Goal: Transaction & Acquisition: Purchase product/service

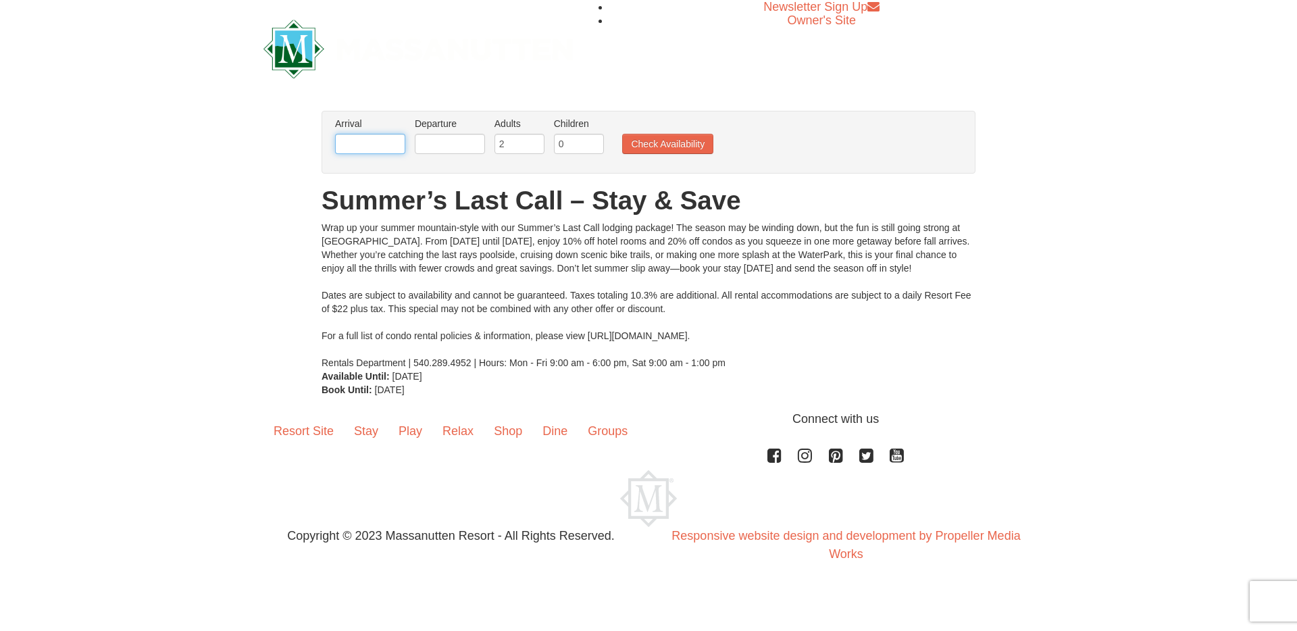
click at [391, 136] on input "text" at bounding box center [370, 144] width 70 height 20
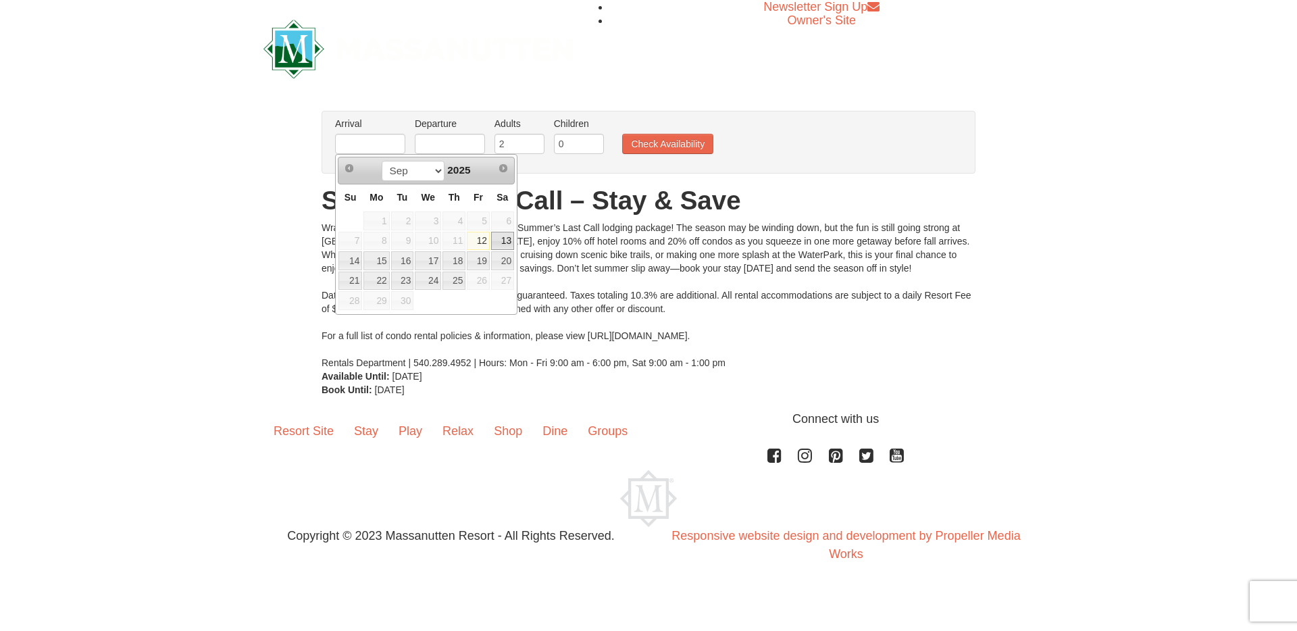
click at [507, 234] on link "13" at bounding box center [502, 241] width 23 height 19
type input "[DATE]"
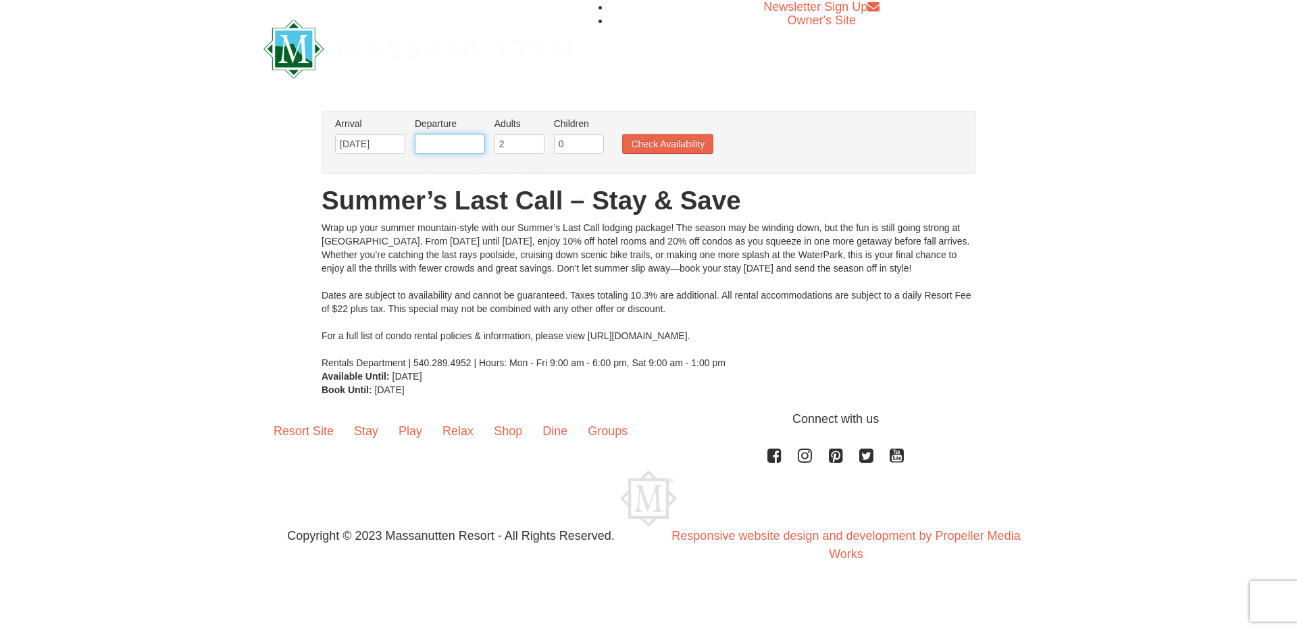
click at [484, 145] on input "text" at bounding box center [450, 144] width 70 height 20
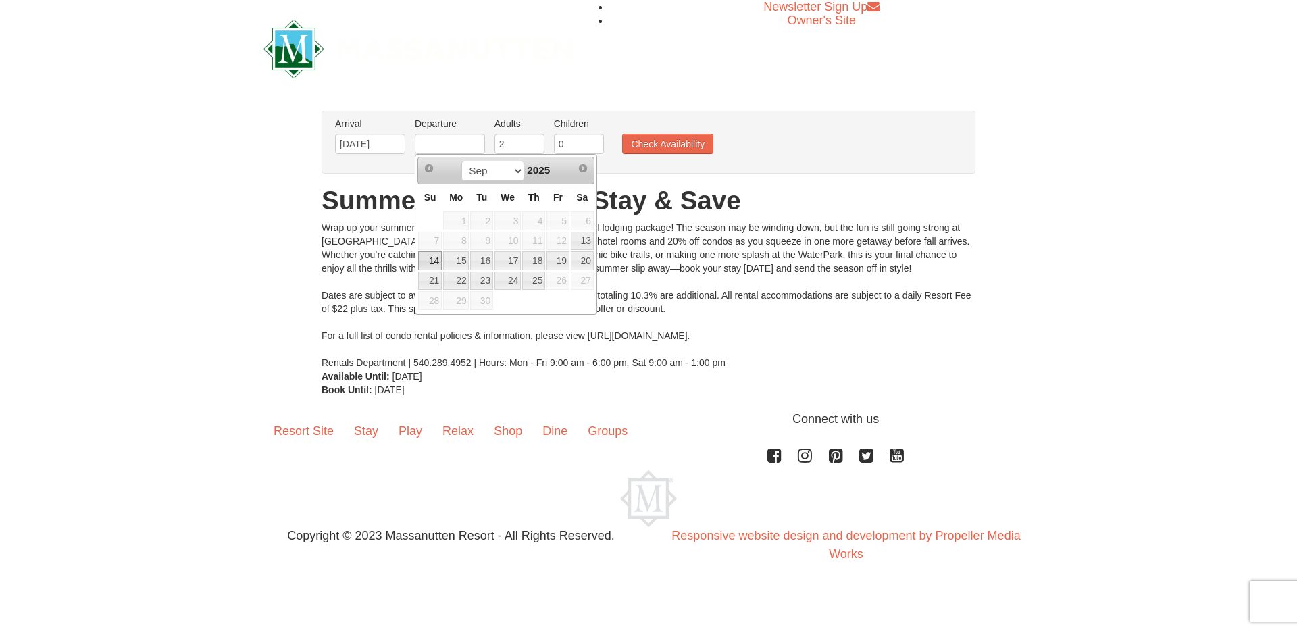
click at [430, 259] on link "14" at bounding box center [430, 260] width 24 height 19
type input "[DATE]"
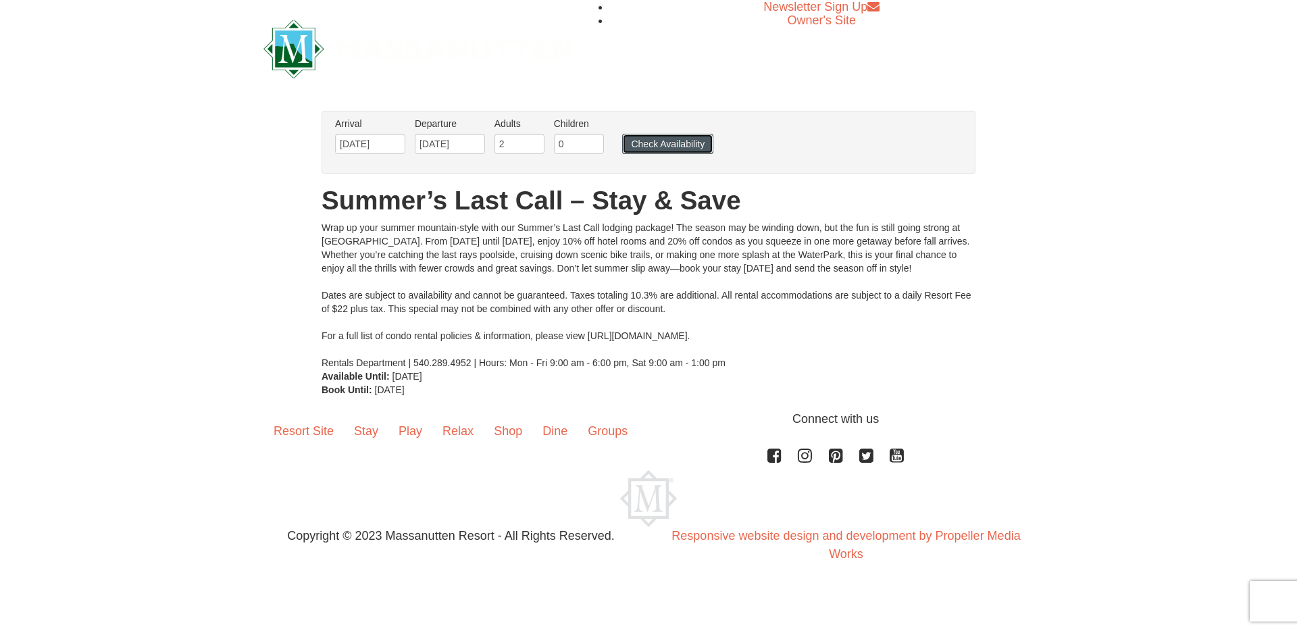
click at [641, 145] on button "Check Availability" at bounding box center [667, 144] width 91 height 20
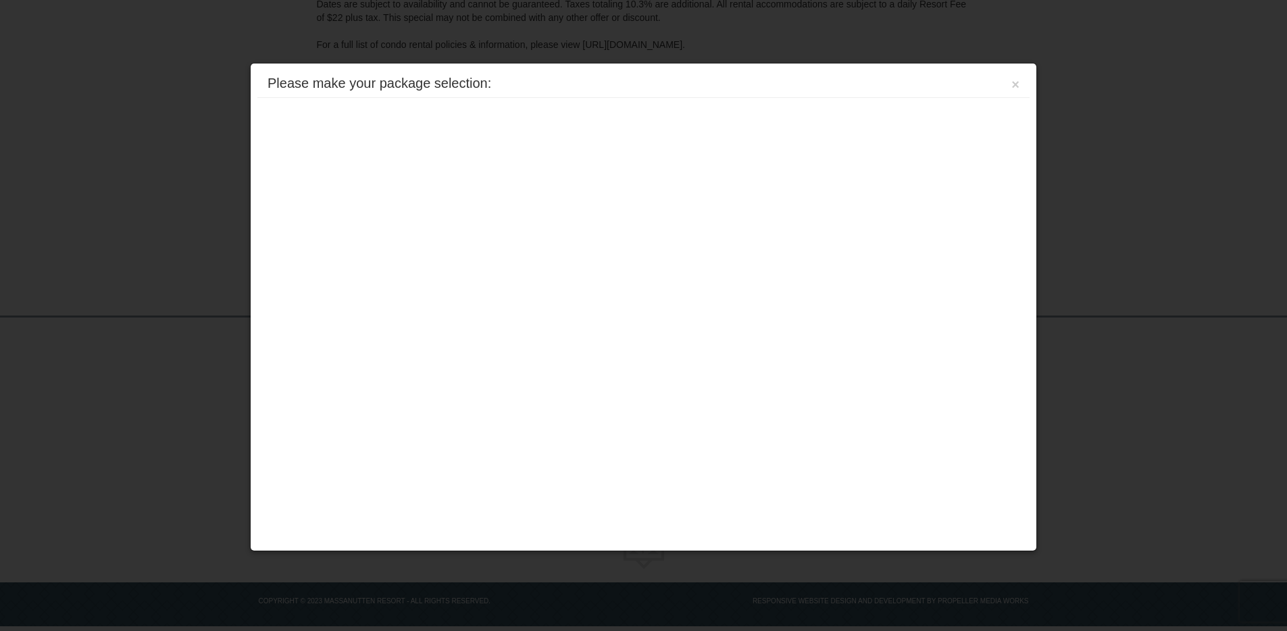
scroll to position [267, 0]
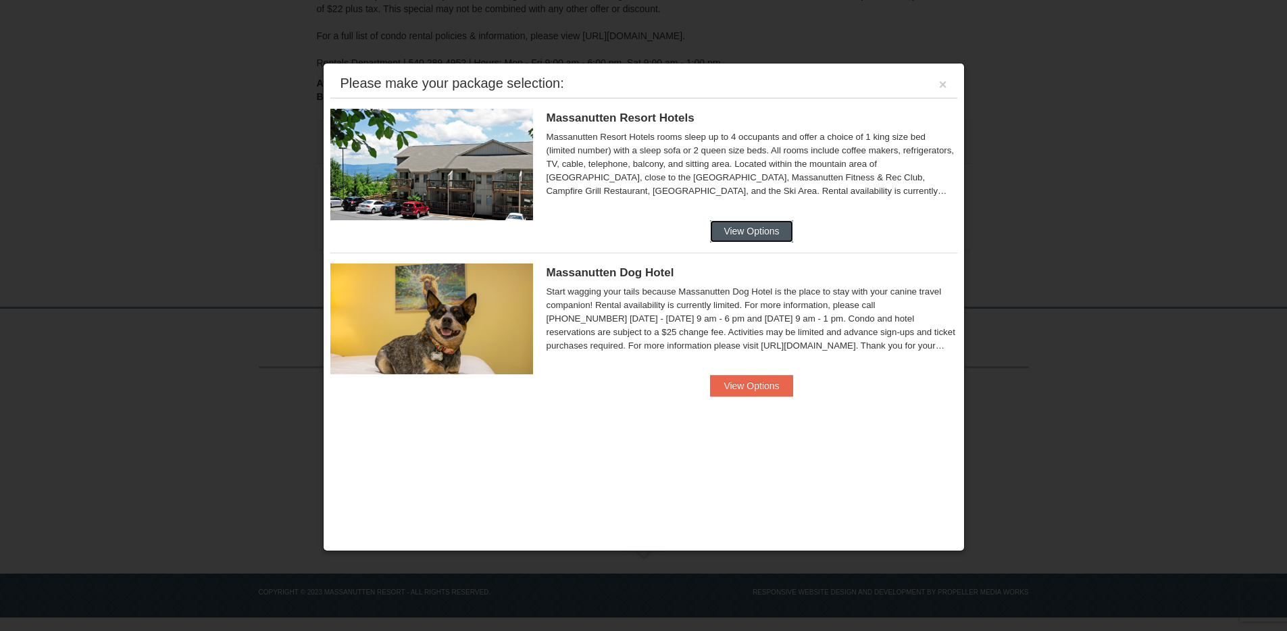
click at [761, 229] on button "View Options" at bounding box center [751, 231] width 82 height 22
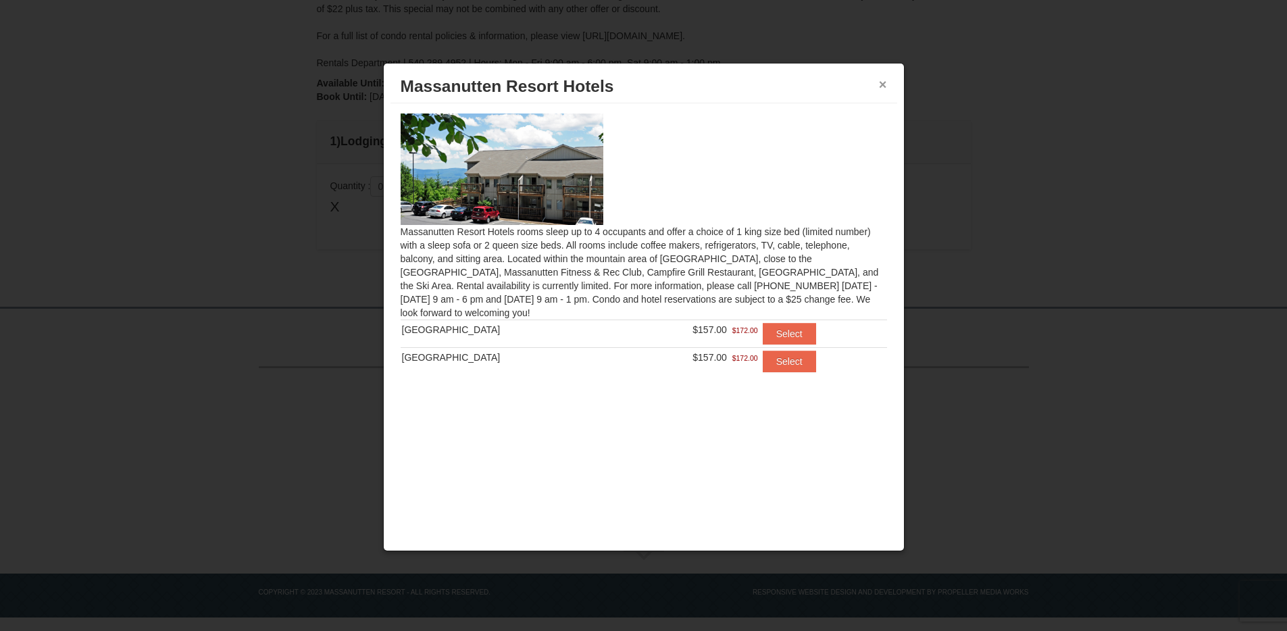
click at [881, 80] on button "×" at bounding box center [883, 85] width 8 height 14
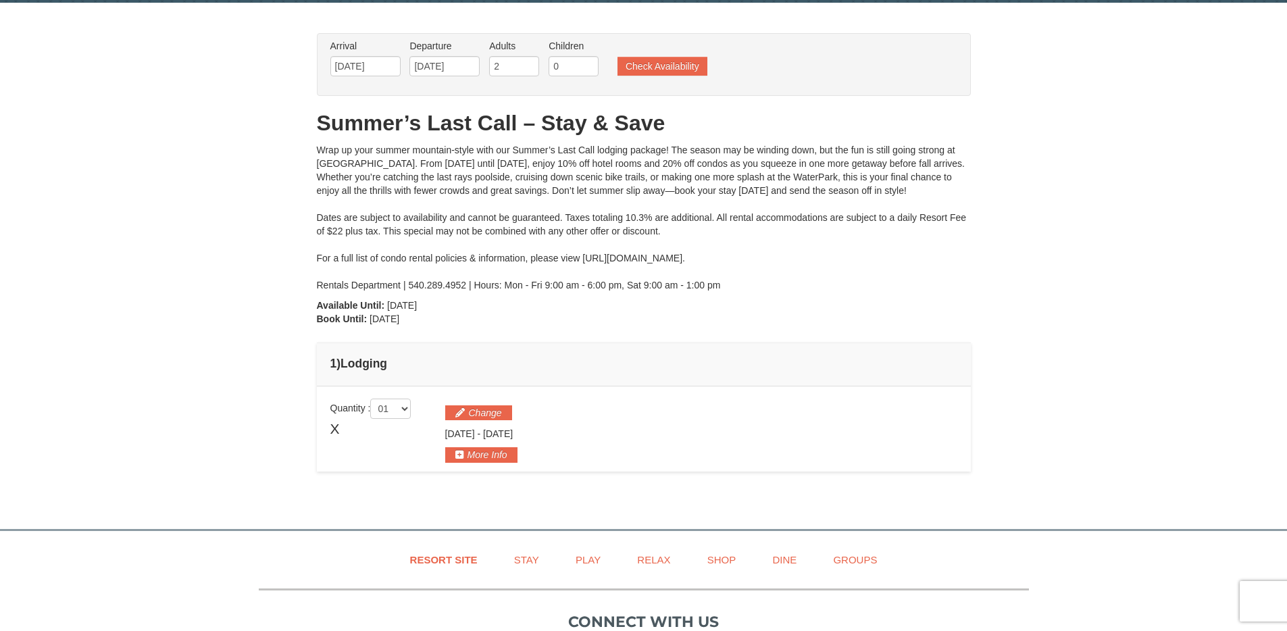
scroll to position [0, 0]
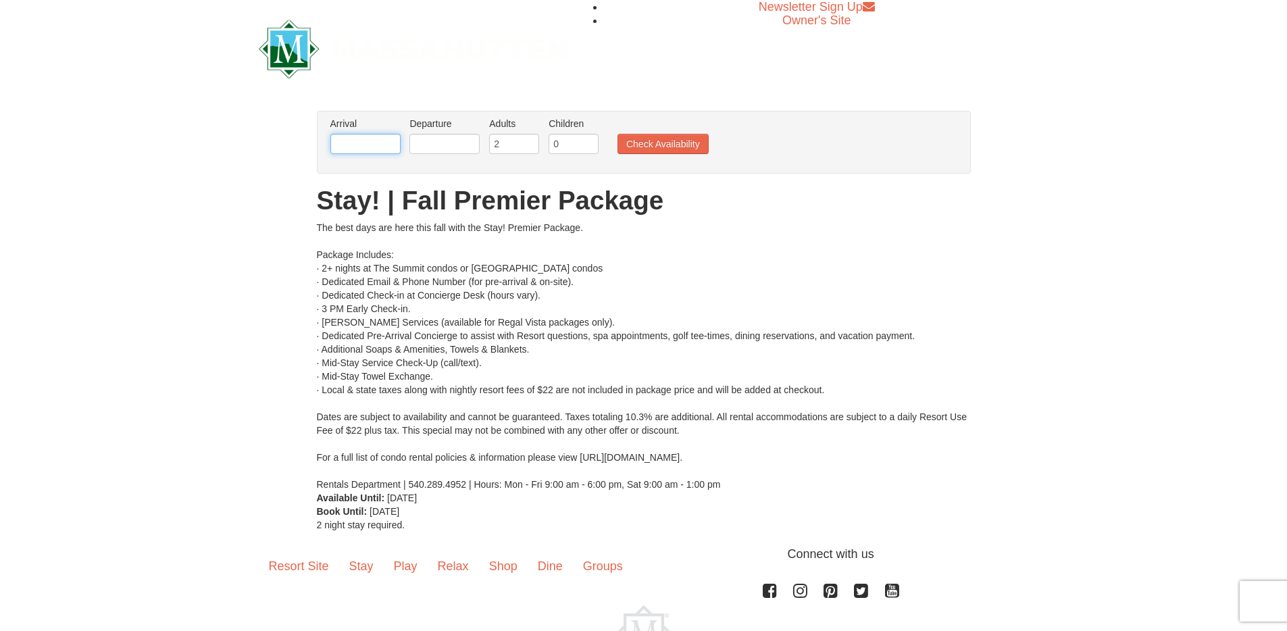
click at [364, 144] on input "text" at bounding box center [365, 144] width 70 height 20
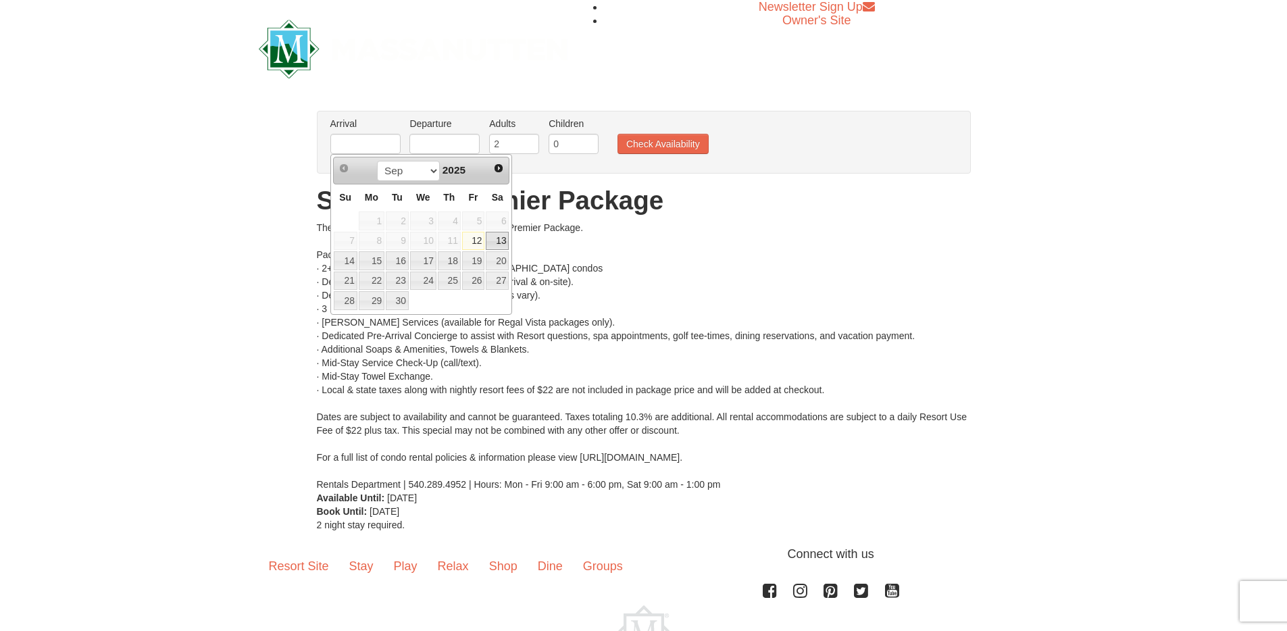
click at [492, 241] on link "13" at bounding box center [497, 241] width 23 height 19
type input "09/13/2025"
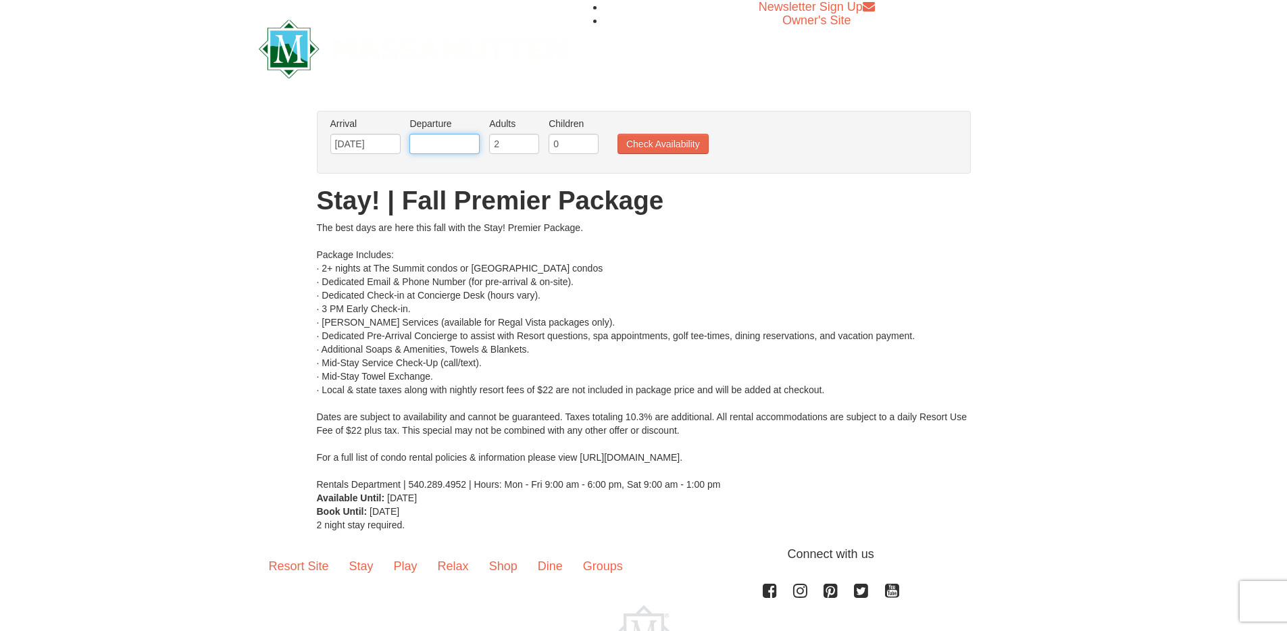
click at [457, 142] on input "text" at bounding box center [444, 144] width 70 height 20
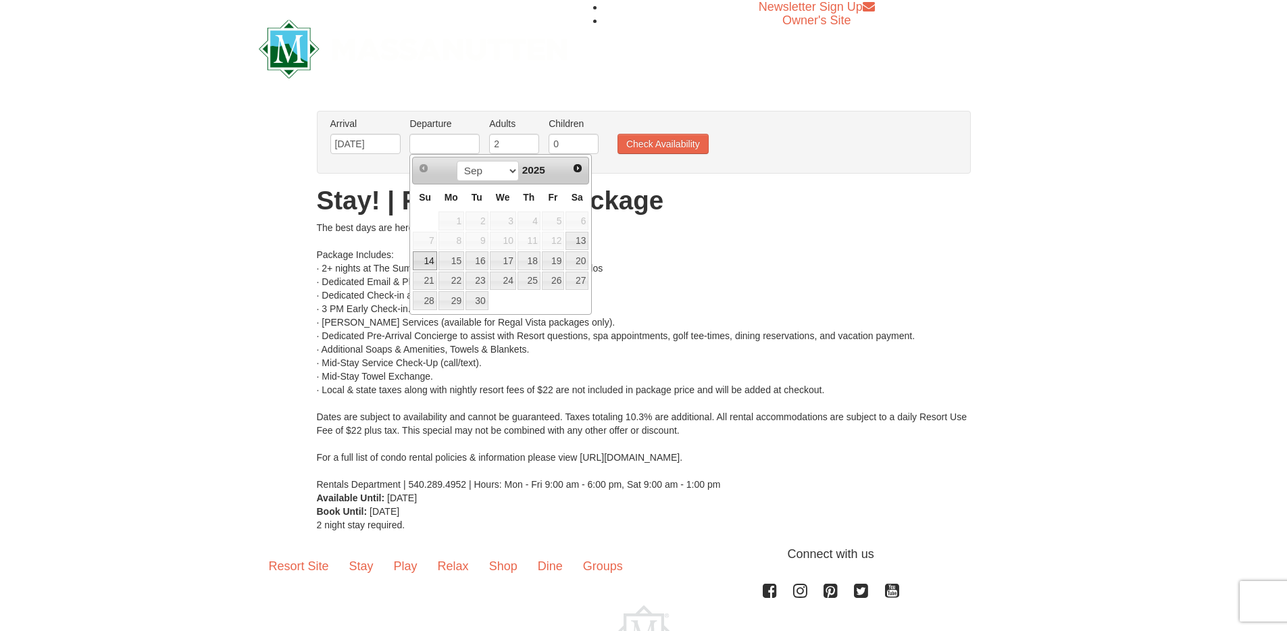
click at [427, 259] on link "14" at bounding box center [425, 260] width 24 height 19
type input "[DATE]"
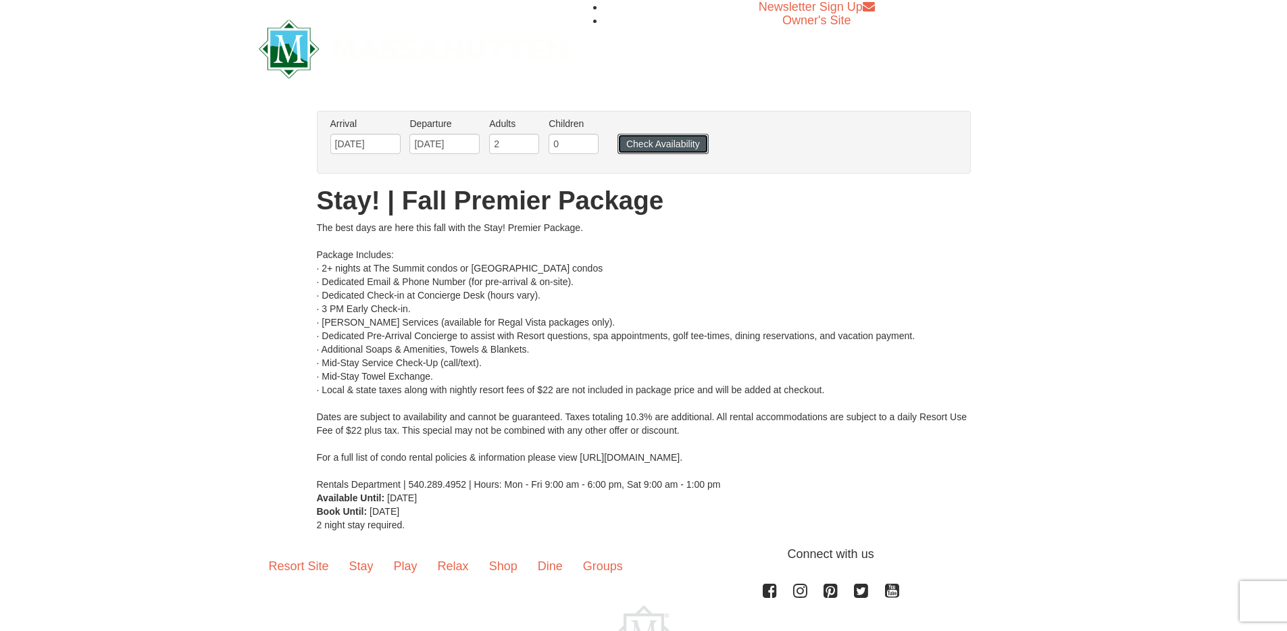
click at [638, 145] on button "Check Availability" at bounding box center [663, 144] width 91 height 20
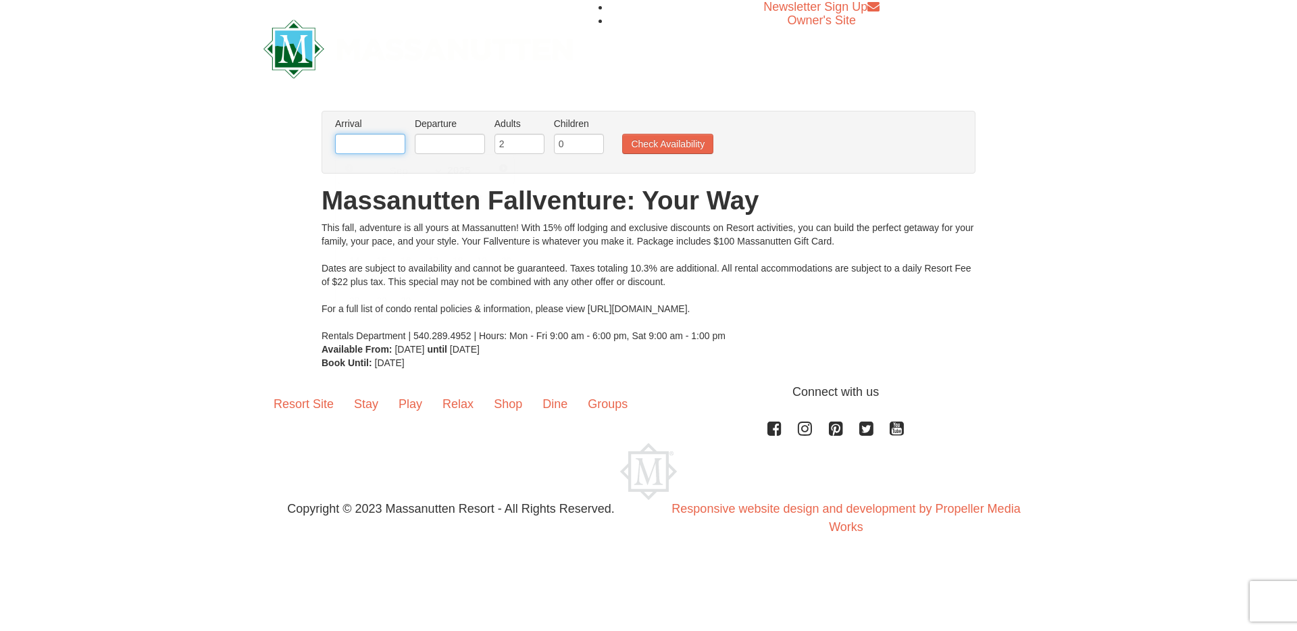
click at [355, 147] on input "text" at bounding box center [370, 144] width 70 height 20
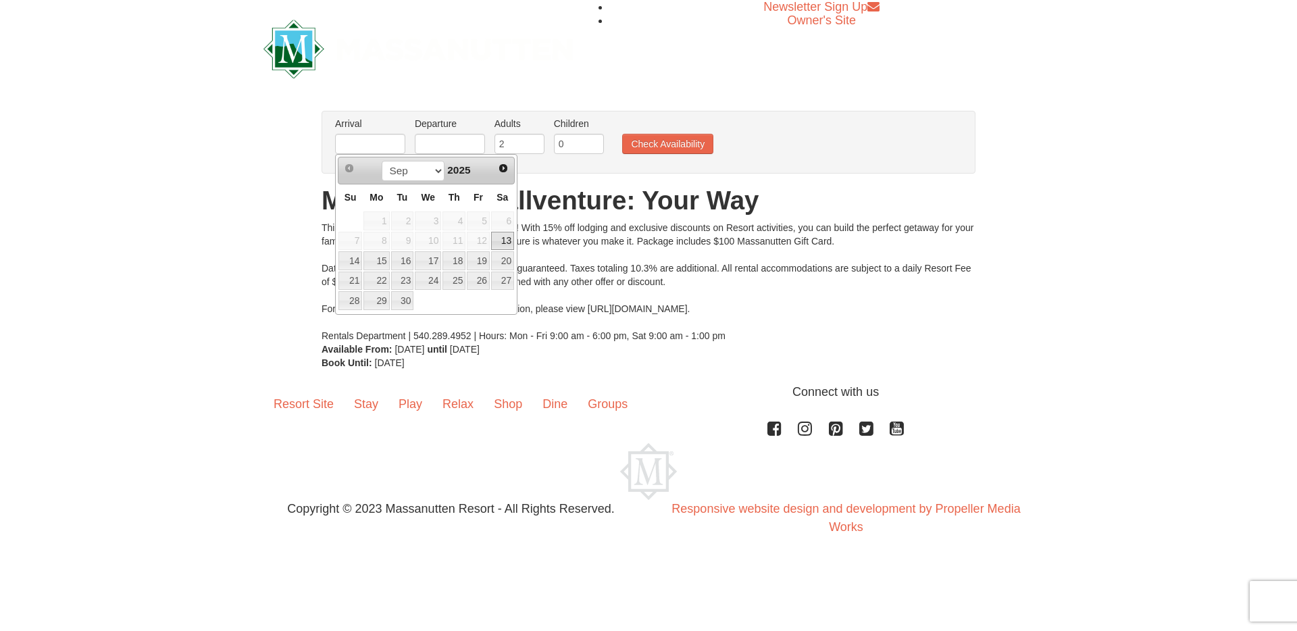
click at [507, 238] on link "13" at bounding box center [502, 241] width 23 height 19
type input "[DATE]"
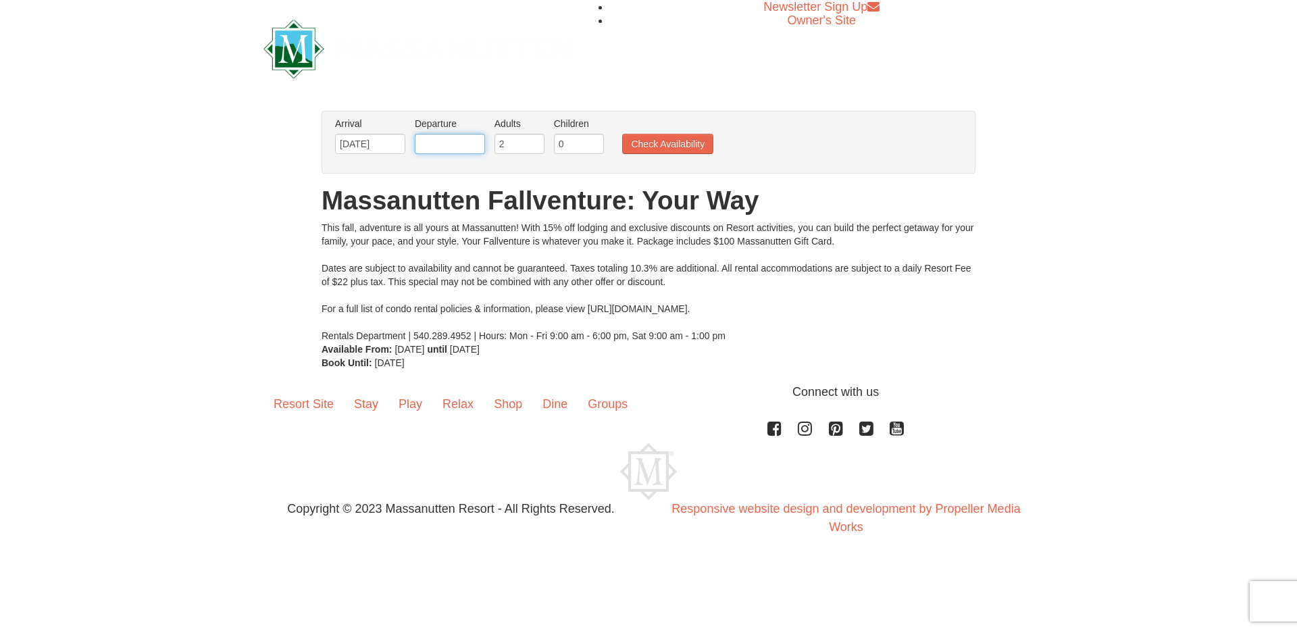
click at [436, 150] on input "text" at bounding box center [450, 144] width 70 height 20
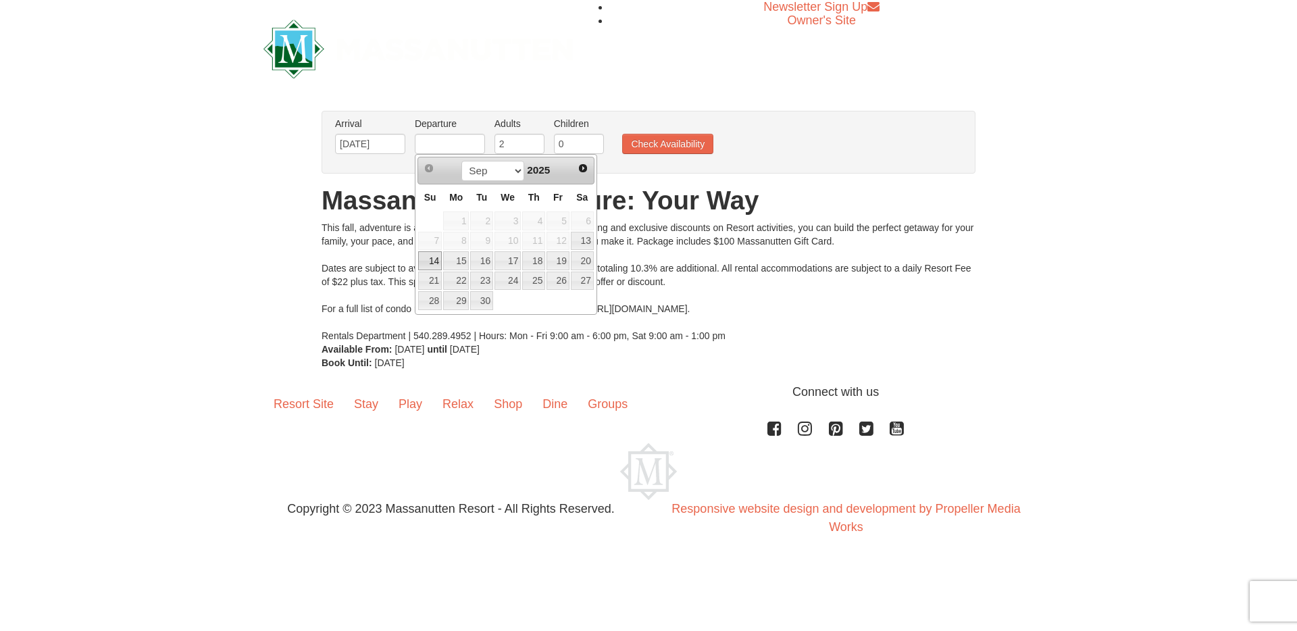
click at [429, 259] on link "14" at bounding box center [430, 260] width 24 height 19
type input "[DATE]"
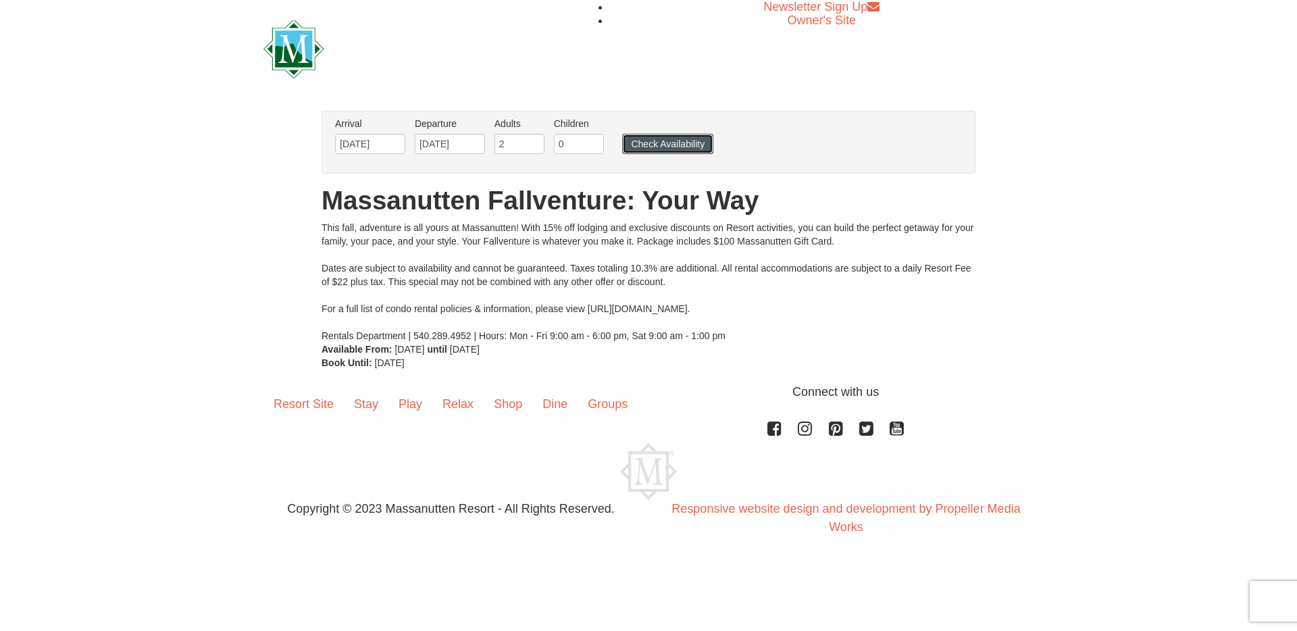
click at [662, 143] on button "Check Availability" at bounding box center [667, 144] width 91 height 20
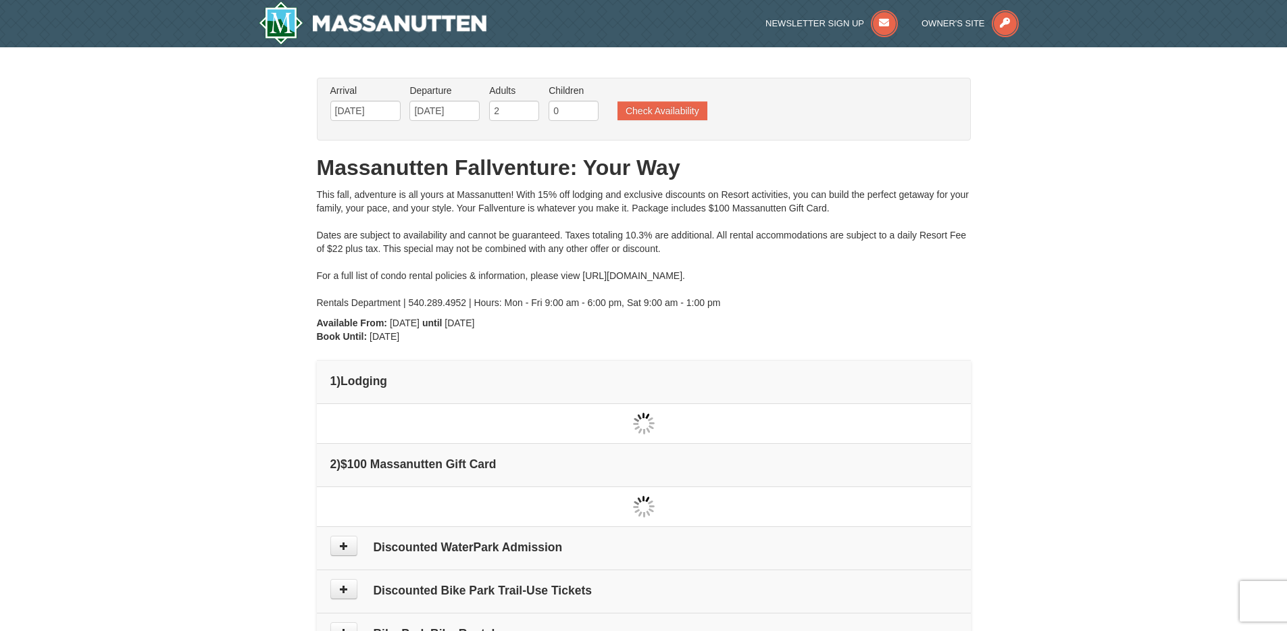
scroll to position [20, 0]
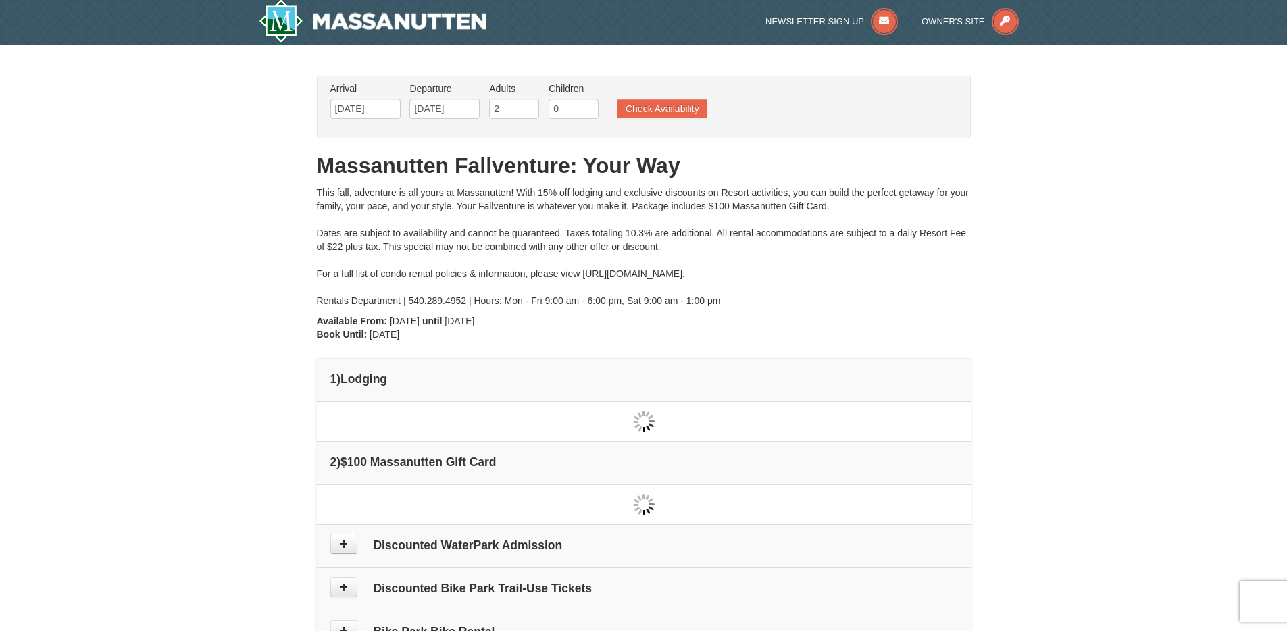
type input "[DATE]"
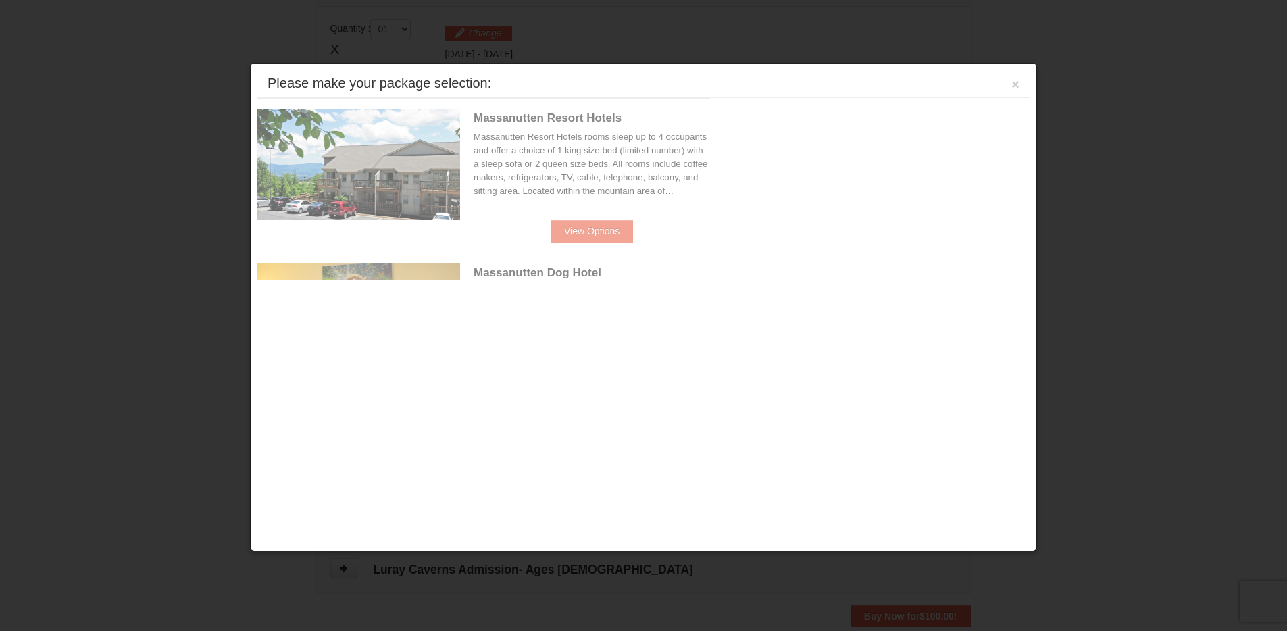
scroll to position [413, 0]
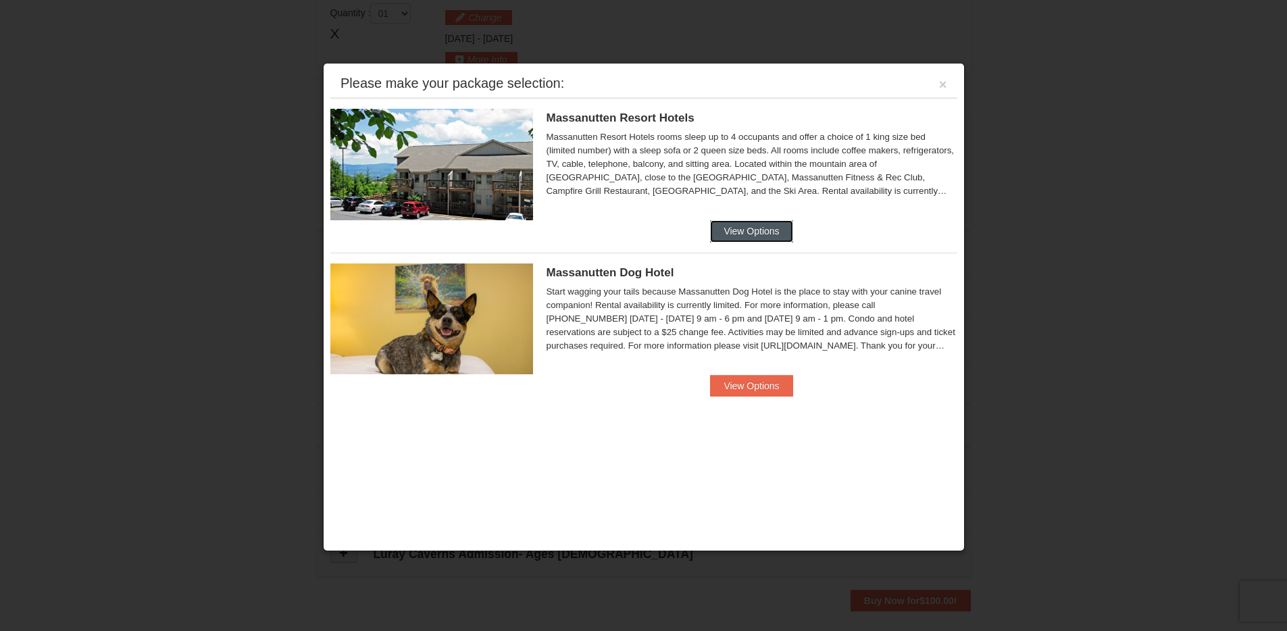
click at [737, 226] on button "View Options" at bounding box center [751, 231] width 82 height 22
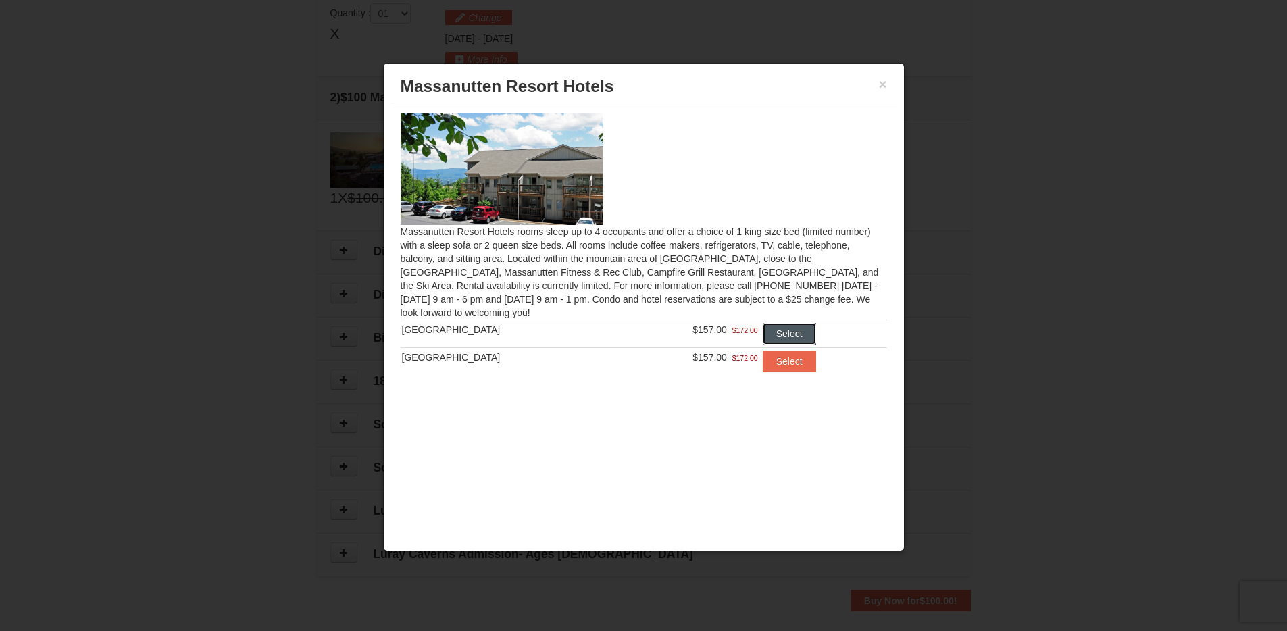
click at [781, 332] on button "Select" at bounding box center [789, 334] width 53 height 22
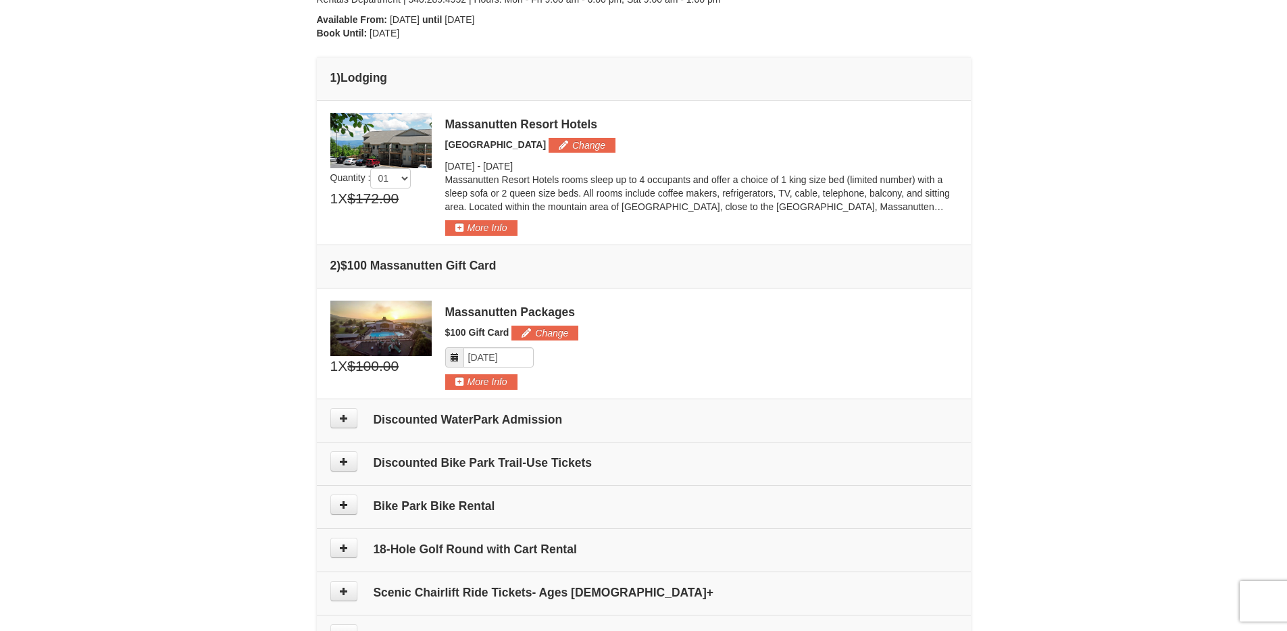
scroll to position [276, 0]
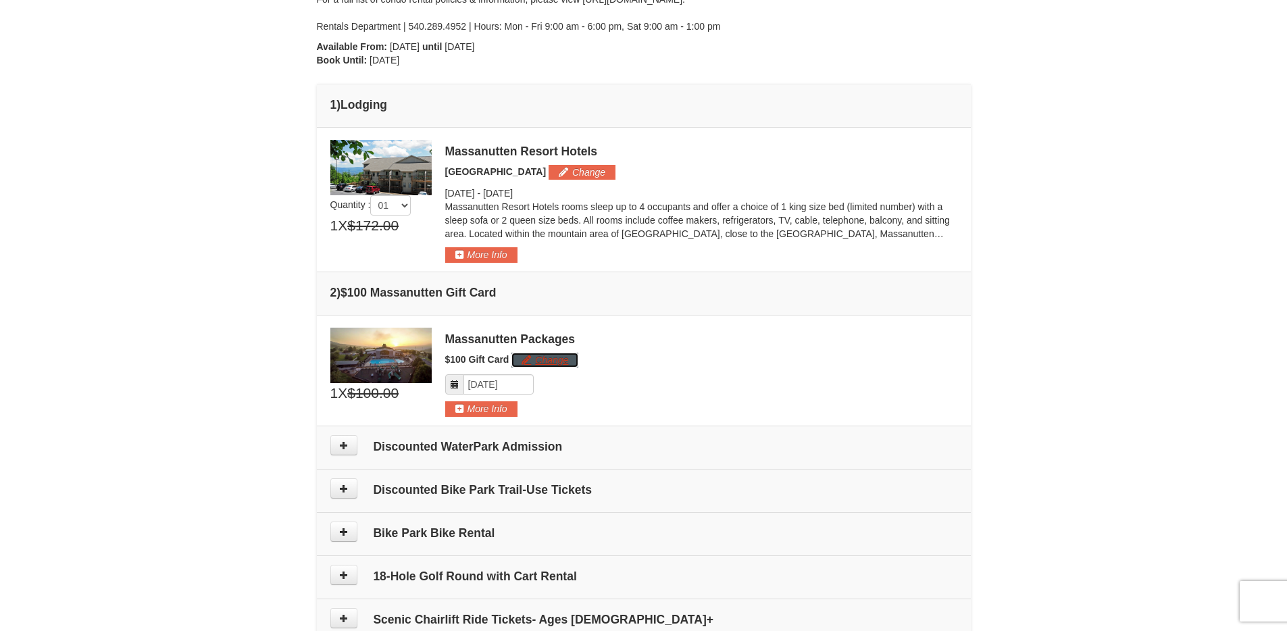
click at [550, 353] on button "Change" at bounding box center [544, 360] width 67 height 15
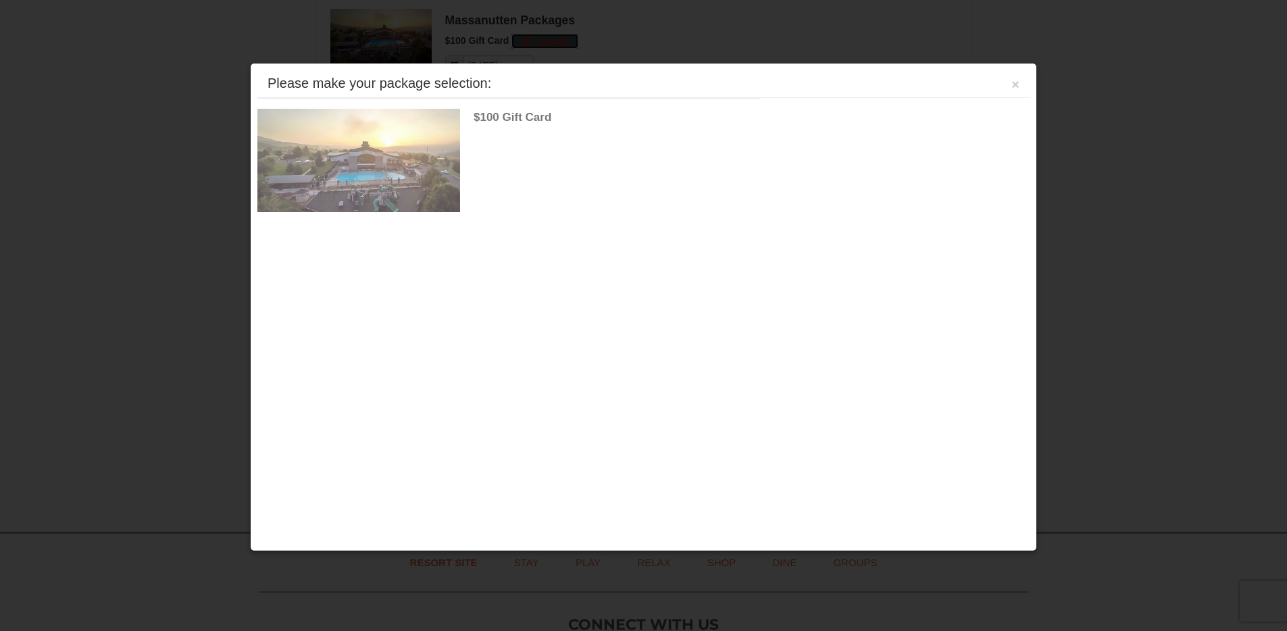
scroll to position [604, 0]
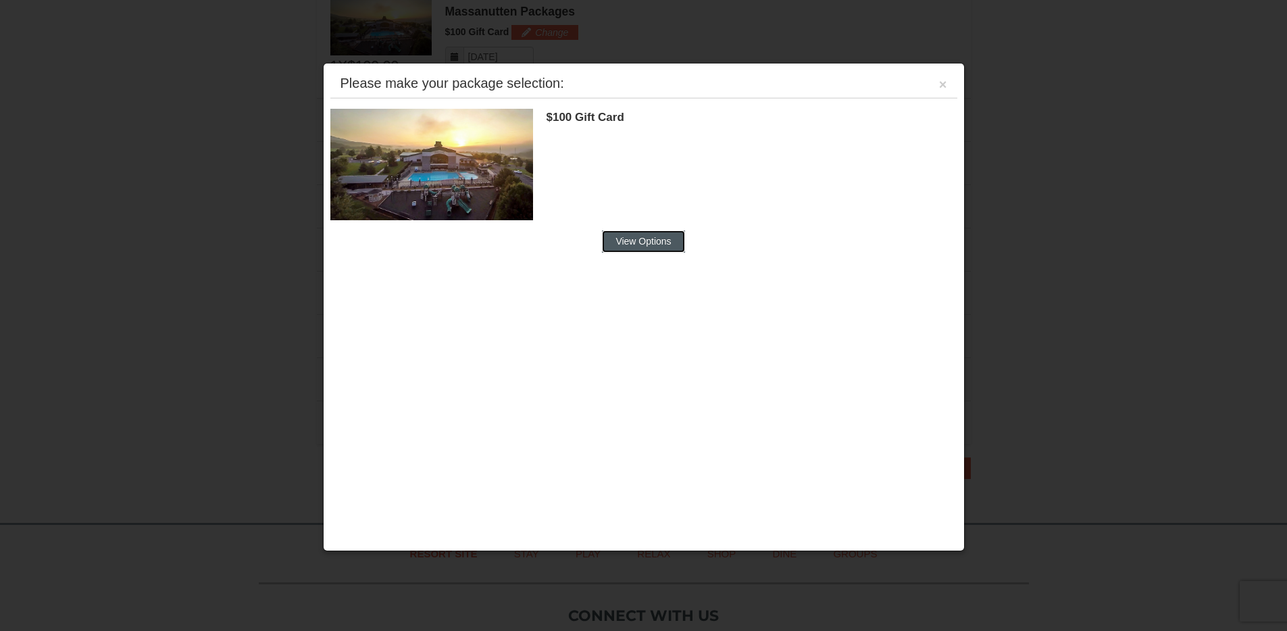
click at [667, 231] on button "View Options" at bounding box center [643, 241] width 82 height 22
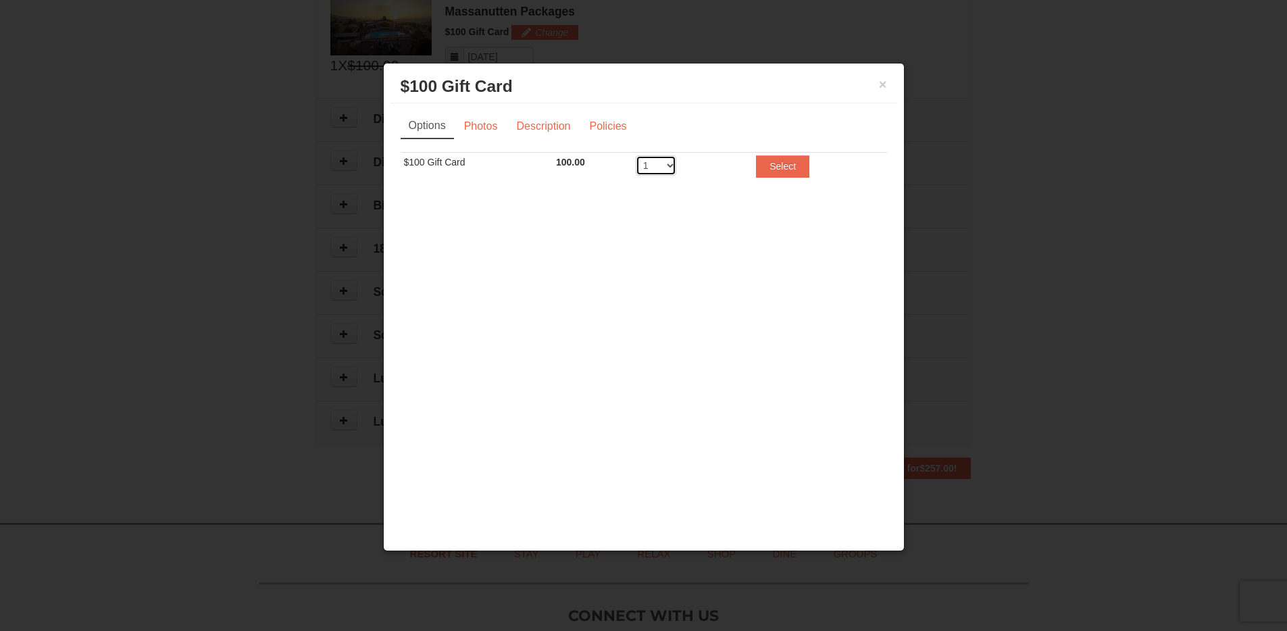
click at [657, 172] on select "1 2 3 4 5 6 7 8 9 10 11 12 13 14 15 16 17 18 19 20" at bounding box center [656, 165] width 41 height 20
click at [489, 128] on link "Photos" at bounding box center [480, 127] width 51 height 26
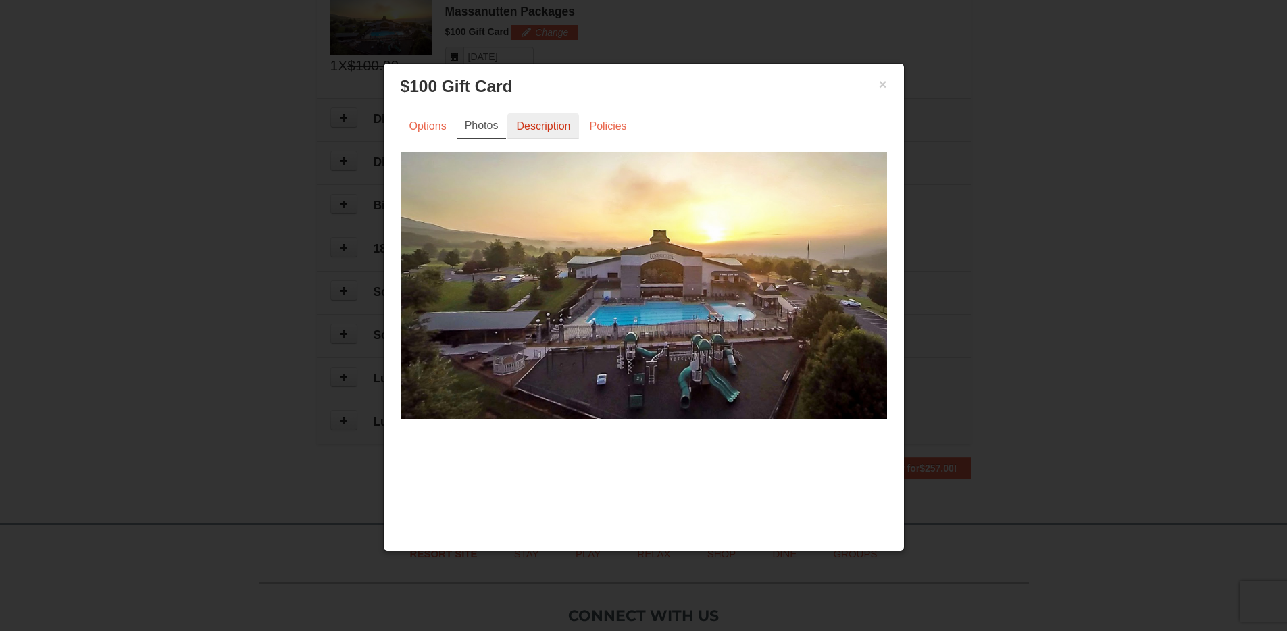
click at [546, 126] on link "Description" at bounding box center [543, 127] width 72 height 26
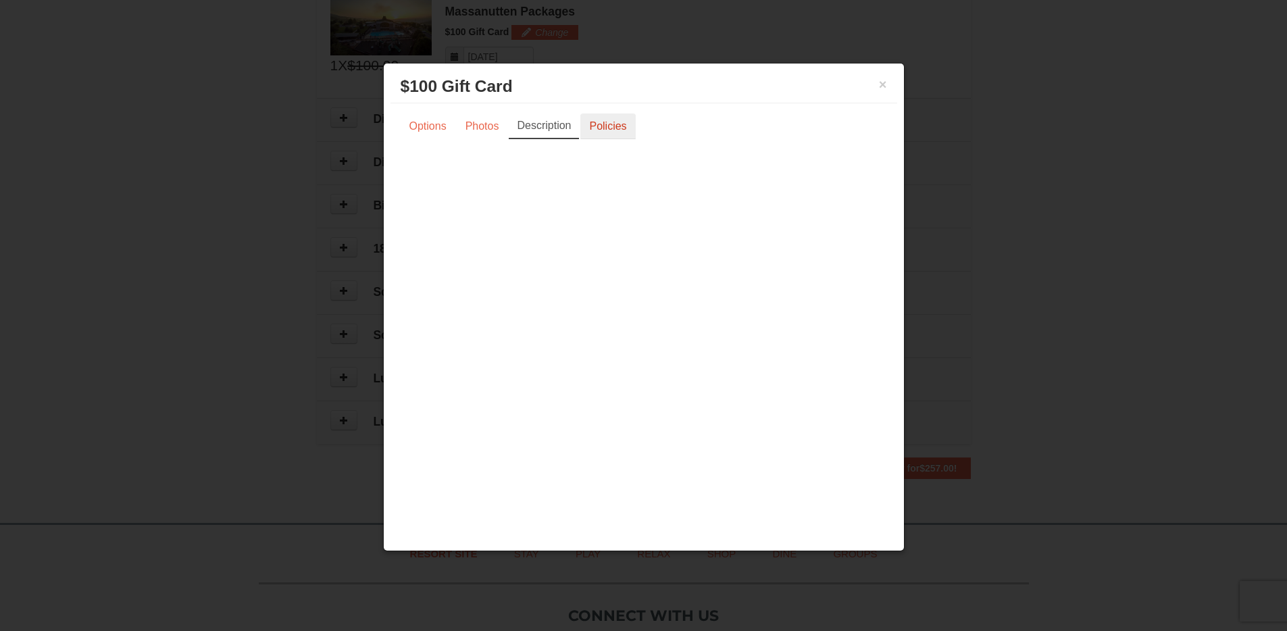
click at [598, 124] on link "Policies" at bounding box center [607, 127] width 55 height 26
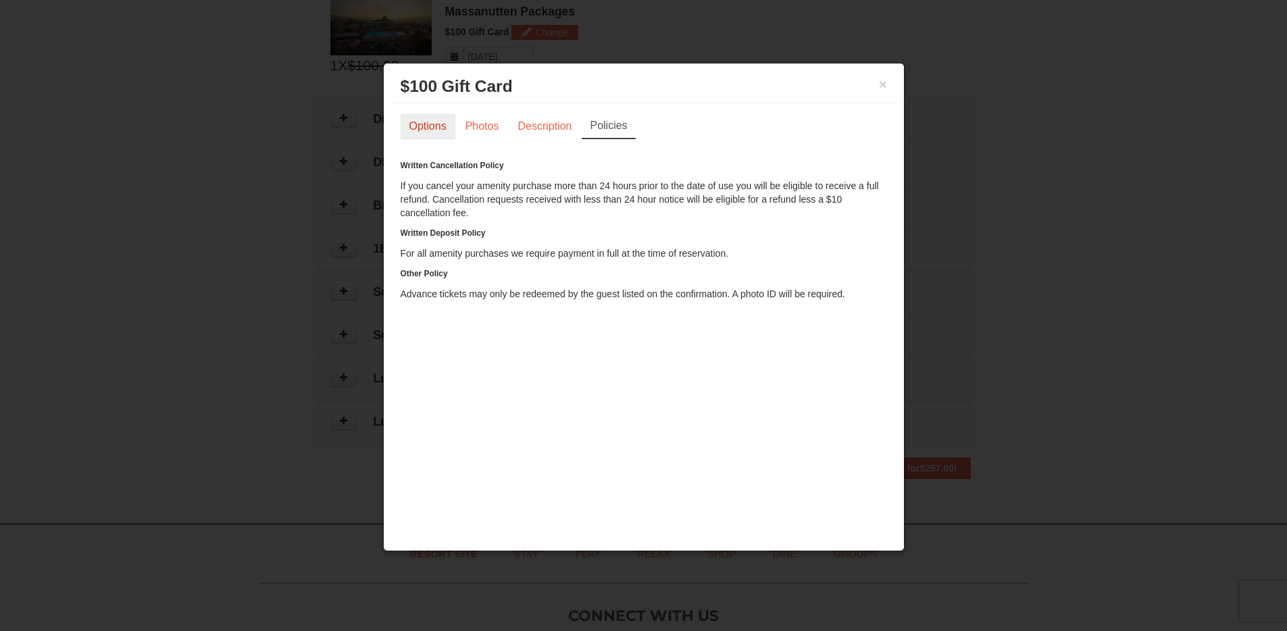
click at [436, 124] on link "Options" at bounding box center [428, 127] width 55 height 26
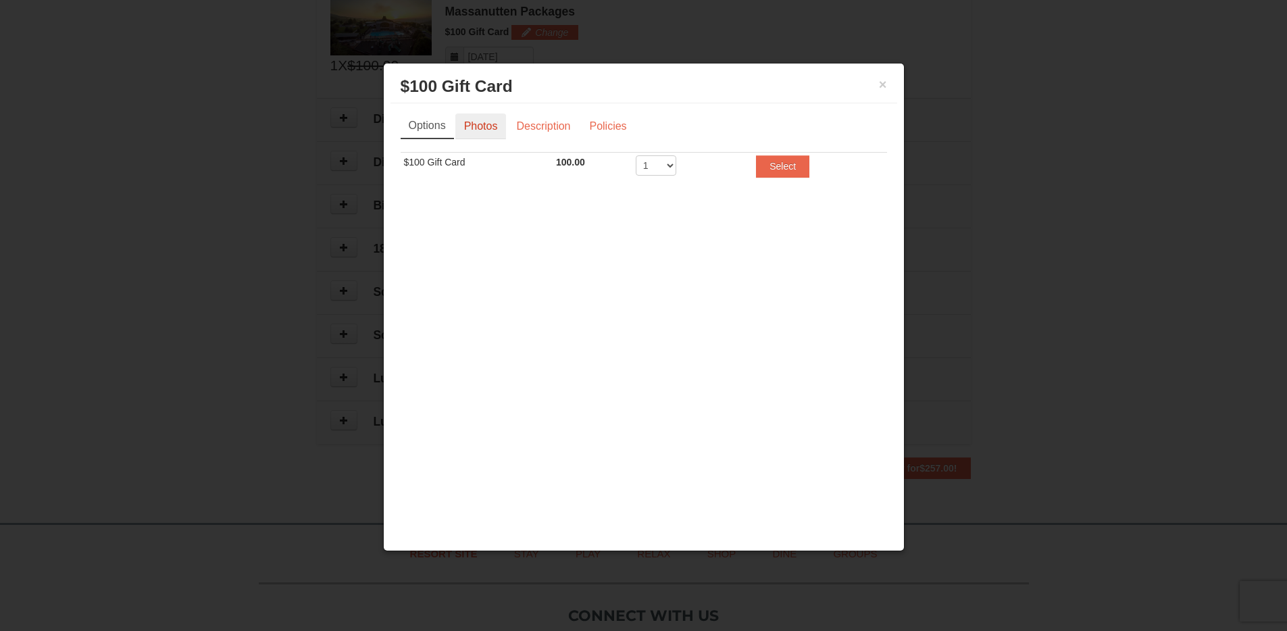
click at [484, 122] on link "Photos" at bounding box center [480, 127] width 51 height 26
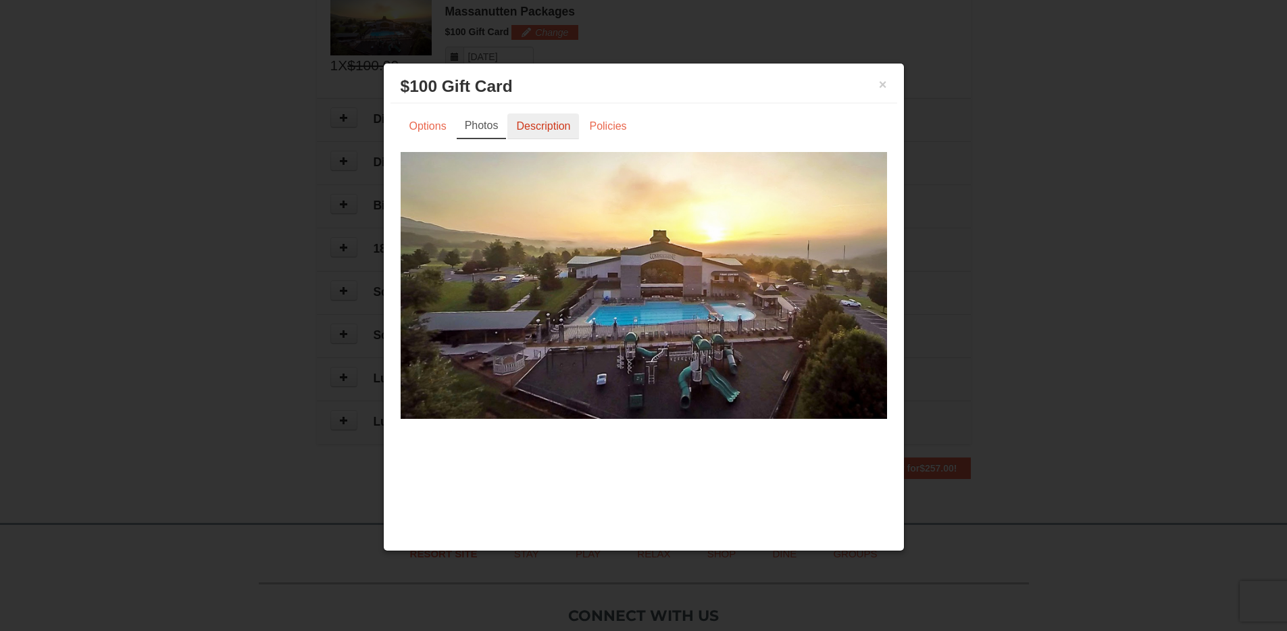
click at [523, 122] on link "Description" at bounding box center [543, 127] width 72 height 26
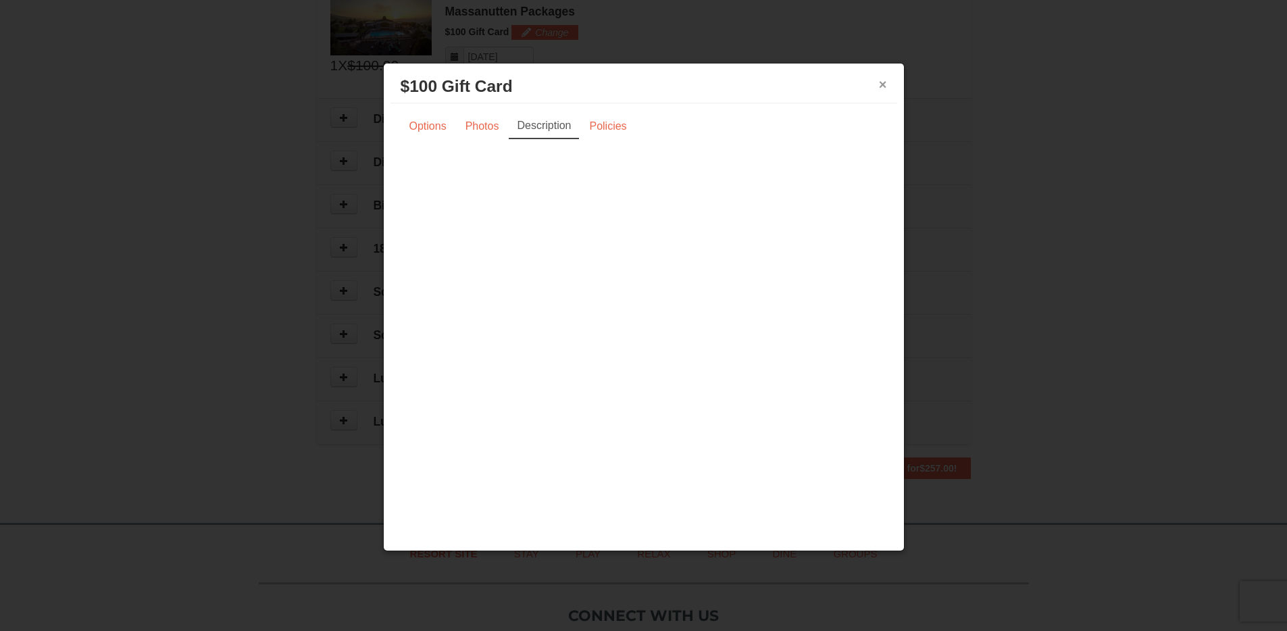
click at [884, 86] on button "×" at bounding box center [883, 85] width 8 height 14
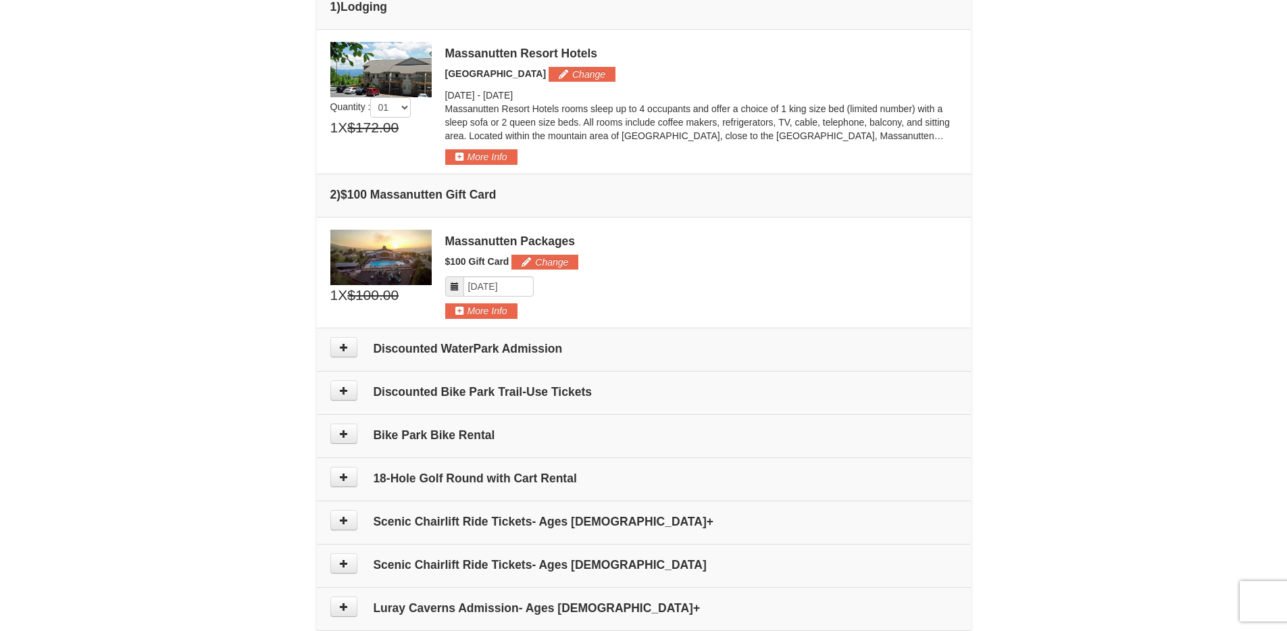
scroll to position [239, 0]
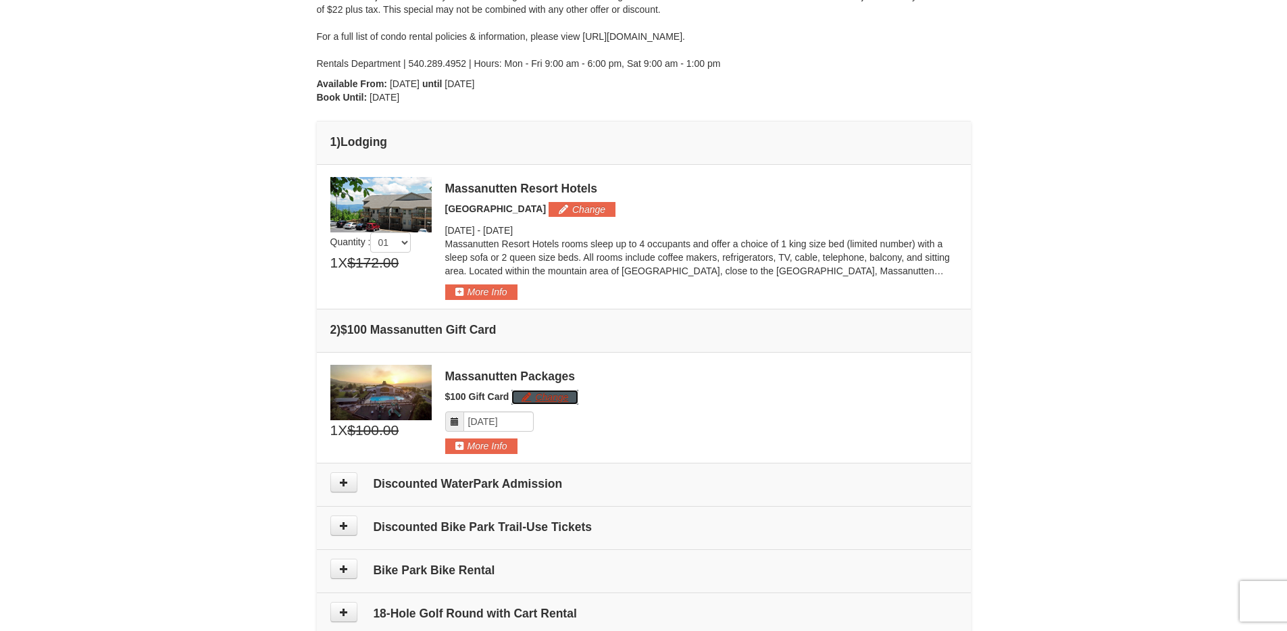
click at [541, 395] on button "Change" at bounding box center [544, 397] width 67 height 15
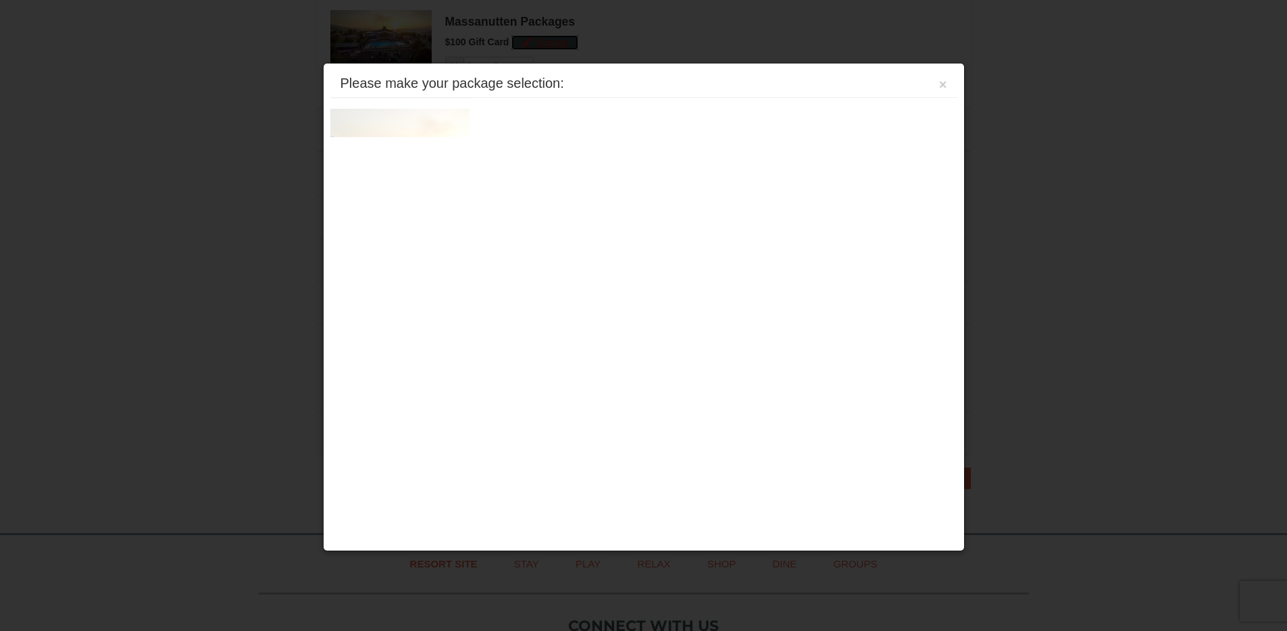
scroll to position [604, 0]
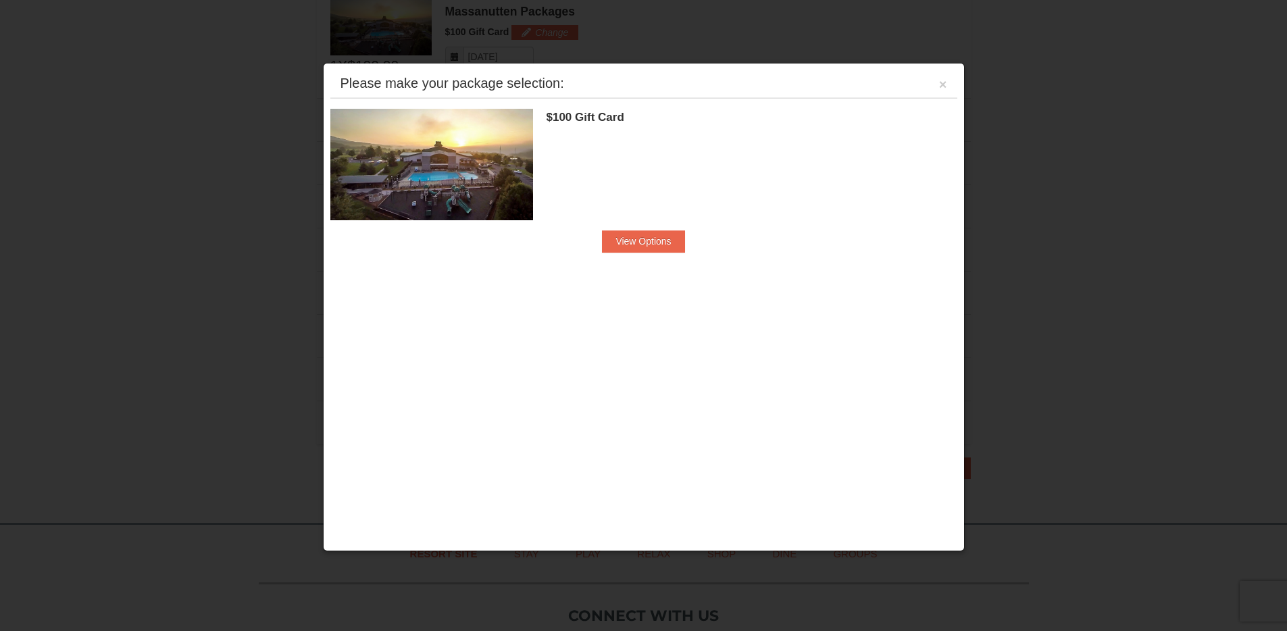
click at [637, 226] on div "$100 Gift Card Massanutten Packages" at bounding box center [752, 170] width 411 height 122
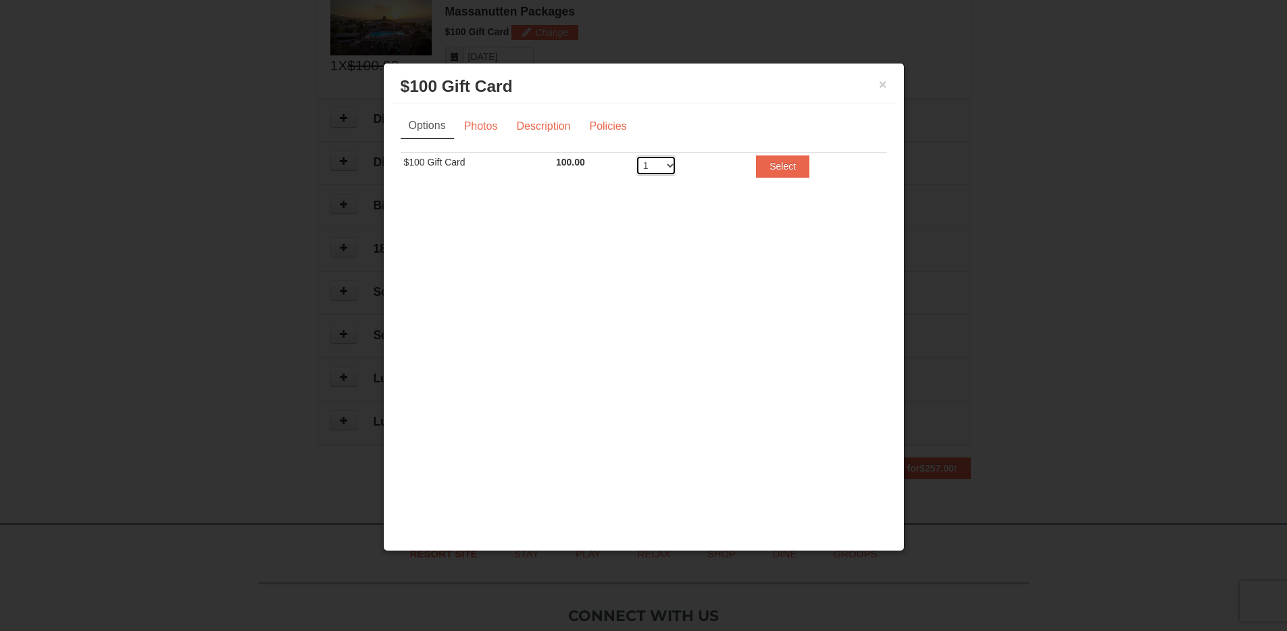
click at [661, 155] on select "1 2 3 4 5 6 7 8 9 10 11 12 13 14 15 16 17 18 19 20" at bounding box center [656, 165] width 41 height 20
select select "2"
click at [636, 155] on select "1 2 3 4 5 6 7 8 9 10 11 12 13 14 15 16 17 18 19 20" at bounding box center [656, 165] width 41 height 20
click at [787, 167] on button "Select" at bounding box center [782, 166] width 53 height 22
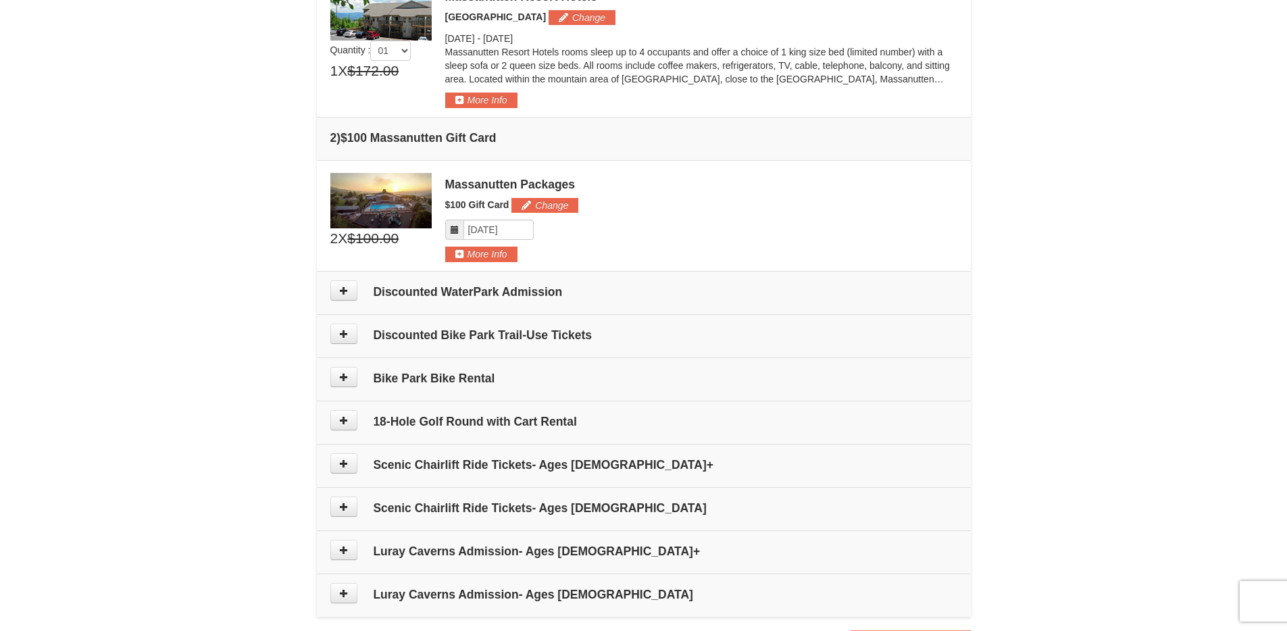
scroll to position [416, 0]
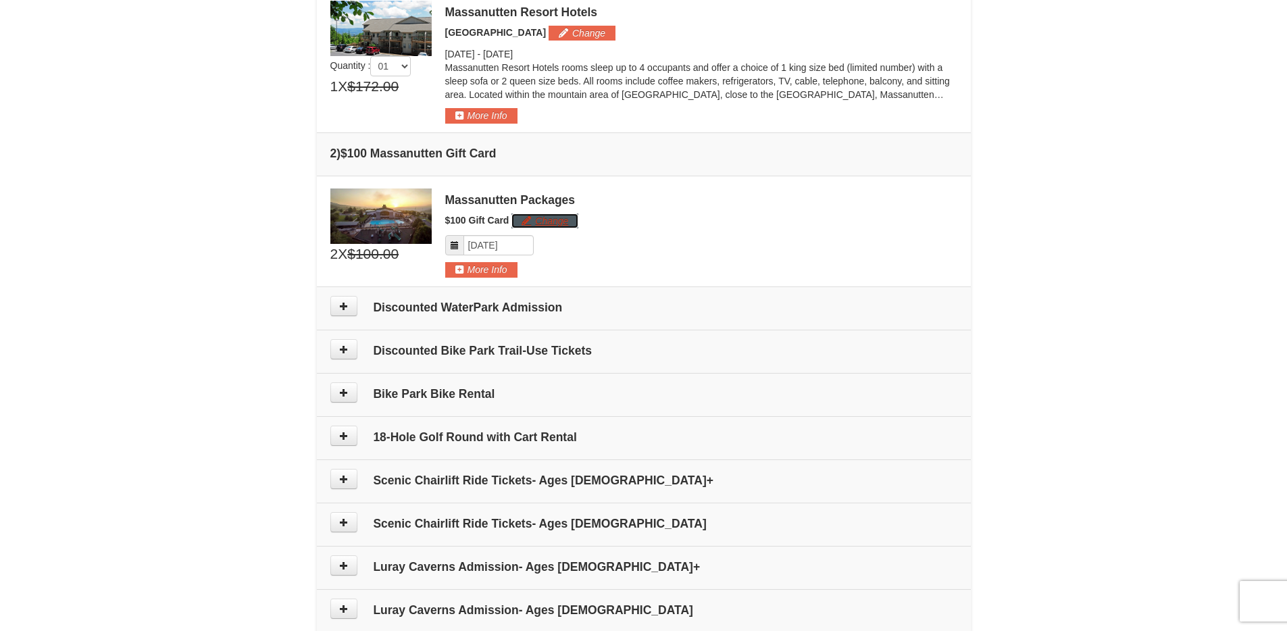
click at [546, 218] on button "Change" at bounding box center [544, 221] width 67 height 15
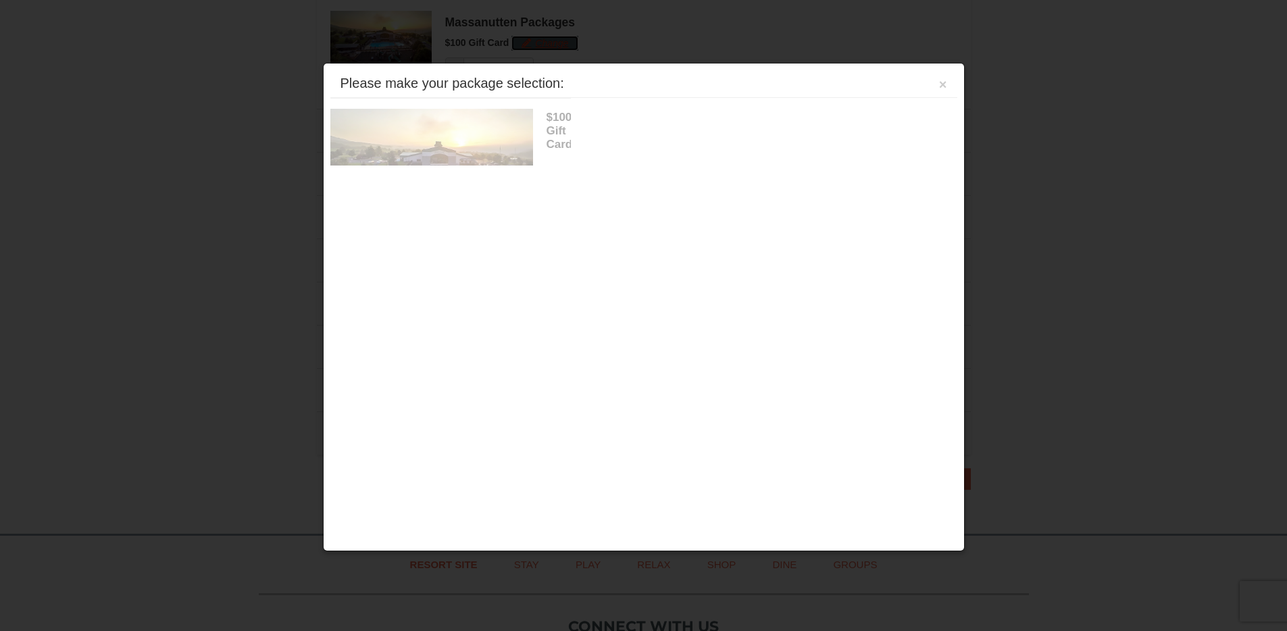
scroll to position [604, 0]
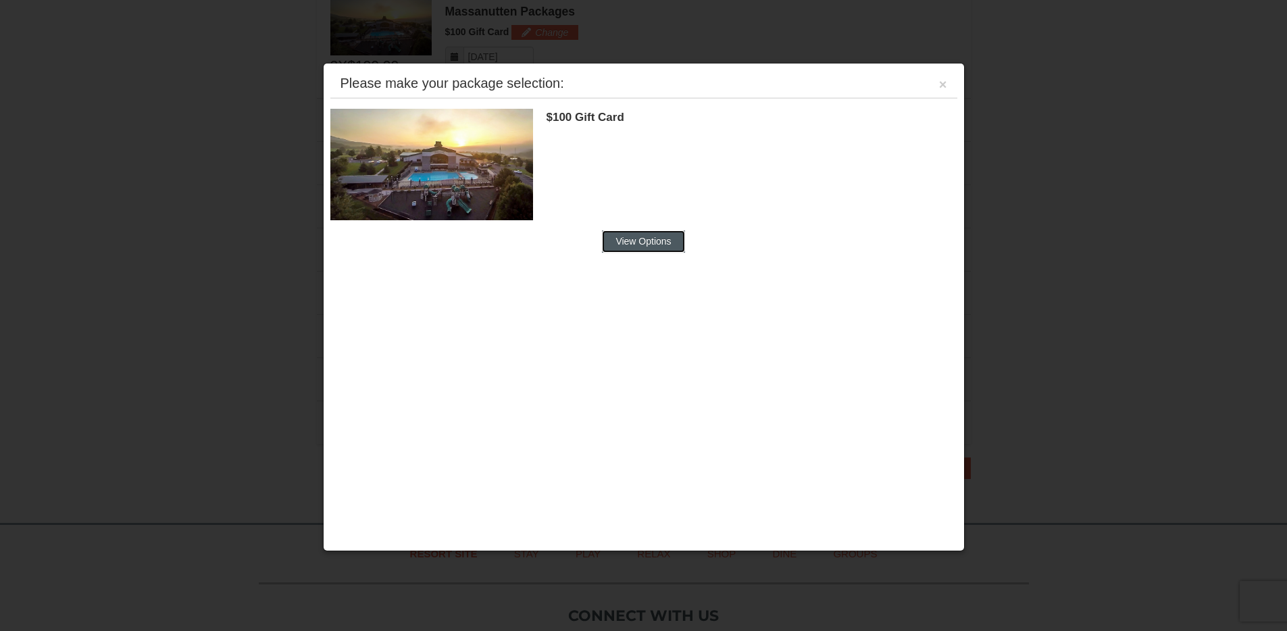
click at [659, 235] on button "View Options" at bounding box center [643, 241] width 82 height 22
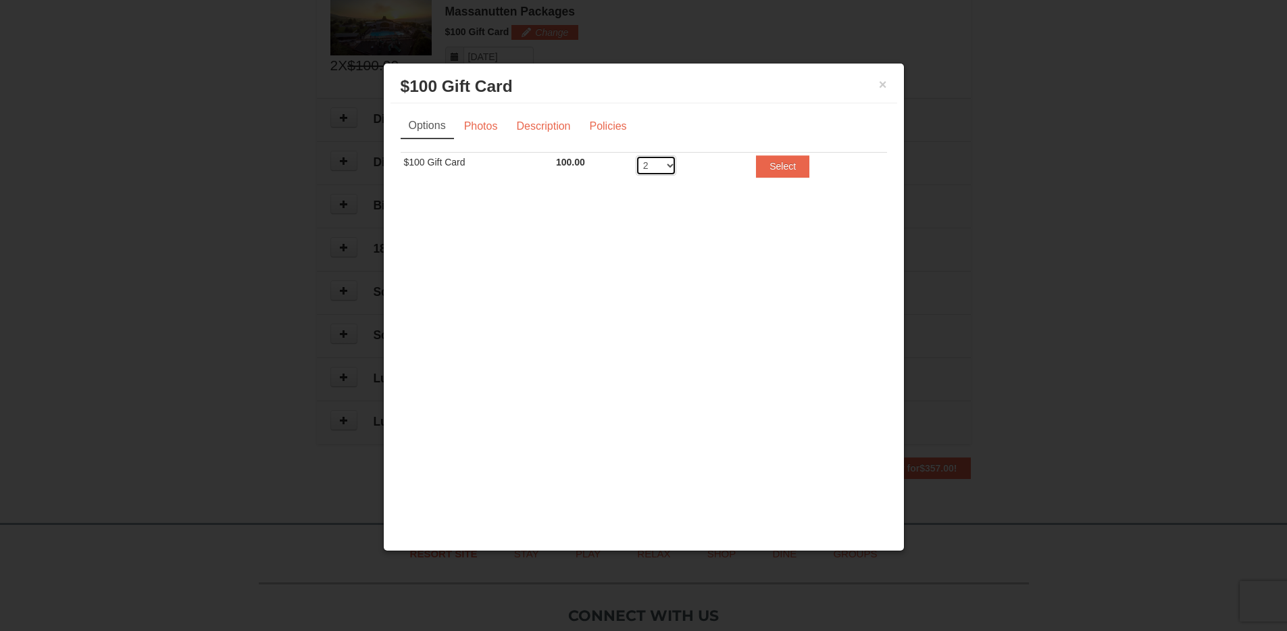
click at [663, 159] on select "1 2 3 4 5 6 7 8 9 10 11 12 13 14 15 16 17 18 19 20" at bounding box center [656, 165] width 41 height 20
select select "1"
click at [636, 155] on select "1 2 3 4 5 6 7 8 9 10 11 12 13 14 15 16 17 18 19 20" at bounding box center [656, 165] width 41 height 20
click at [795, 160] on button "Select" at bounding box center [782, 166] width 53 height 22
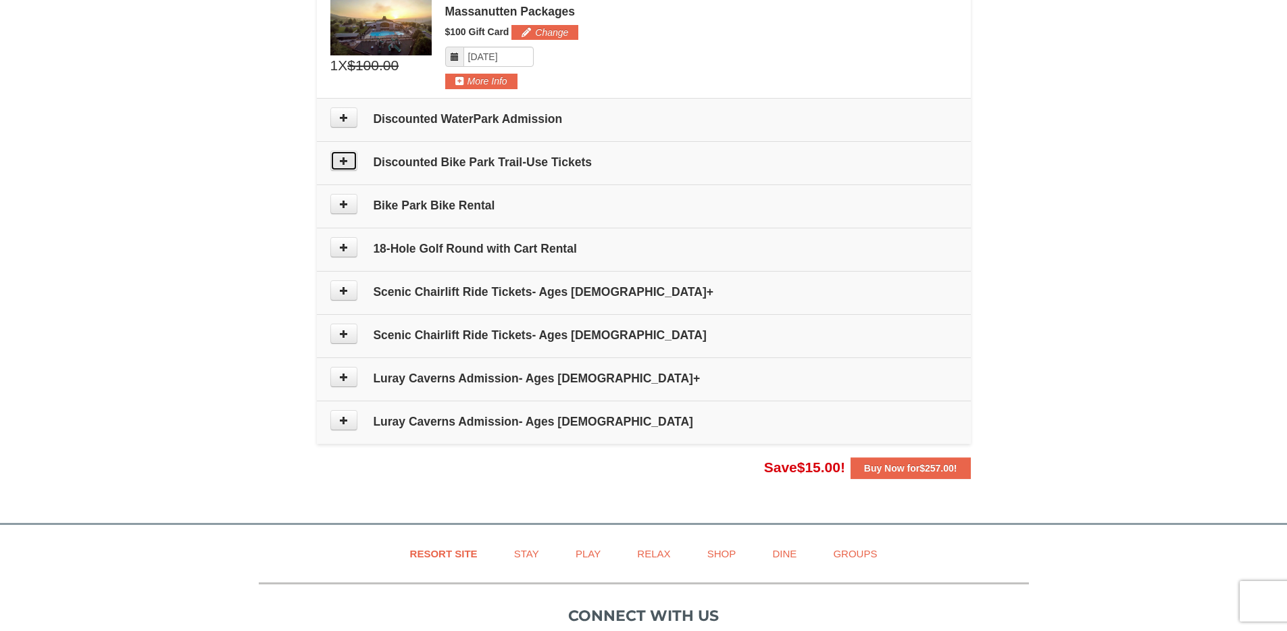
click at [341, 158] on icon at bounding box center [343, 160] width 9 height 9
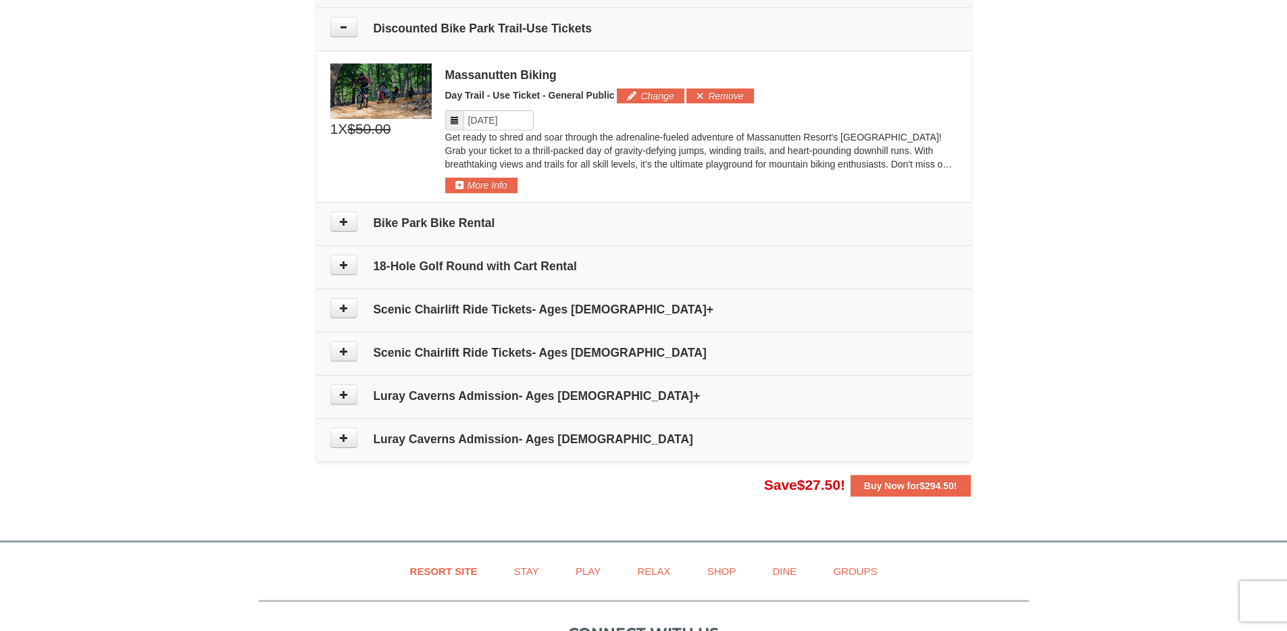
scroll to position [745, 0]
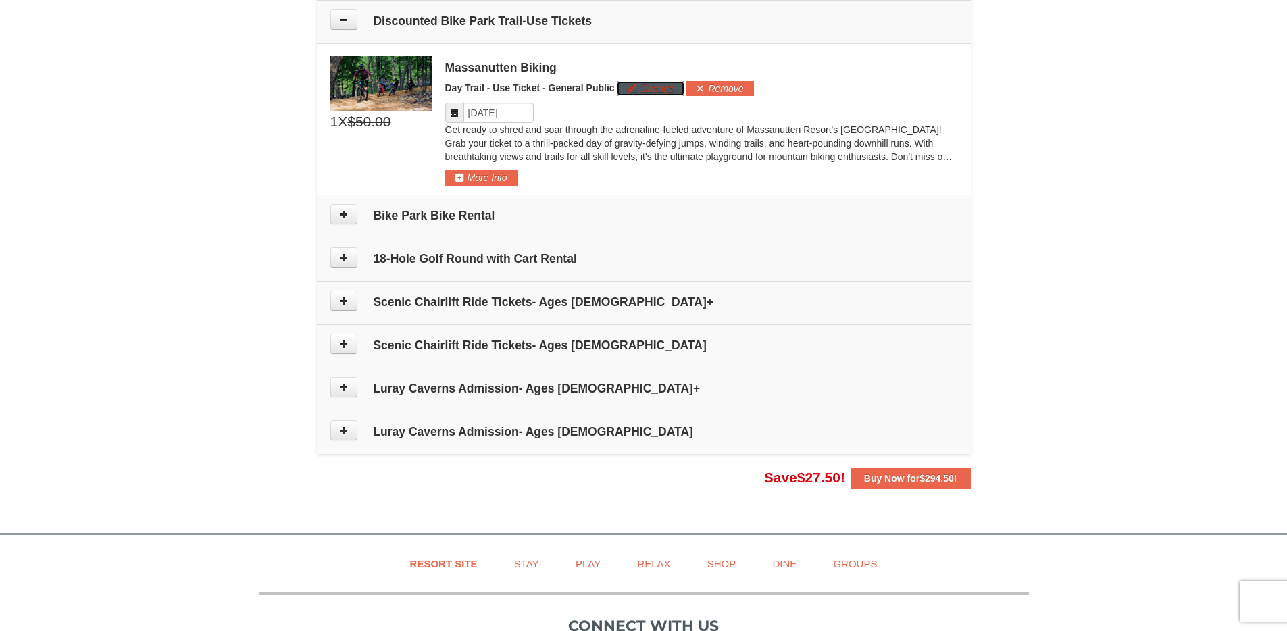
click at [653, 84] on button "Change" at bounding box center [650, 88] width 67 height 15
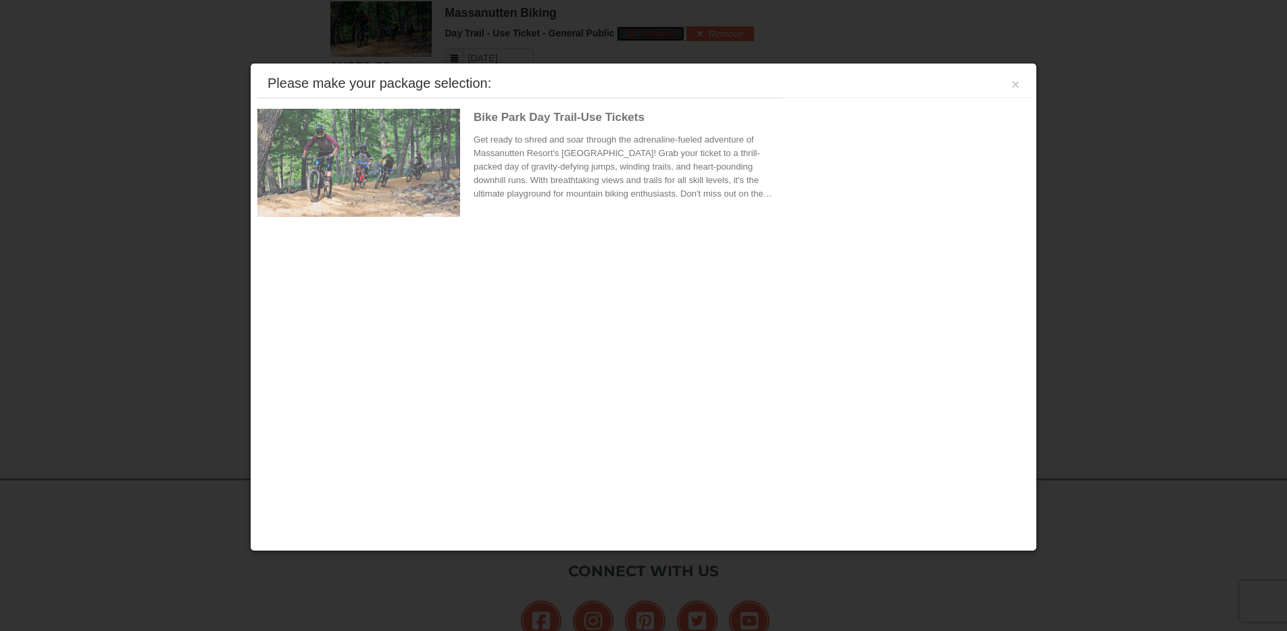
scroll to position [801, 0]
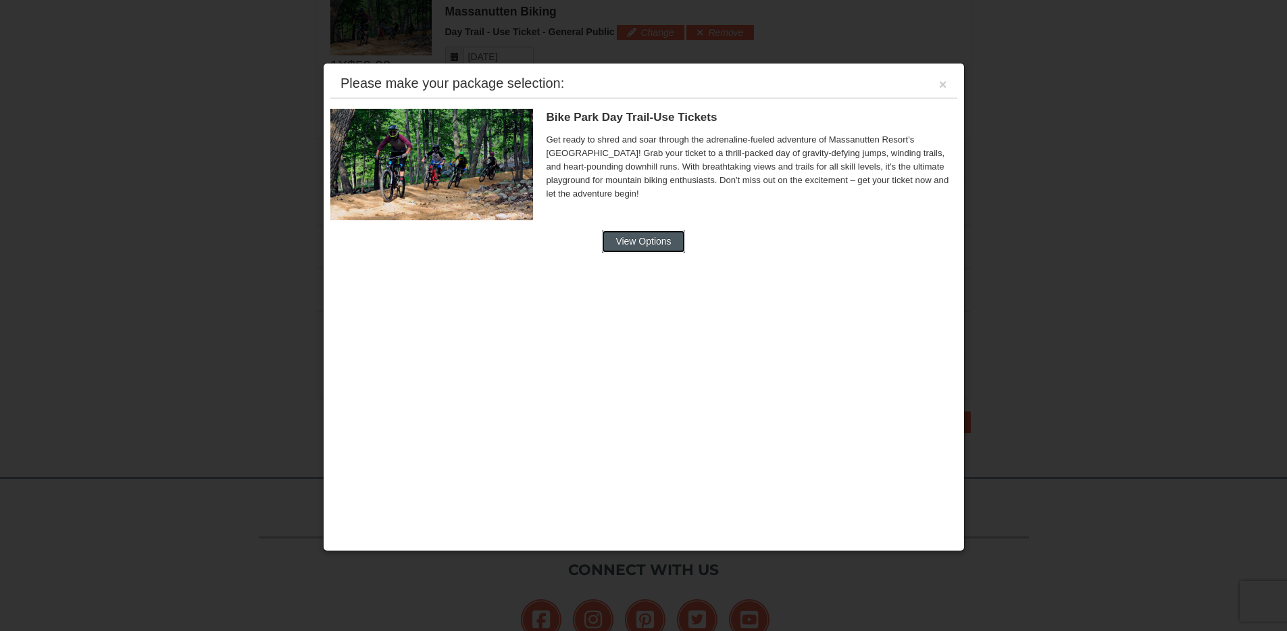
click at [645, 241] on button "View Options" at bounding box center [643, 241] width 82 height 22
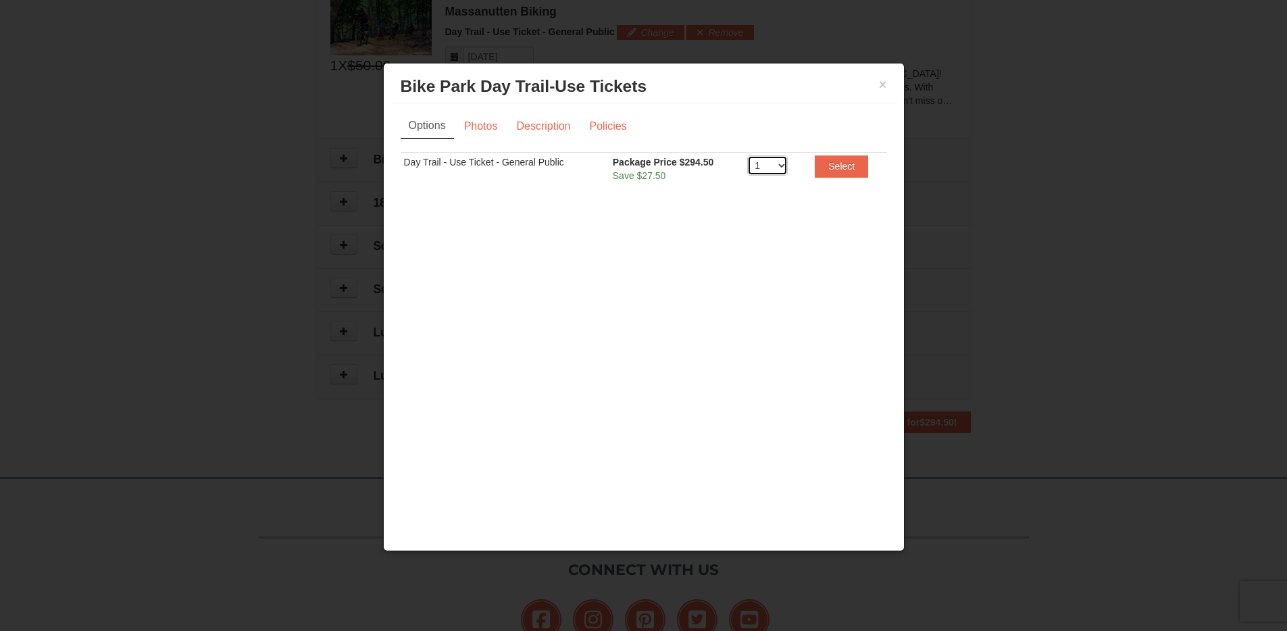
click at [780, 164] on select "1 2 3 4 5 6 7 8 9 10 11 12 13 14 15 16 17 18 19 20" at bounding box center [767, 165] width 41 height 20
select select "2"
click at [747, 155] on select "1 2 3 4 5 6 7 8 9 10 11 12 13 14 15 16 17 18 19 20" at bounding box center [767, 165] width 41 height 20
click at [835, 161] on button "Select" at bounding box center [841, 166] width 53 height 22
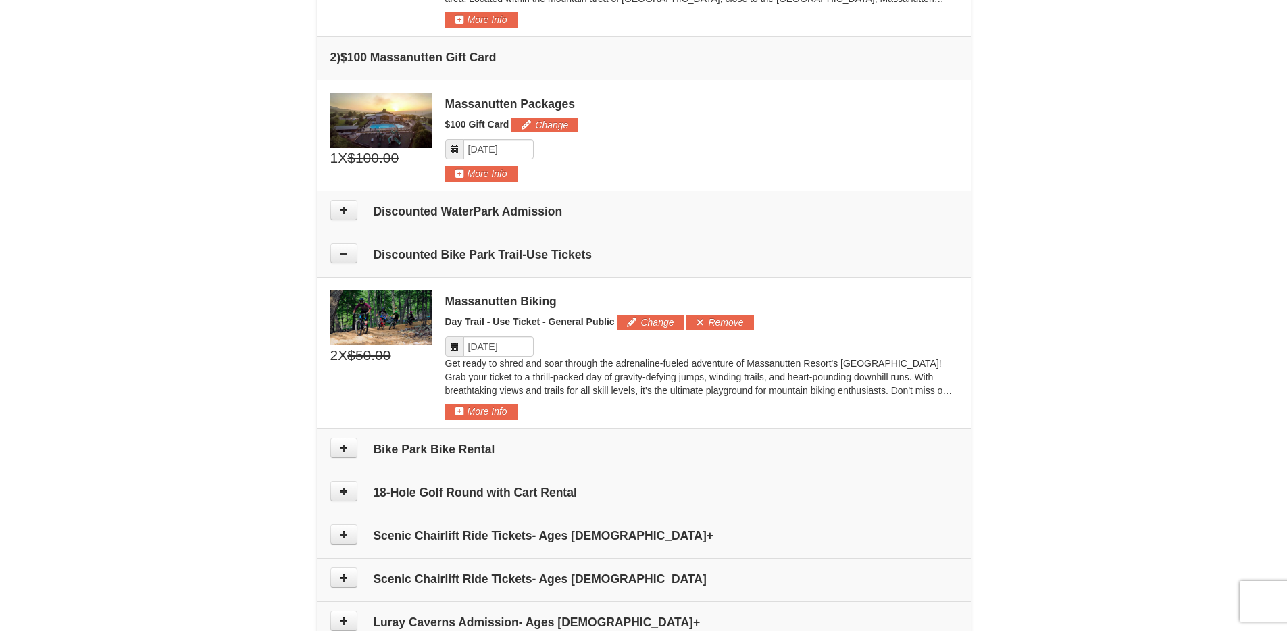
scroll to position [718, 0]
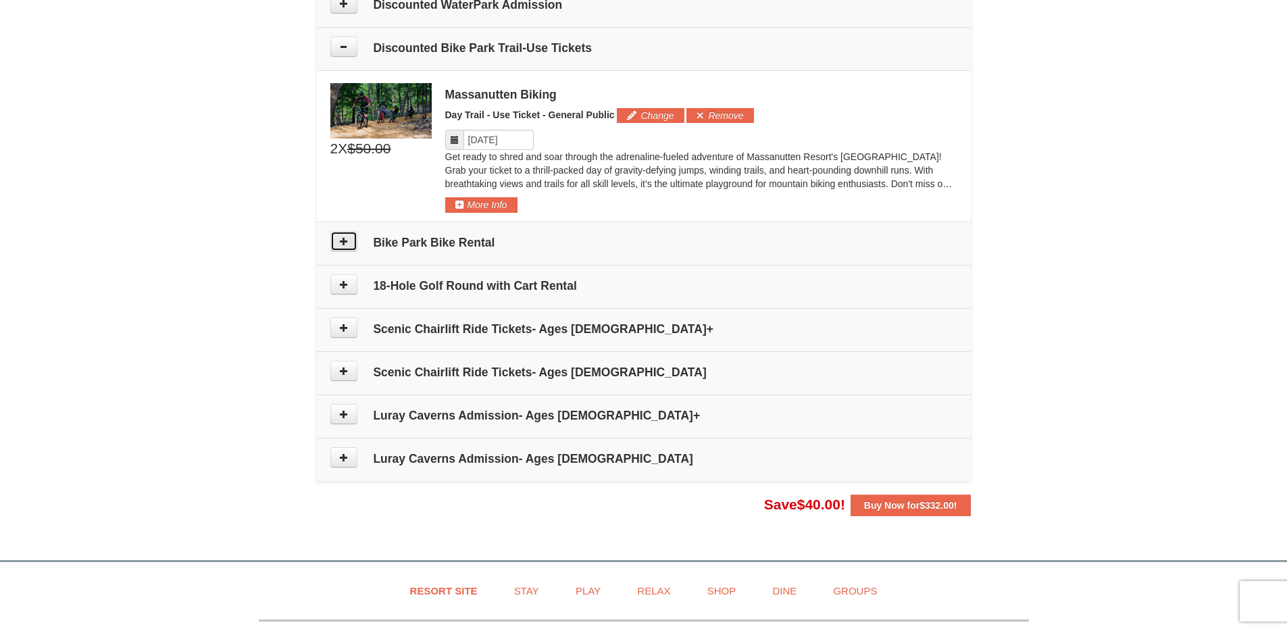
click at [343, 241] on icon at bounding box center [343, 240] width 9 height 9
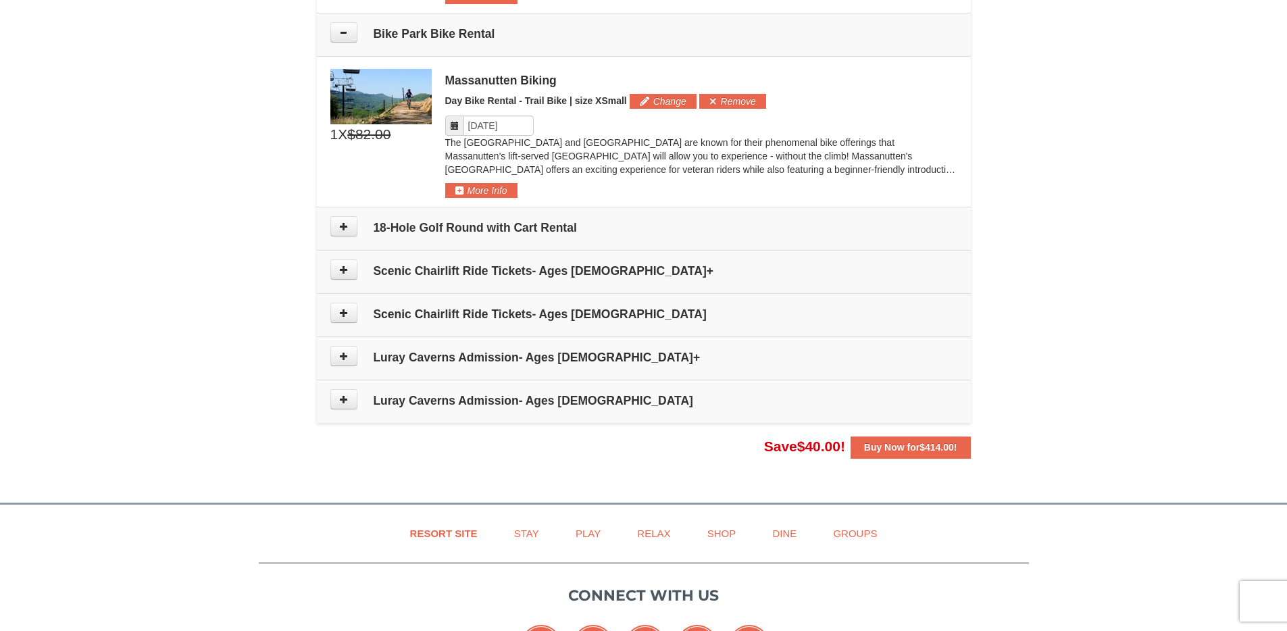
scroll to position [940, 0]
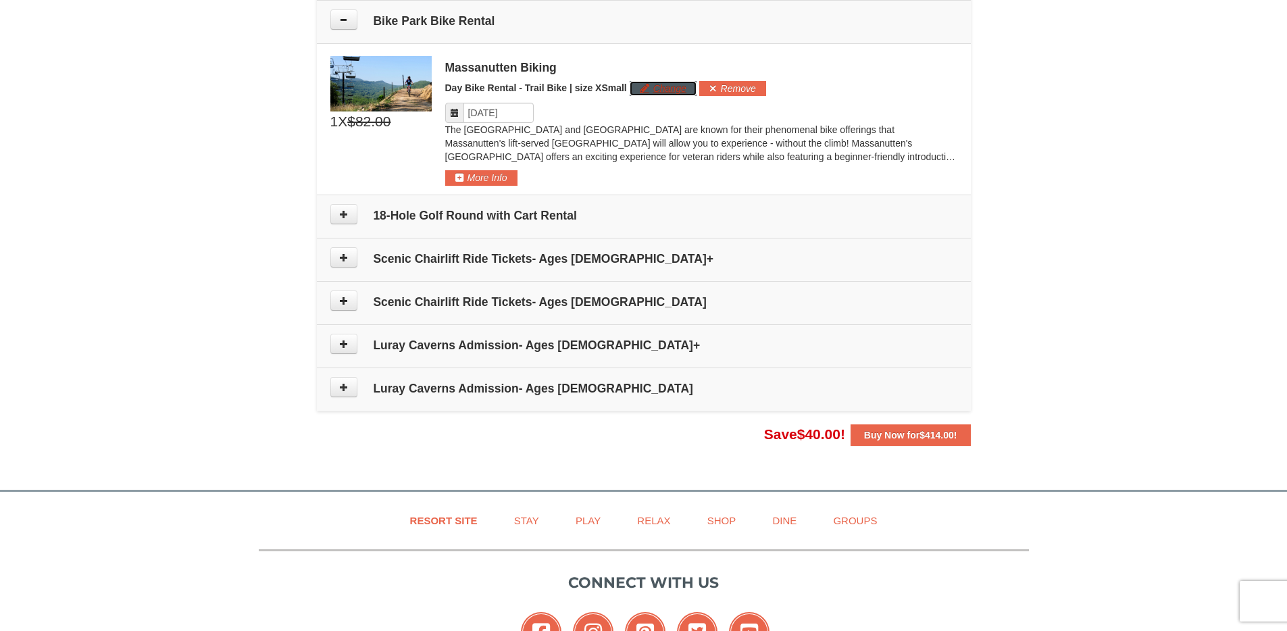
click at [663, 82] on button "Change" at bounding box center [663, 88] width 67 height 15
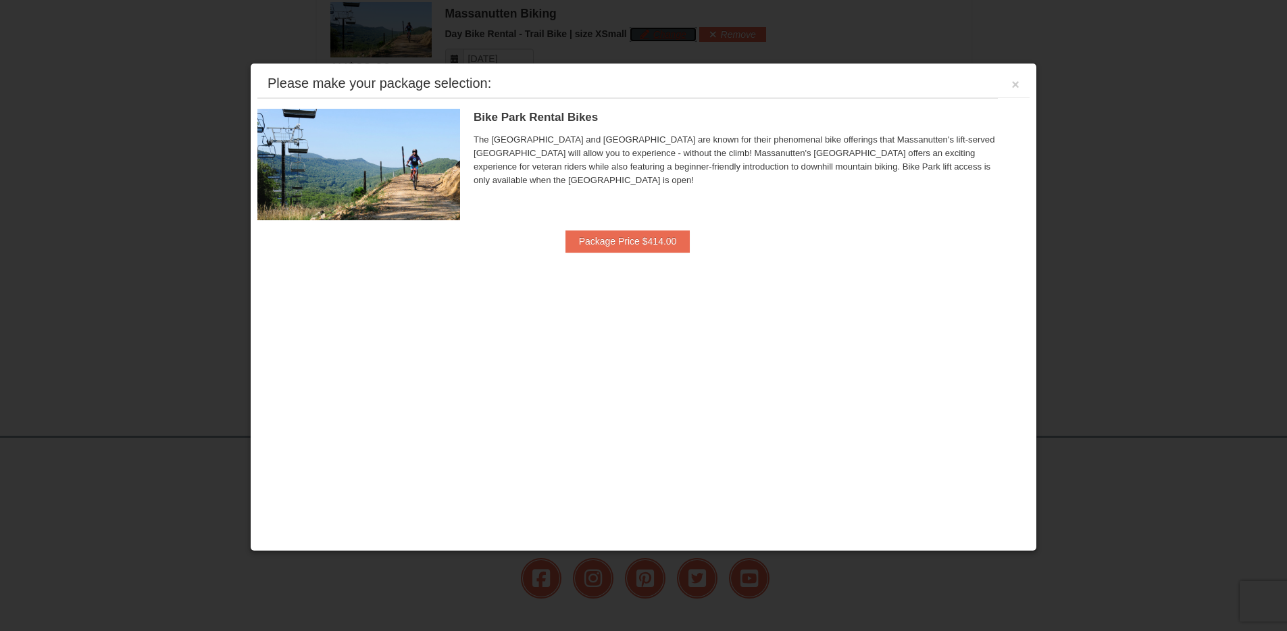
scroll to position [996, 0]
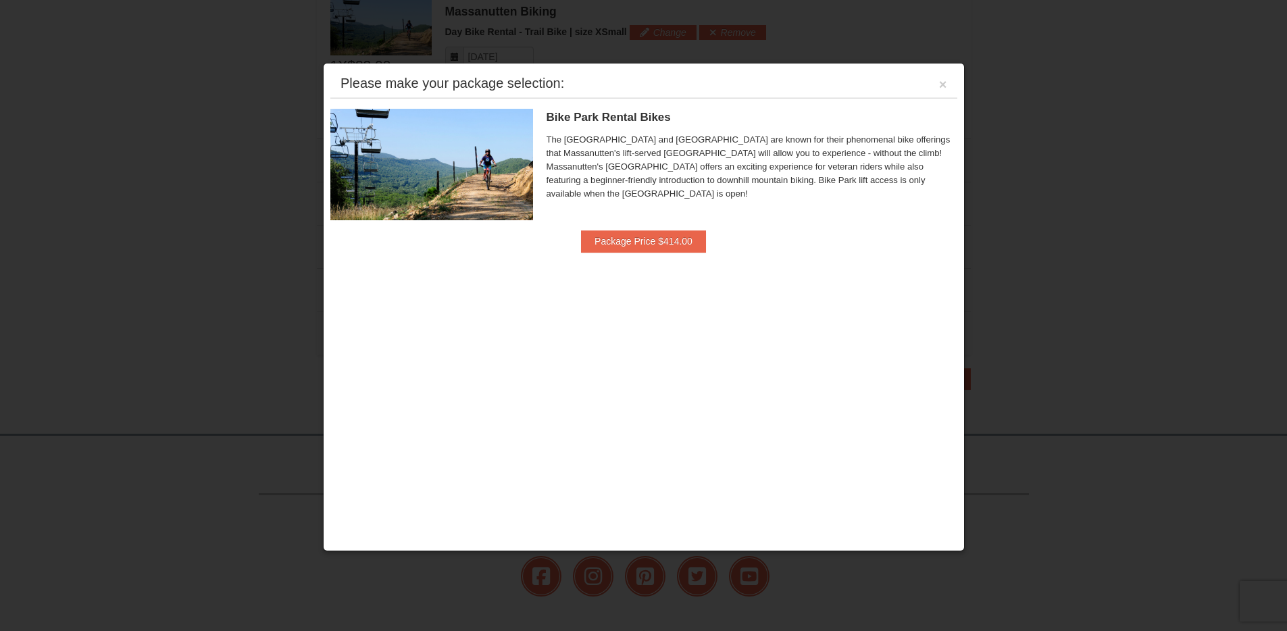
click at [648, 227] on div "Bike Park Rental Bikes Massanutten Biking The Shenandoah Valley and Blue Ridge …" at bounding box center [752, 170] width 411 height 122
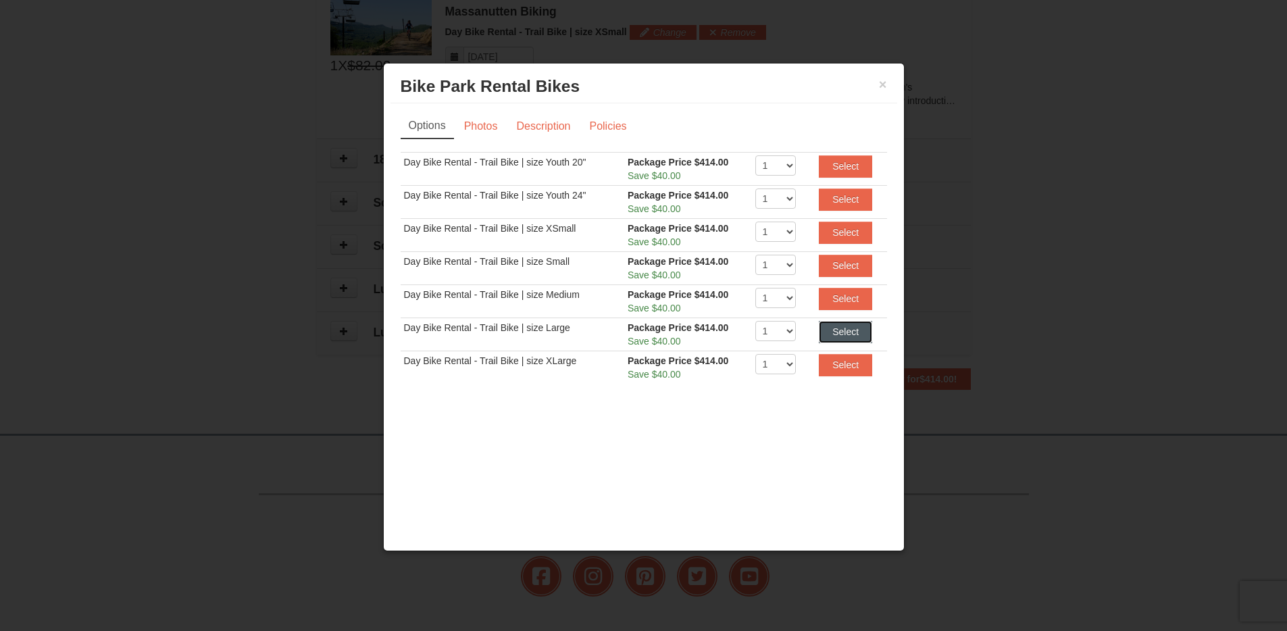
click at [840, 329] on button "Select" at bounding box center [845, 332] width 53 height 22
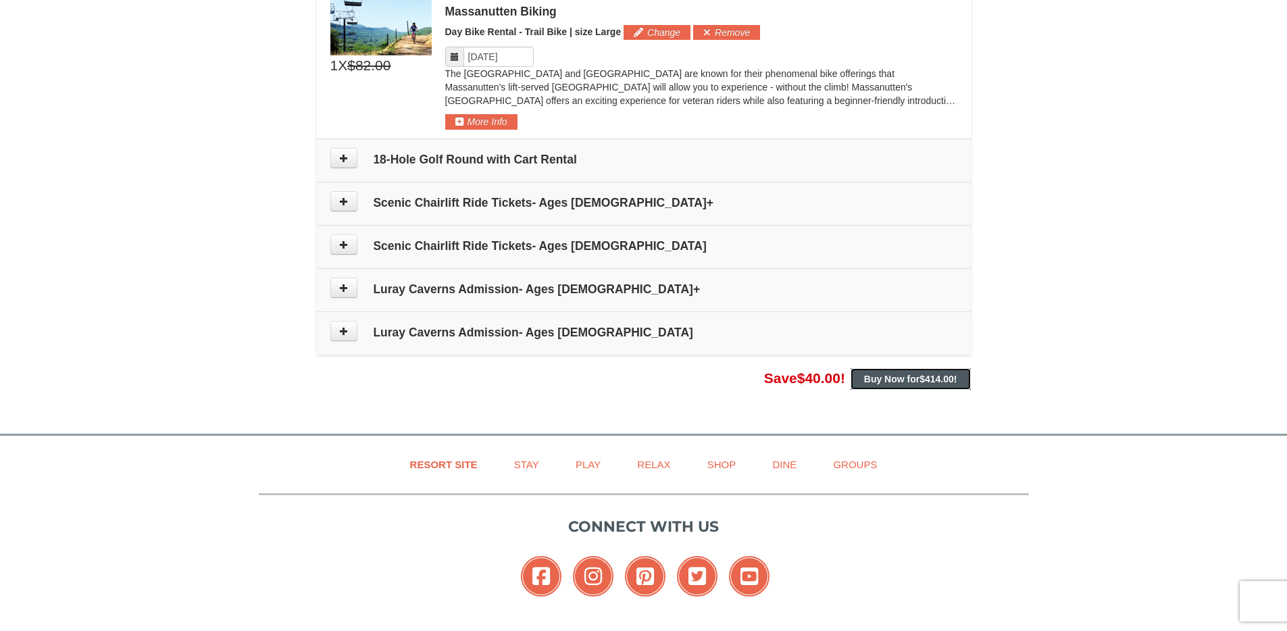
click at [901, 374] on strong "Buy Now for $414.00 !" at bounding box center [910, 379] width 93 height 11
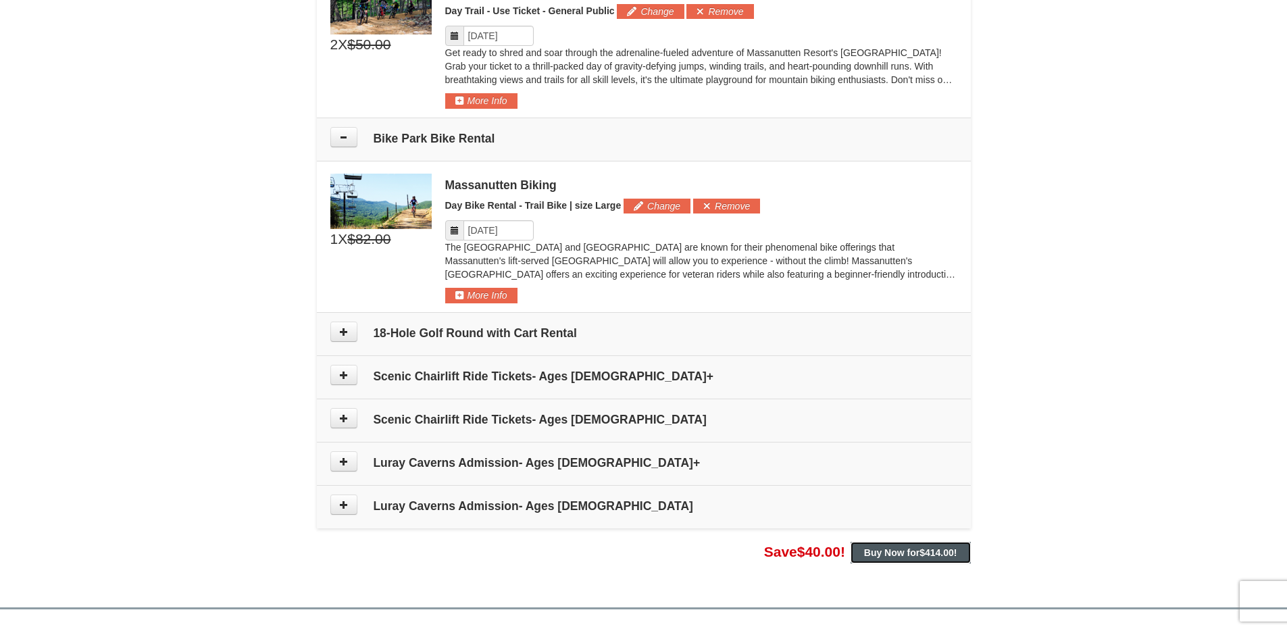
scroll to position [1123, 0]
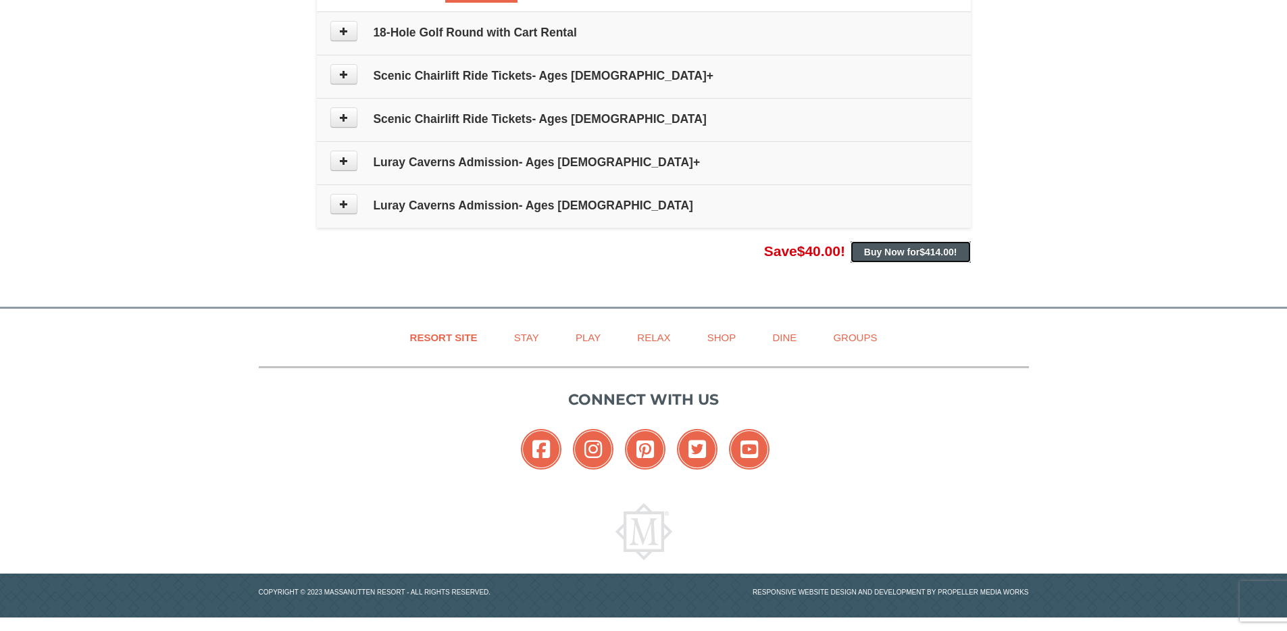
click at [898, 257] on strong "Buy Now for $414.00 !" at bounding box center [910, 252] width 93 height 11
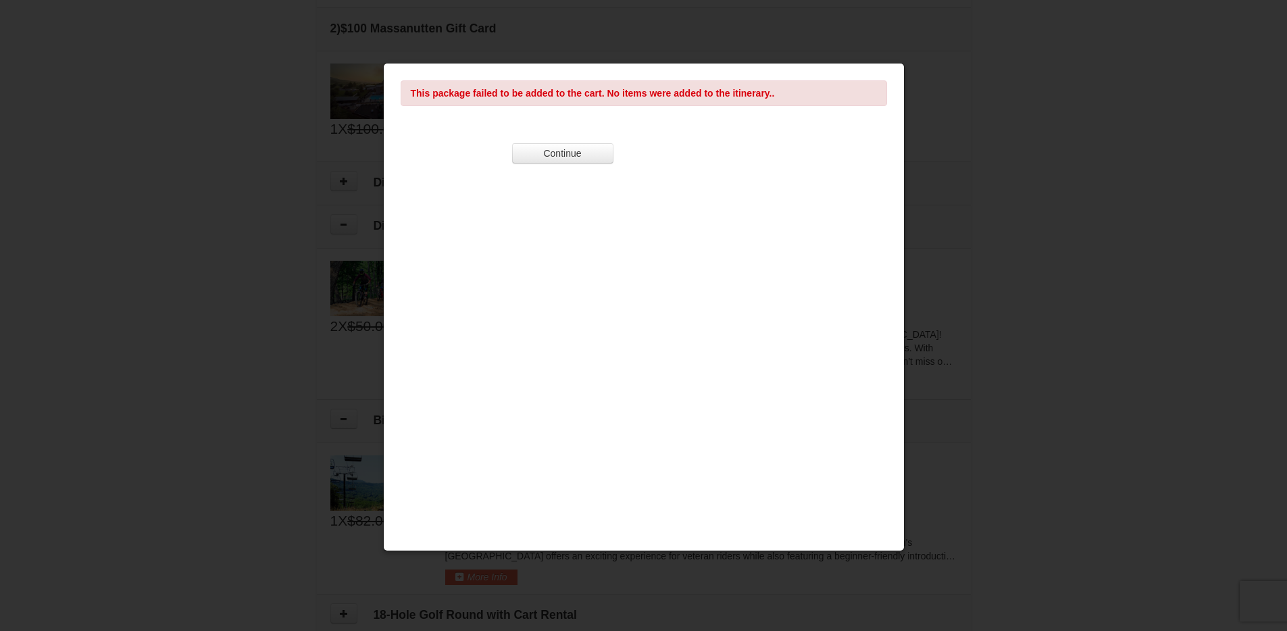
scroll to position [538, 0]
click at [555, 151] on button "Continue" at bounding box center [562, 153] width 101 height 20
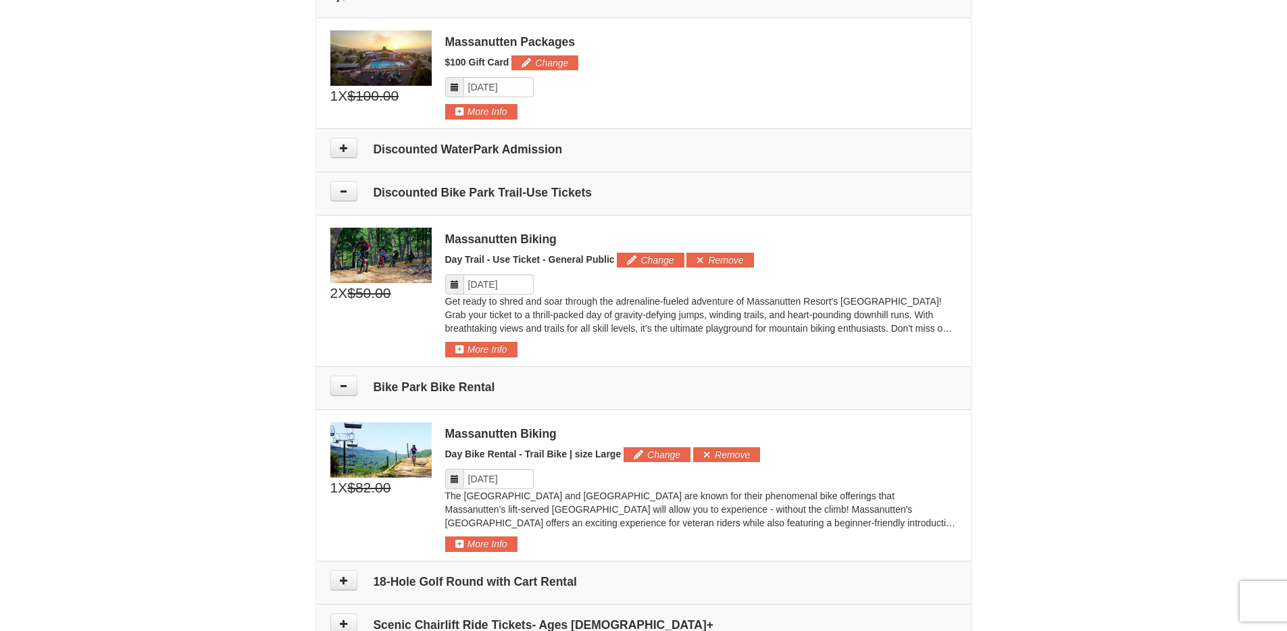
scroll to position [1123, 0]
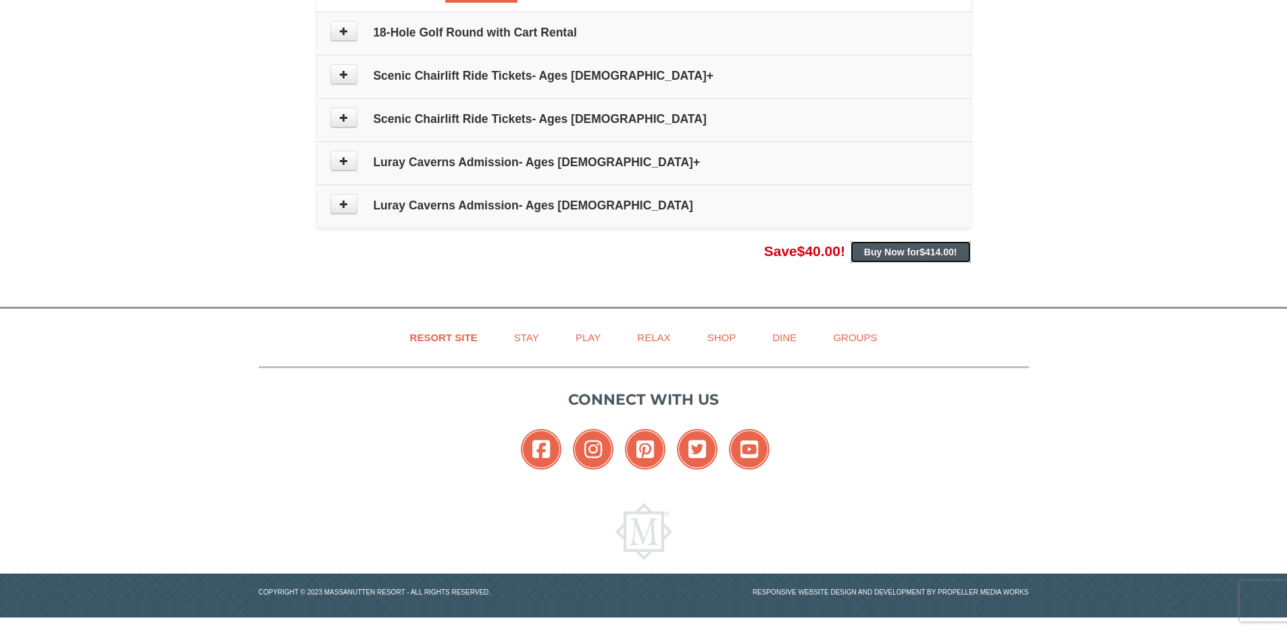
click at [920, 249] on span "$414.00" at bounding box center [937, 252] width 34 height 11
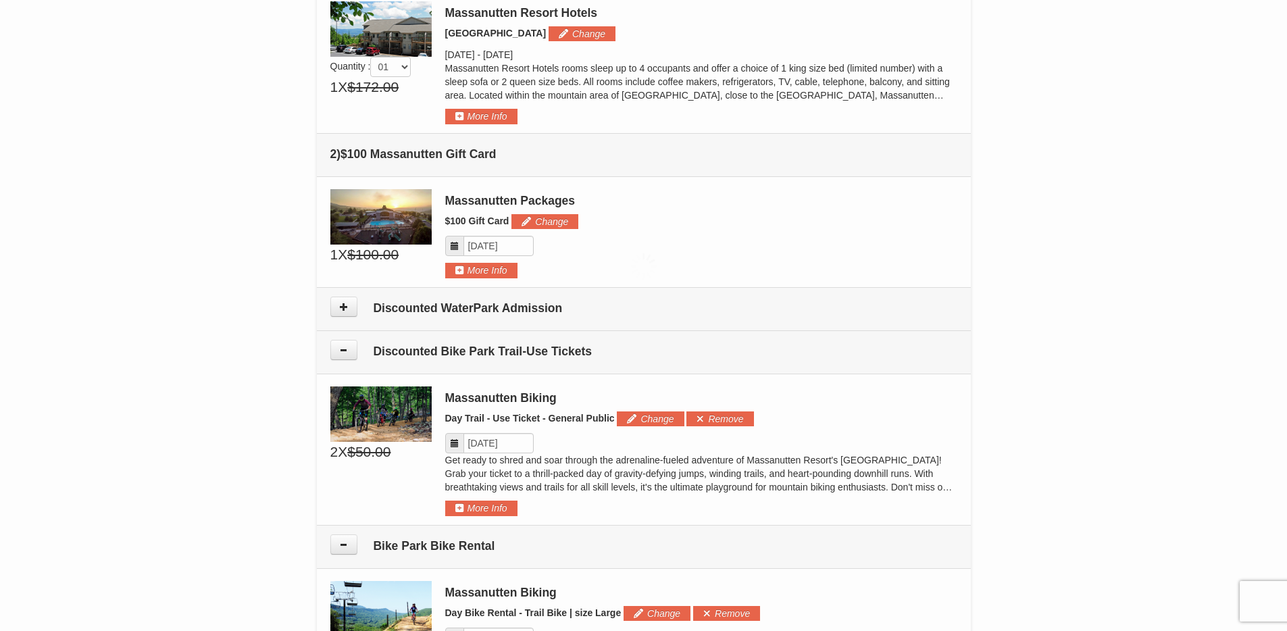
scroll to position [50, 0]
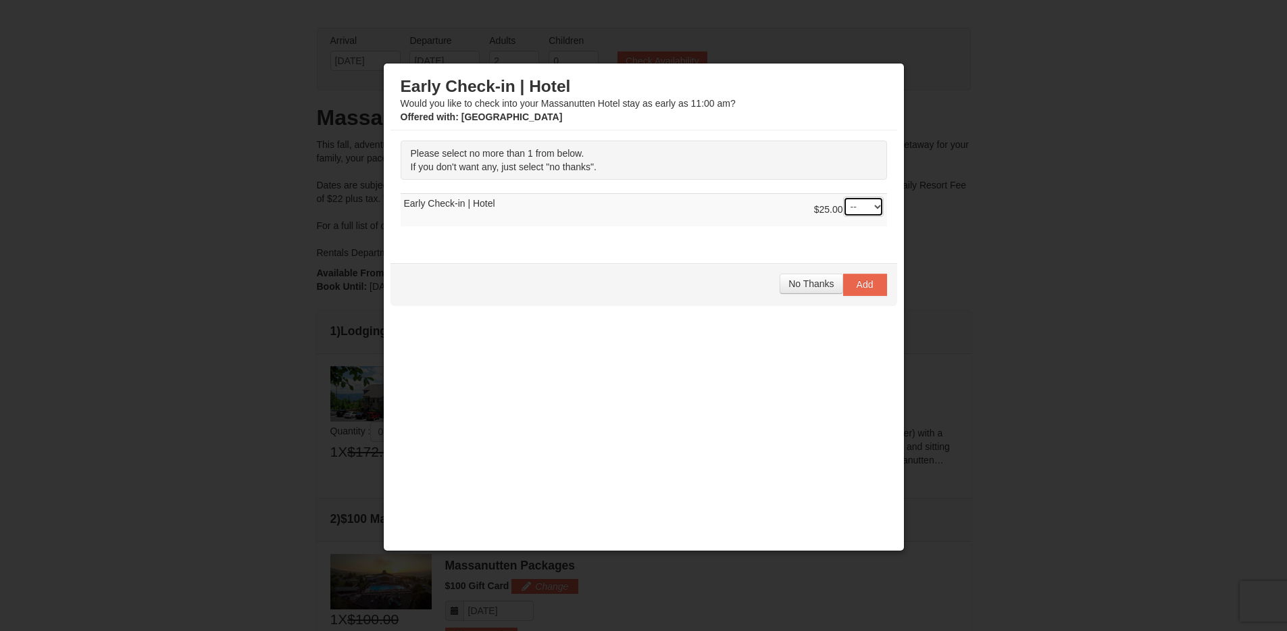
click at [863, 203] on select "-- 01" at bounding box center [863, 207] width 41 height 20
click at [801, 278] on span "No Thanks" at bounding box center [810, 283] width 45 height 11
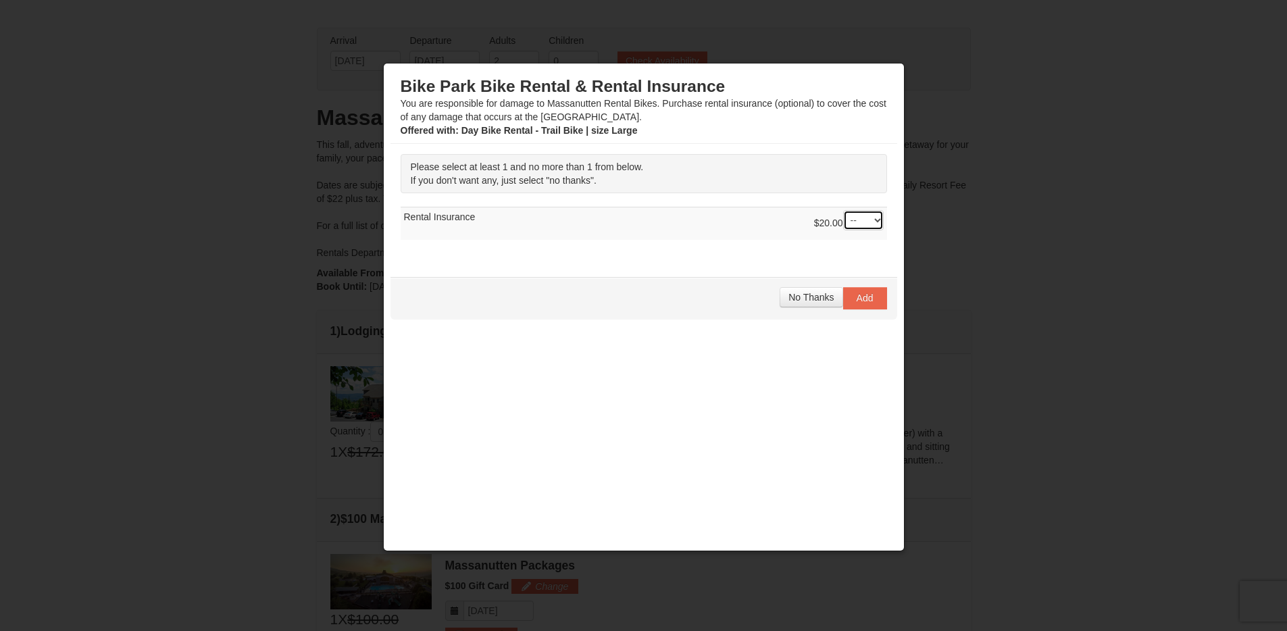
click at [861, 211] on select "-- 01" at bounding box center [863, 220] width 41 height 20
select select "1"
click at [843, 210] on select "-- 01" at bounding box center [863, 220] width 41 height 20
click at [863, 301] on span "Add" at bounding box center [865, 298] width 17 height 11
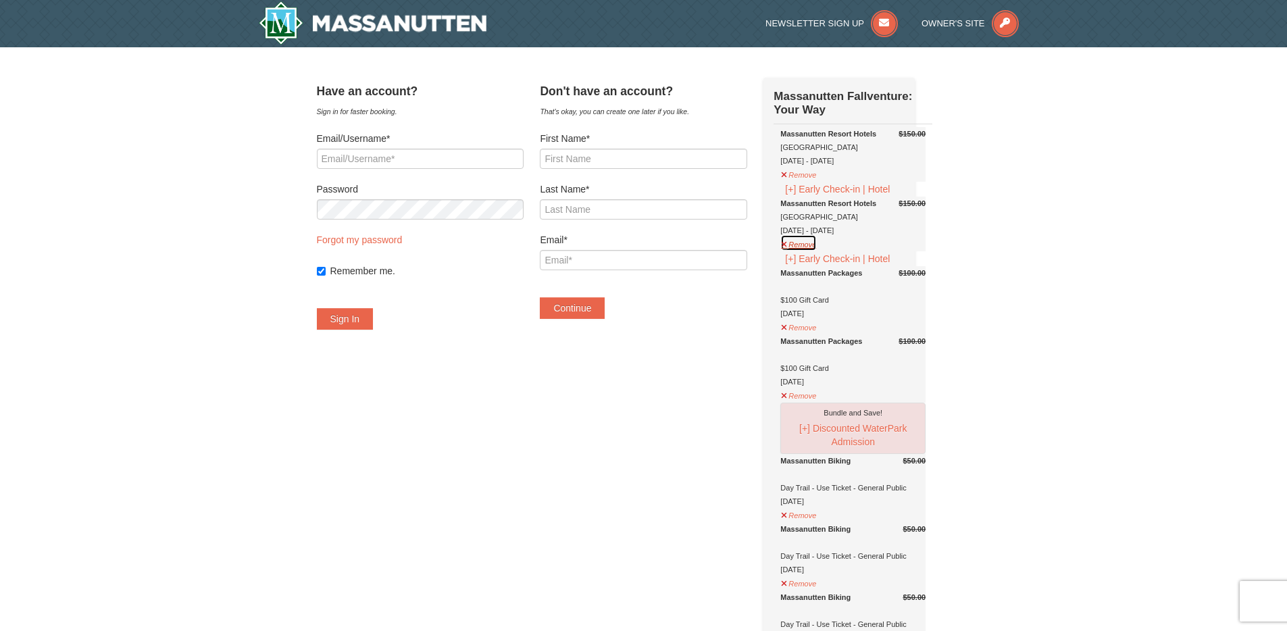
click at [817, 251] on button "Remove" at bounding box center [798, 242] width 36 height 17
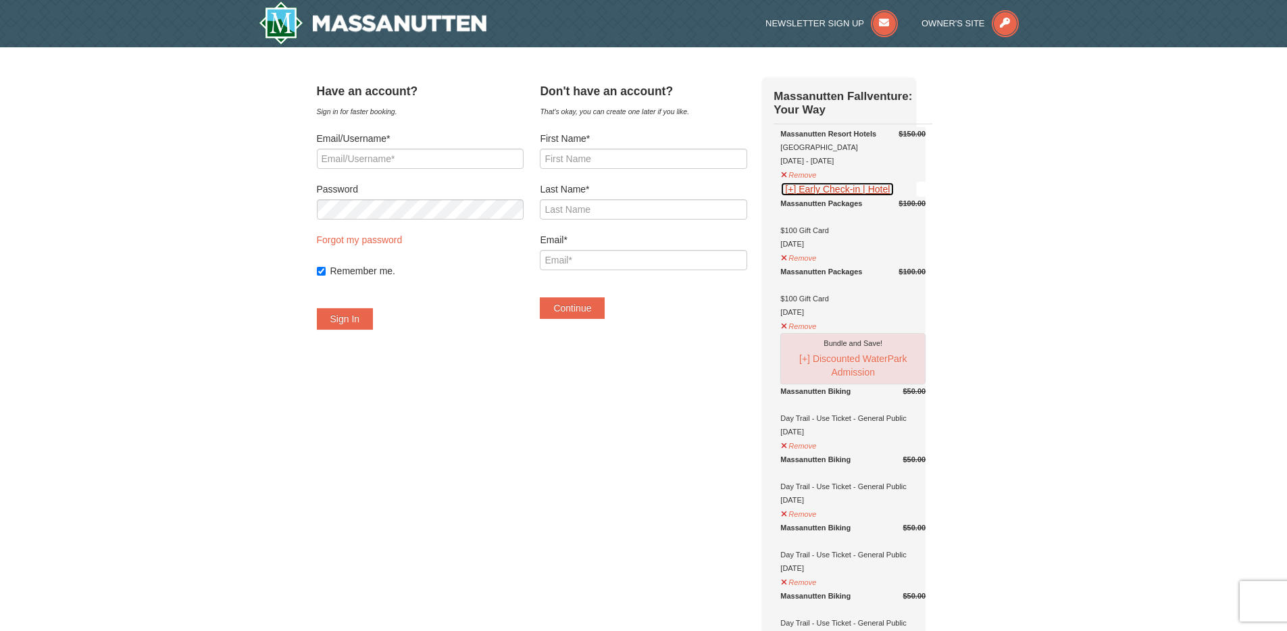
click at [807, 197] on button "[+] Early Check-in | Hotel" at bounding box center [837, 189] width 114 height 15
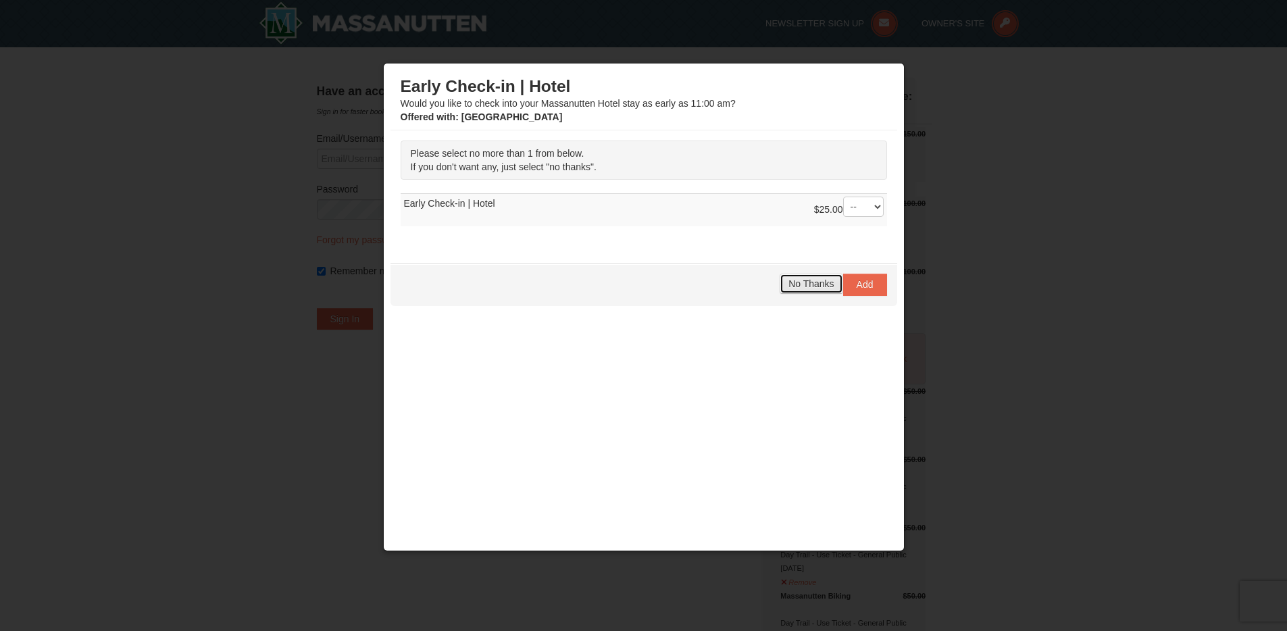
click at [807, 286] on span "No Thanks" at bounding box center [810, 283] width 45 height 11
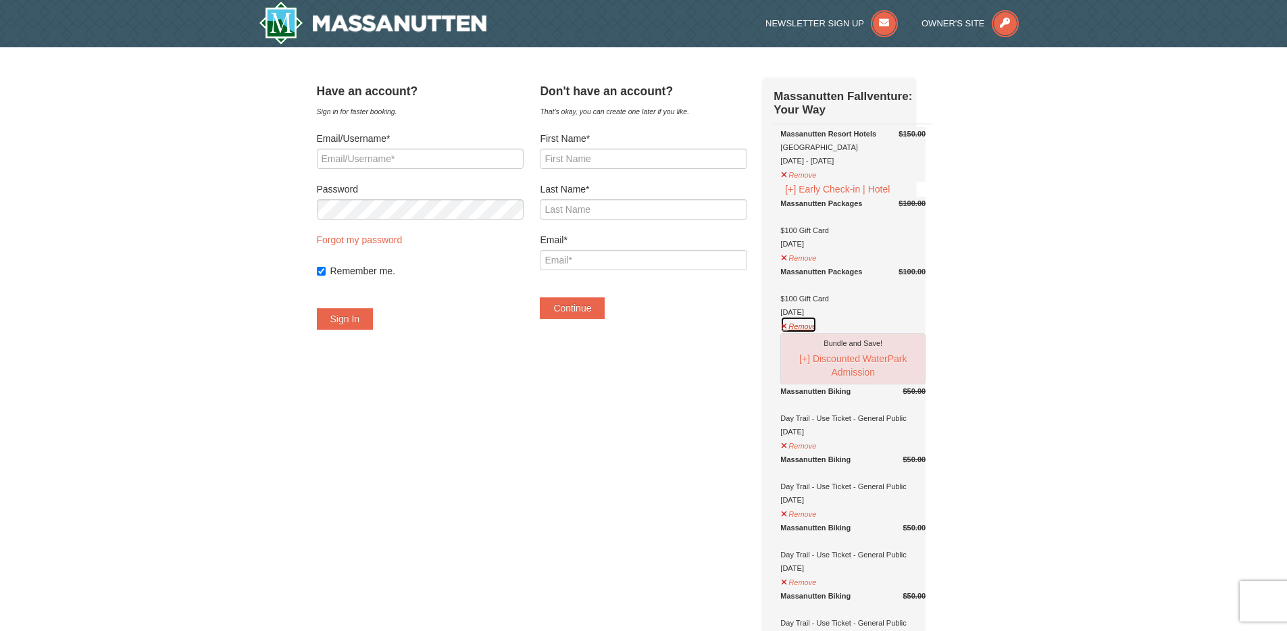
click at [817, 333] on button "Remove" at bounding box center [798, 324] width 36 height 17
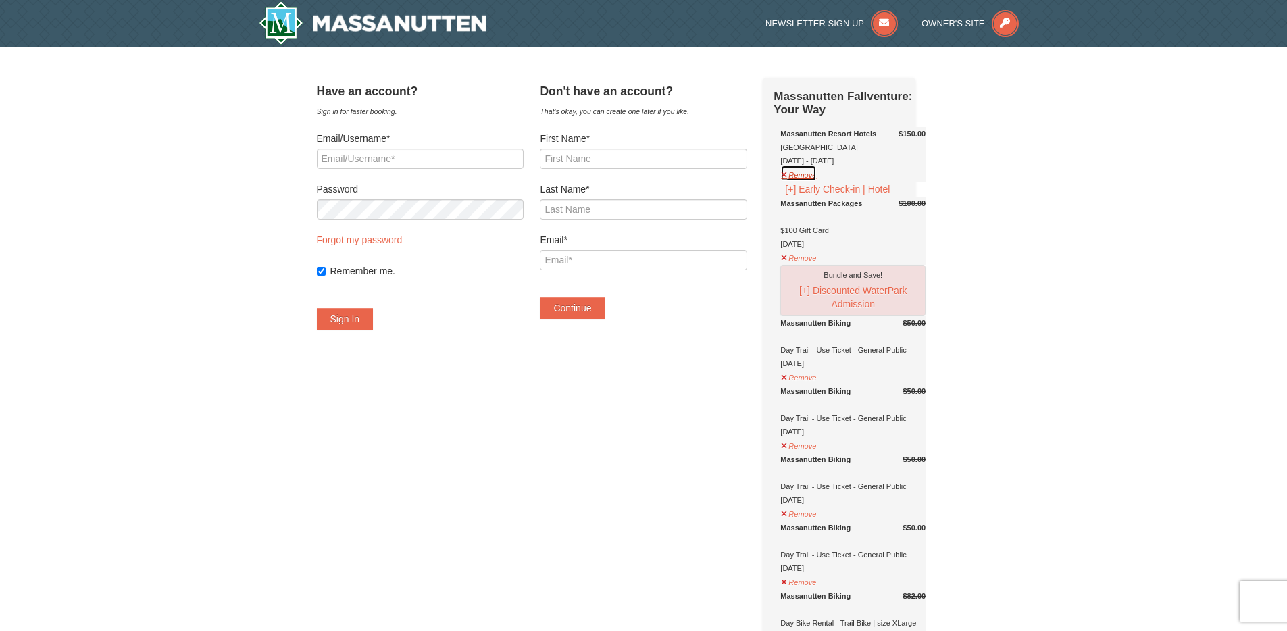
click at [813, 182] on button "Remove" at bounding box center [798, 173] width 36 height 17
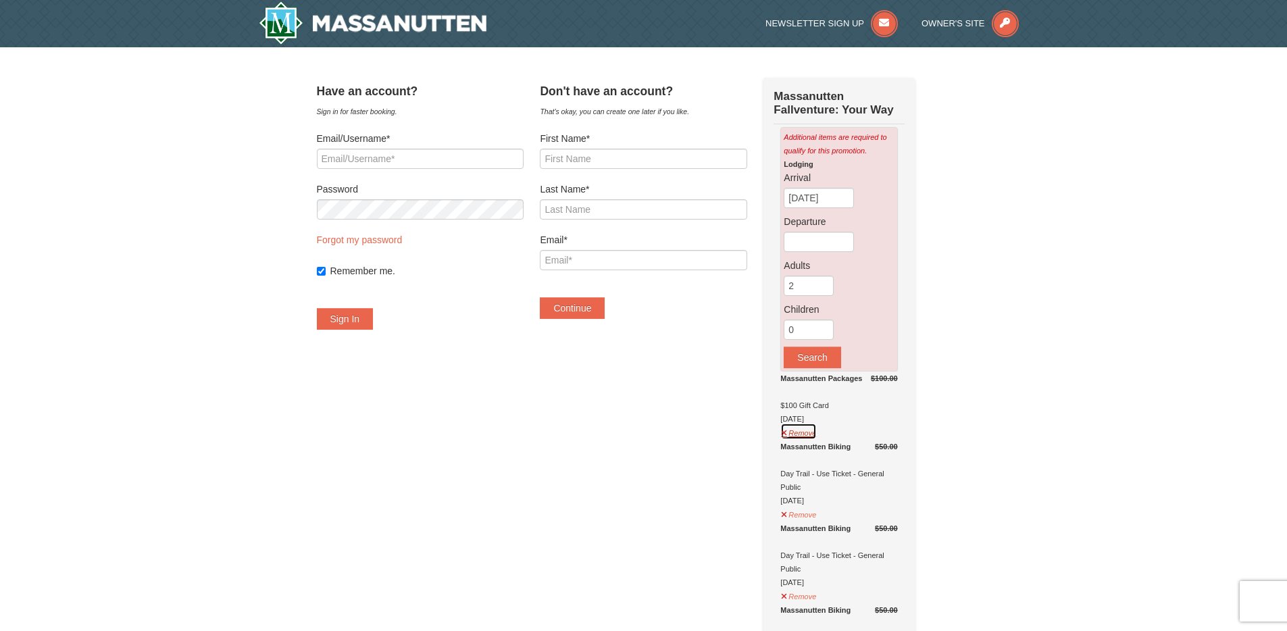
click at [817, 430] on button "Remove" at bounding box center [798, 431] width 36 height 17
click at [815, 514] on button "Remove" at bounding box center [798, 515] width 36 height 17
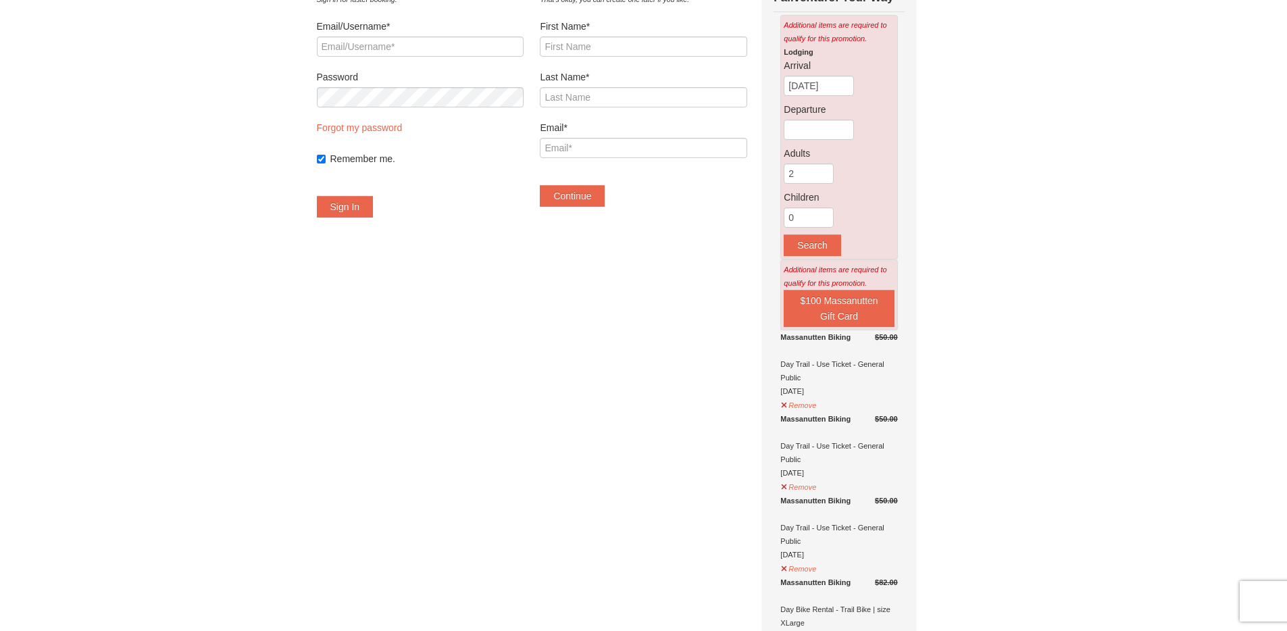
scroll to position [114, 0]
click at [817, 405] on button "Remove" at bounding box center [798, 401] width 36 height 17
click at [817, 401] on button "Remove" at bounding box center [798, 401] width 36 height 17
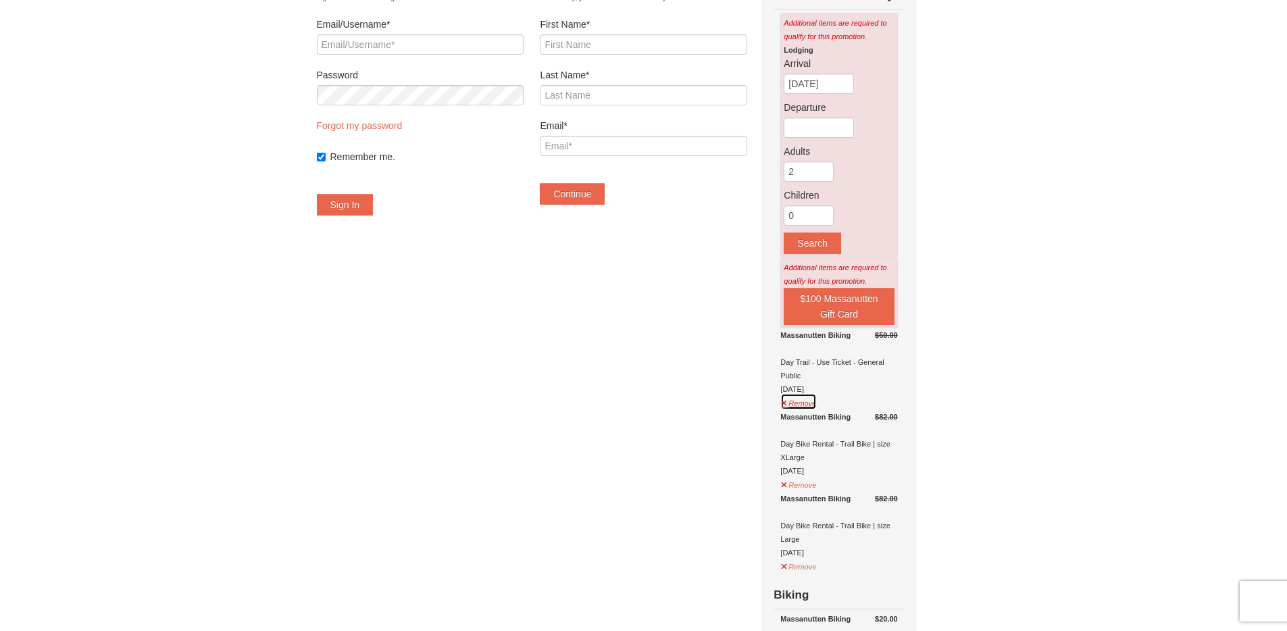
click at [817, 401] on button "Remove" at bounding box center [798, 401] width 36 height 17
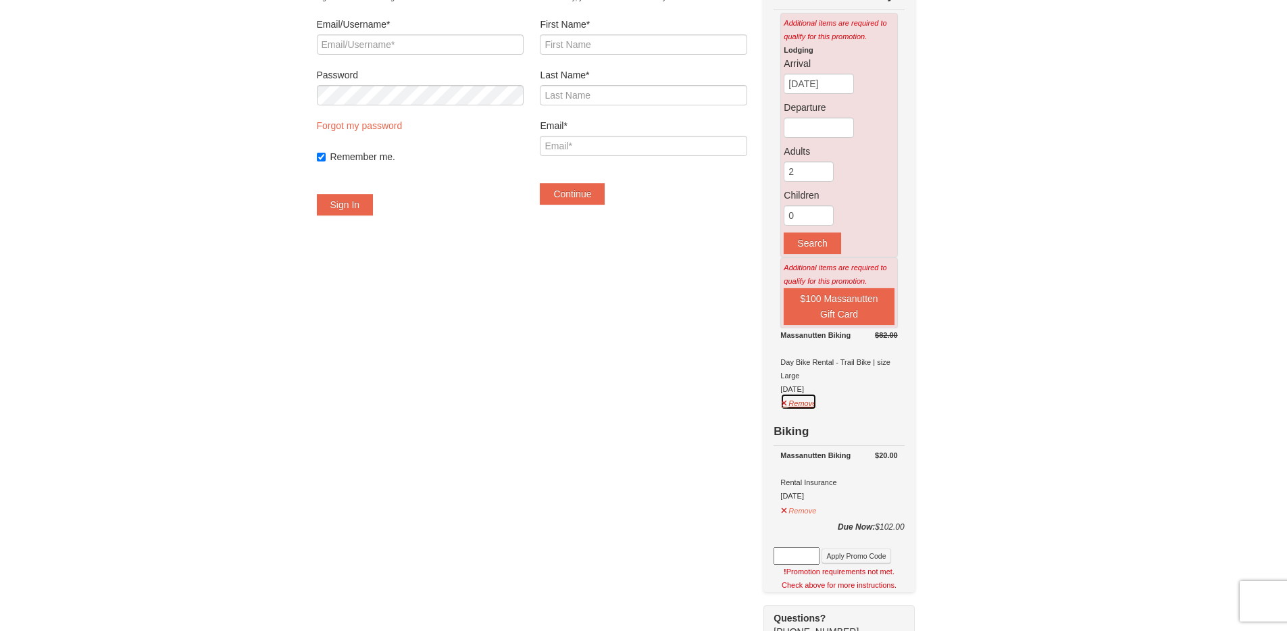
click at [817, 401] on button "Remove" at bounding box center [798, 401] width 36 height 17
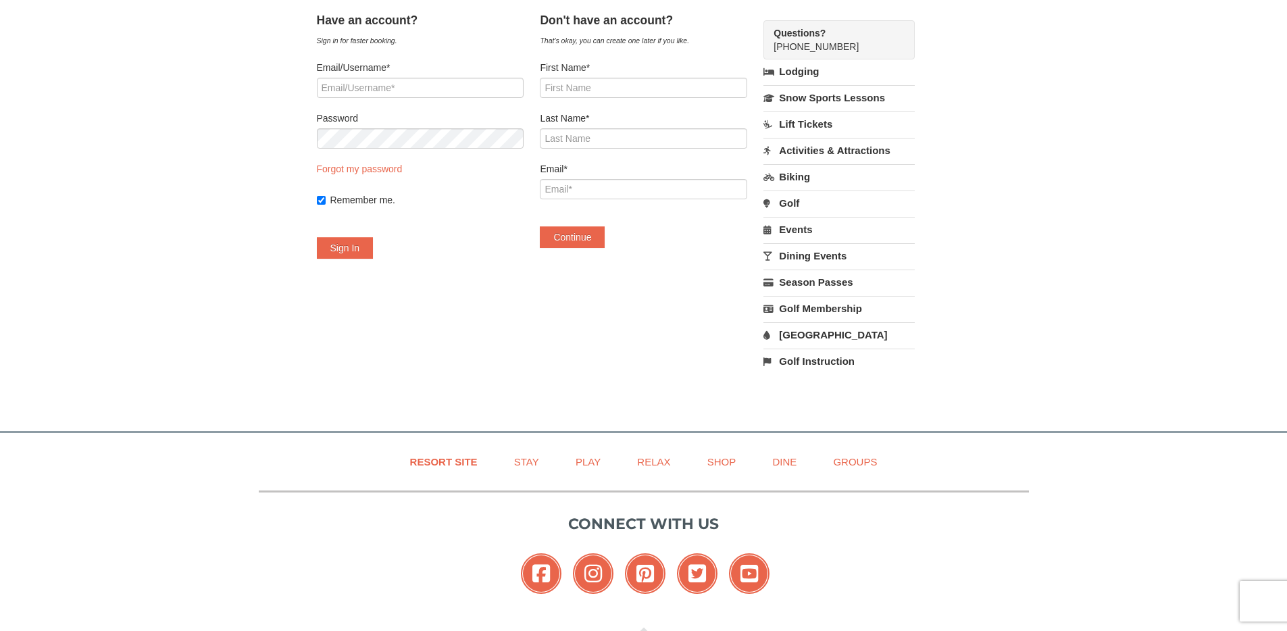
scroll to position [0, 0]
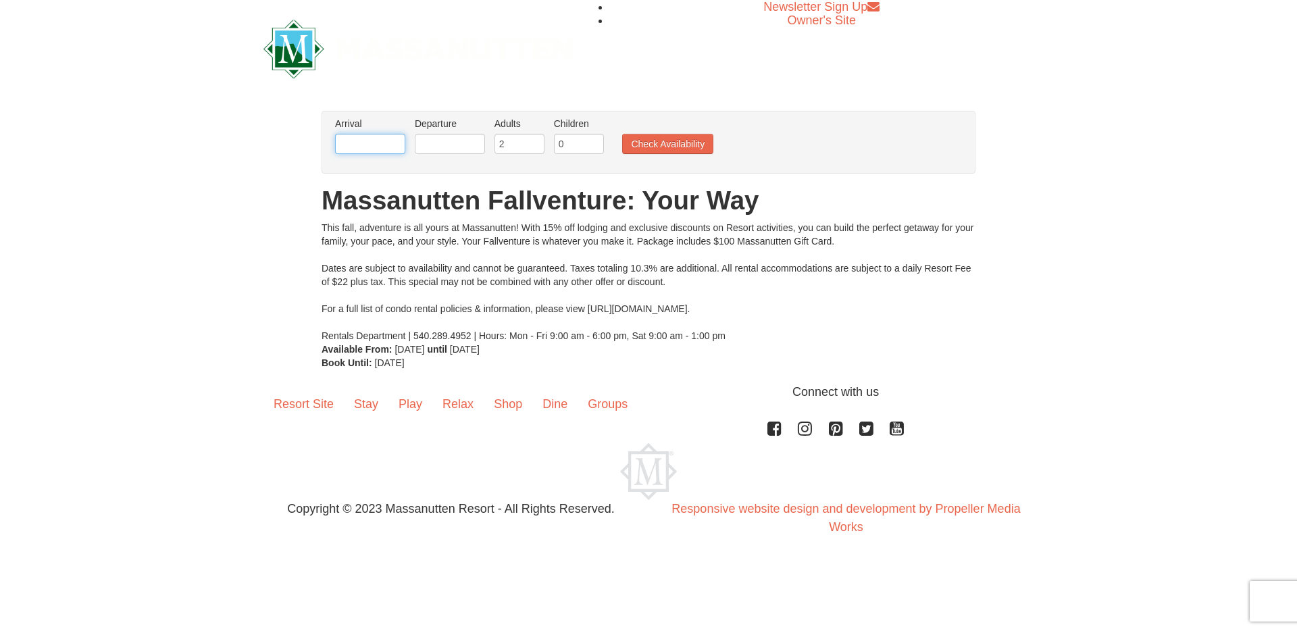
click at [365, 141] on input "text" at bounding box center [370, 144] width 70 height 20
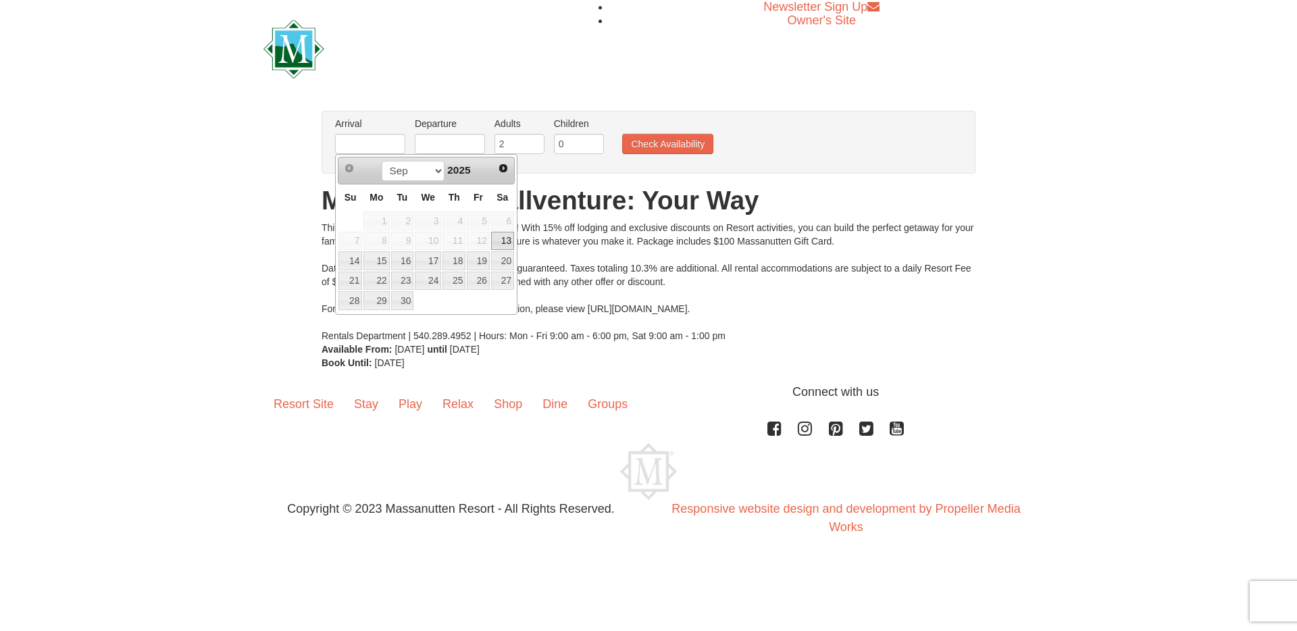
click at [511, 240] on link "13" at bounding box center [502, 241] width 23 height 19
type input "[DATE]"
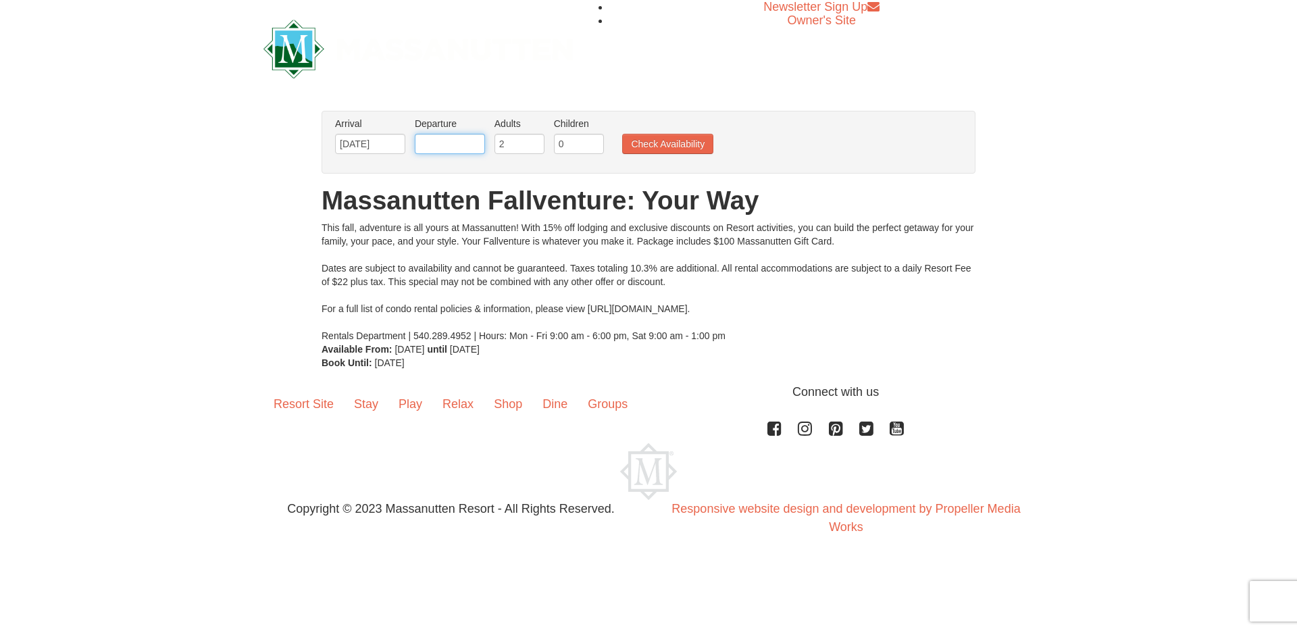
click at [459, 147] on input "text" at bounding box center [450, 144] width 70 height 20
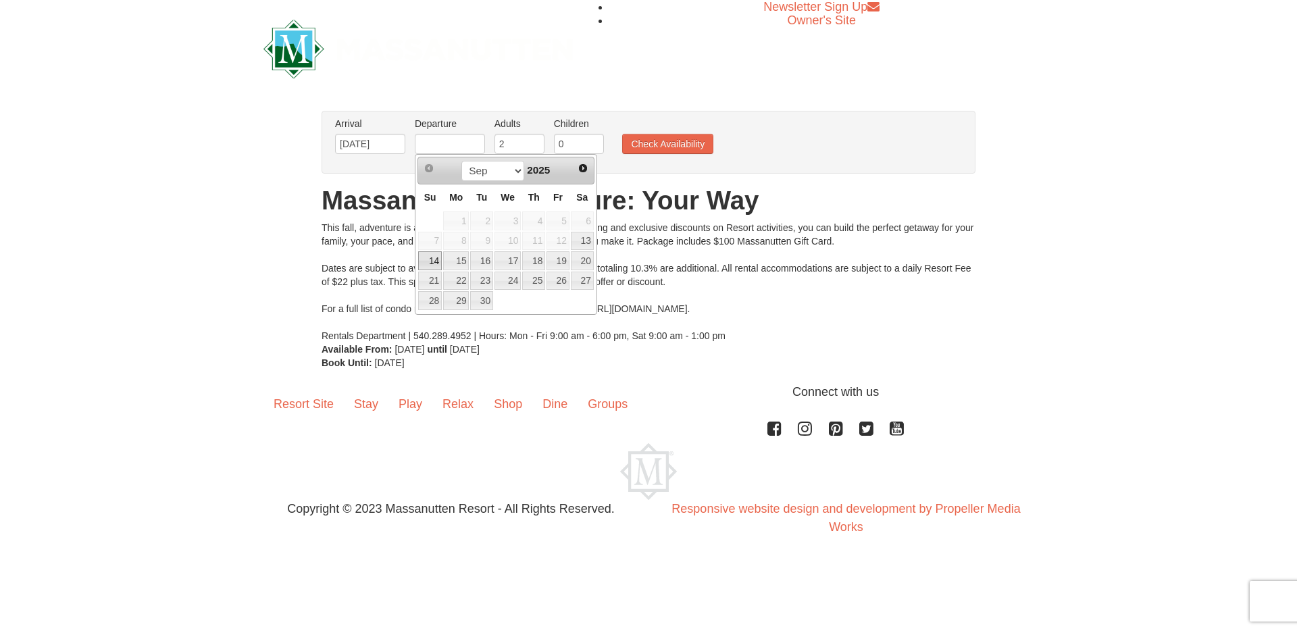
click at [432, 257] on link "14" at bounding box center [430, 260] width 24 height 19
type input "[DATE]"
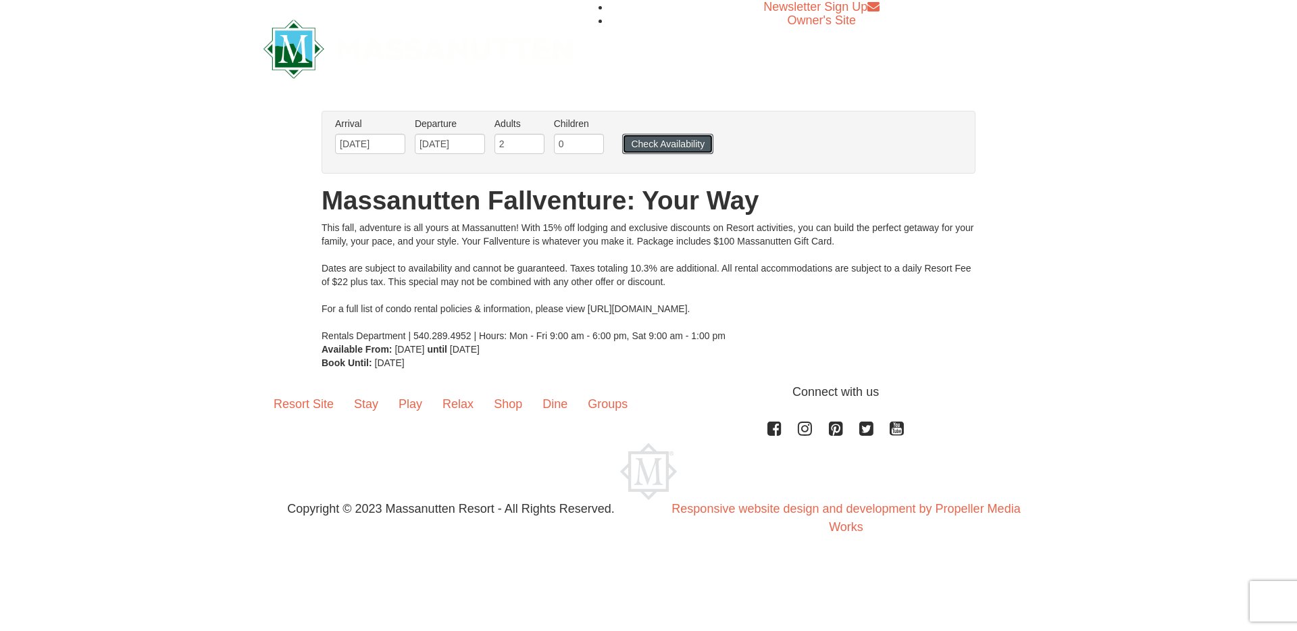
click at [691, 138] on button "Check Availability" at bounding box center [667, 144] width 91 height 20
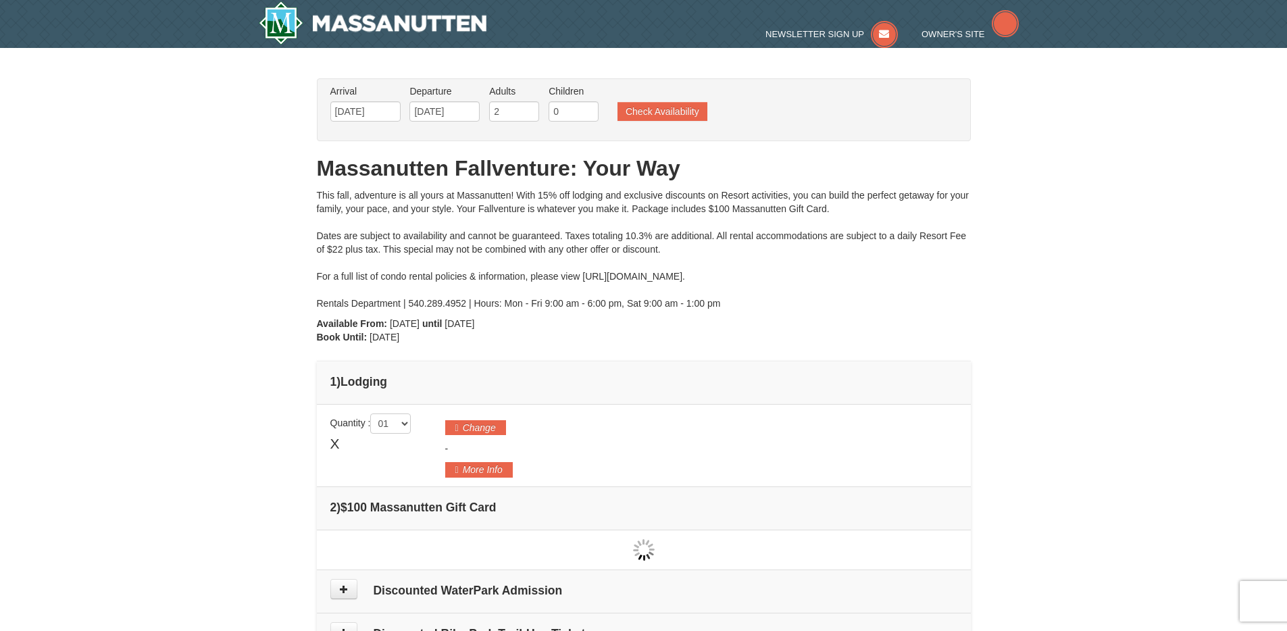
type input "[DATE]"
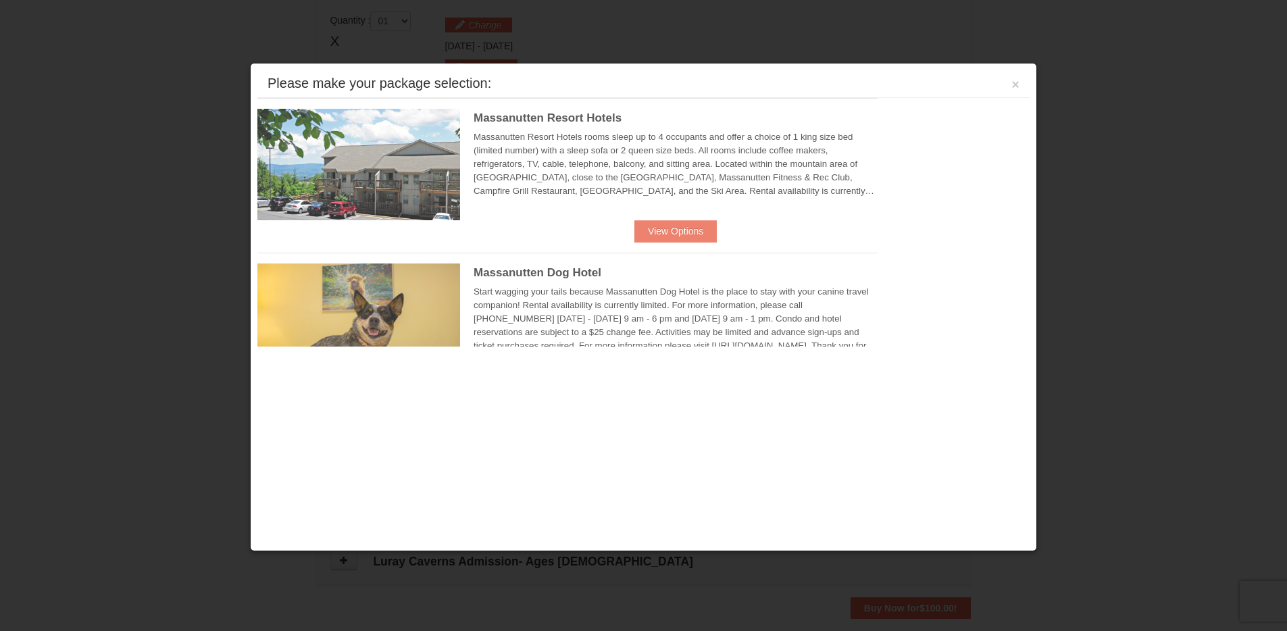
scroll to position [414, 0]
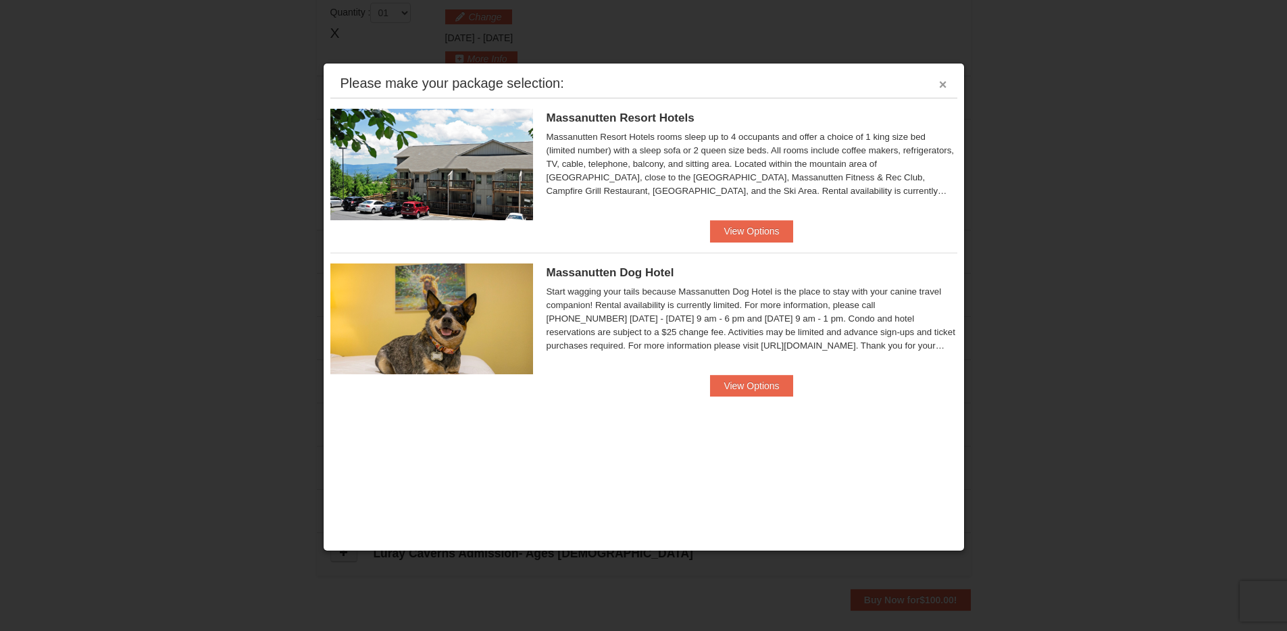
click at [944, 84] on button "×" at bounding box center [943, 85] width 8 height 14
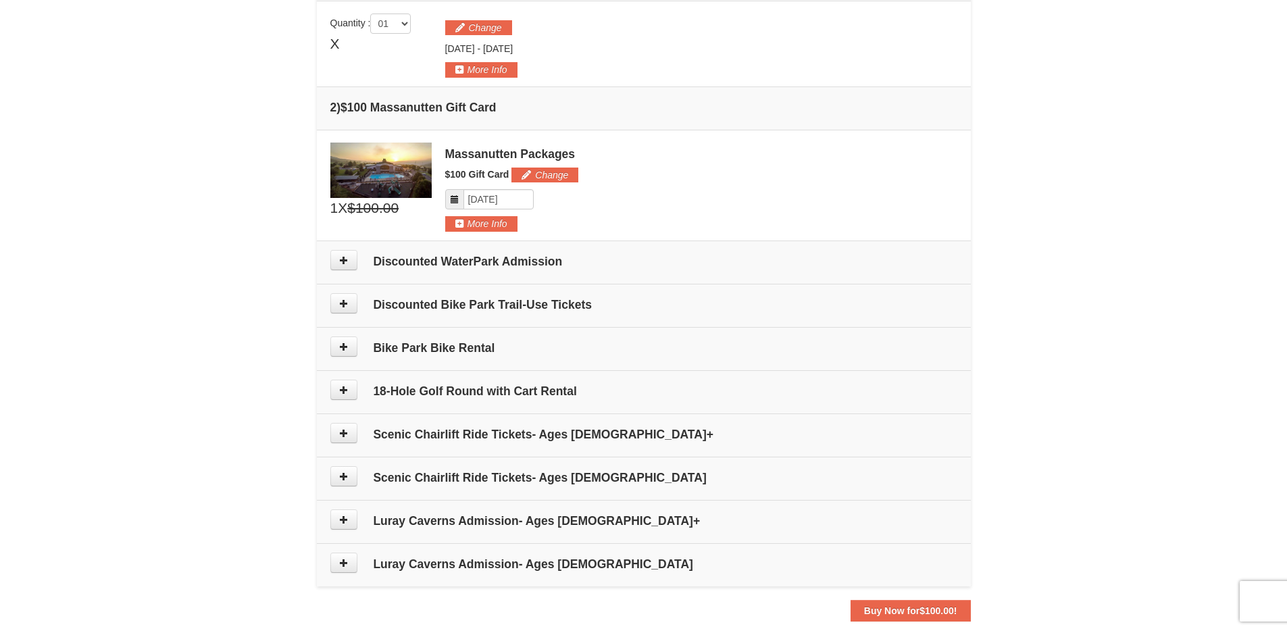
scroll to position [0, 0]
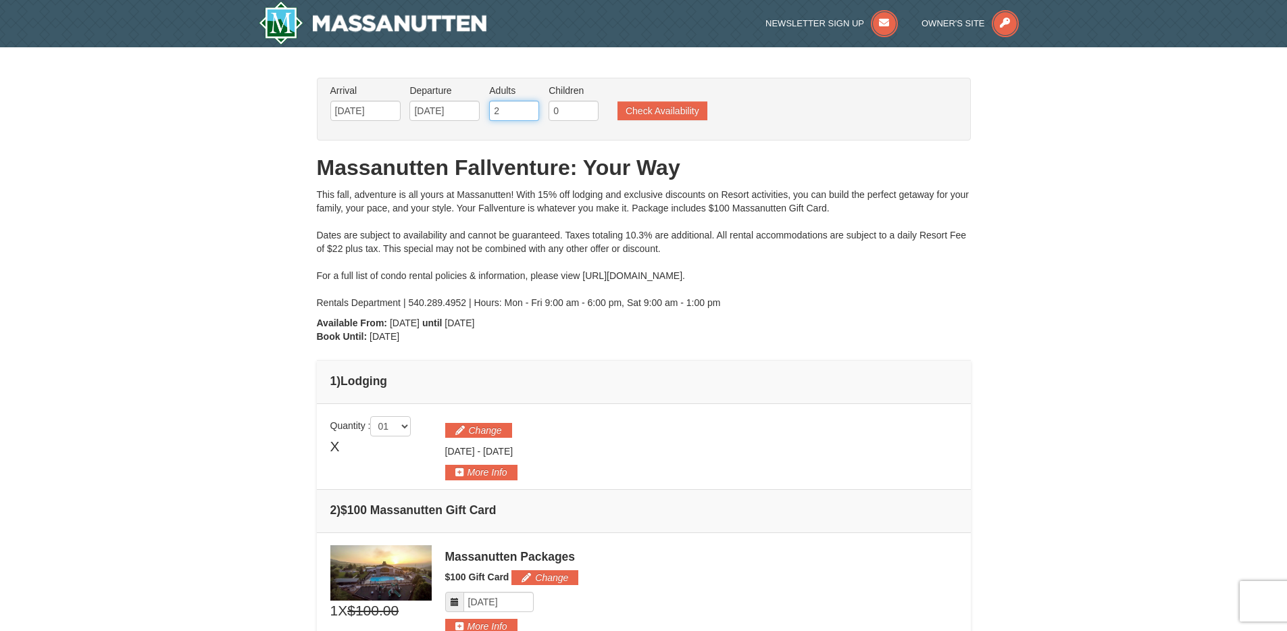
click at [519, 107] on input "2" at bounding box center [514, 111] width 50 height 20
drag, startPoint x: 519, startPoint y: 108, endPoint x: 432, endPoint y: 108, distance: 86.5
click at [456, 108] on ul "Arrival Please format dates MM/DD/YYYY Please format dates MM/DD/YYYY 09/13/202…" at bounding box center [637, 106] width 620 height 44
type input "4"
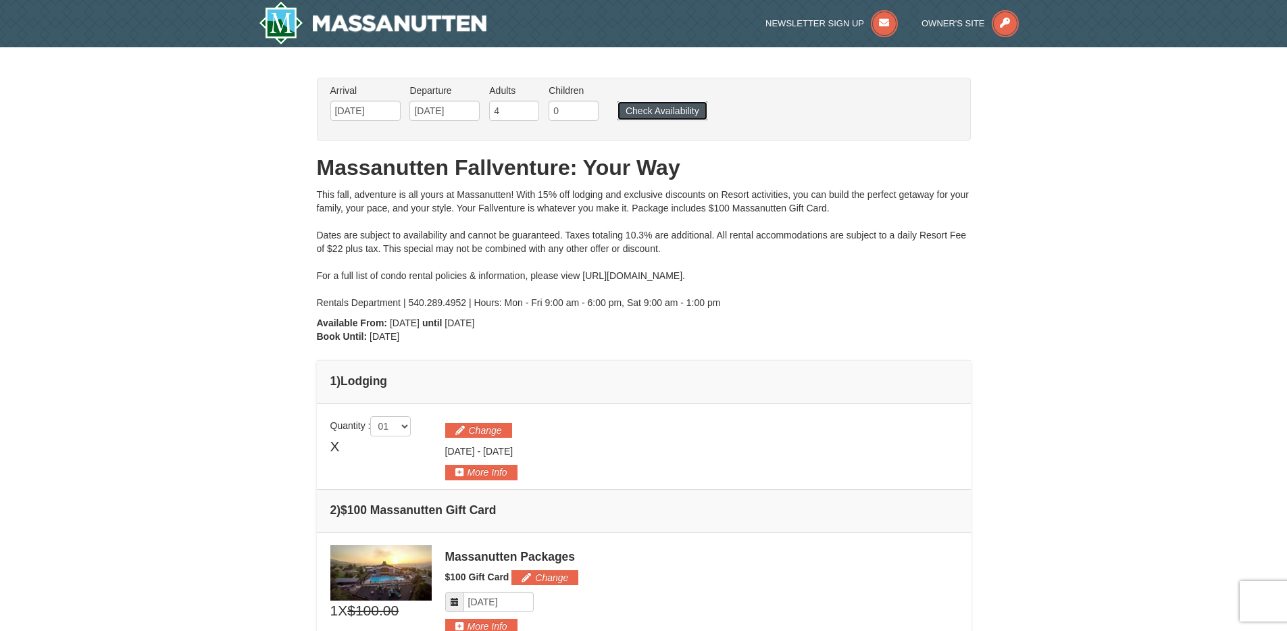
click at [649, 104] on button "Check Availability" at bounding box center [663, 110] width 90 height 19
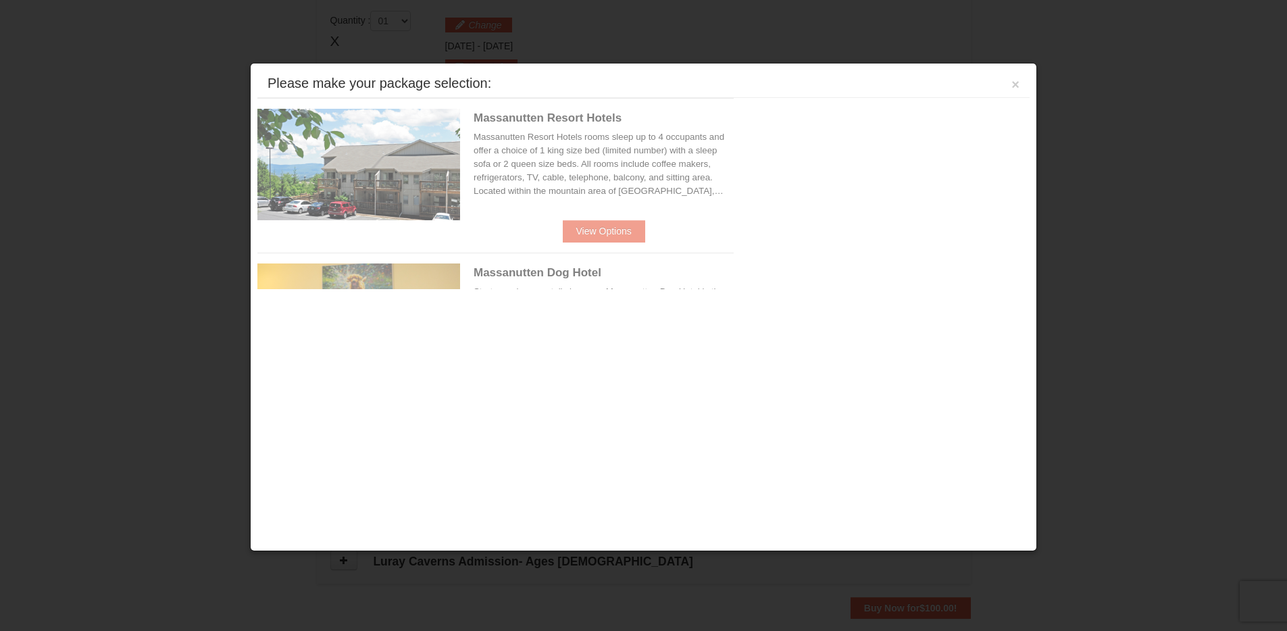
scroll to position [413, 0]
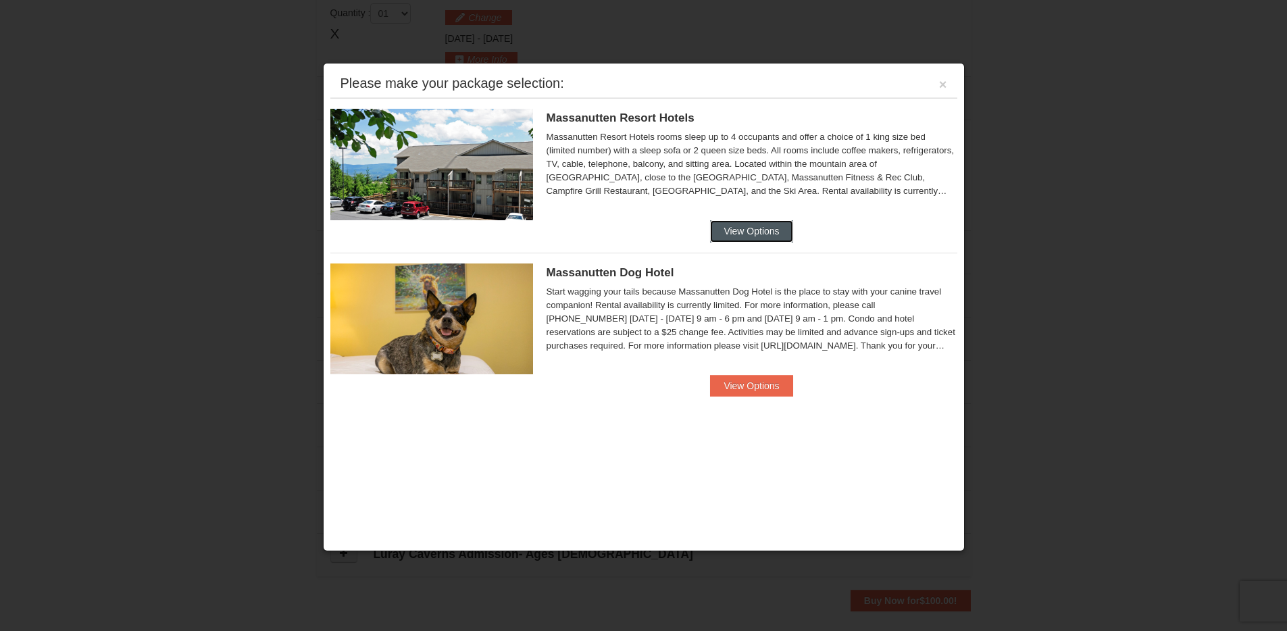
click at [786, 229] on button "View Options" at bounding box center [751, 231] width 82 height 22
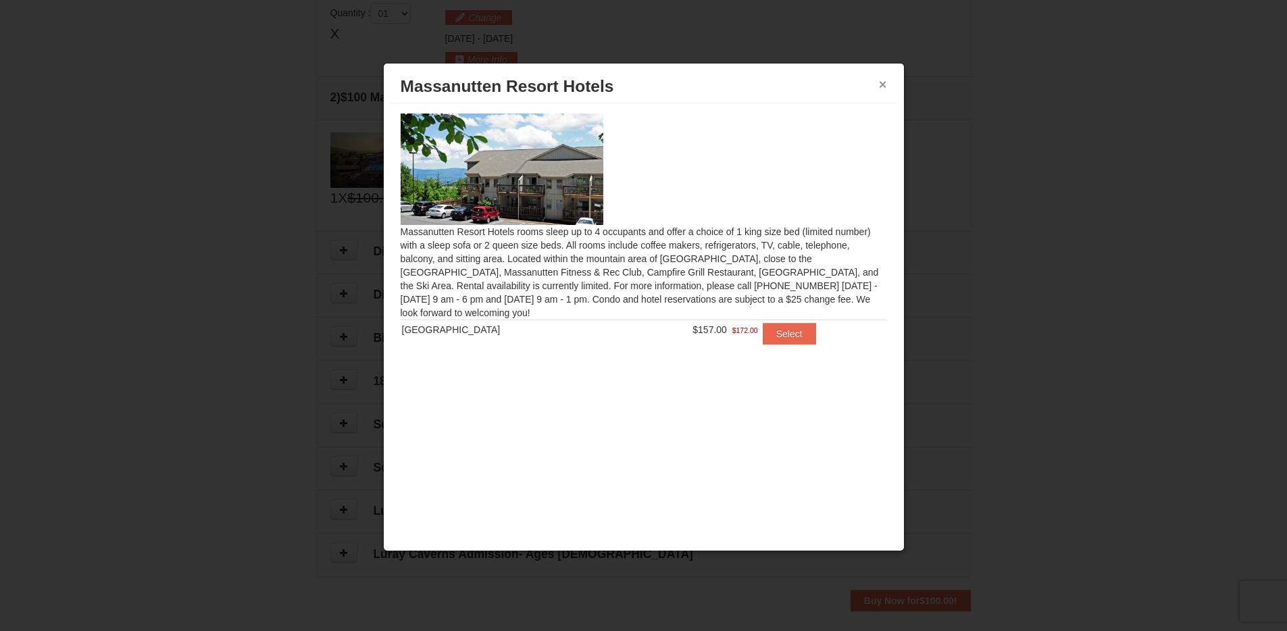
click at [885, 83] on button "×" at bounding box center [883, 85] width 8 height 14
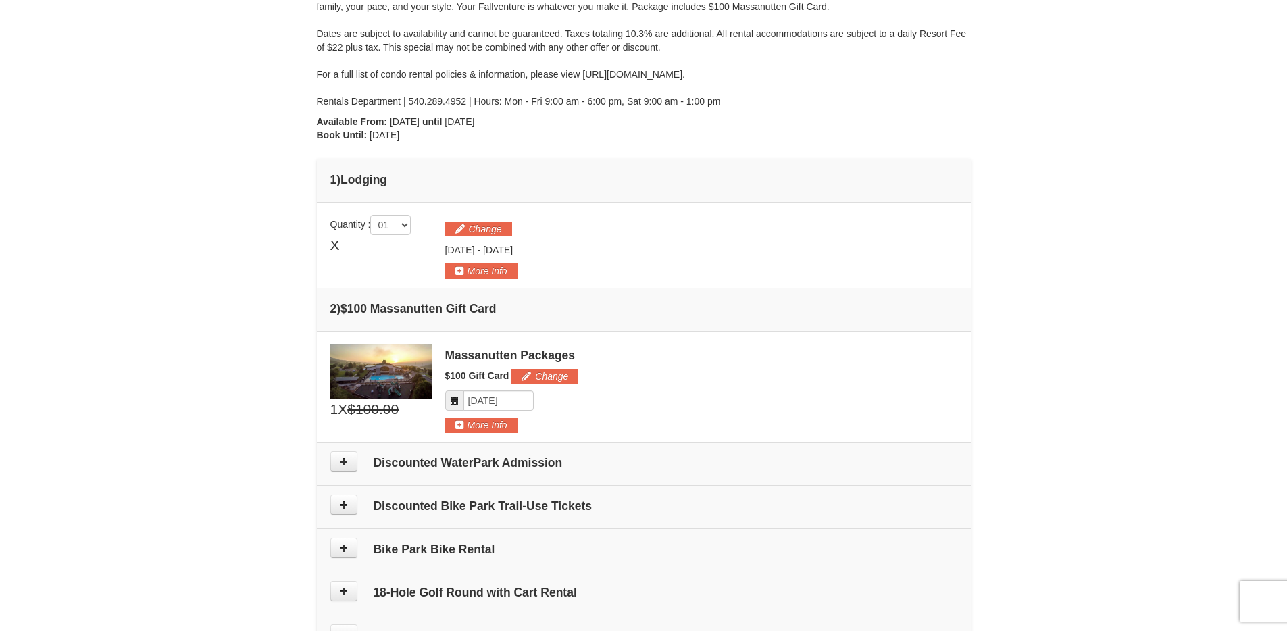
scroll to position [124, 0]
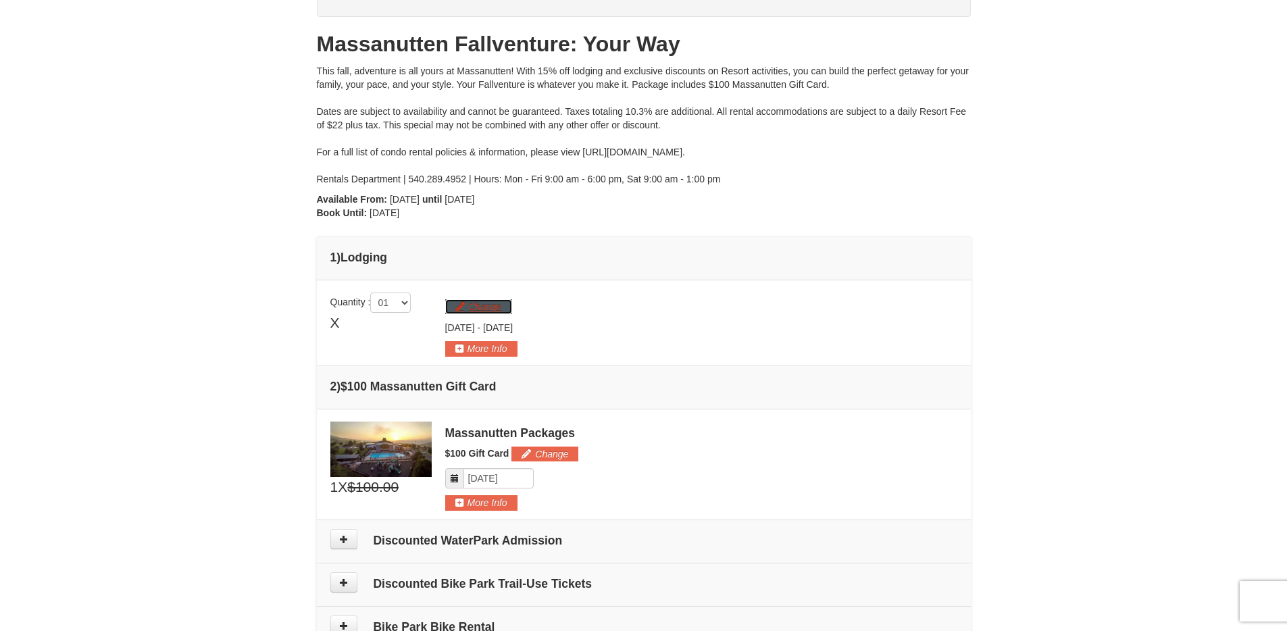
click at [485, 299] on button "Change" at bounding box center [478, 306] width 67 height 15
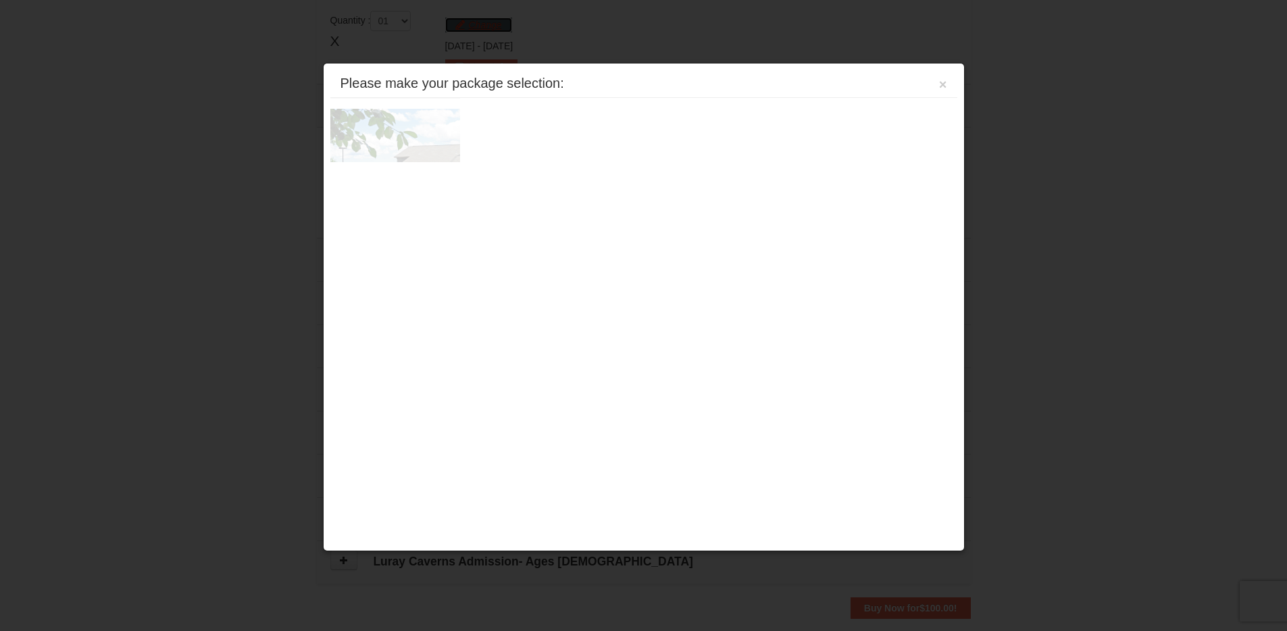
scroll to position [416, 0]
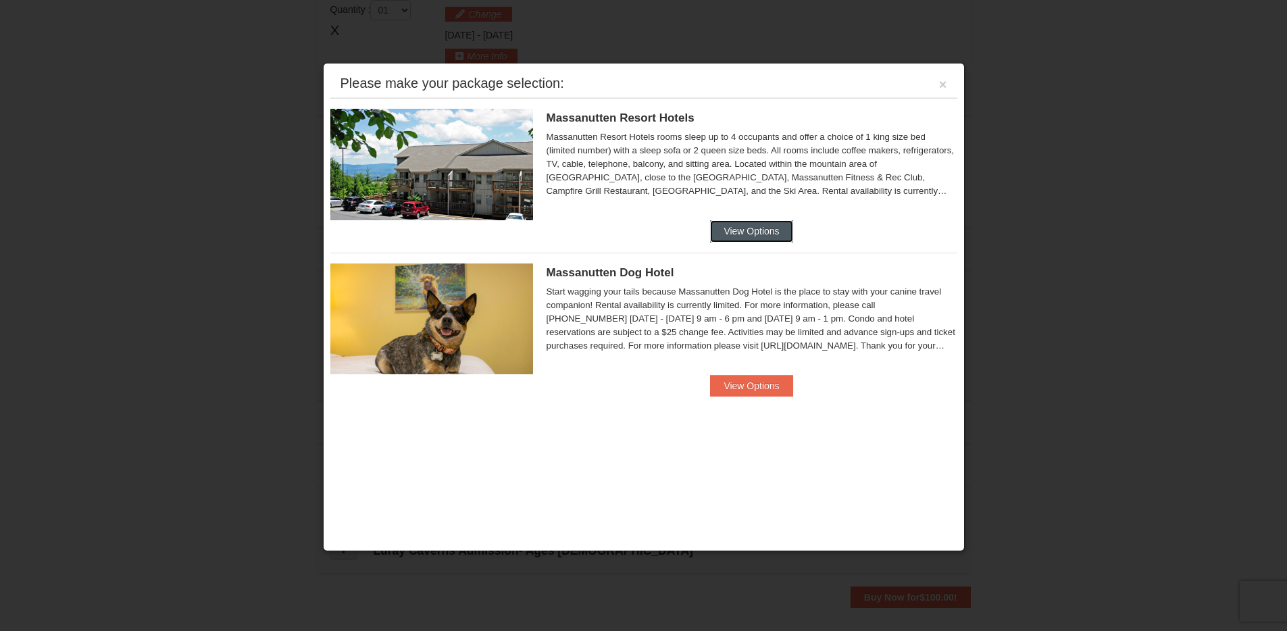
click at [743, 228] on button "View Options" at bounding box center [751, 231] width 82 height 22
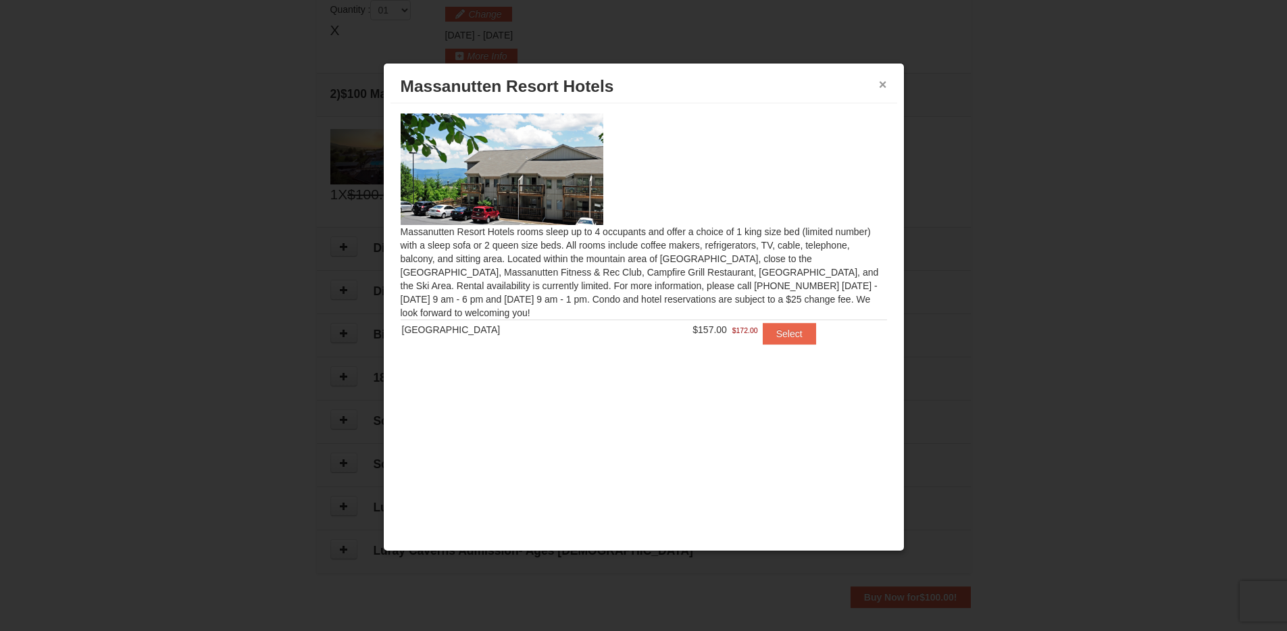
click at [884, 82] on button "×" at bounding box center [883, 85] width 8 height 14
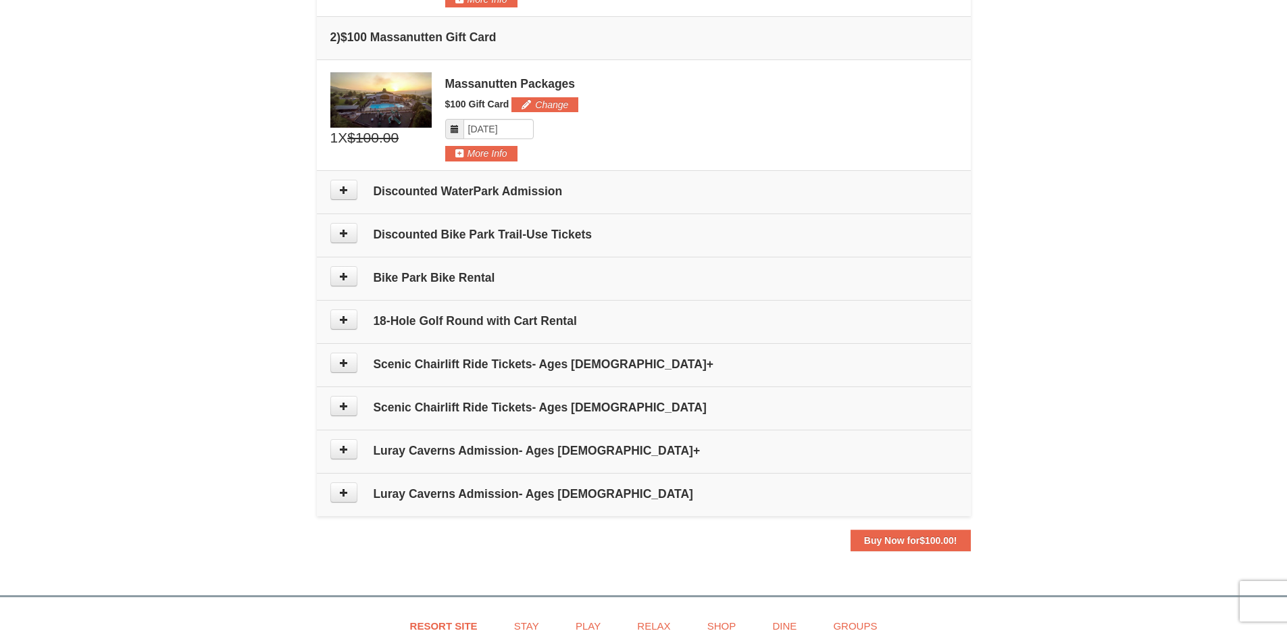
scroll to position [476, 0]
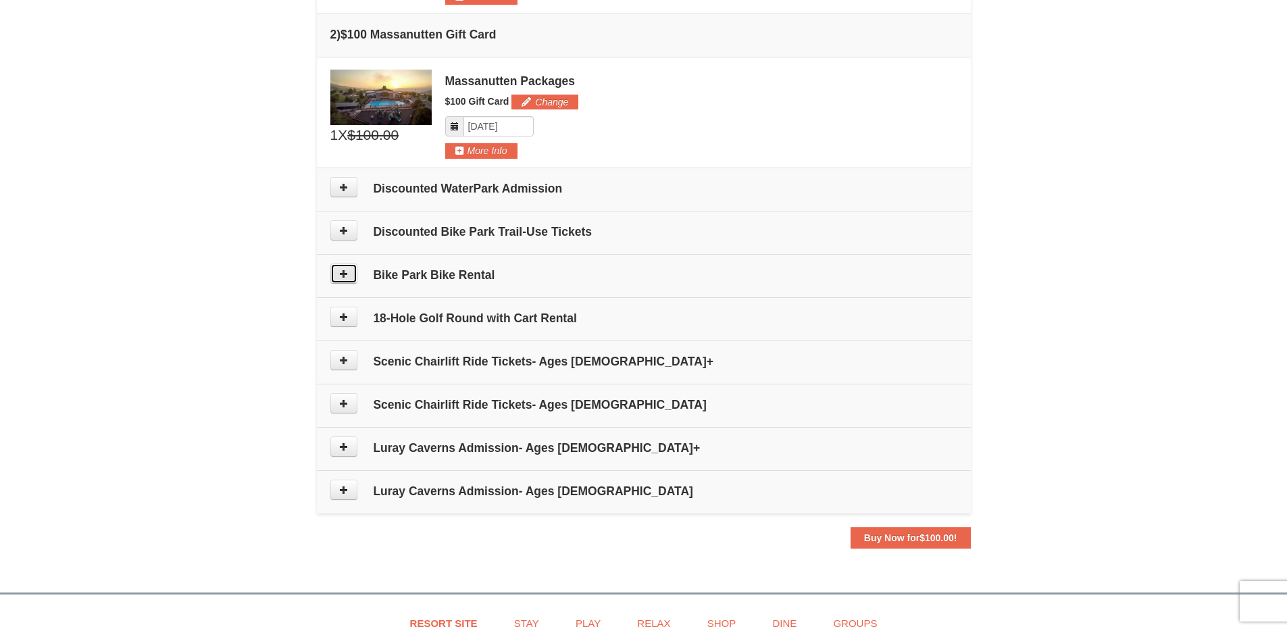
click at [342, 275] on icon at bounding box center [343, 273] width 9 height 9
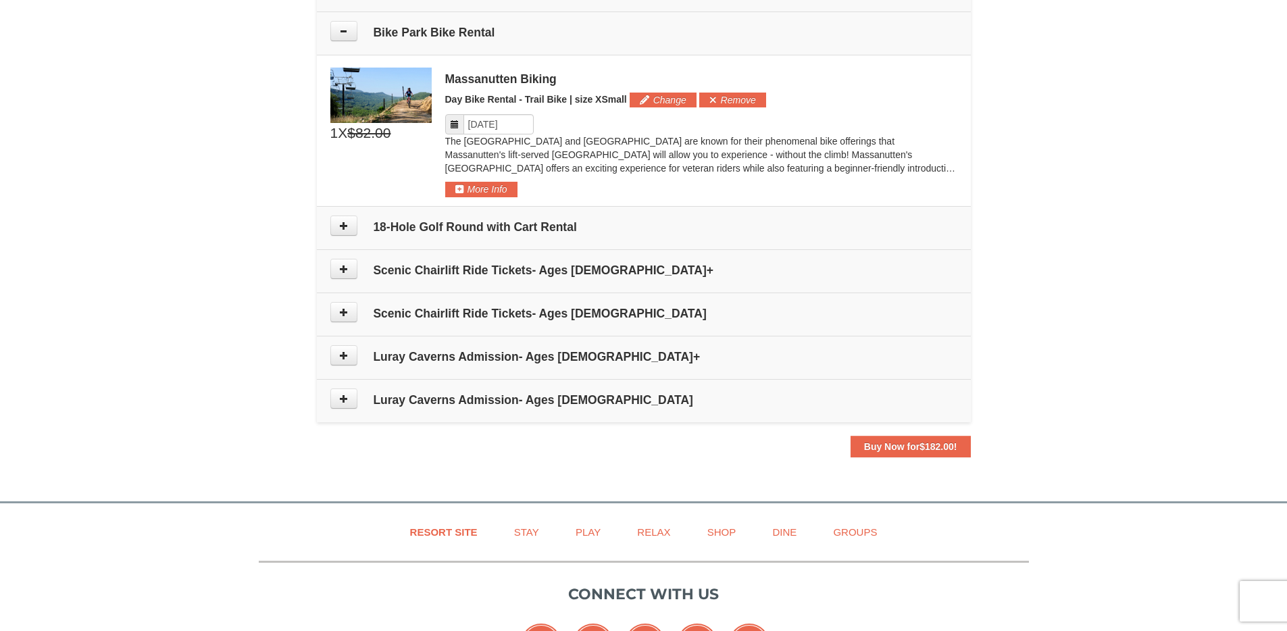
scroll to position [730, 0]
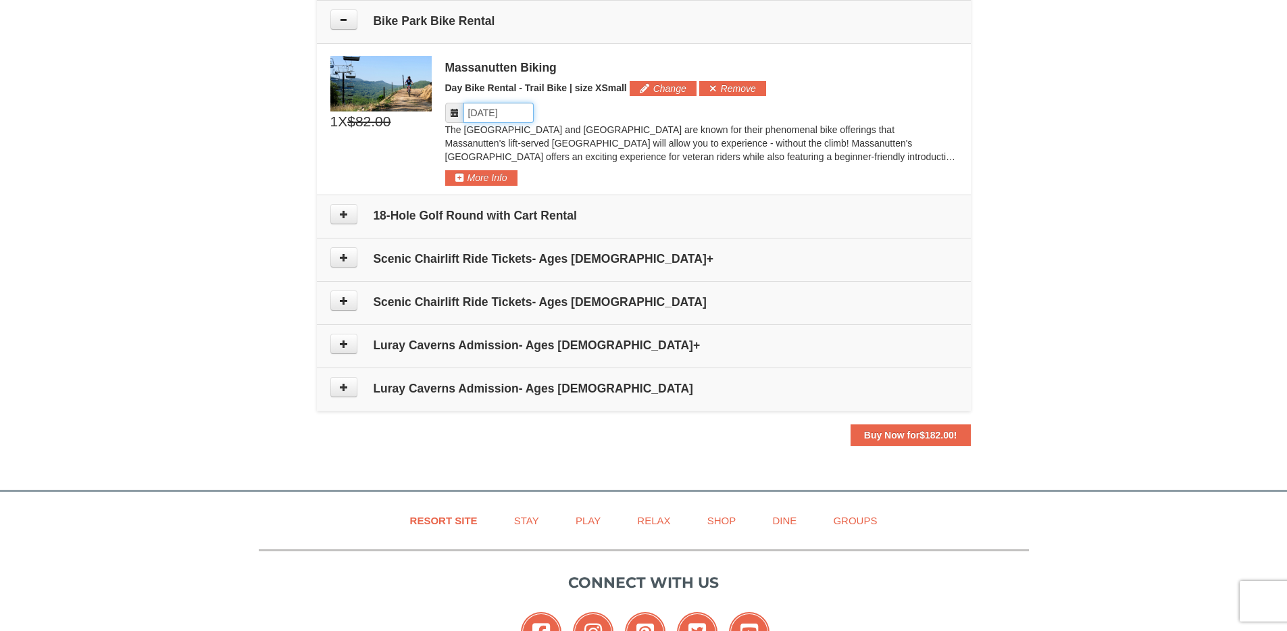
click at [499, 114] on input "Please format dates MM/DD/YYYY" at bounding box center [499, 113] width 70 height 20
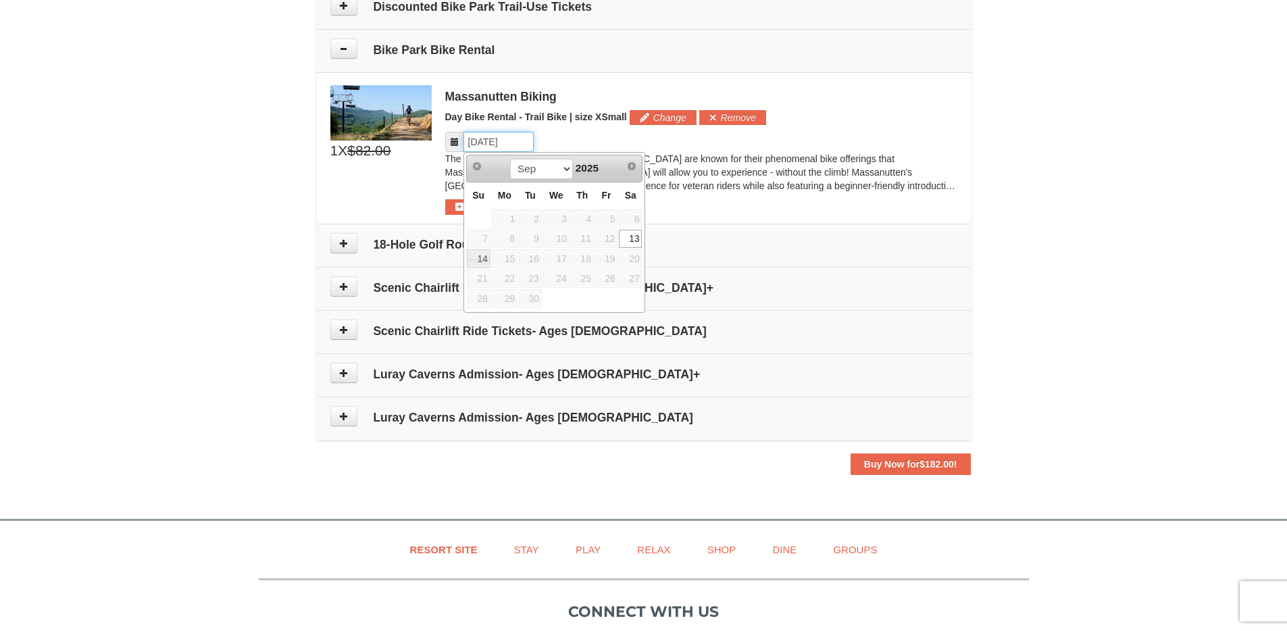
scroll to position [699, 0]
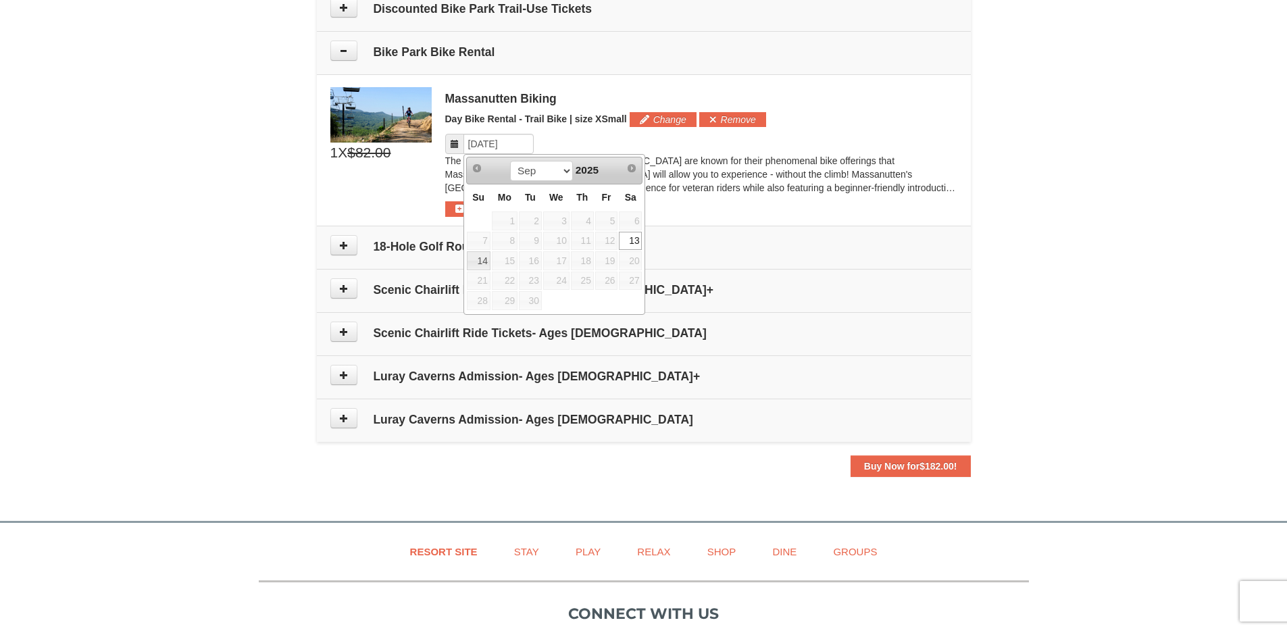
click at [753, 191] on p "The Shenandoah Valley and Blue Ridge Mountains are known for their phenomenal b…" at bounding box center [701, 174] width 512 height 41
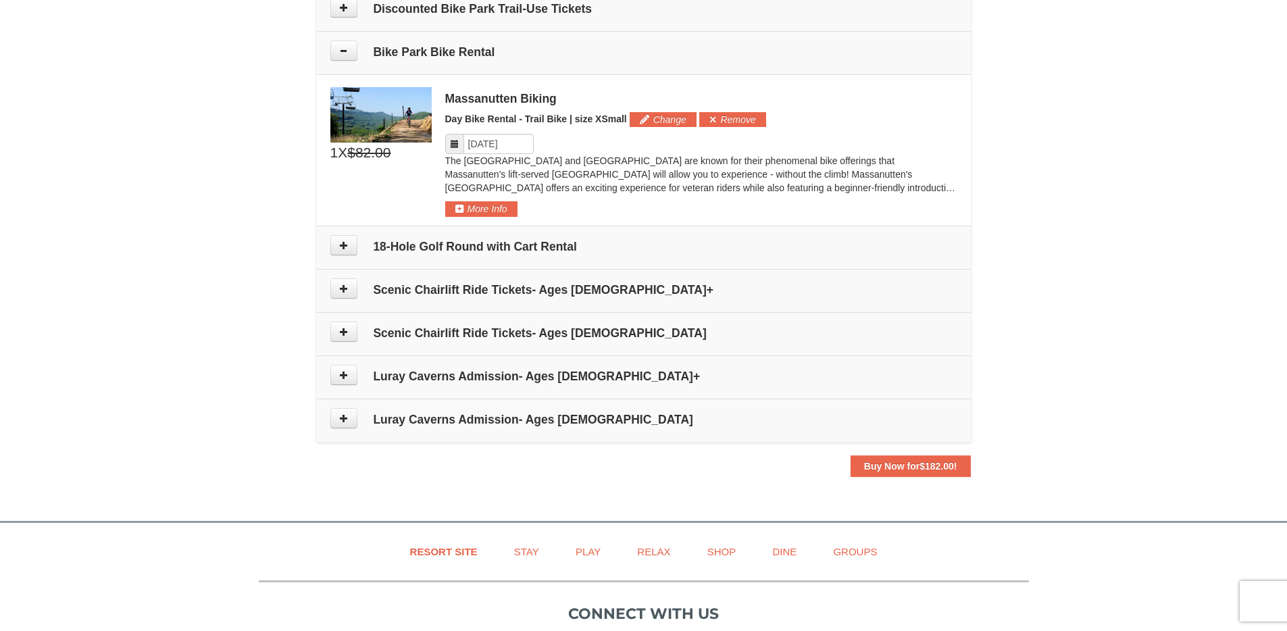
scroll to position [559, 0]
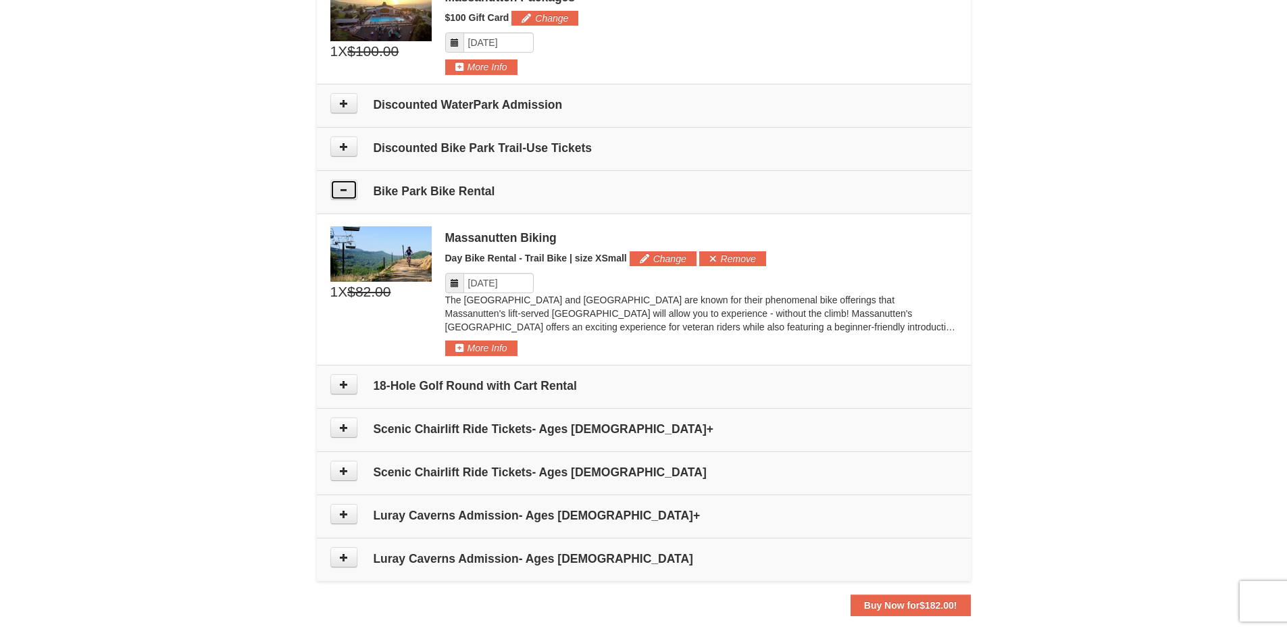
click at [336, 193] on button at bounding box center [343, 190] width 27 height 20
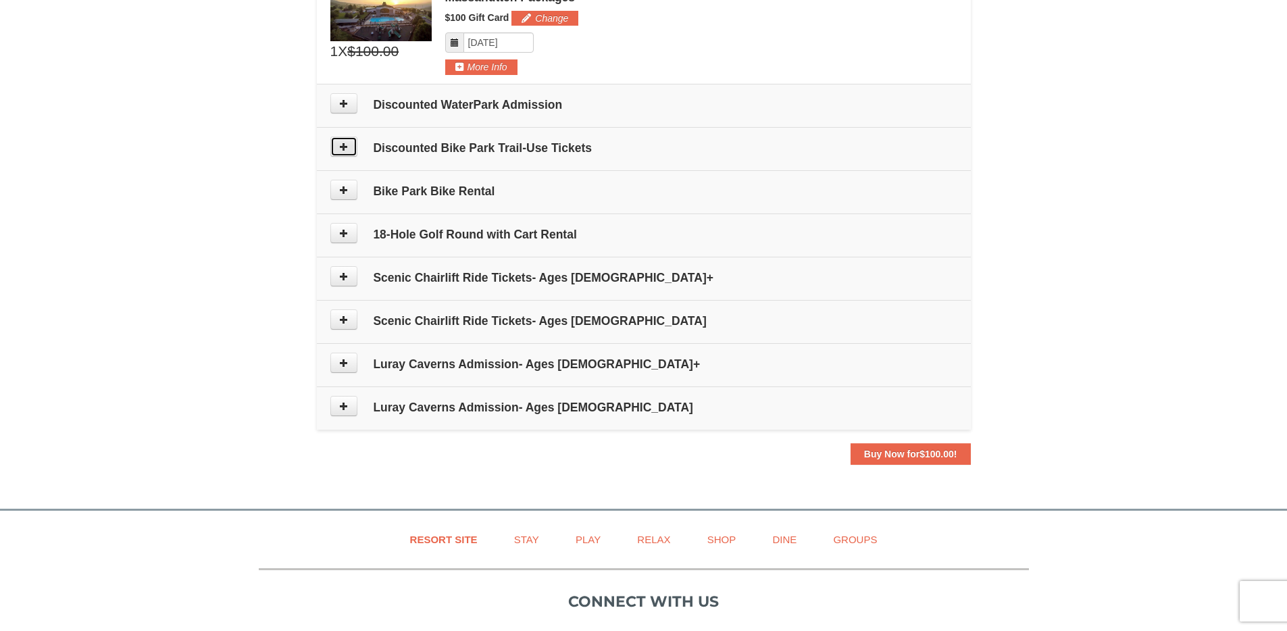
click at [341, 148] on icon at bounding box center [343, 146] width 9 height 9
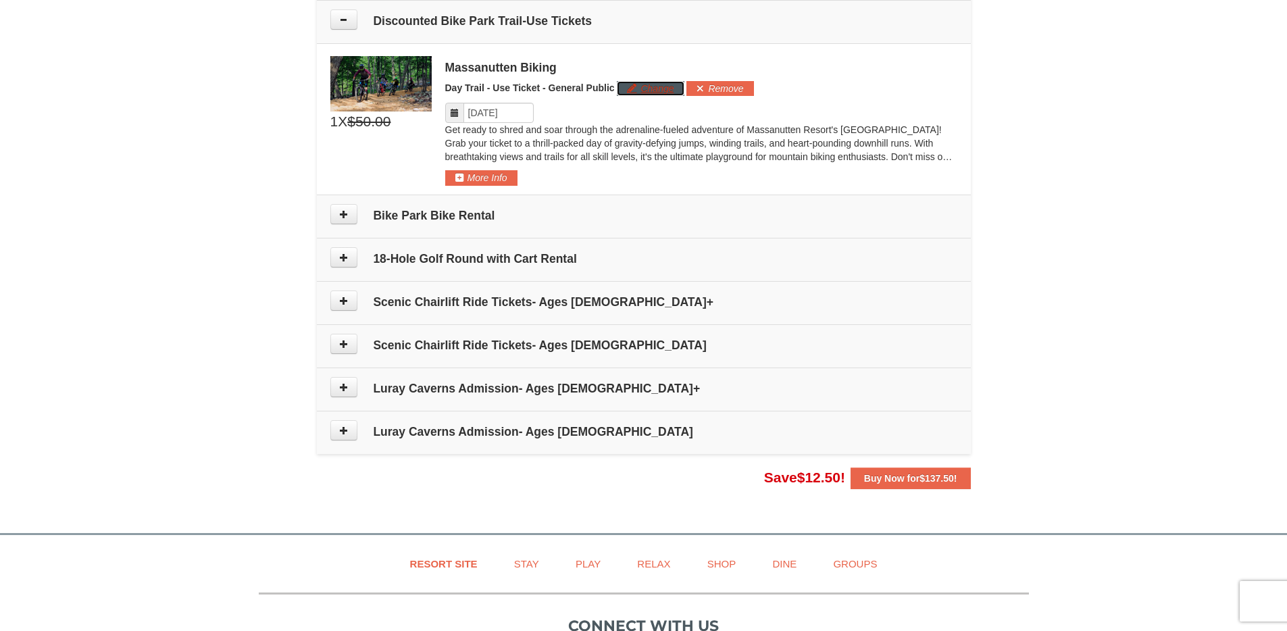
click at [643, 86] on button "Change" at bounding box center [650, 88] width 67 height 15
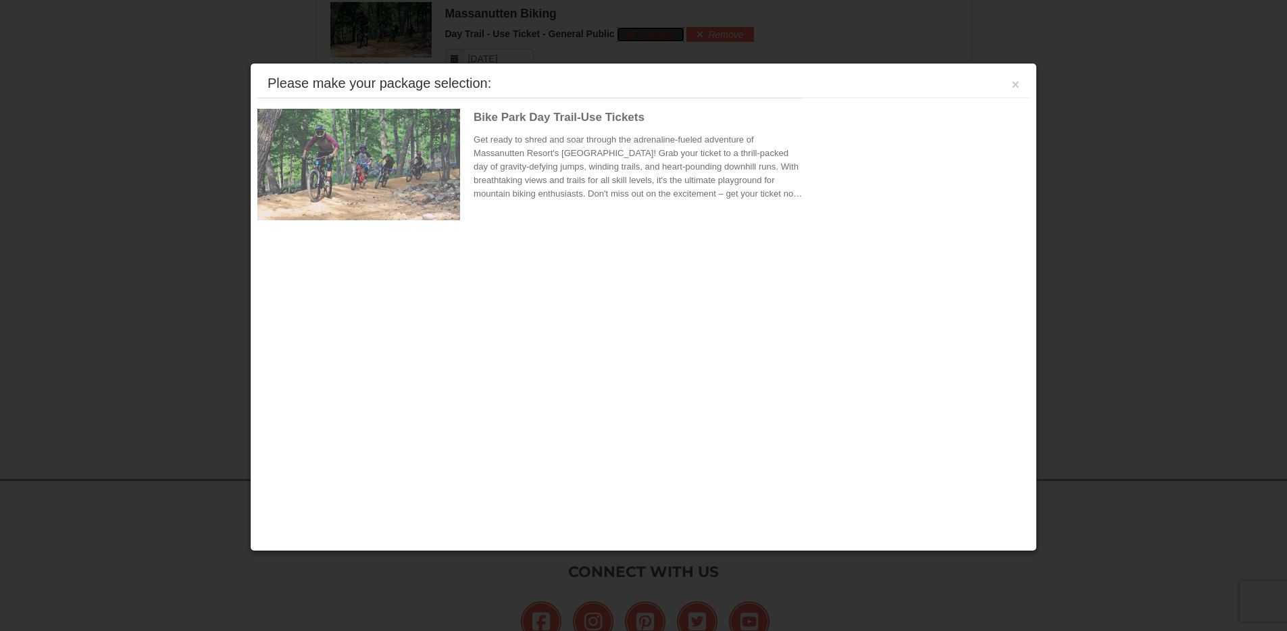
scroll to position [743, 0]
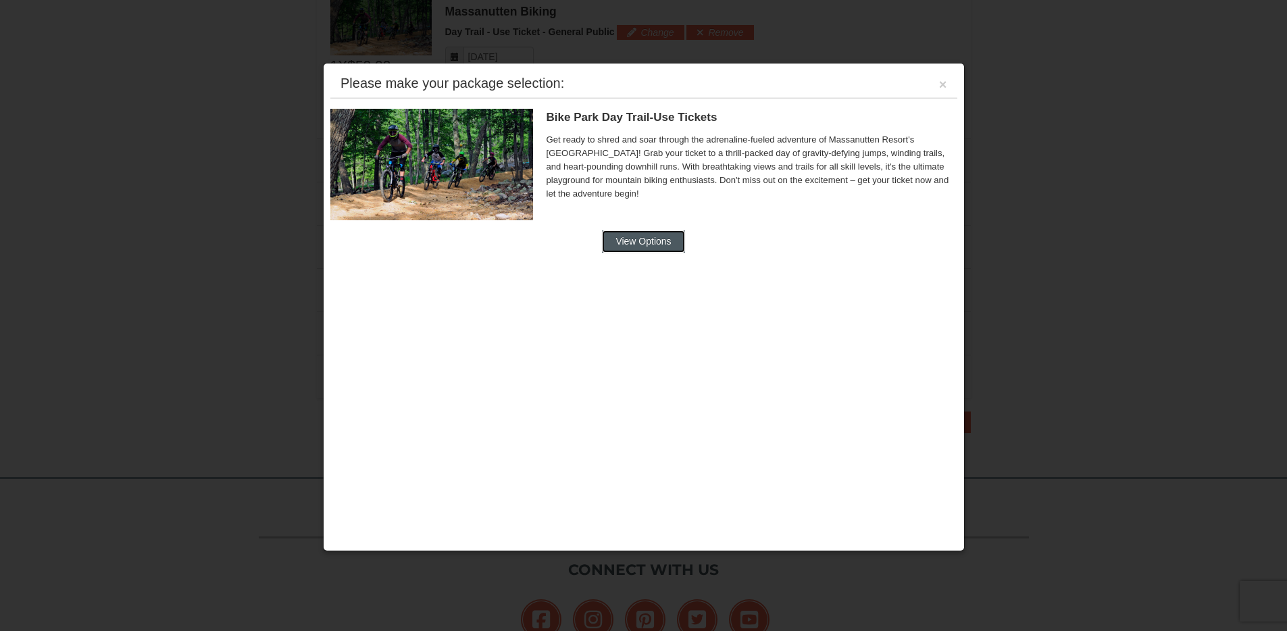
click at [653, 235] on button "View Options" at bounding box center [643, 241] width 82 height 22
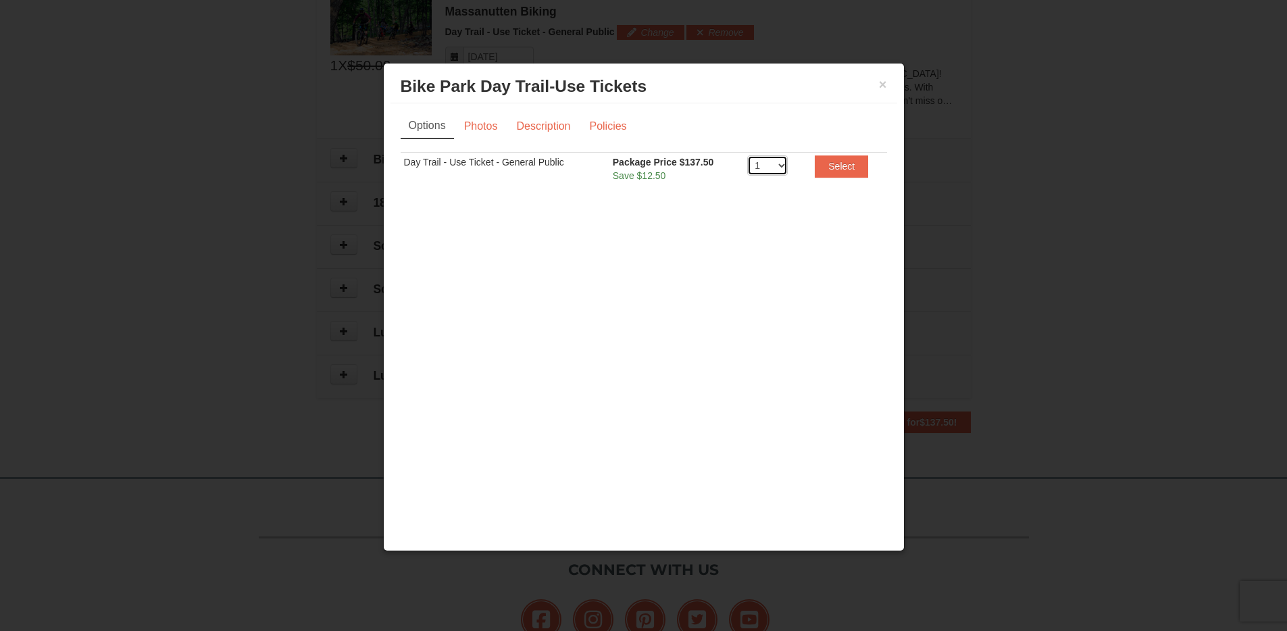
click at [770, 162] on select "1 2 3 4 5 6 7 8 9 10 11 12 13 14 15 16 17 18 19 20" at bounding box center [767, 165] width 41 height 20
select select "2"
click at [747, 155] on select "1 2 3 4 5 6 7 8 9 10 11 12 13 14 15 16 17 18 19 20" at bounding box center [767, 165] width 41 height 20
click at [846, 165] on button "Select" at bounding box center [841, 166] width 53 height 22
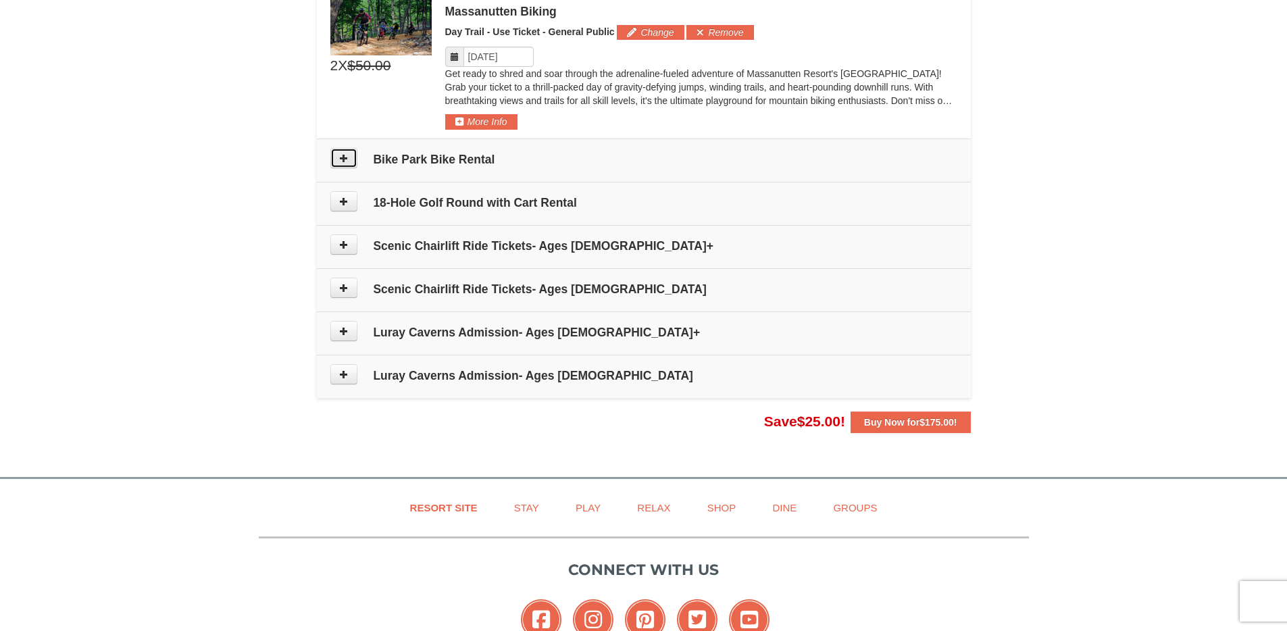
click at [349, 157] on button at bounding box center [343, 158] width 27 height 20
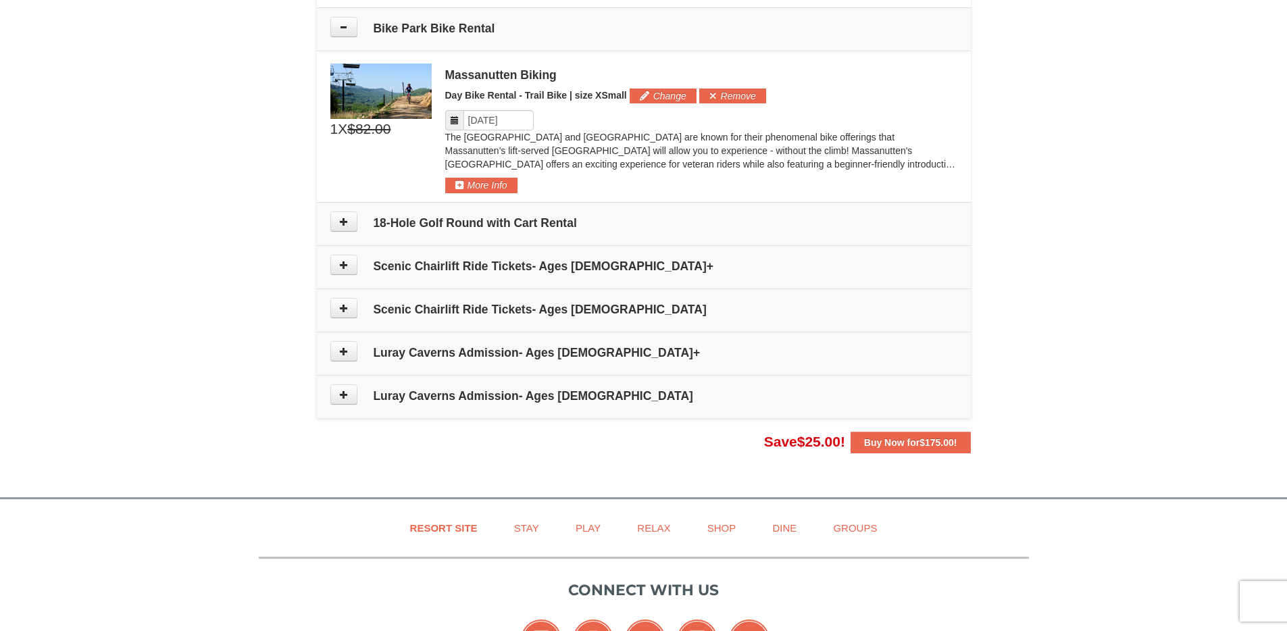
scroll to position [881, 0]
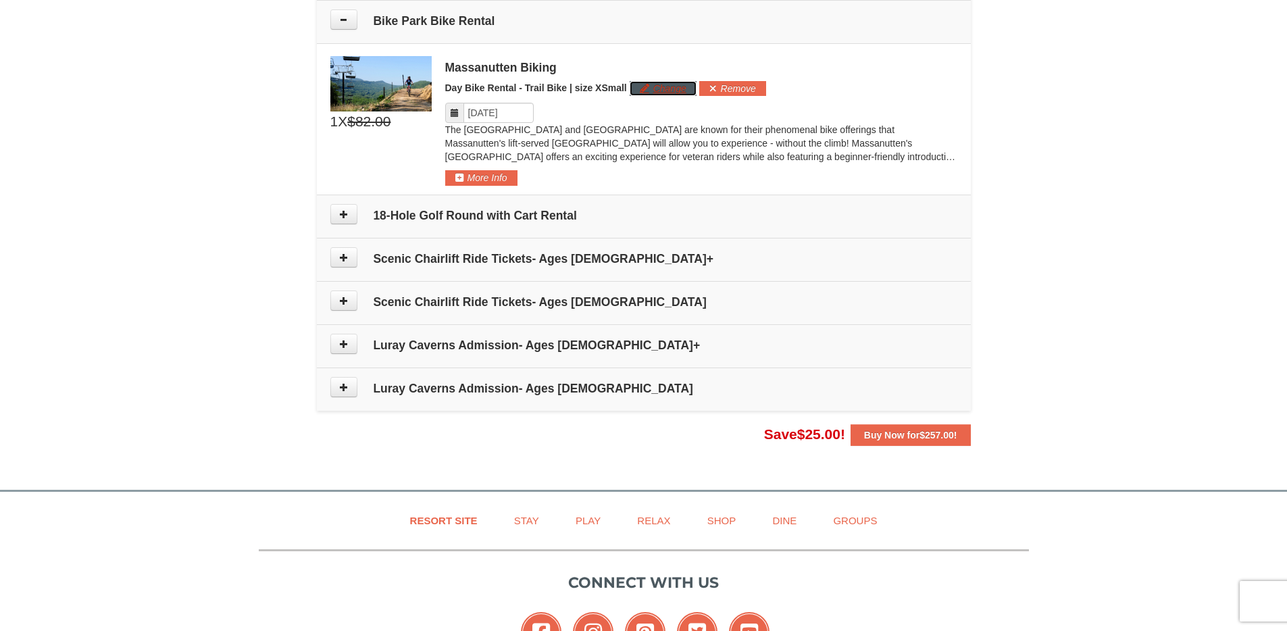
click at [661, 84] on button "Change" at bounding box center [663, 88] width 67 height 15
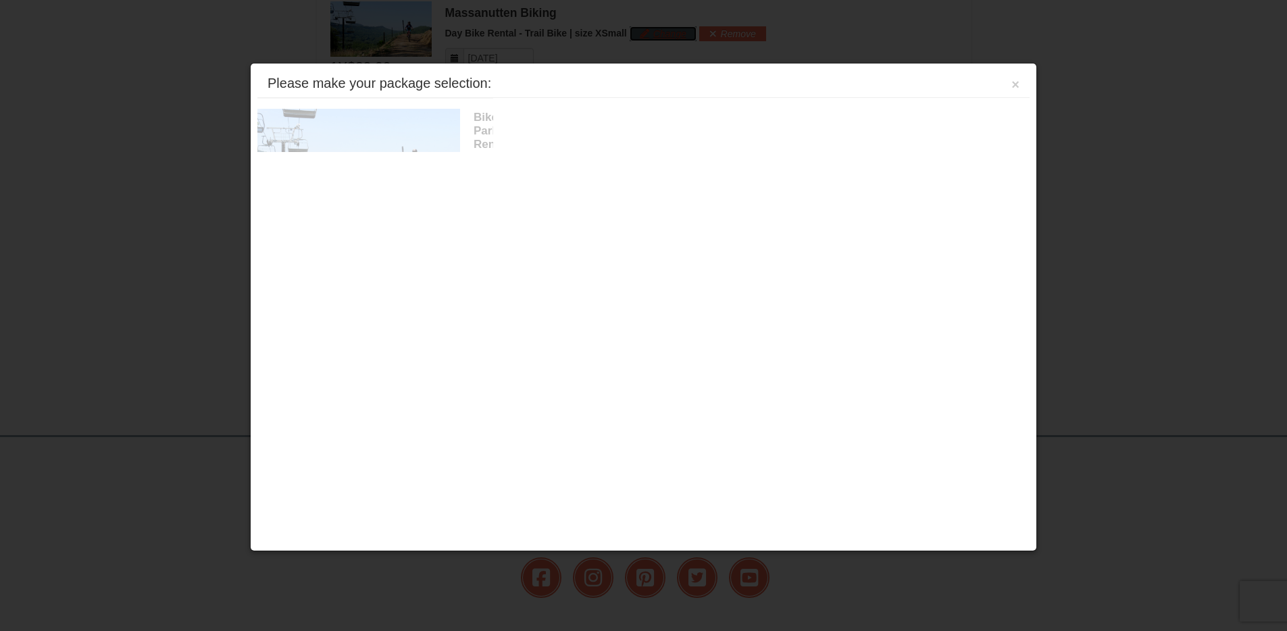
scroll to position [937, 0]
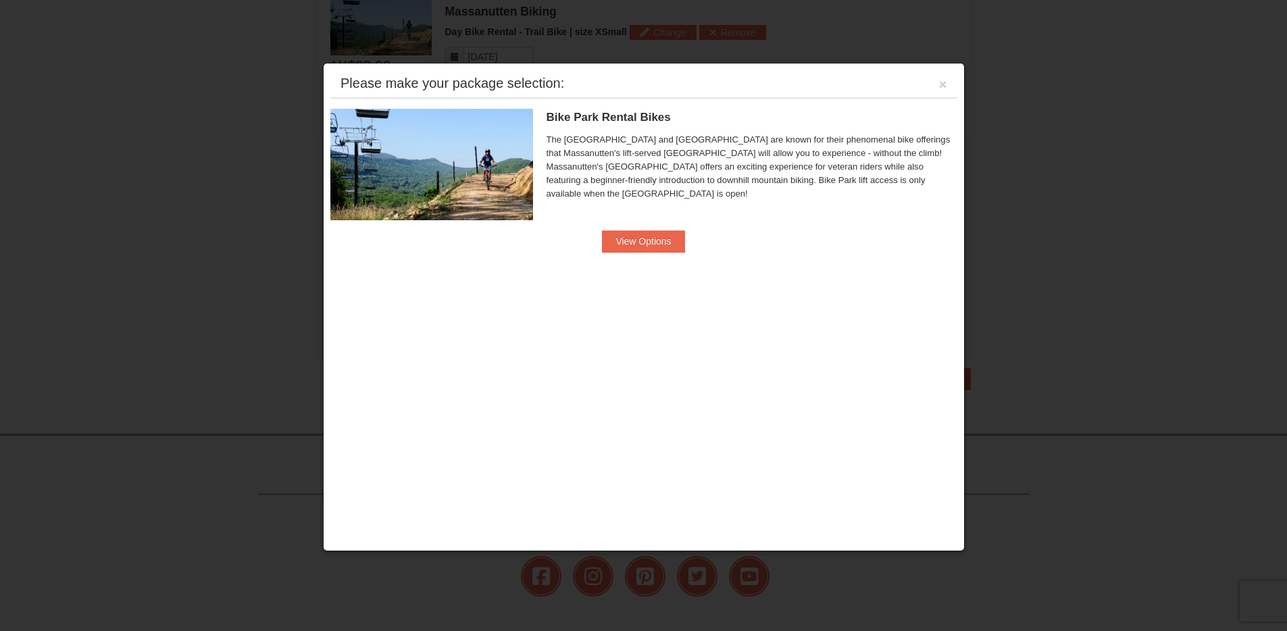
click at [697, 247] on div "Bike Park Rental Bikes Massanutten Biking The Shenandoah Valley and Blue Ridge …" at bounding box center [643, 180] width 627 height 164
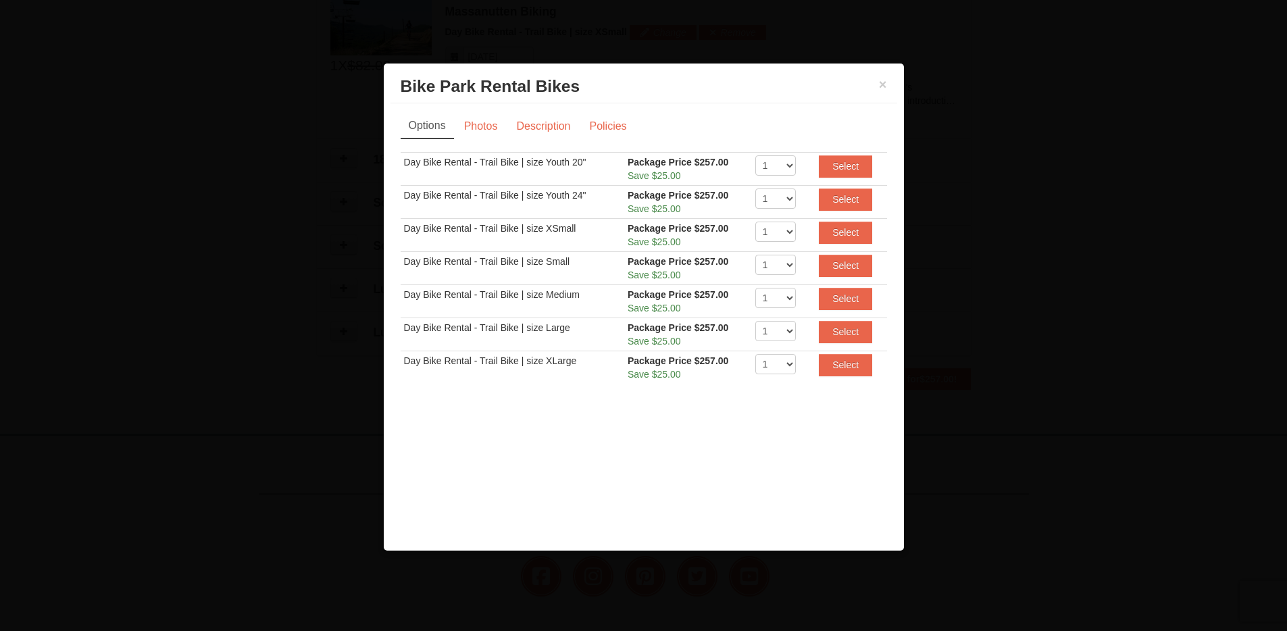
click at [674, 243] on div "Options Photos Description Policies Sorry, no matches found. Please remove some…" at bounding box center [644, 255] width 507 height 304
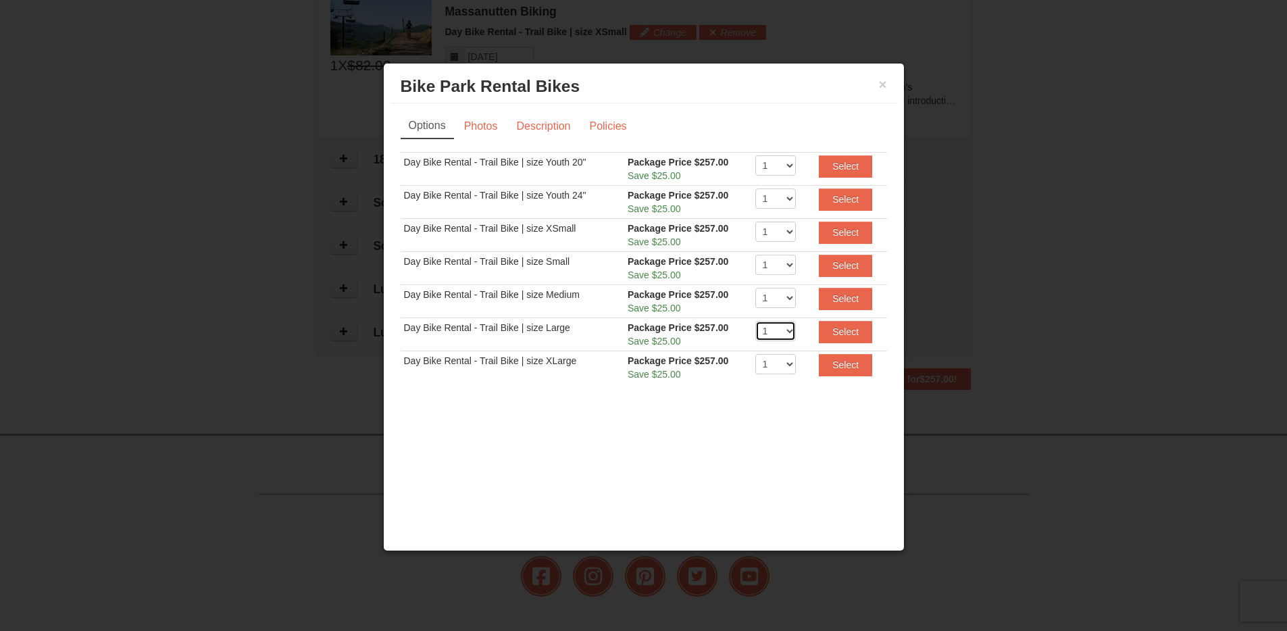
click at [783, 331] on select "1 2 3 4 5 6 7 8 9 10 11 12 13 14 15 16 17 18 19 20" at bounding box center [775, 331] width 41 height 20
click at [755, 321] on select "1 2 3 4 5 6 7 8 9 10 11 12 13 14 15 16 17 18 19 20" at bounding box center [775, 331] width 41 height 20
click at [853, 327] on button "Select" at bounding box center [845, 332] width 53 height 22
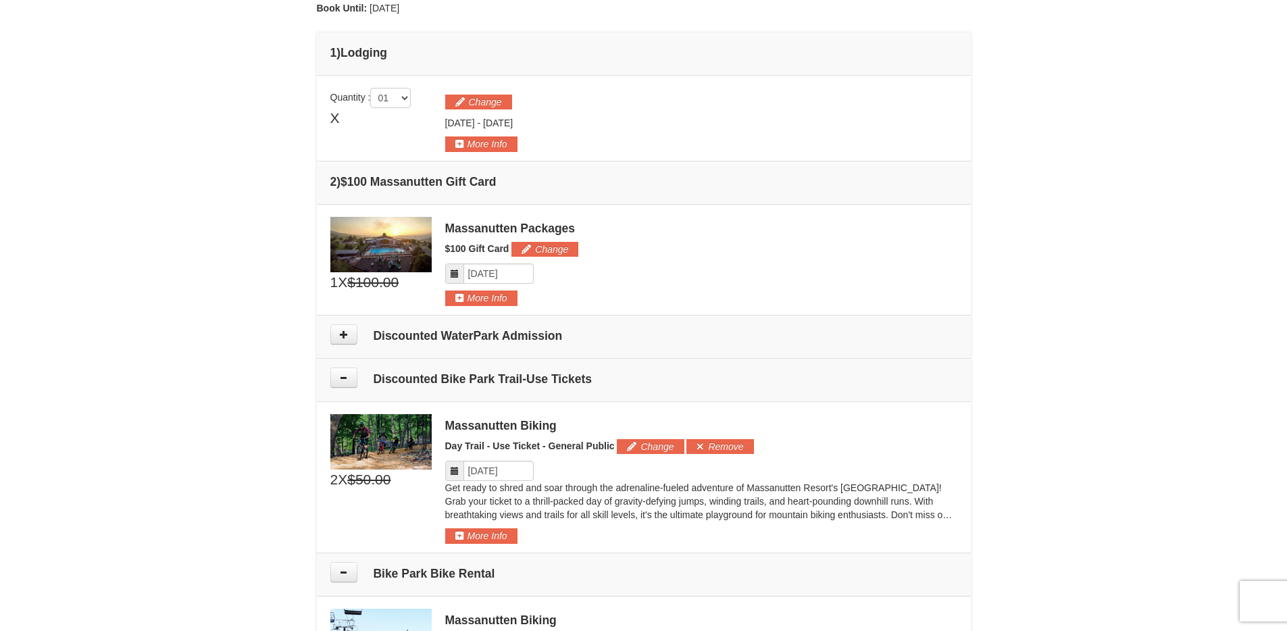
scroll to position [246, 0]
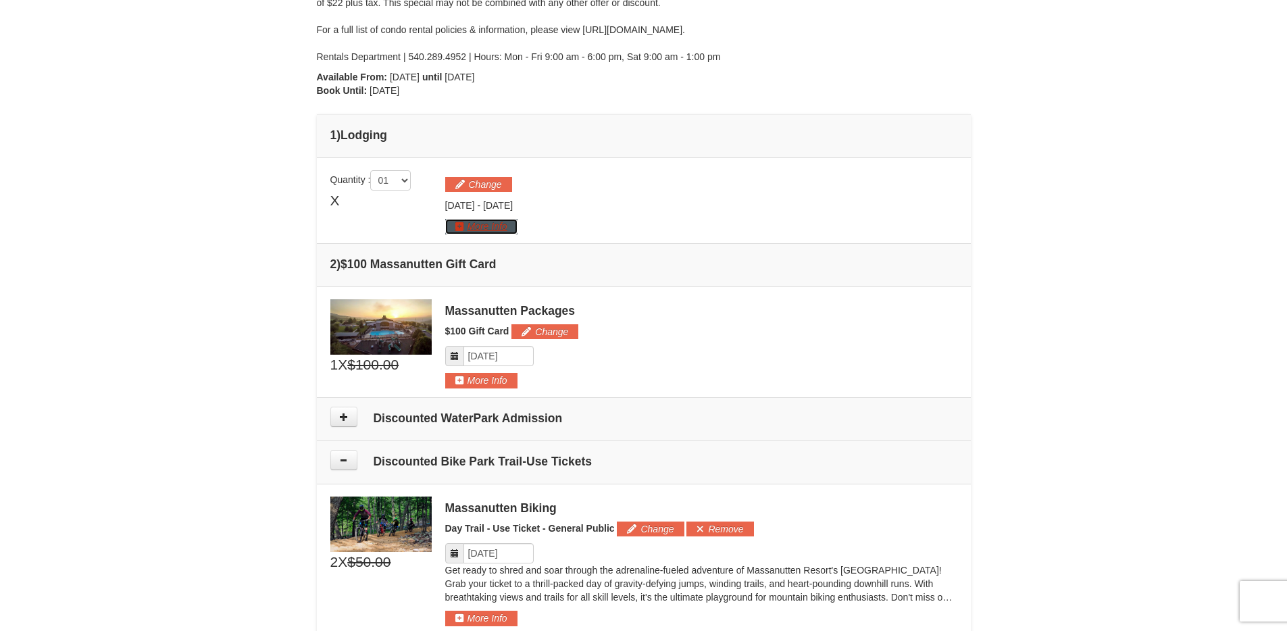
click at [497, 229] on button "More Info" at bounding box center [481, 226] width 72 height 15
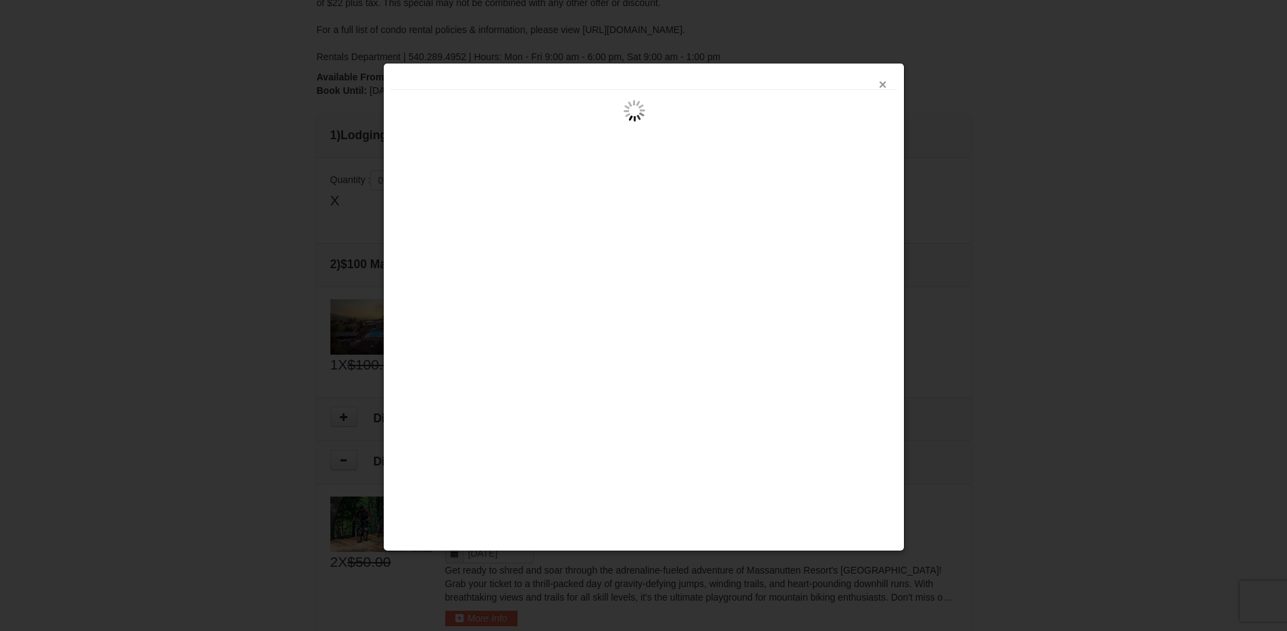
click at [880, 85] on button "×" at bounding box center [883, 85] width 8 height 14
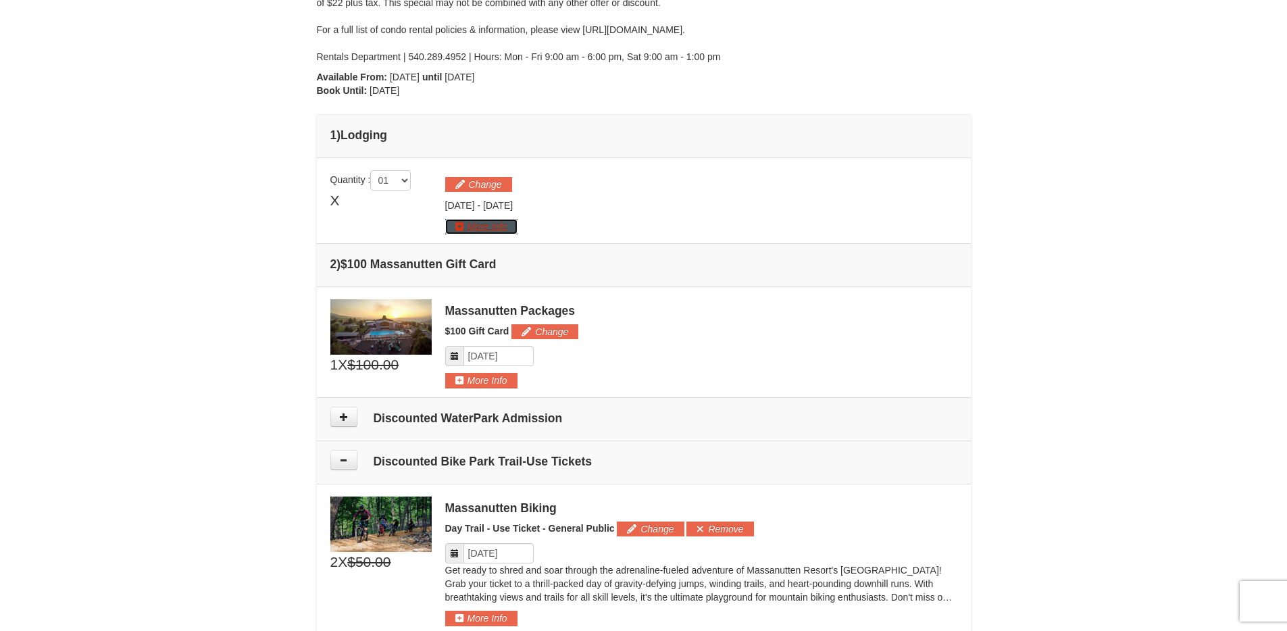
click at [485, 224] on button "More Info" at bounding box center [481, 226] width 72 height 15
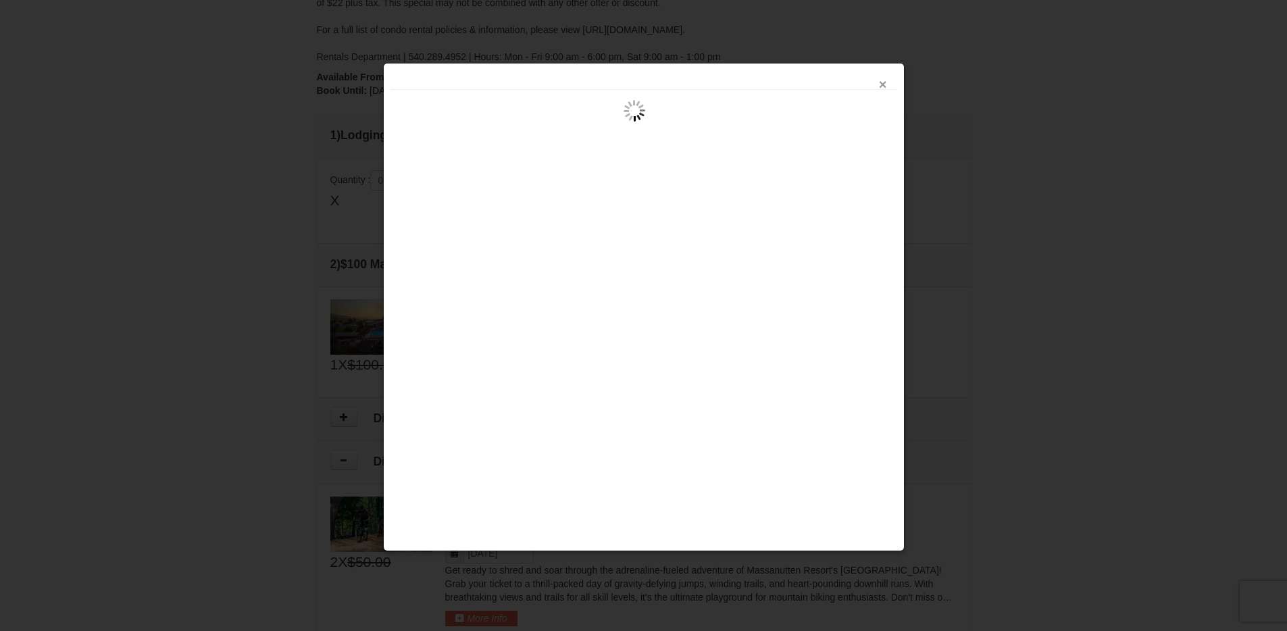
click at [882, 83] on button "×" at bounding box center [883, 85] width 8 height 14
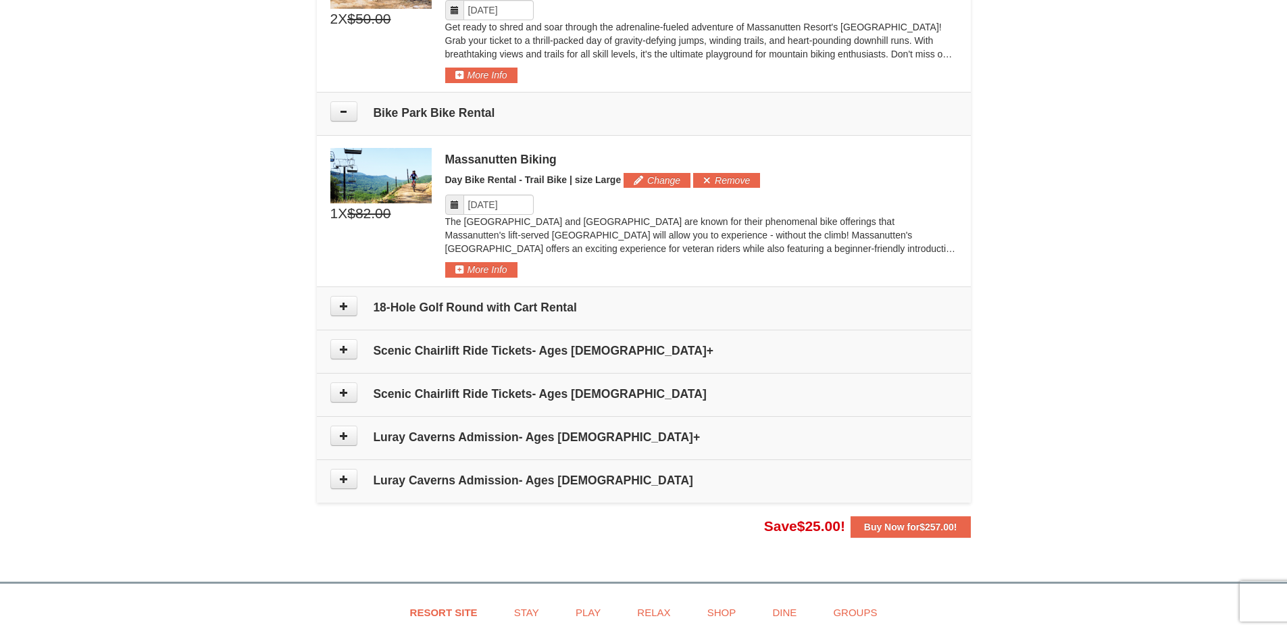
scroll to position [866, 0]
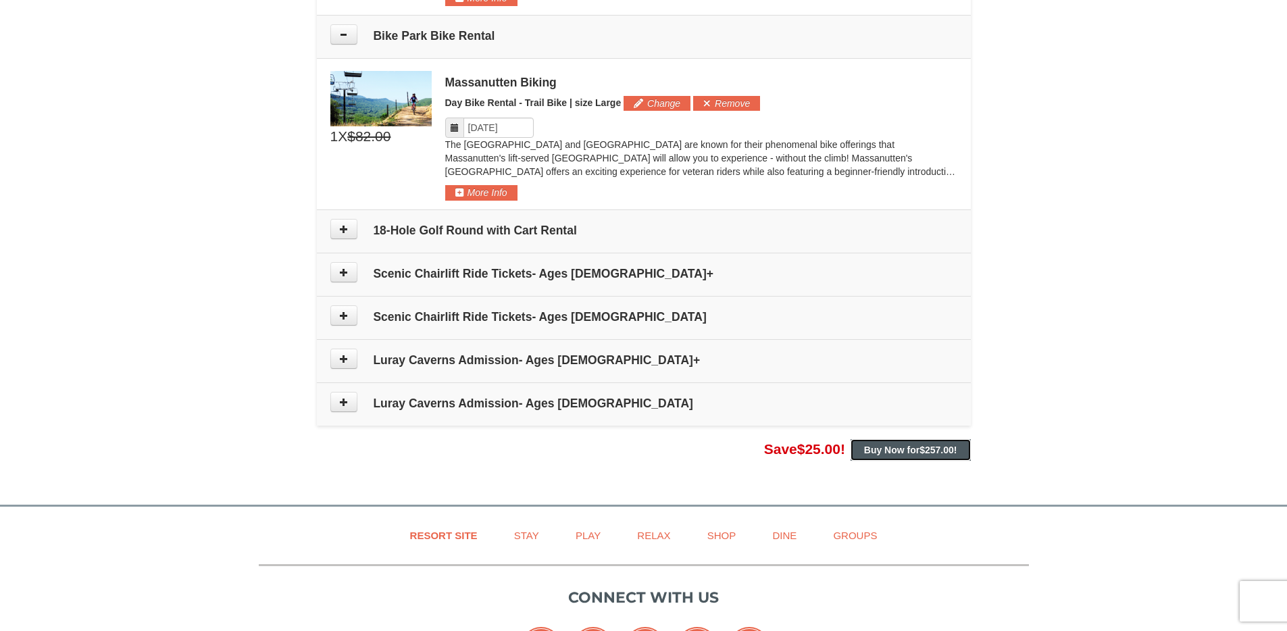
click at [922, 445] on span "$257.00" at bounding box center [937, 450] width 34 height 11
click at [908, 447] on strong "Buy Now for $257.00 !" at bounding box center [910, 450] width 93 height 11
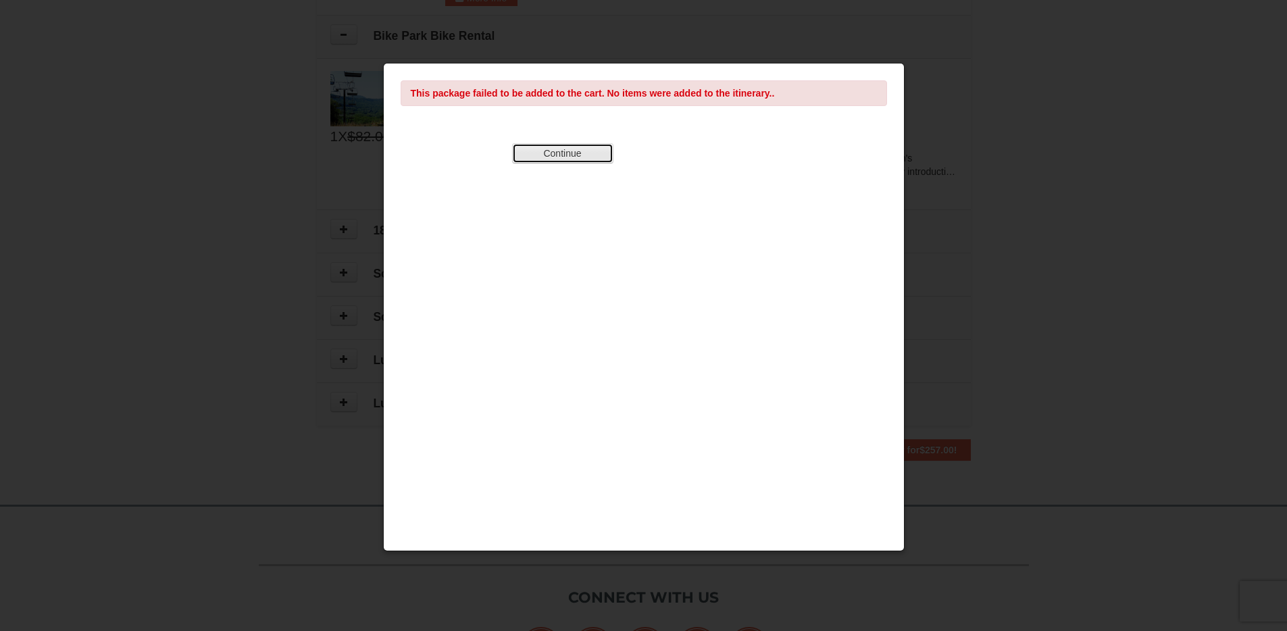
click at [572, 151] on button "Continue" at bounding box center [562, 153] width 101 height 20
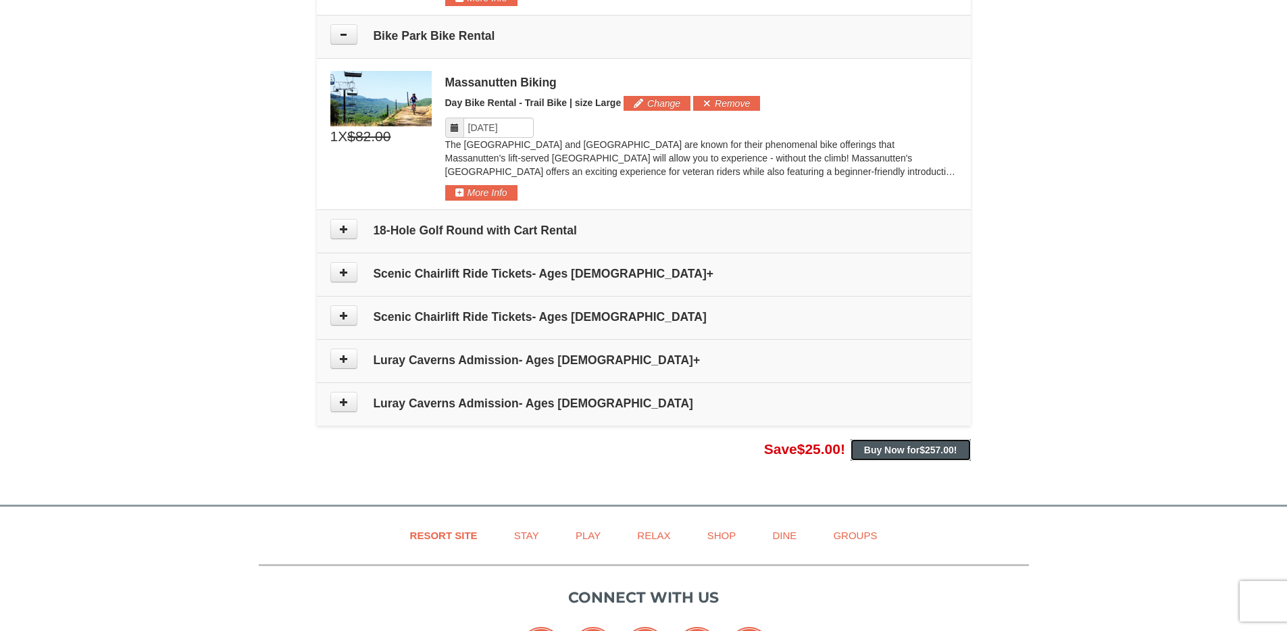
click at [924, 447] on span "$257.00" at bounding box center [937, 450] width 34 height 11
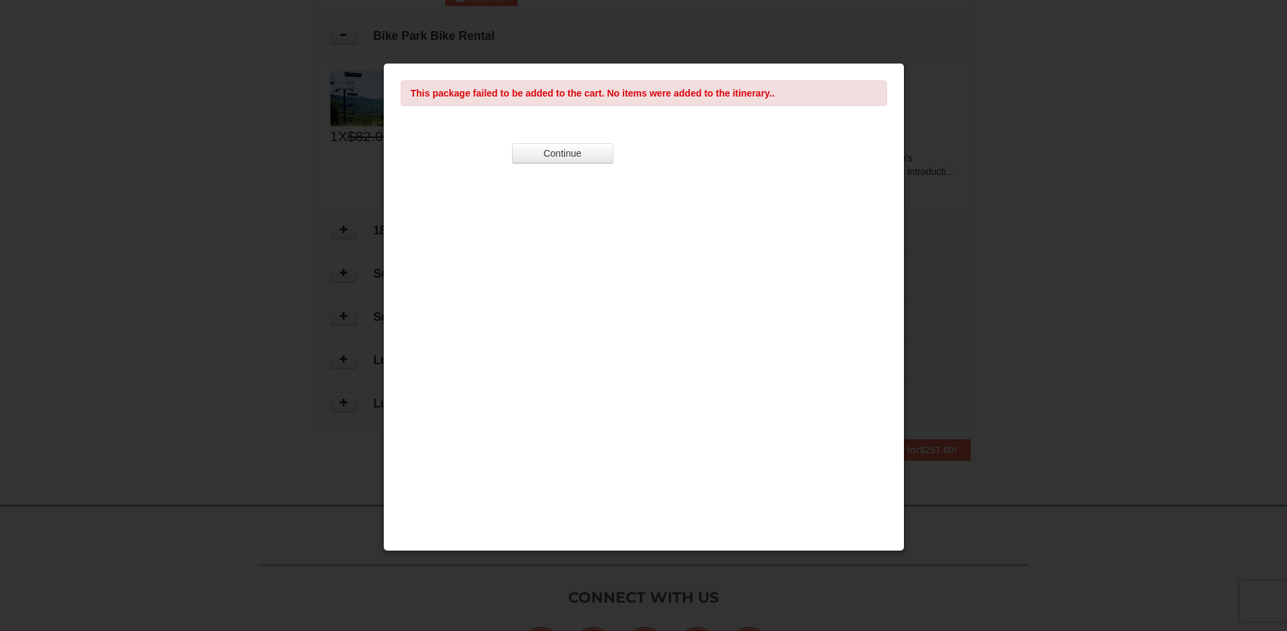
click at [511, 142] on div "This package failed to be added to the cart. No items were added to the itinera…" at bounding box center [644, 307] width 522 height 489
click at [535, 147] on button "Continue" at bounding box center [562, 153] width 101 height 20
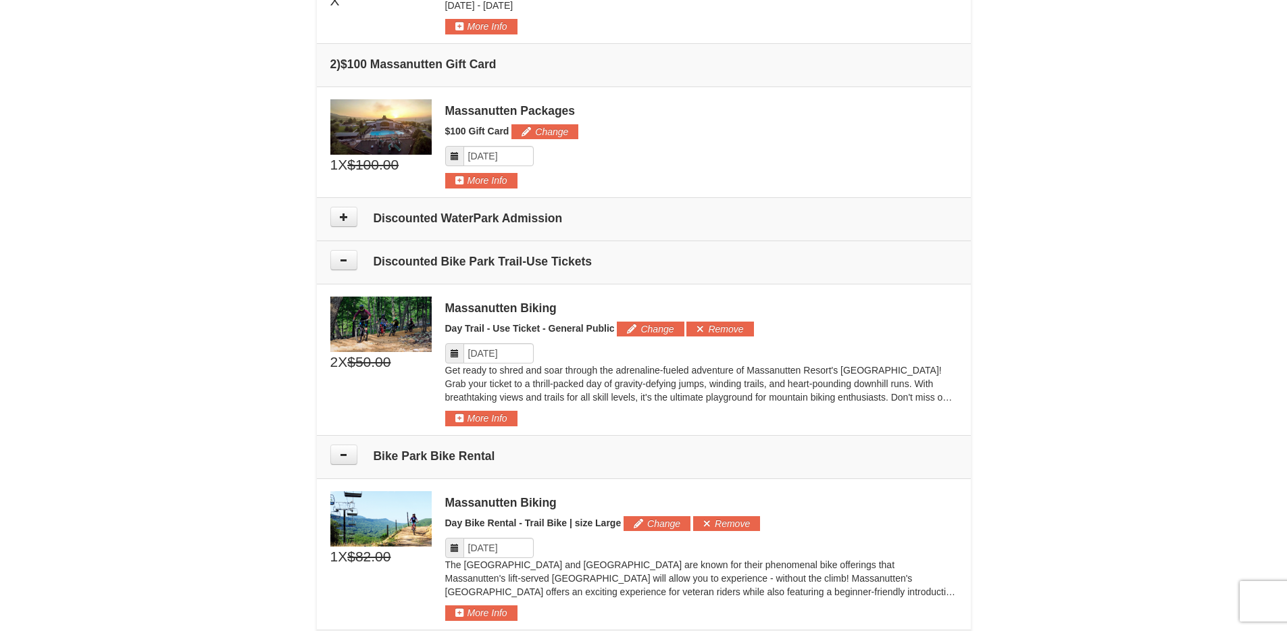
scroll to position [0, 0]
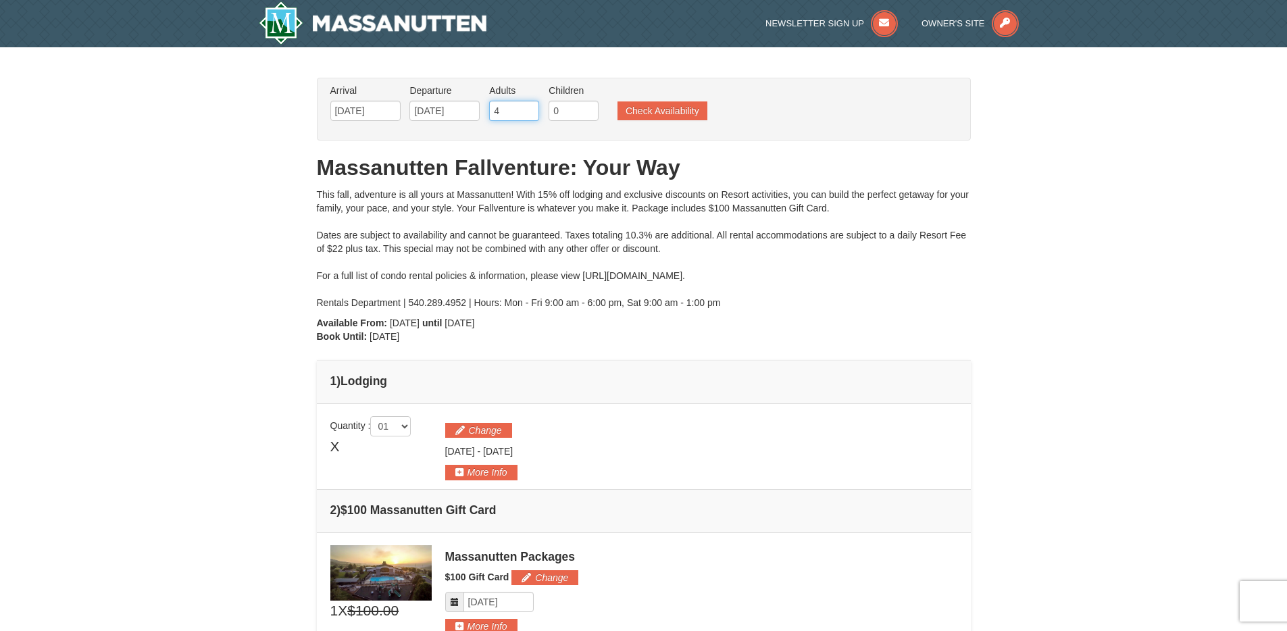
click at [509, 110] on input "4" at bounding box center [514, 111] width 50 height 20
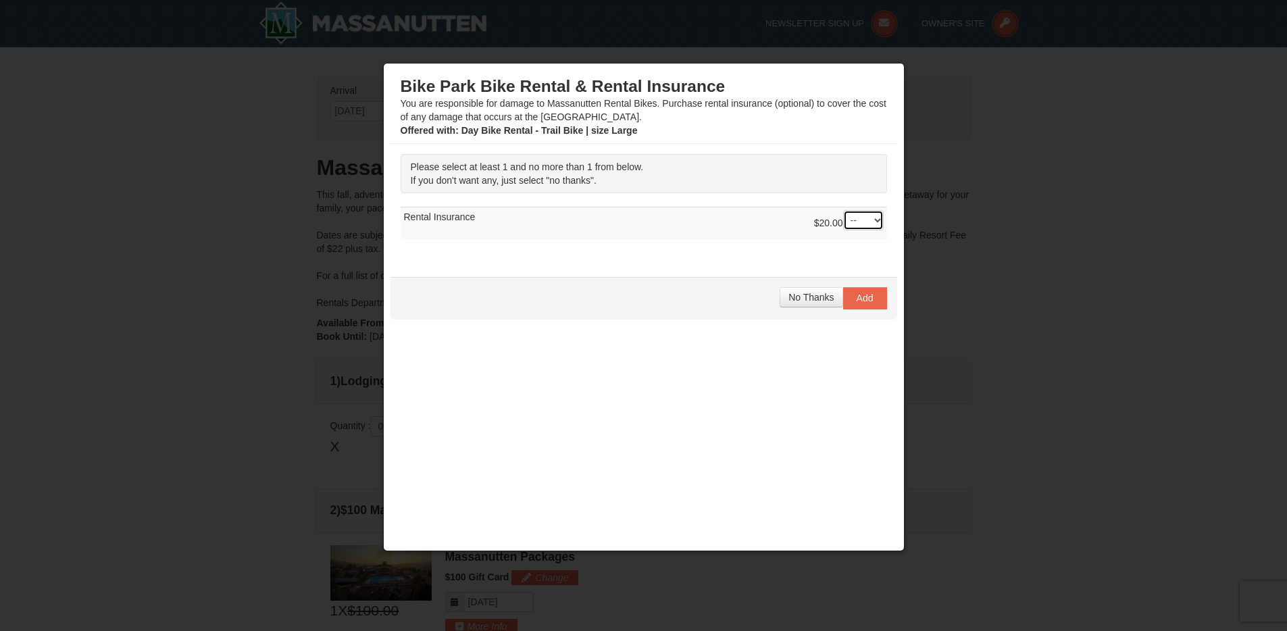
click at [852, 224] on select "-- 01" at bounding box center [863, 220] width 41 height 20
select select "1"
click at [843, 210] on select "-- 01" at bounding box center [863, 220] width 41 height 20
click at [869, 297] on span "Add" at bounding box center [865, 298] width 17 height 11
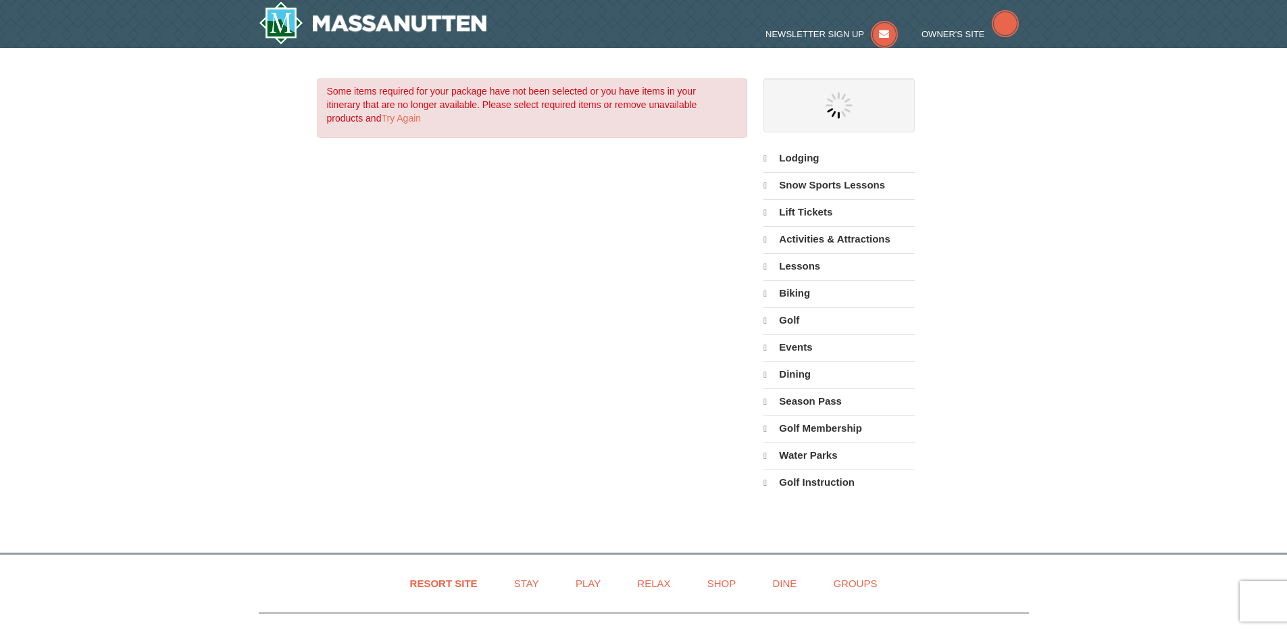
select select "9"
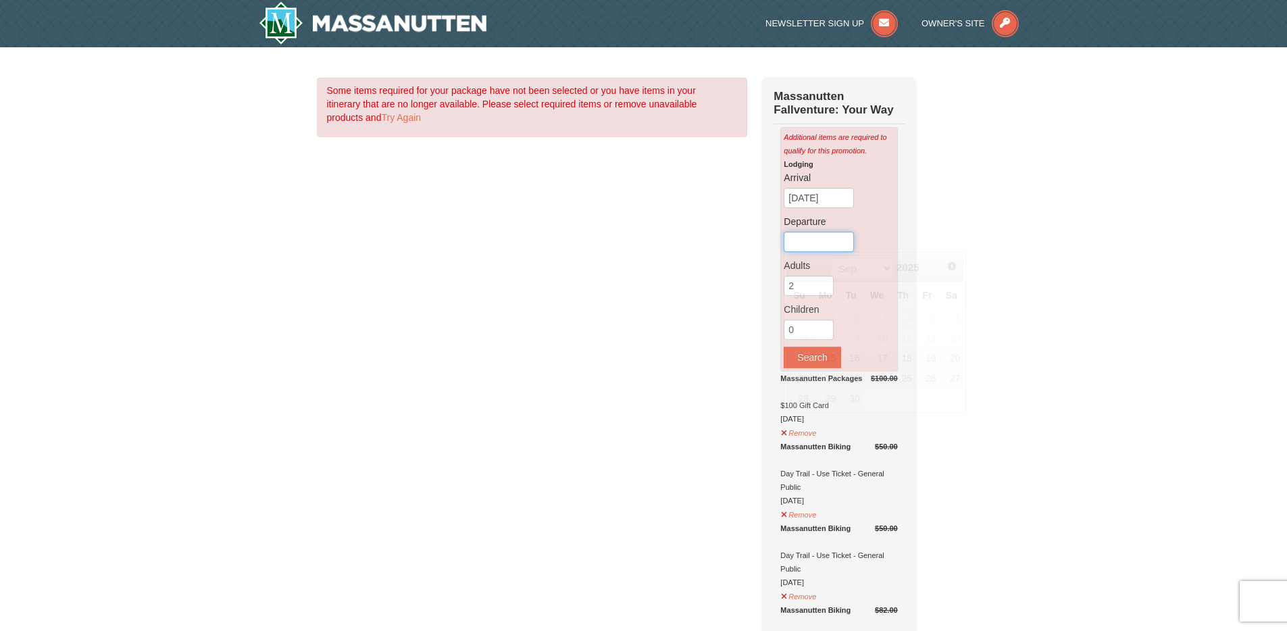
click at [808, 242] on input "text" at bounding box center [819, 242] width 70 height 20
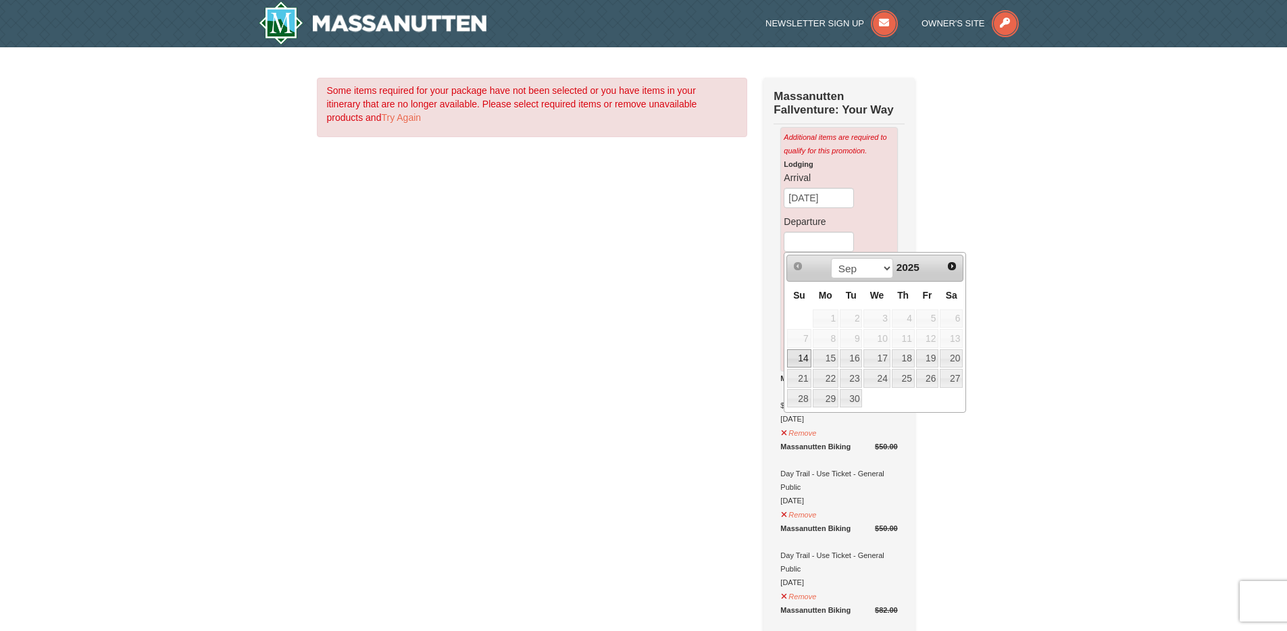
click at [798, 357] on link "14" at bounding box center [799, 358] width 24 height 19
type input "[DATE]"
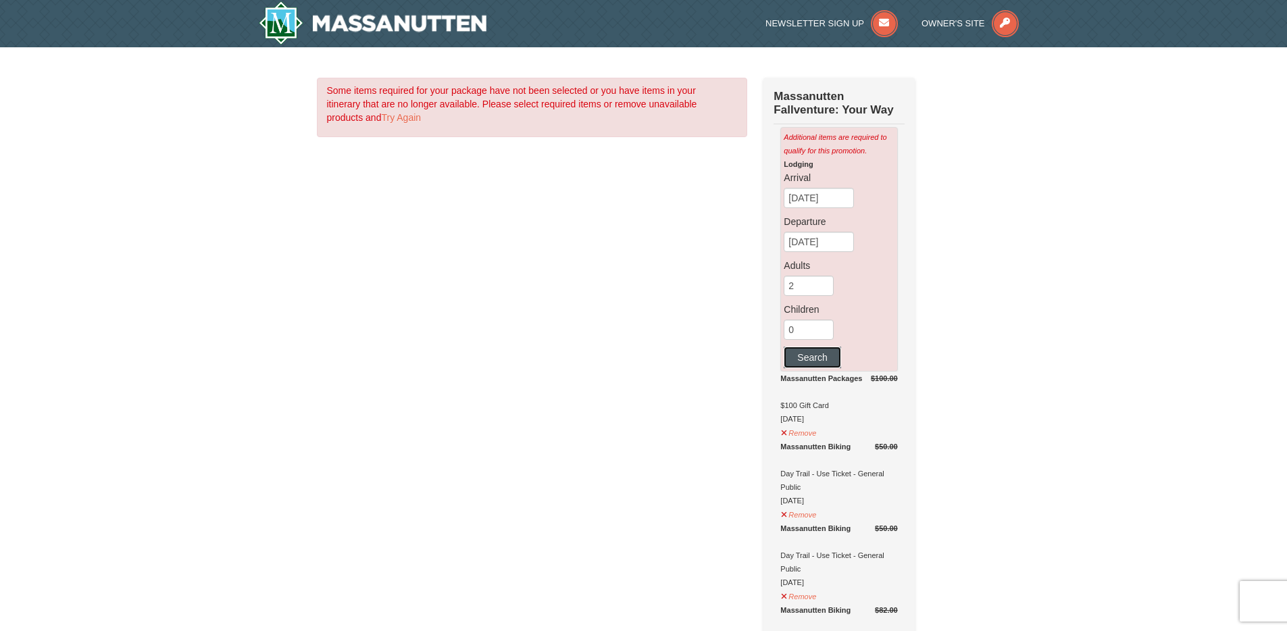
click at [813, 358] on button "Search" at bounding box center [812, 358] width 57 height 22
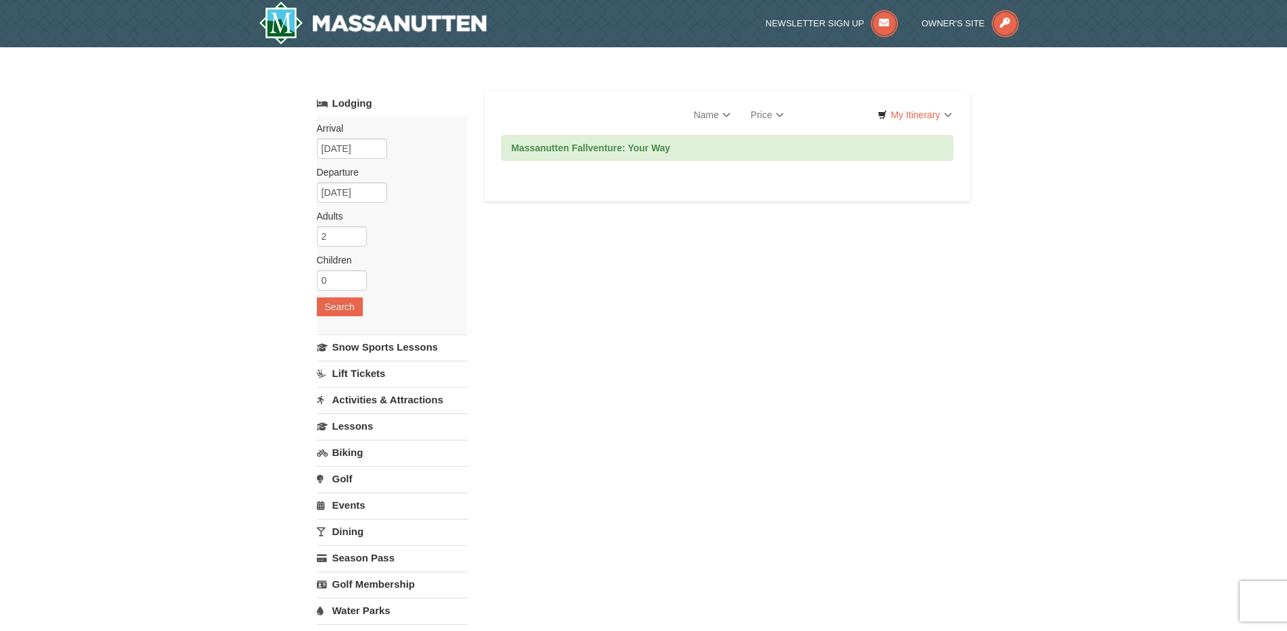
select select "9"
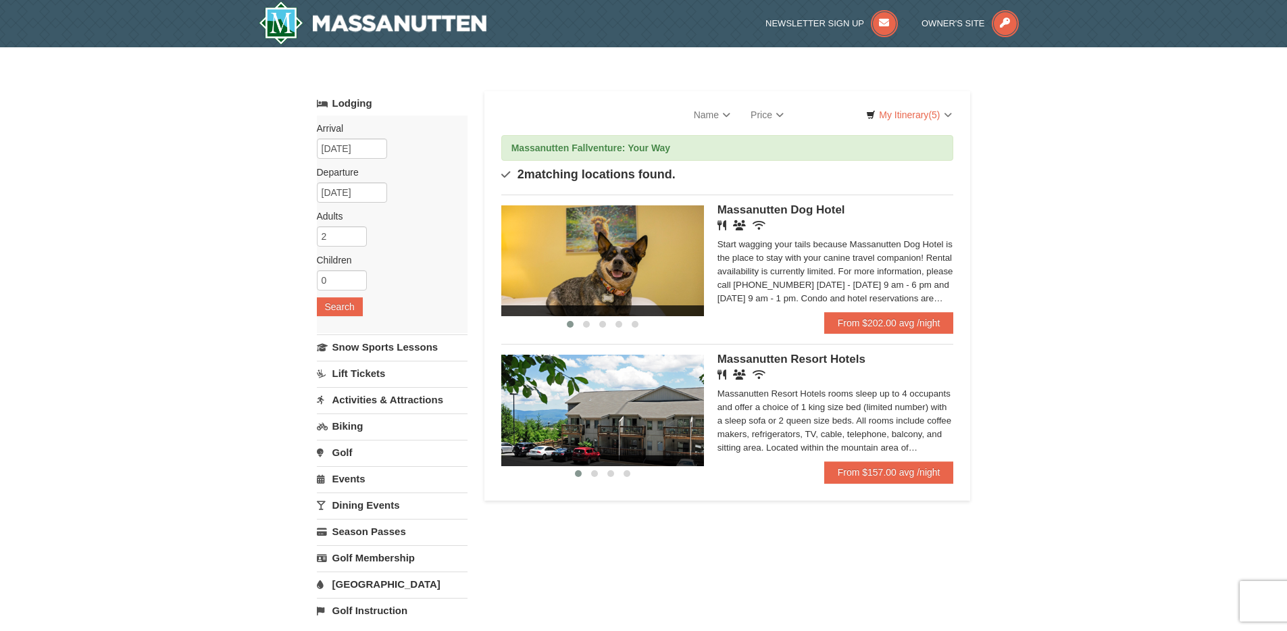
click at [918, 294] on div "Start wagging your tails because Massanutten Dog Hotel is the place to stay wit…" at bounding box center [836, 272] width 236 height 68
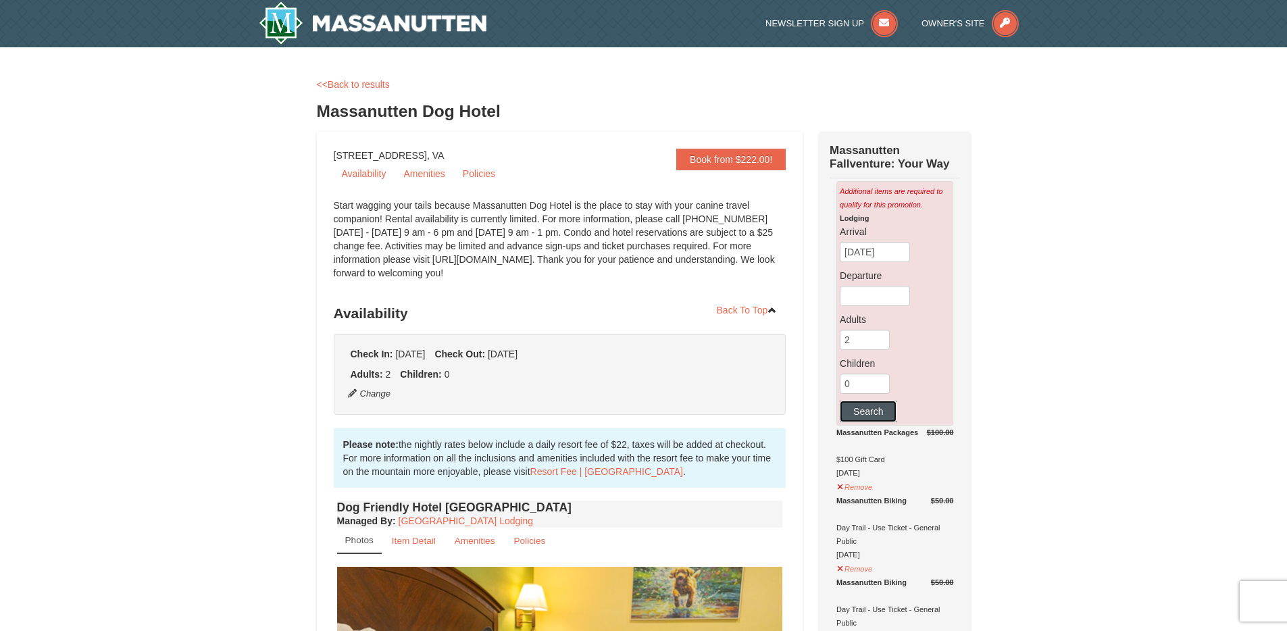
click at [872, 411] on button "Search" at bounding box center [868, 412] width 57 height 22
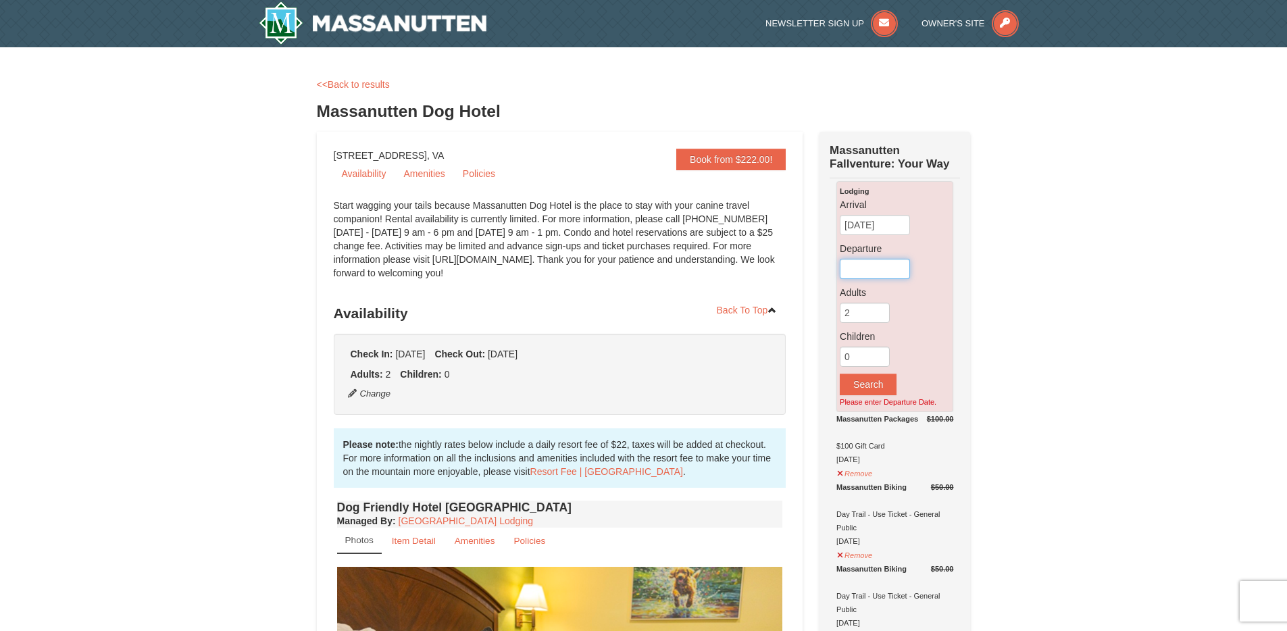
click at [857, 271] on input "text" at bounding box center [875, 269] width 70 height 20
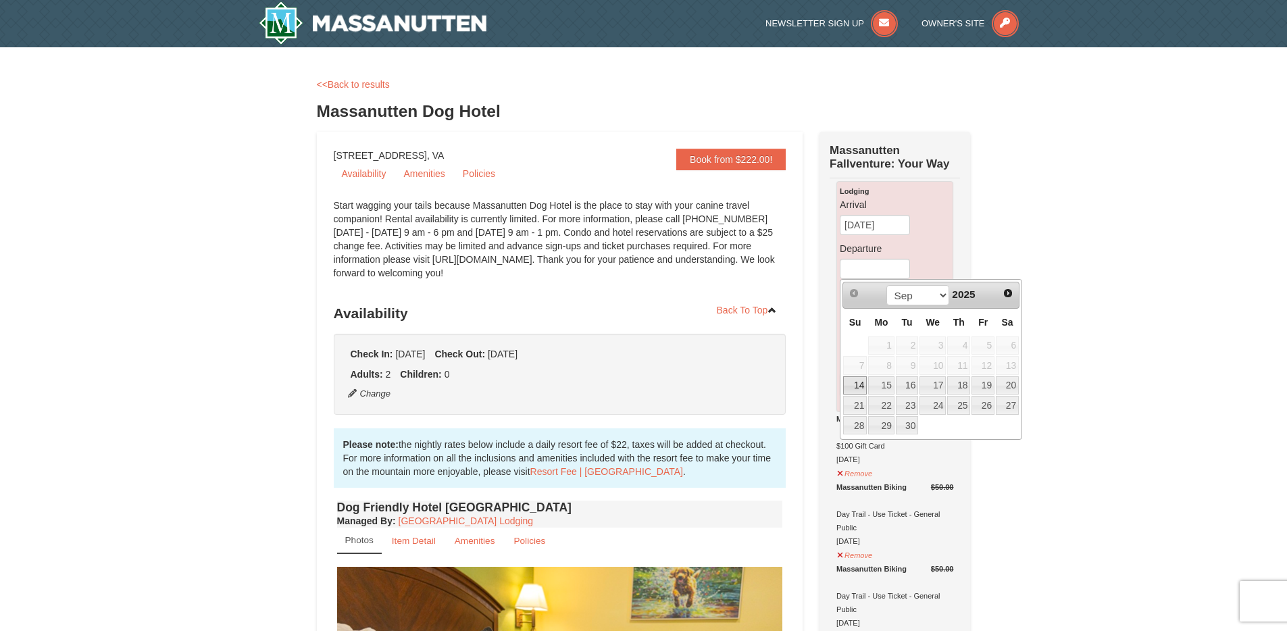
click at [859, 380] on link "14" at bounding box center [855, 385] width 24 height 19
type input "09/14/2025"
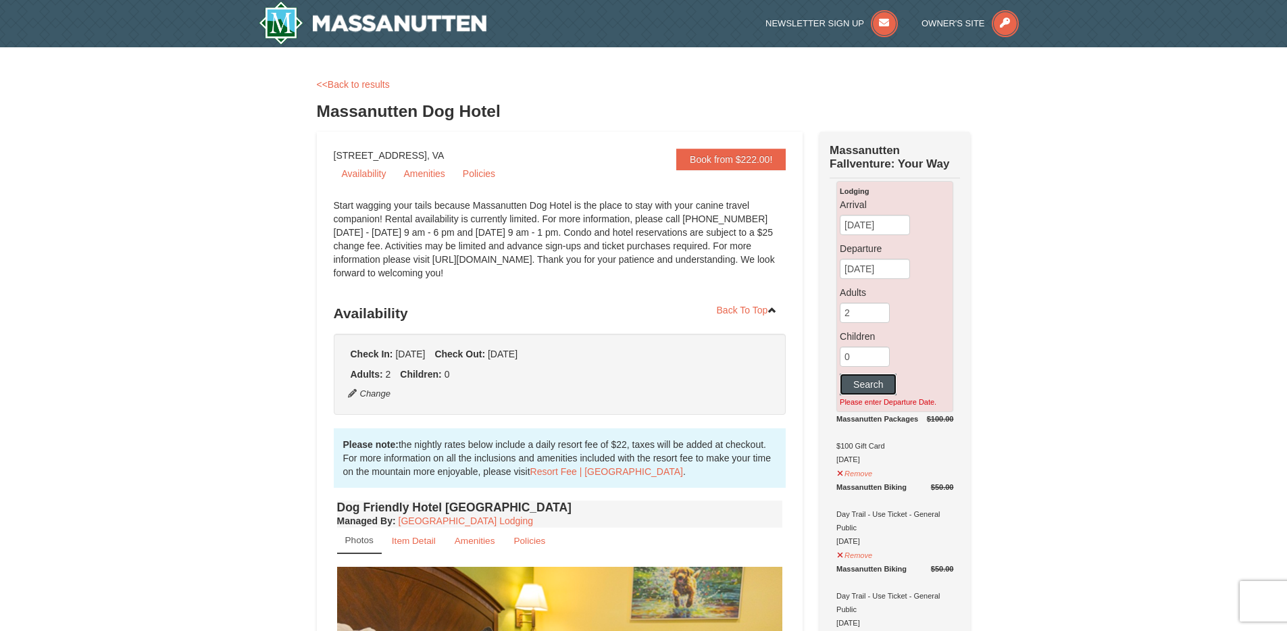
click at [870, 383] on button "Search" at bounding box center [868, 385] width 57 height 22
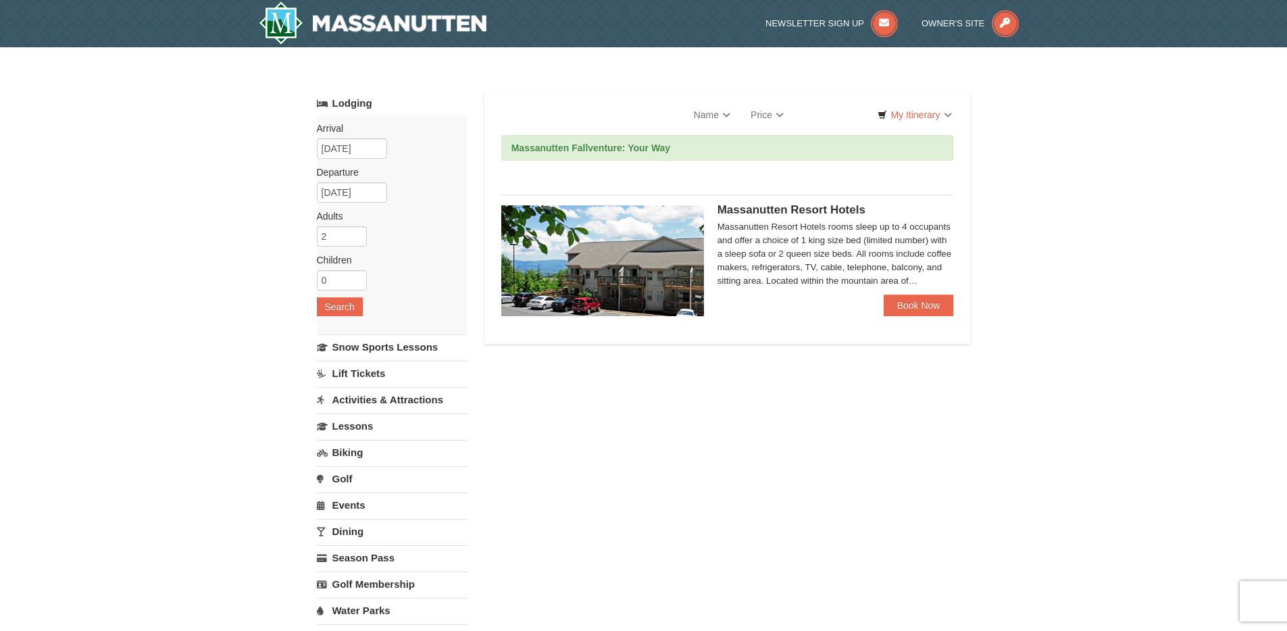
select select "9"
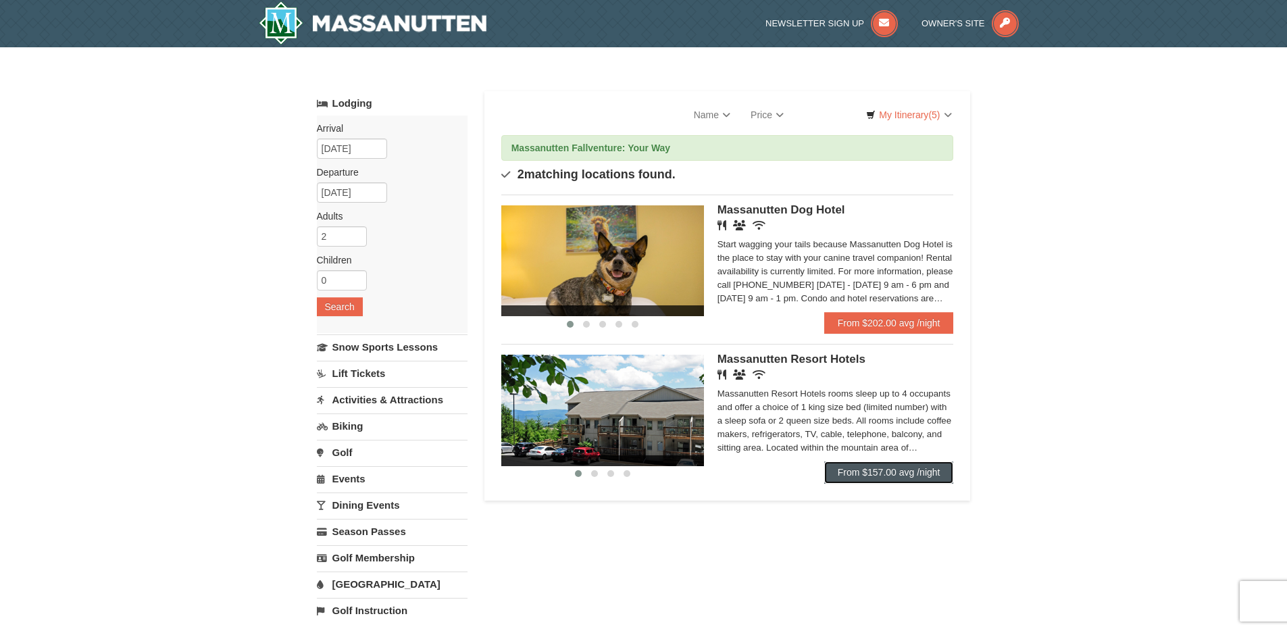
click at [887, 470] on link "From $157.00 avg /night" at bounding box center [889, 472] width 130 height 22
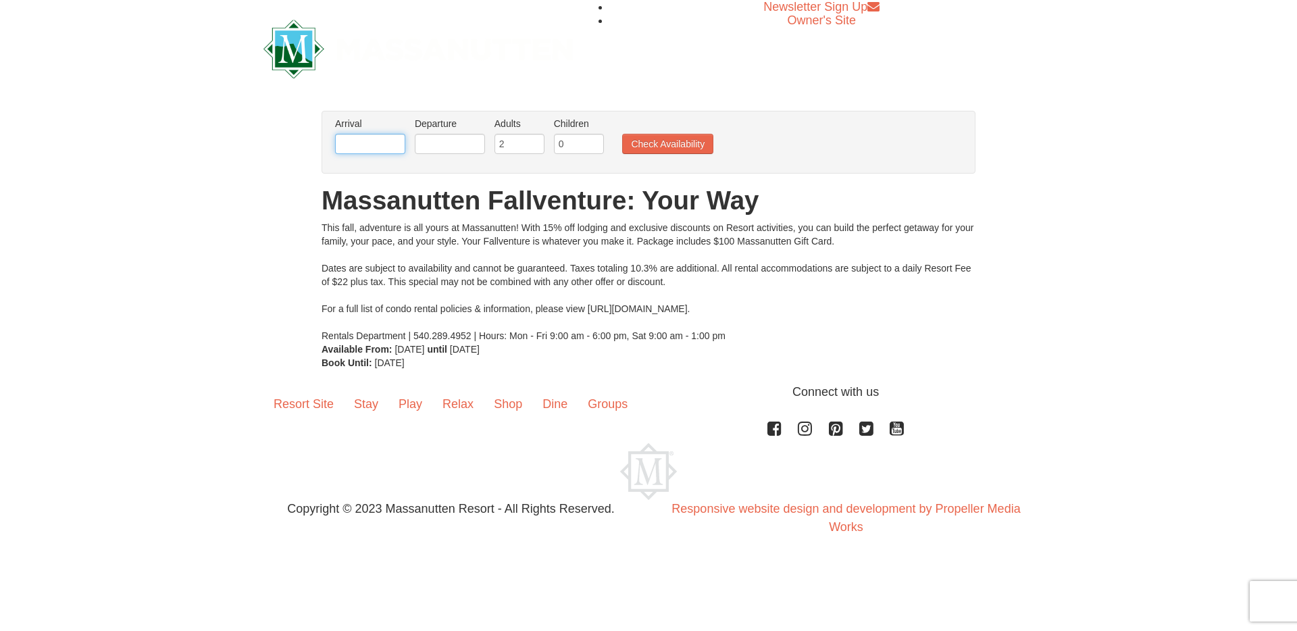
click at [386, 134] on input "text" at bounding box center [370, 144] width 70 height 20
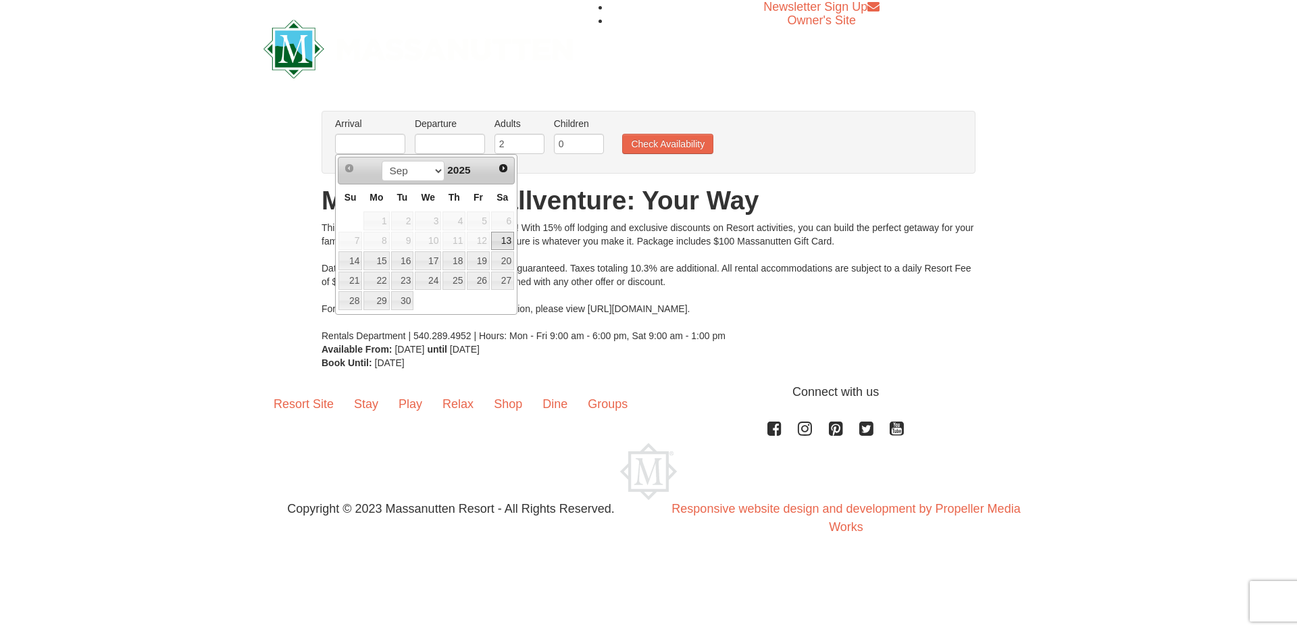
click at [507, 237] on link "13" at bounding box center [502, 241] width 23 height 19
type input "[DATE]"
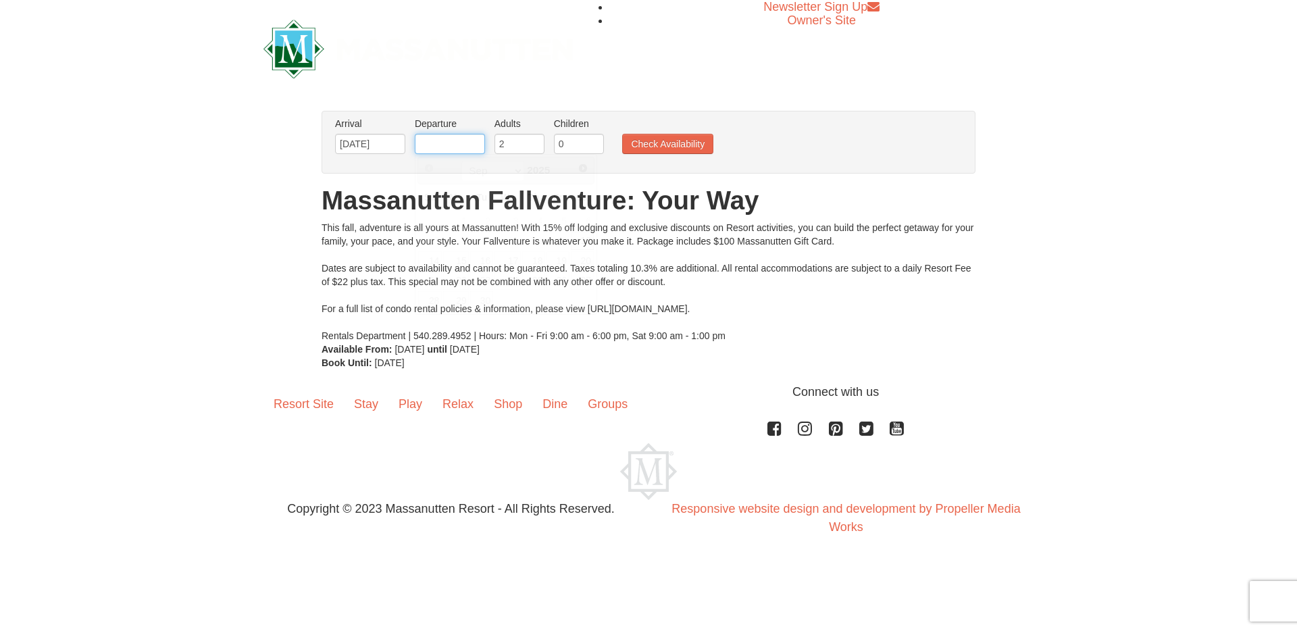
click at [449, 137] on input "text" at bounding box center [450, 144] width 70 height 20
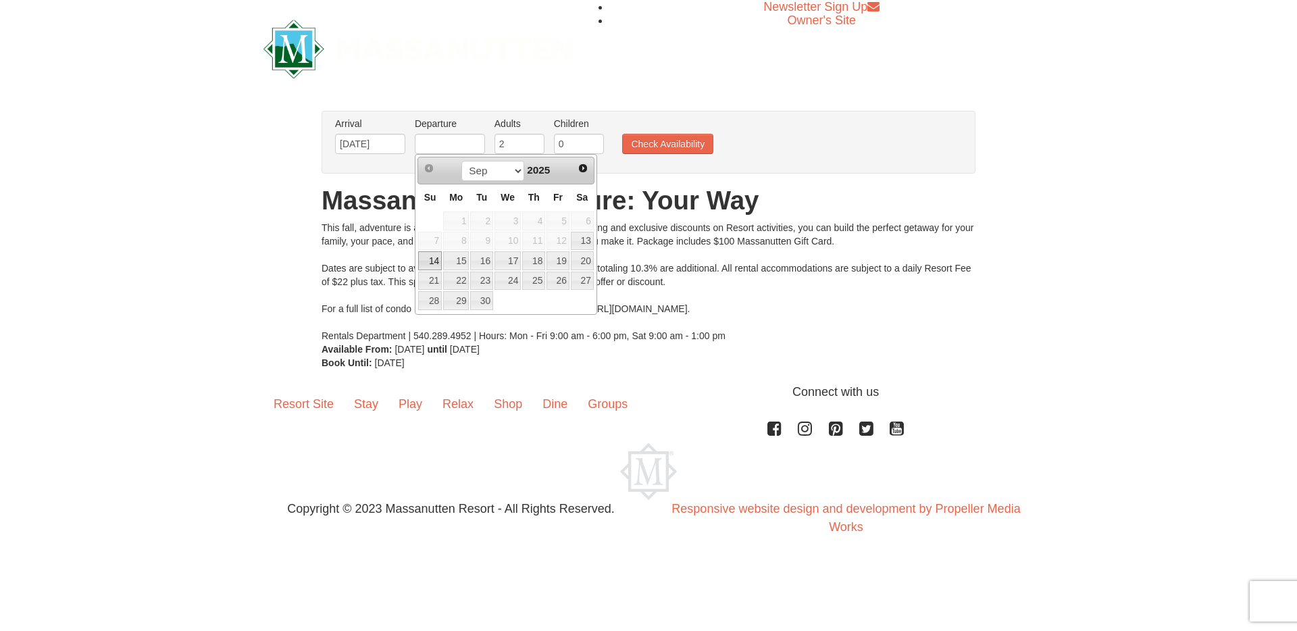
click at [431, 255] on link "14" at bounding box center [430, 260] width 24 height 19
type input "[DATE]"
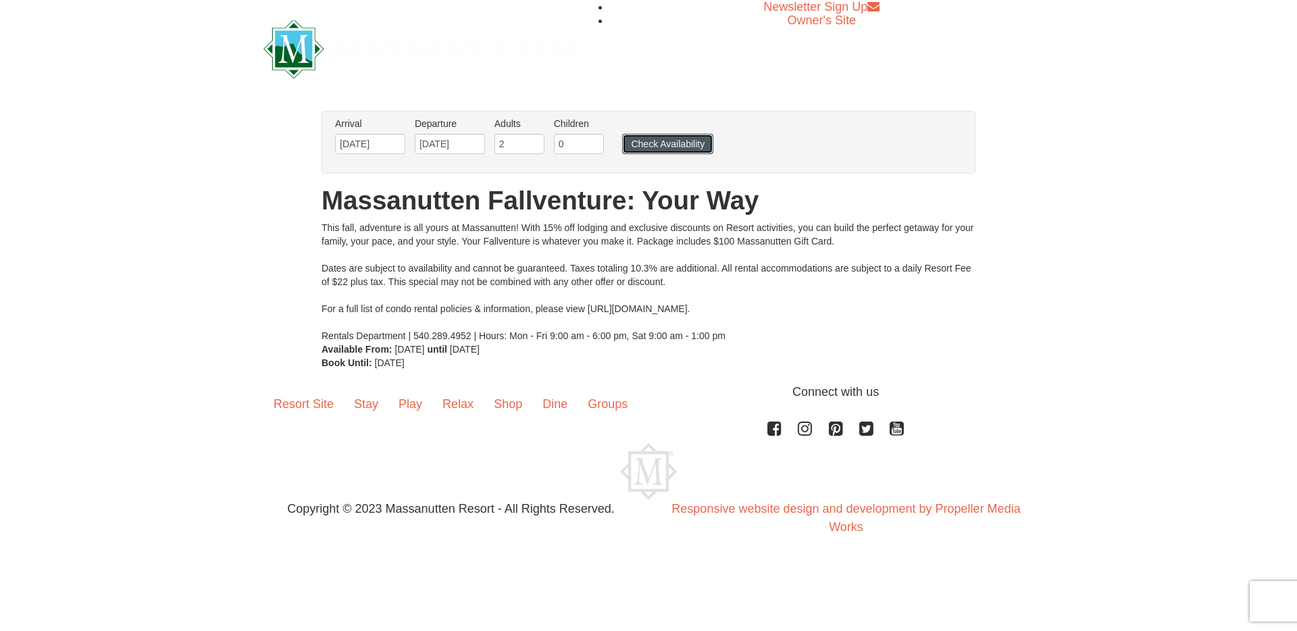
click at [643, 145] on button "Check Availability" at bounding box center [667, 144] width 91 height 20
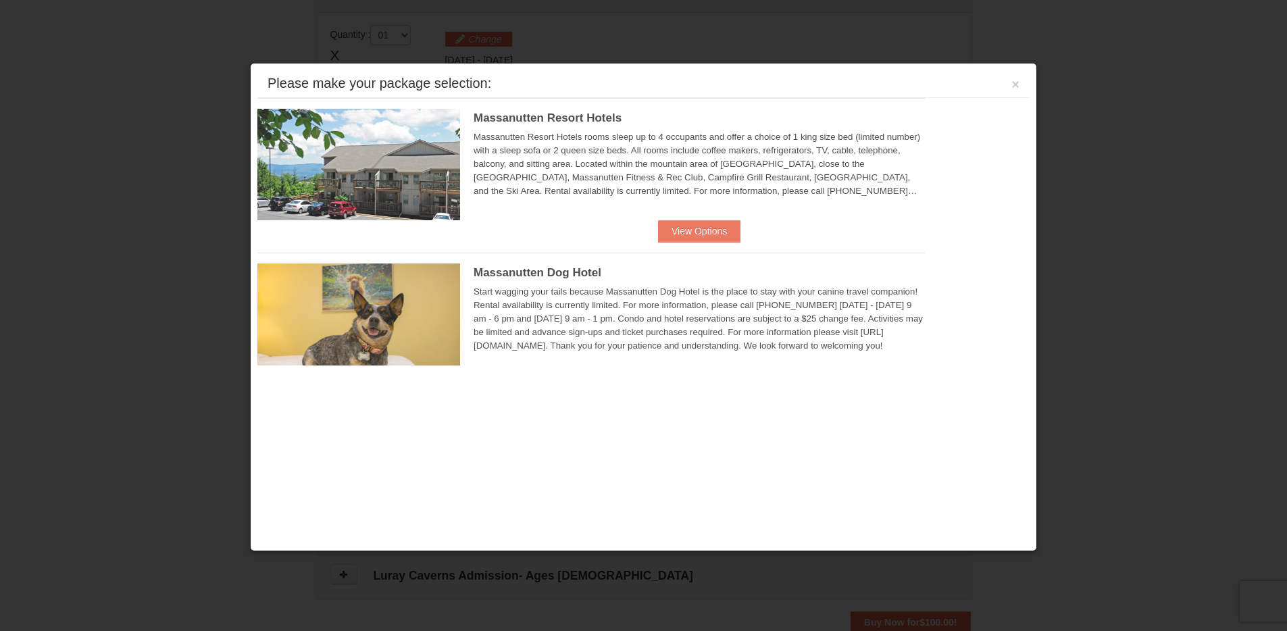
scroll to position [414, 0]
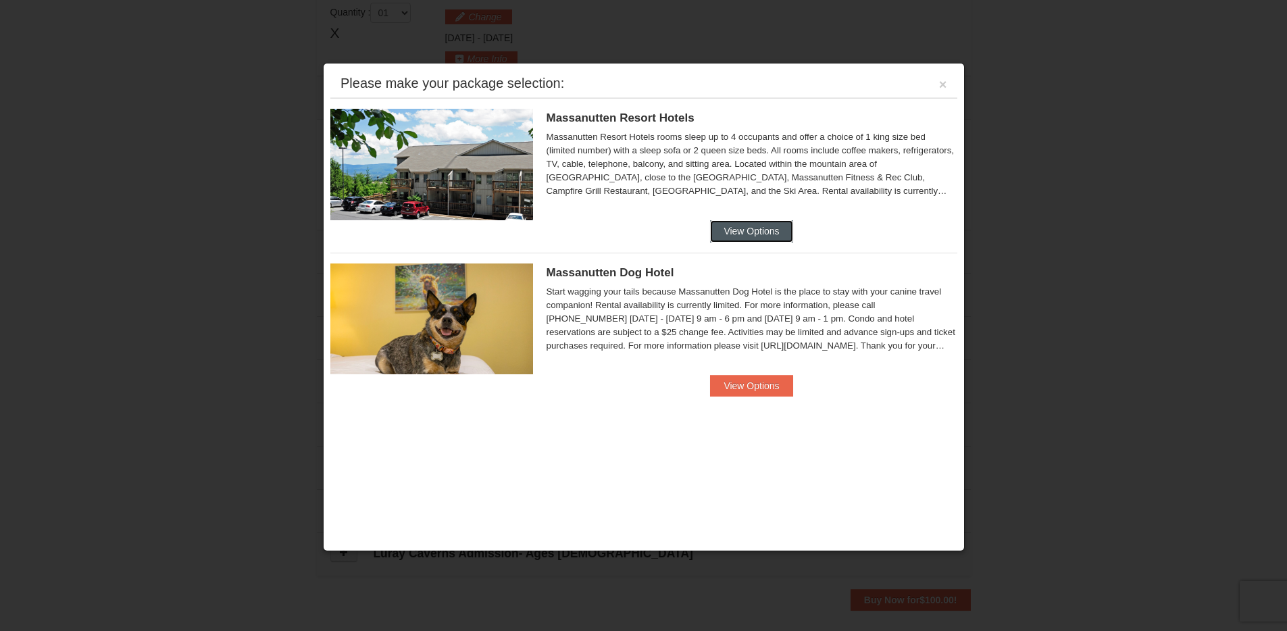
click at [759, 230] on button "View Options" at bounding box center [751, 231] width 82 height 22
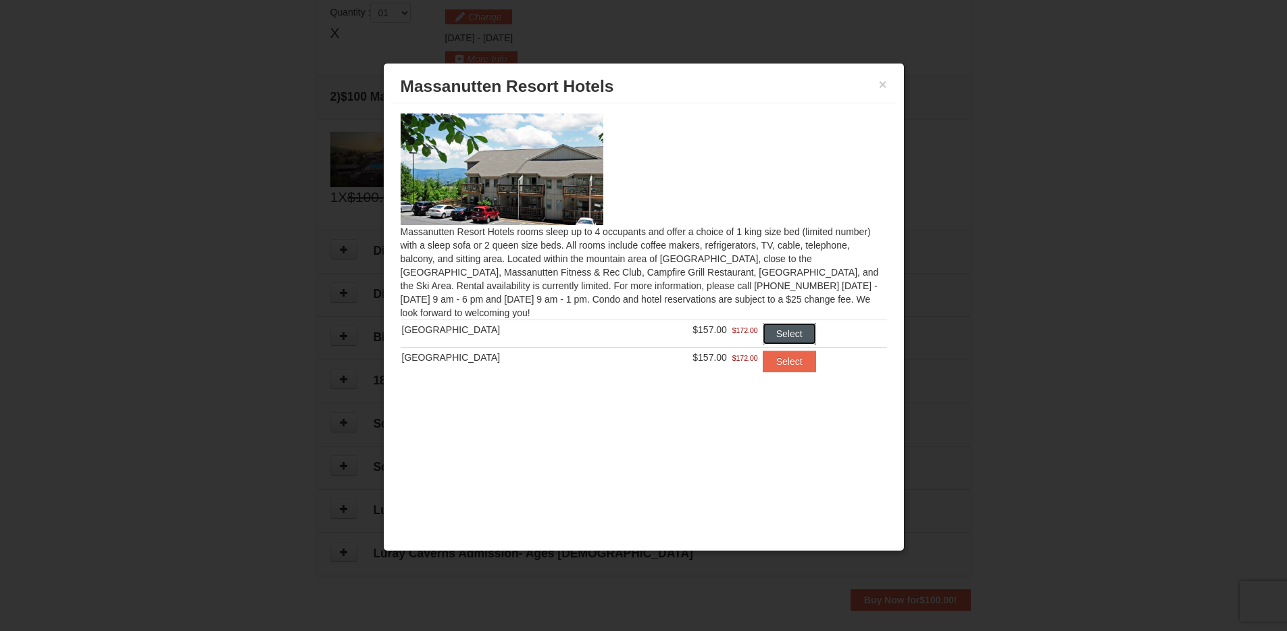
click at [780, 328] on button "Select" at bounding box center [789, 334] width 53 height 22
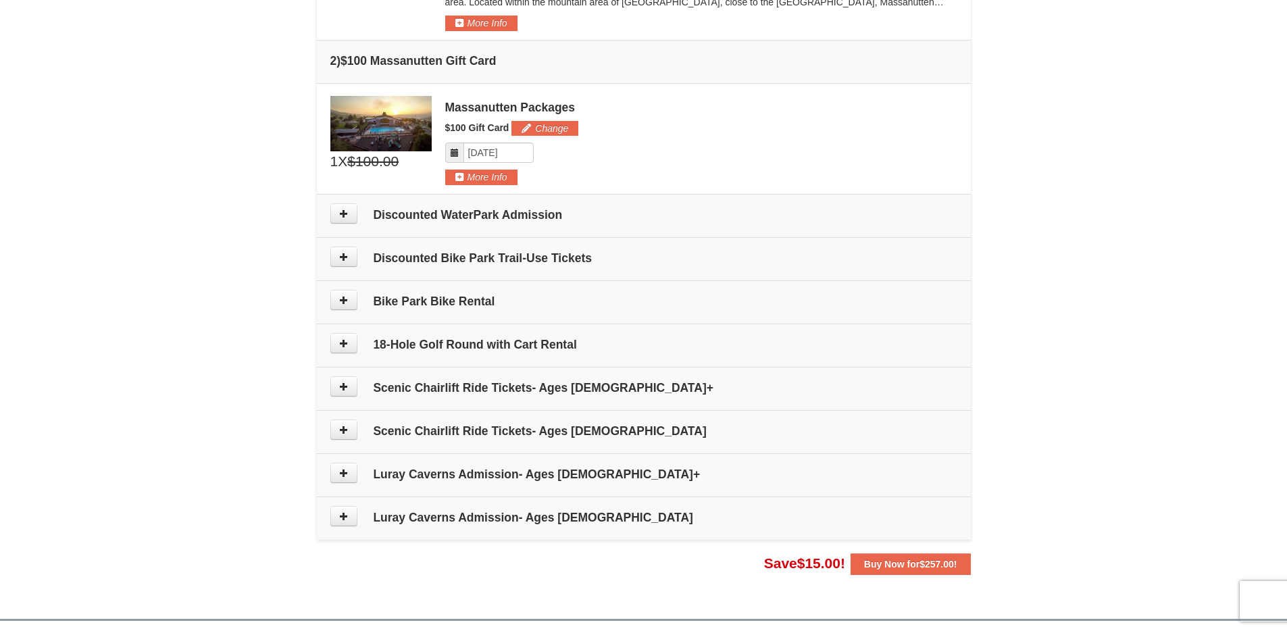
scroll to position [680, 0]
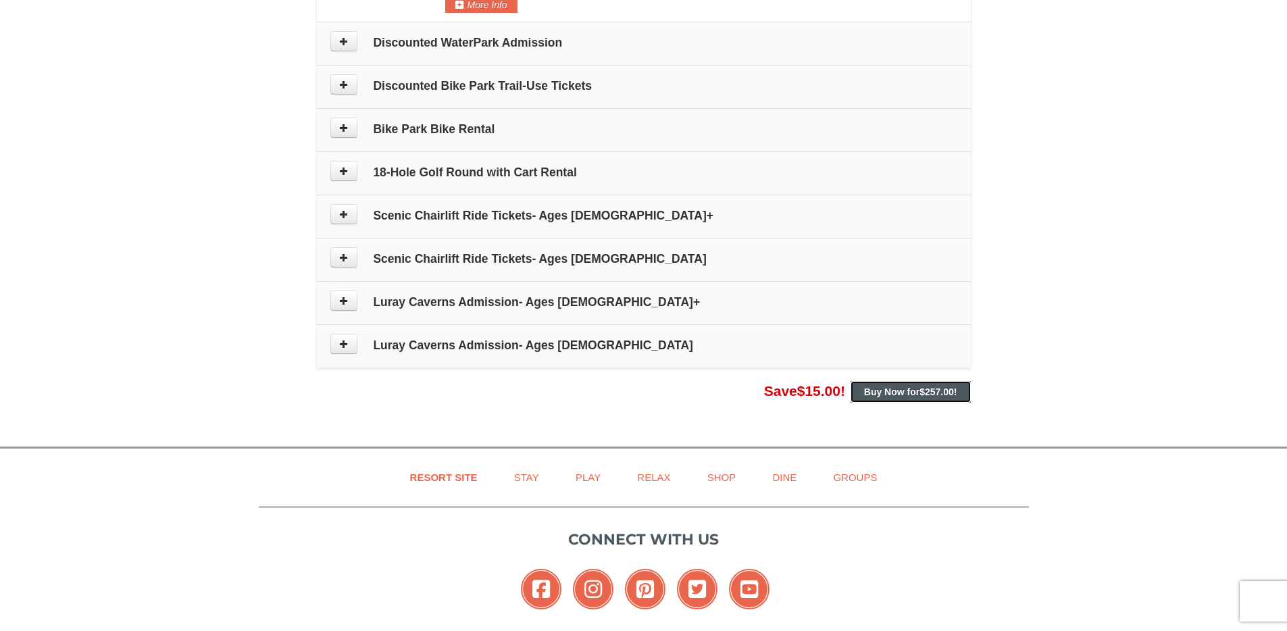
click at [916, 393] on strong "Buy Now for $257.00 !" at bounding box center [910, 391] width 93 height 11
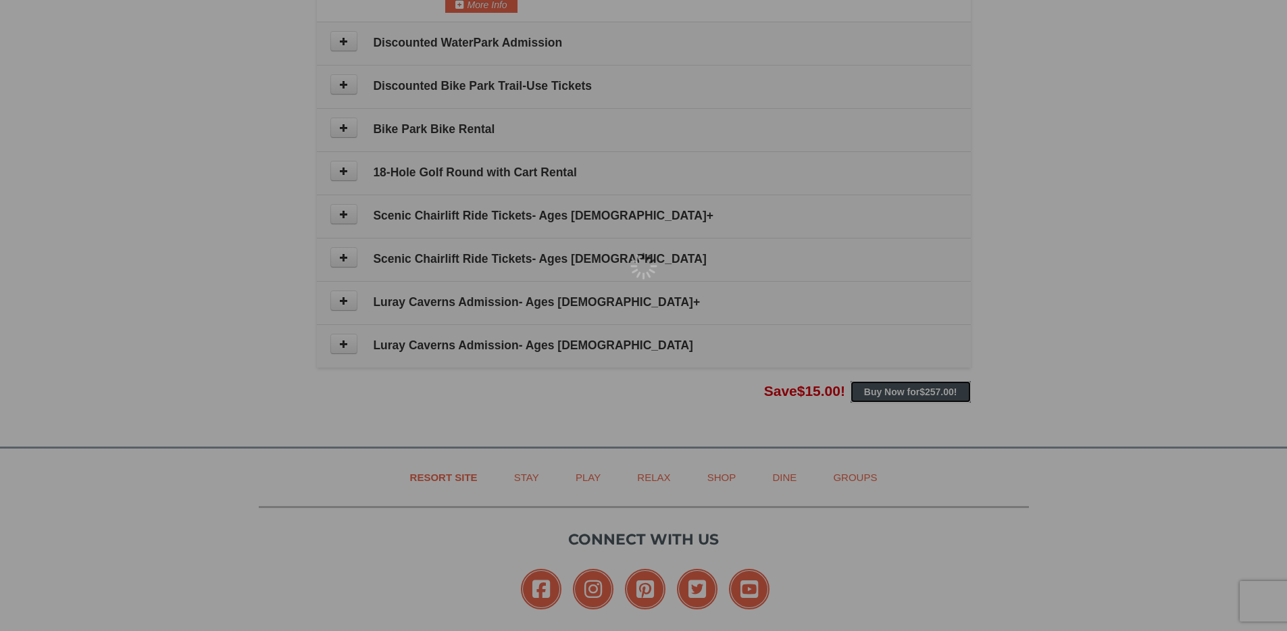
click at [900, 383] on div at bounding box center [643, 315] width 1287 height 631
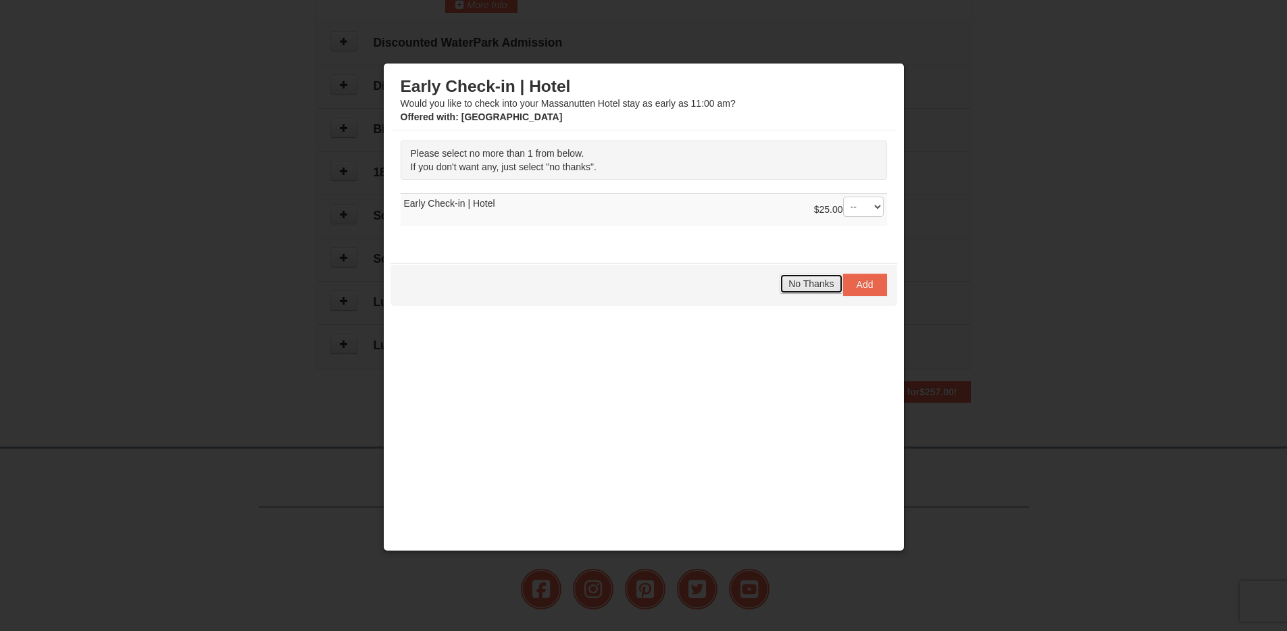
click at [818, 274] on button "No Thanks" at bounding box center [811, 284] width 63 height 20
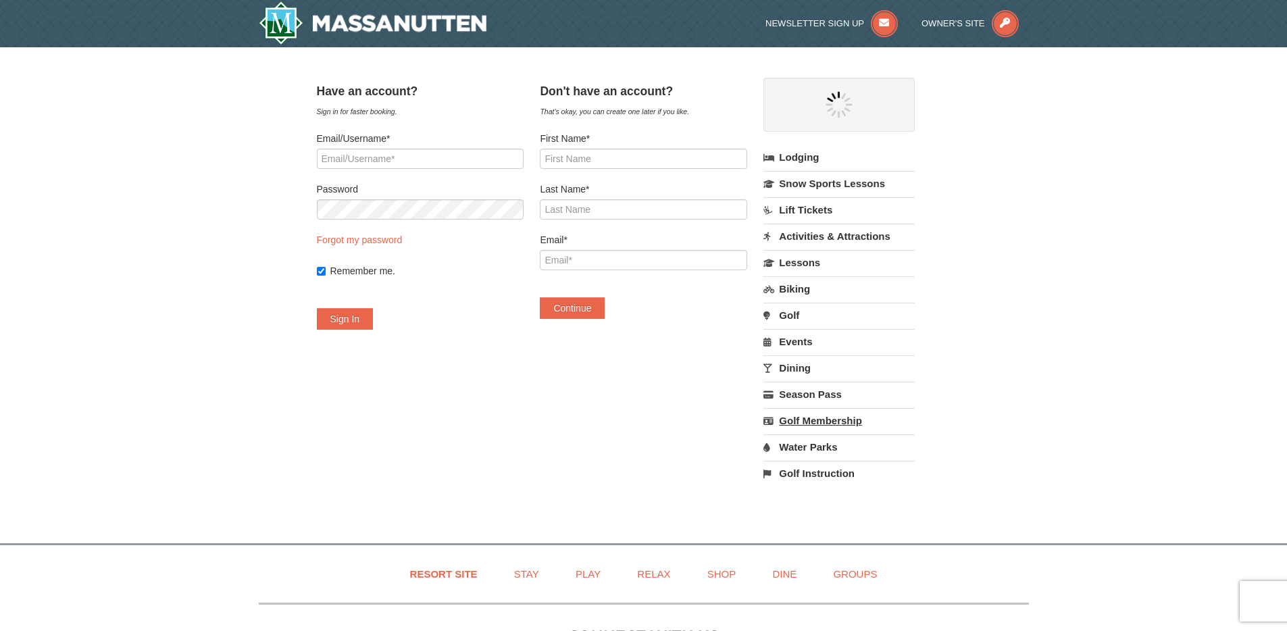
select select "9"
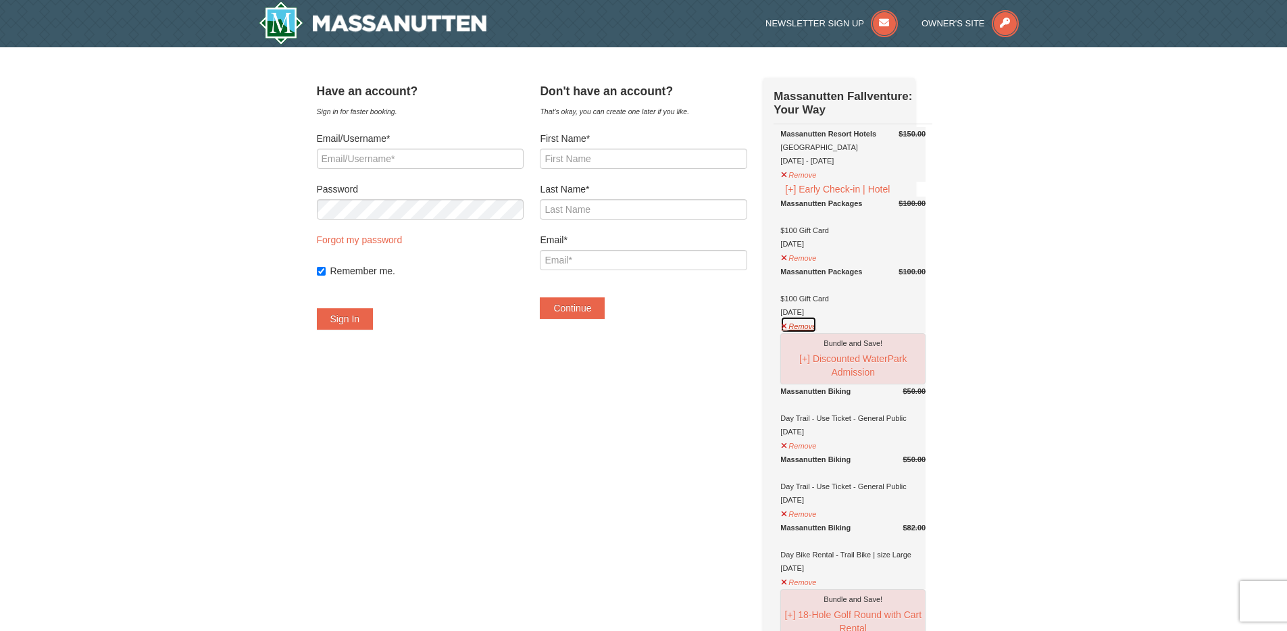
click at [817, 333] on button "Remove" at bounding box center [798, 324] width 36 height 17
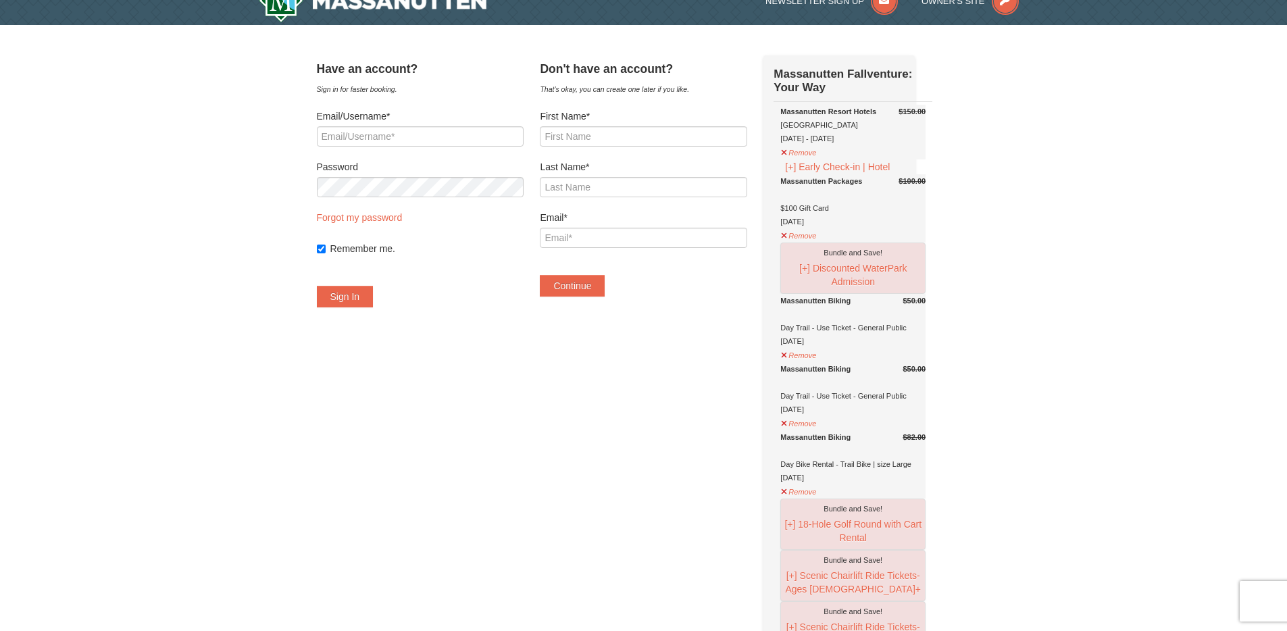
scroll to position [11, 0]
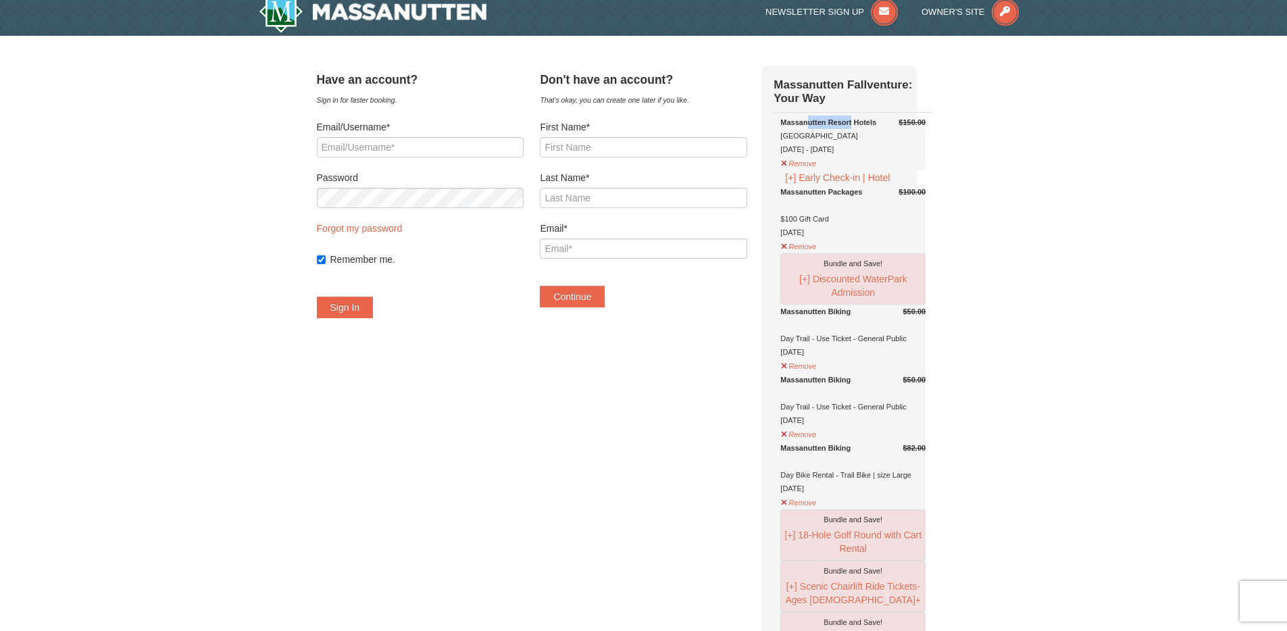
drag, startPoint x: 824, startPoint y: 122, endPoint x: 917, endPoint y: 122, distance: 93.2
click at [917, 122] on td "$150.00 [GEOGRAPHIC_DATA] [DATE] - [DATE] Remove [+] Early Check-in | Hotel $10…" at bounding box center [853, 500] width 159 height 774
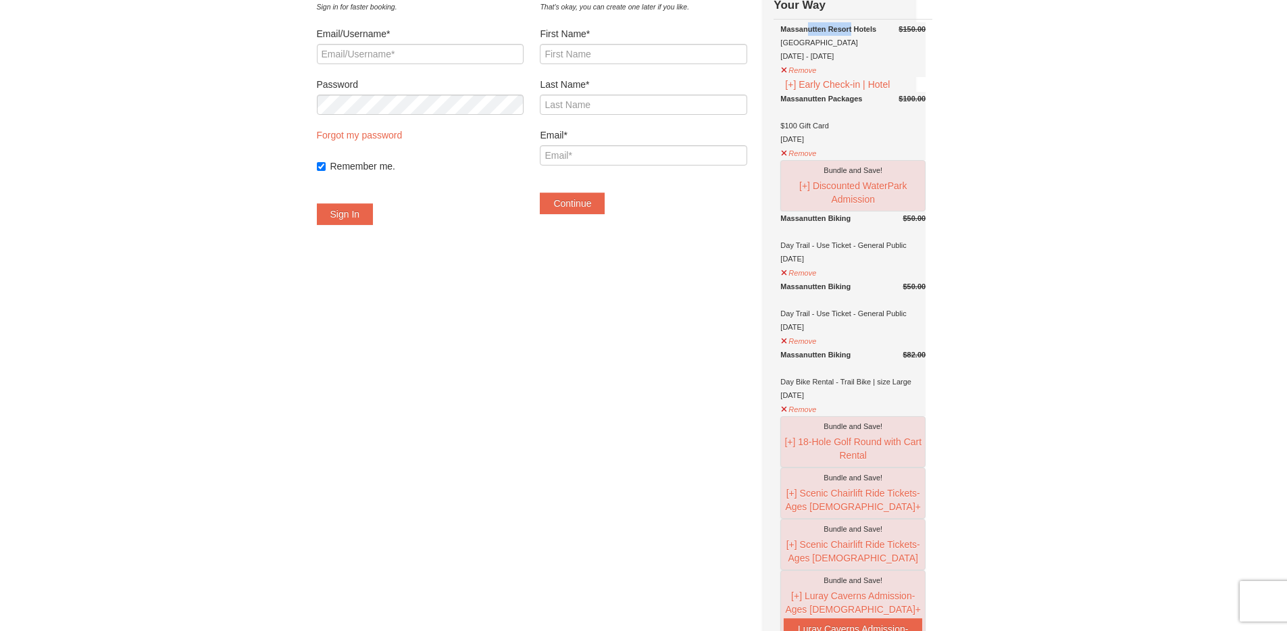
scroll to position [0, 0]
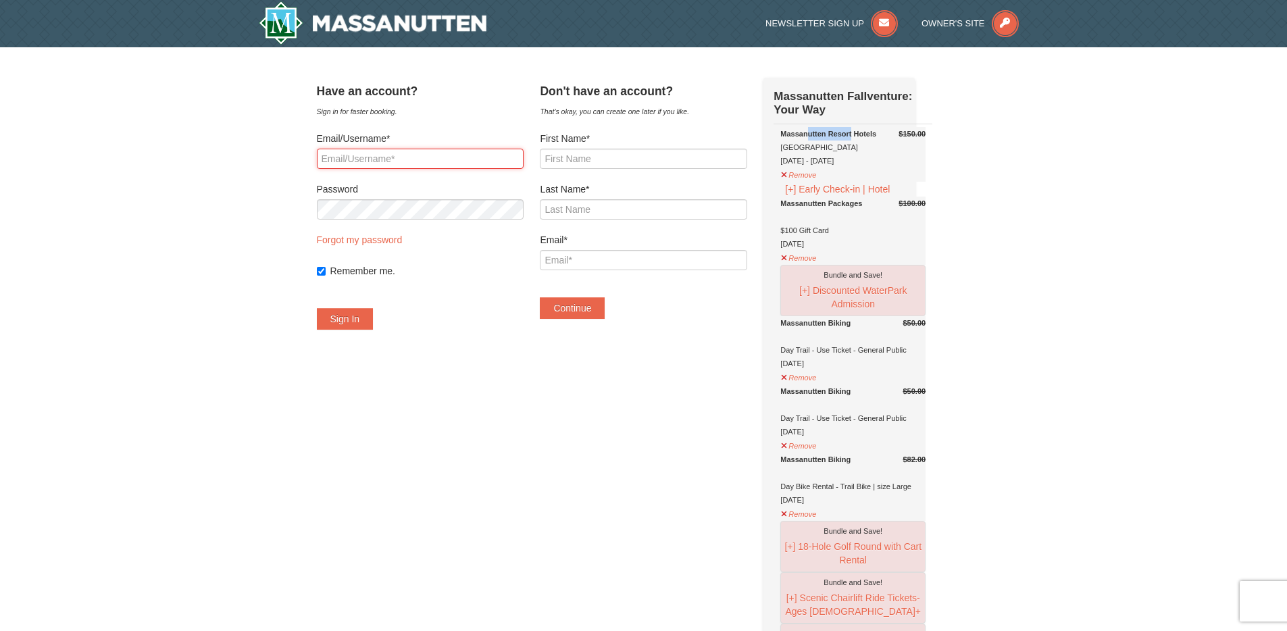
click at [390, 155] on input "Email/Username*" at bounding box center [420, 159] width 207 height 20
click at [426, 158] on input "Email/Username*" at bounding box center [420, 159] width 207 height 20
type input "[EMAIL_ADDRESS][DOMAIN_NAME]"
click at [350, 310] on button "Sign In" at bounding box center [345, 319] width 57 height 22
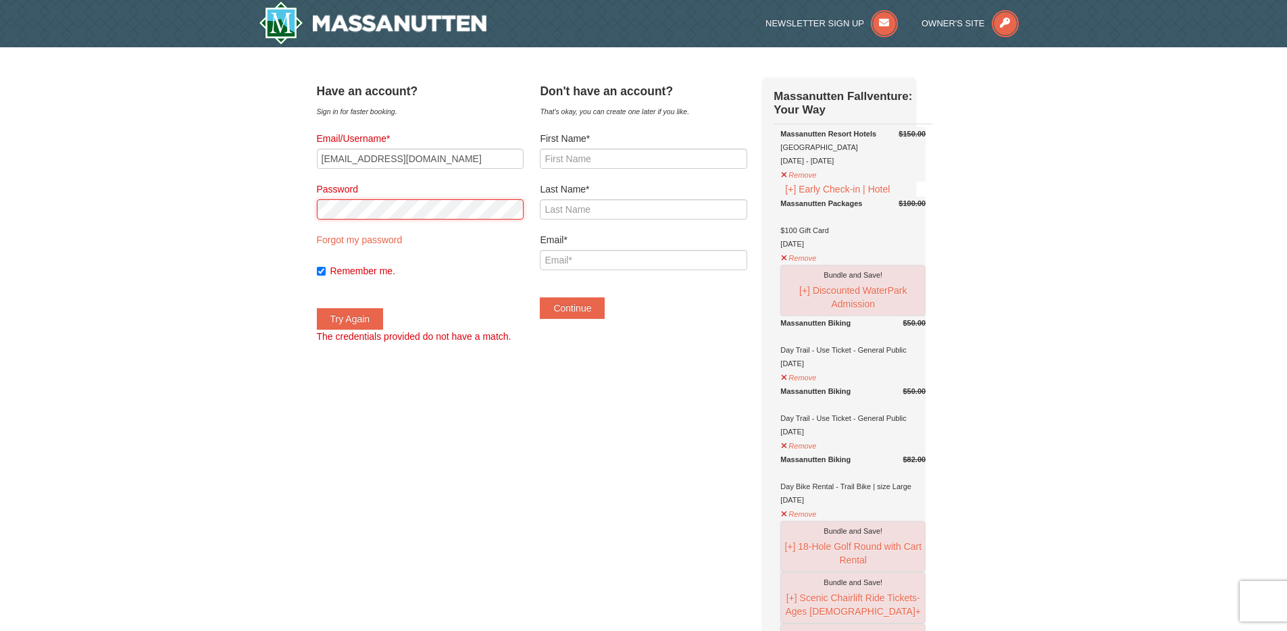
click at [317, 308] on button "Try Again" at bounding box center [350, 319] width 67 height 22
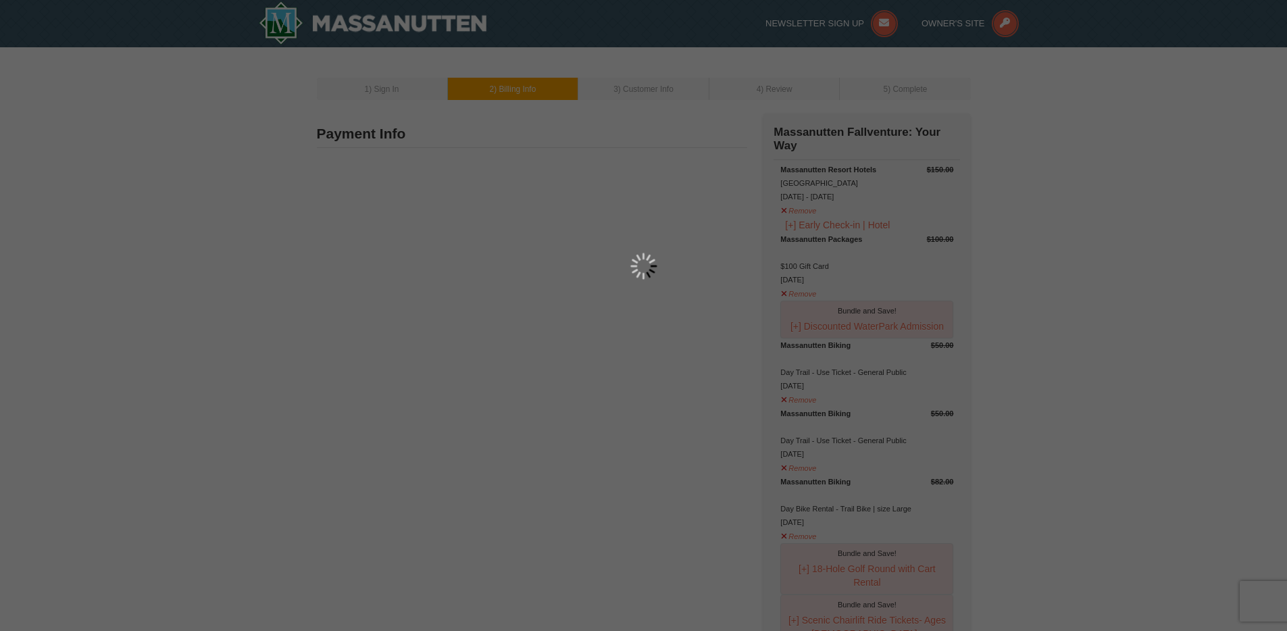
type input "[PERSON_NAME]"
type input "[STREET_ADDRESS][PERSON_NAME]"
type input "King [PERSON_NAME]"
type input "22485"
type input "949"
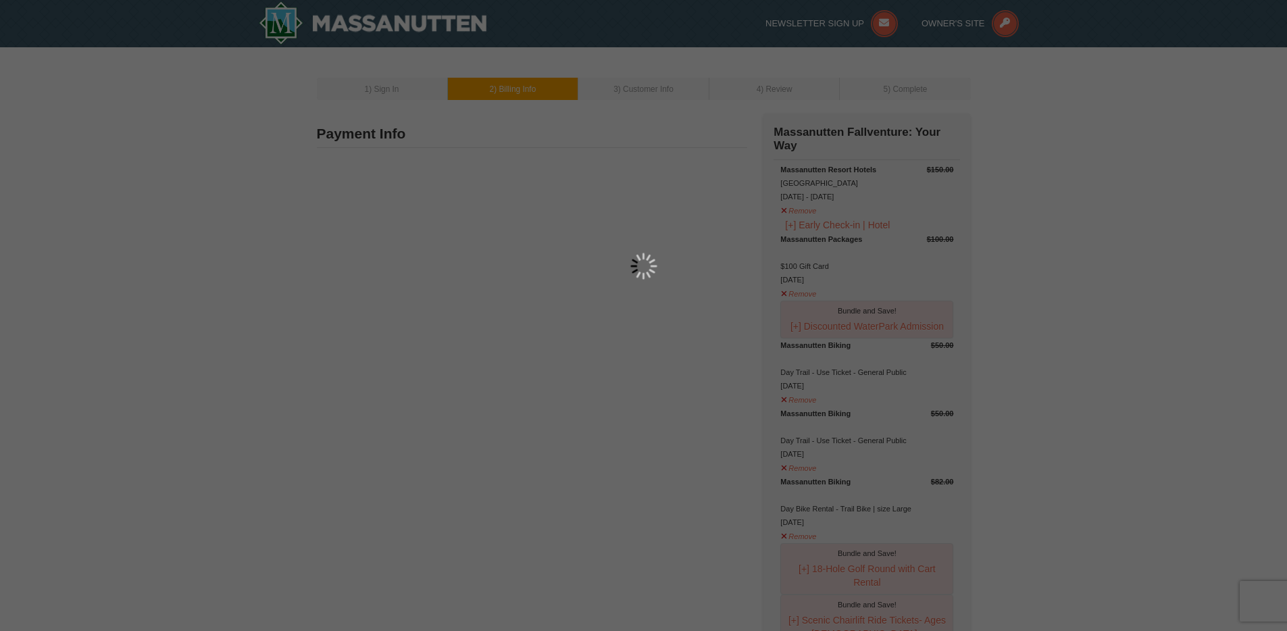
type input "355"
type input "5913"
type input "anthonyknutson@yahoo.com"
select select "VA"
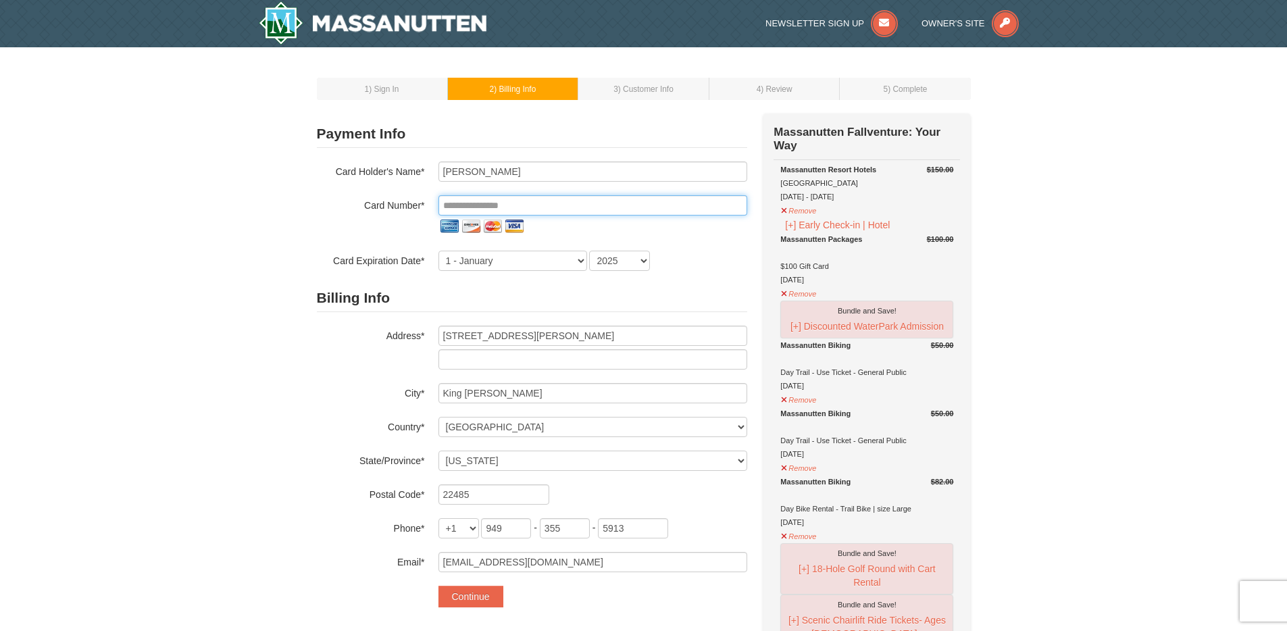
click at [516, 195] on input "tel" at bounding box center [593, 205] width 309 height 20
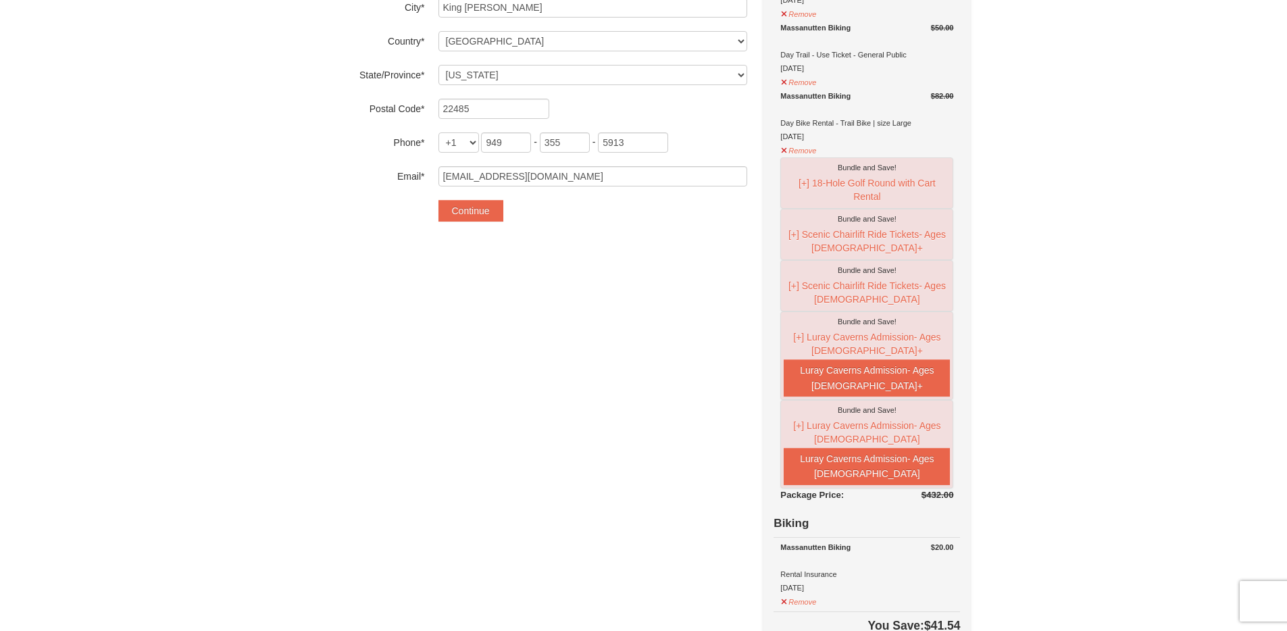
scroll to position [41, 0]
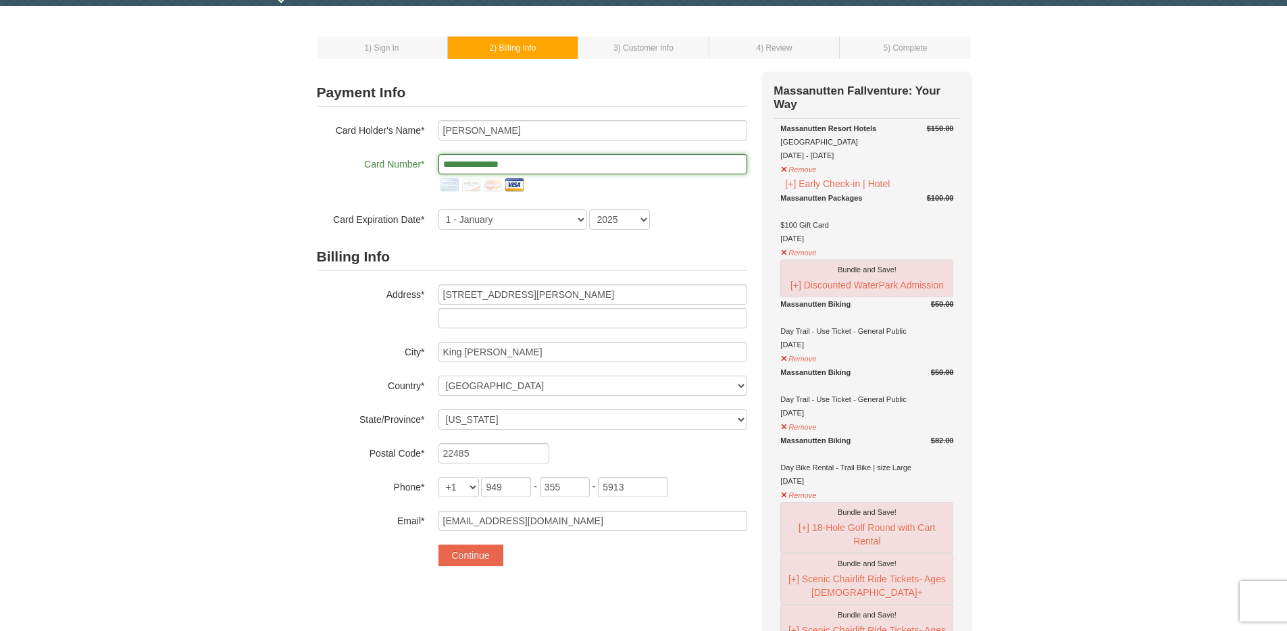
type input "**********"
click at [526, 221] on select "1 - January 2 - February 3 - March 4 - April 5 - May 6 - June 7 - July 8 - Augu…" at bounding box center [513, 219] width 149 height 20
select select "10"
click at [439, 209] on select "1 - January 2 - February 3 - March 4 - April 5 - May 6 - June 7 - July 8 - Augu…" at bounding box center [513, 219] width 149 height 20
click at [606, 222] on select "2025 2026 2027 2028 2029 2030 2031 2032 2033 2034" at bounding box center [619, 219] width 61 height 20
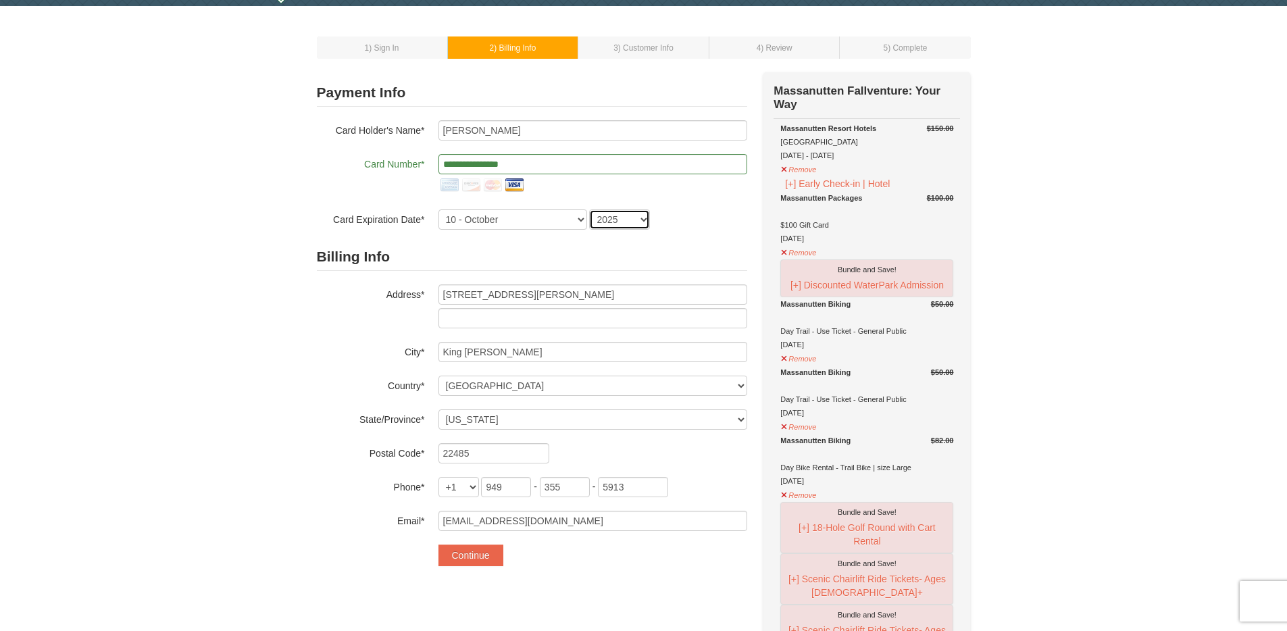
select select "2027"
click at [589, 209] on select "2025 2026 2027 2028 2029 2030 2031 2032 2033 2034" at bounding box center [619, 219] width 61 height 20
click at [568, 295] on input "6449 Wheeler Dr." at bounding box center [593, 294] width 309 height 20
click at [468, 553] on button "Continue" at bounding box center [471, 556] width 65 height 22
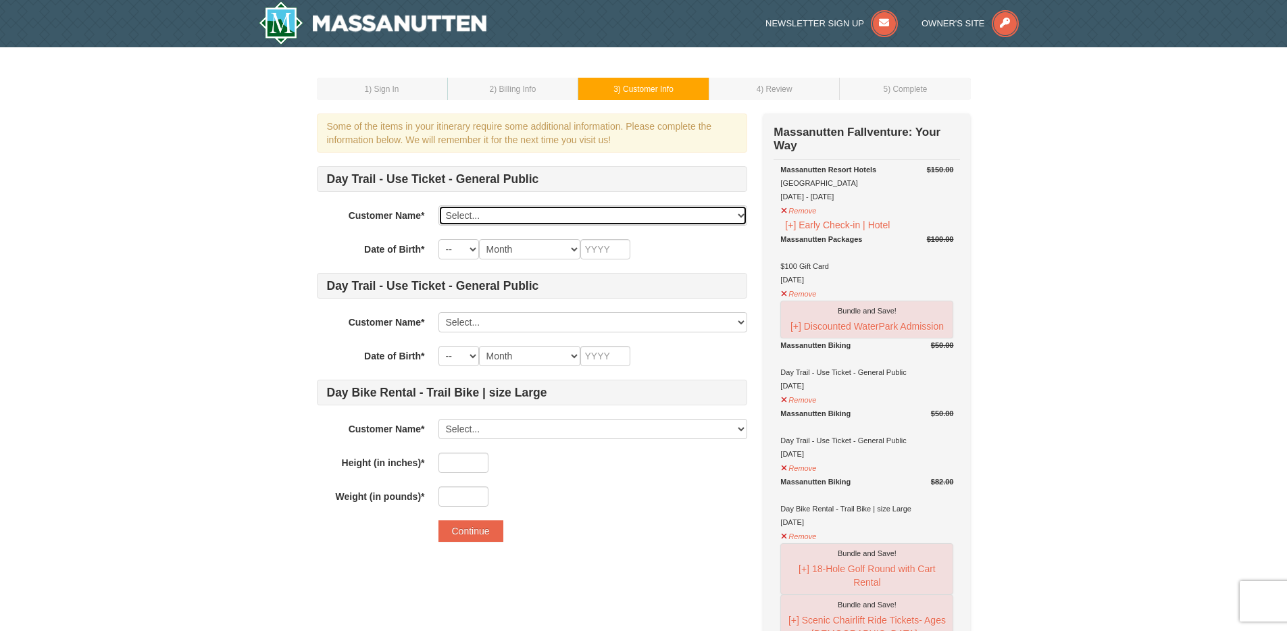
click at [517, 211] on select "Select... Anthony Knutson Demitri Cole Harley Knutson Keisha Knutson Add New..." at bounding box center [593, 215] width 309 height 20
click select "Select... Anthony Knutson Demitri Cole Harley Knutson Keisha Knutson Add New..." at bounding box center [593, 215] width 309 height 20
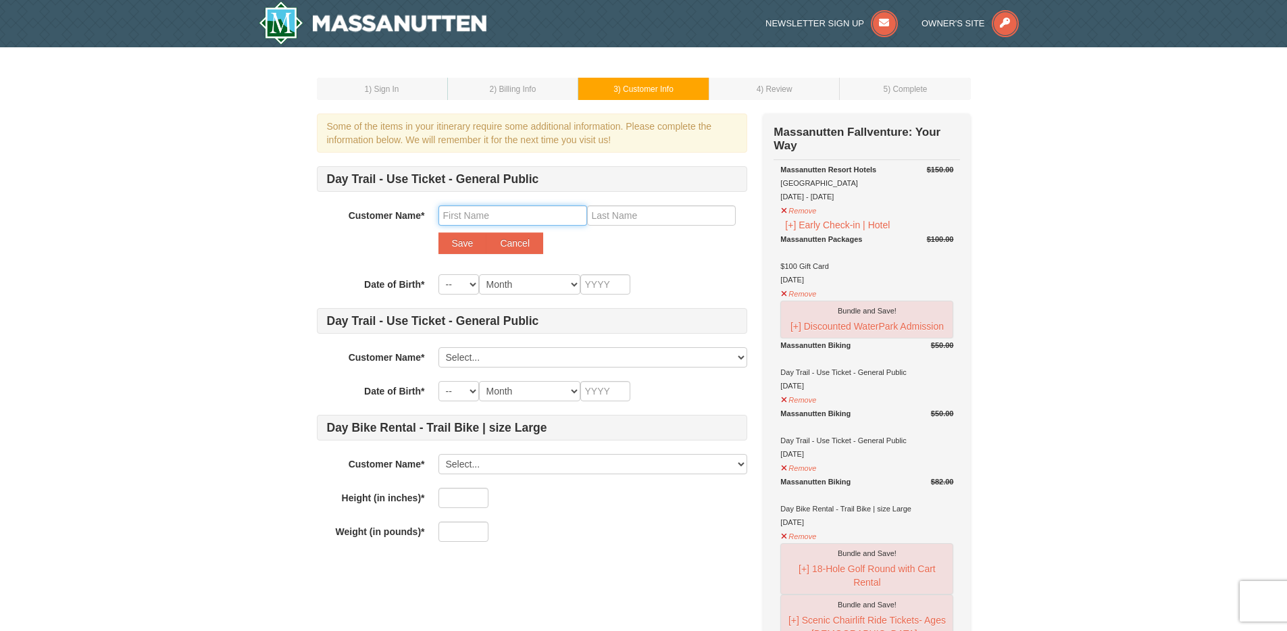
click at [501, 214] on input "text" at bounding box center [513, 215] width 149 height 20
type input "Amanda"
type input "Smith"
click at [459, 282] on select "-- 01 02 03 04 05 06 07 08 09 10 11 12 13 14 15 16 17 18 19 20 21 22 23 24 25 2…" at bounding box center [459, 284] width 41 height 20
click at [439, 274] on select "-- 01 02 03 04 05 06 07 08 09 10 11 12 13 14 15 16 17 18 19 20 21 22 23 24 25 2…" at bounding box center [459, 284] width 41 height 20
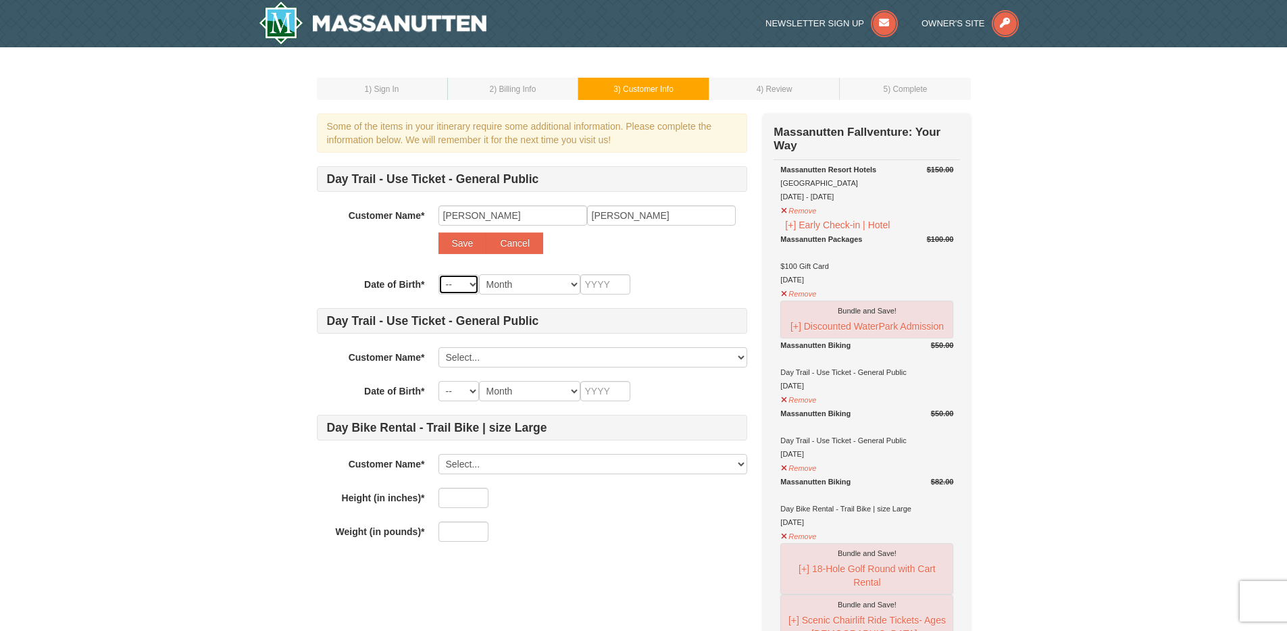
click at [459, 282] on select "-- 01 02 03 04 05 06 07 08 09 10 11 12 13 14 15 16 17 18 19 20 21 22 23 24 25 2…" at bounding box center [459, 284] width 41 height 20
select select "22"
click at [439, 274] on select "-- 01 02 03 04 05 06 07 08 09 10 11 12 13 14 15 16 17 18 19 20 21 22 23 24 25 2…" at bounding box center [459, 284] width 41 height 20
click at [518, 294] on select "Month January February March April May June July August September October Novem…" at bounding box center [529, 284] width 101 height 20
select select "02"
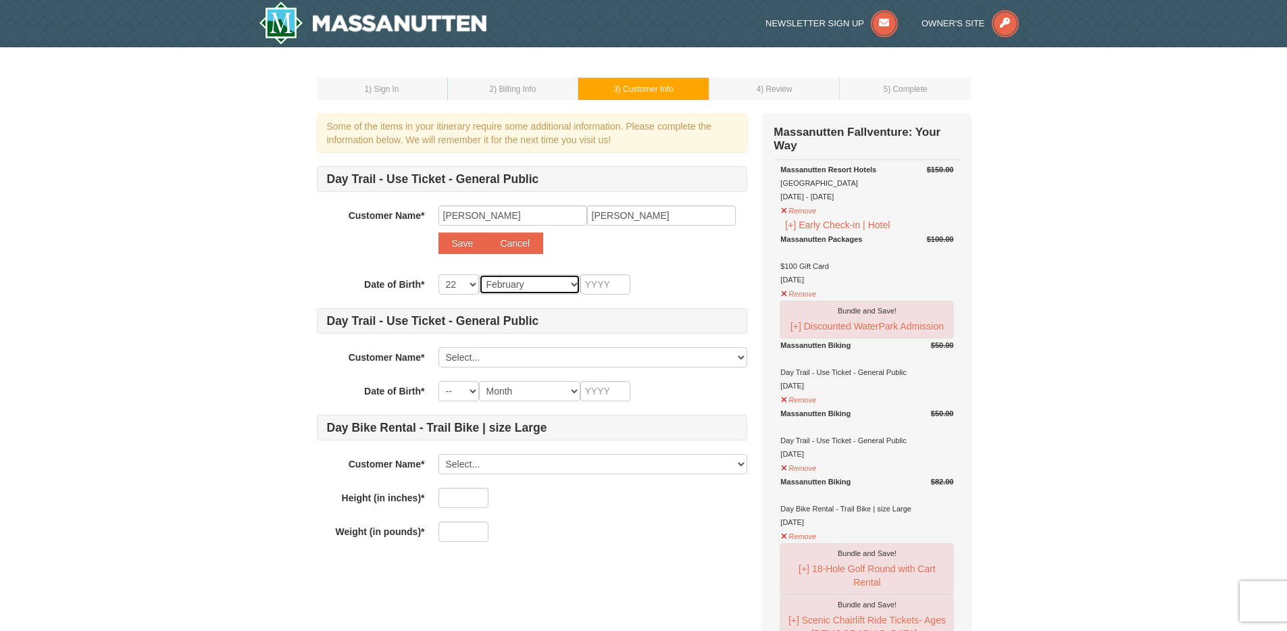
click at [479, 274] on select "Month January February March April May June July August September October Novem…" at bounding box center [529, 284] width 101 height 20
click at [601, 277] on input "text" at bounding box center [605, 284] width 50 height 20
type input "1987"
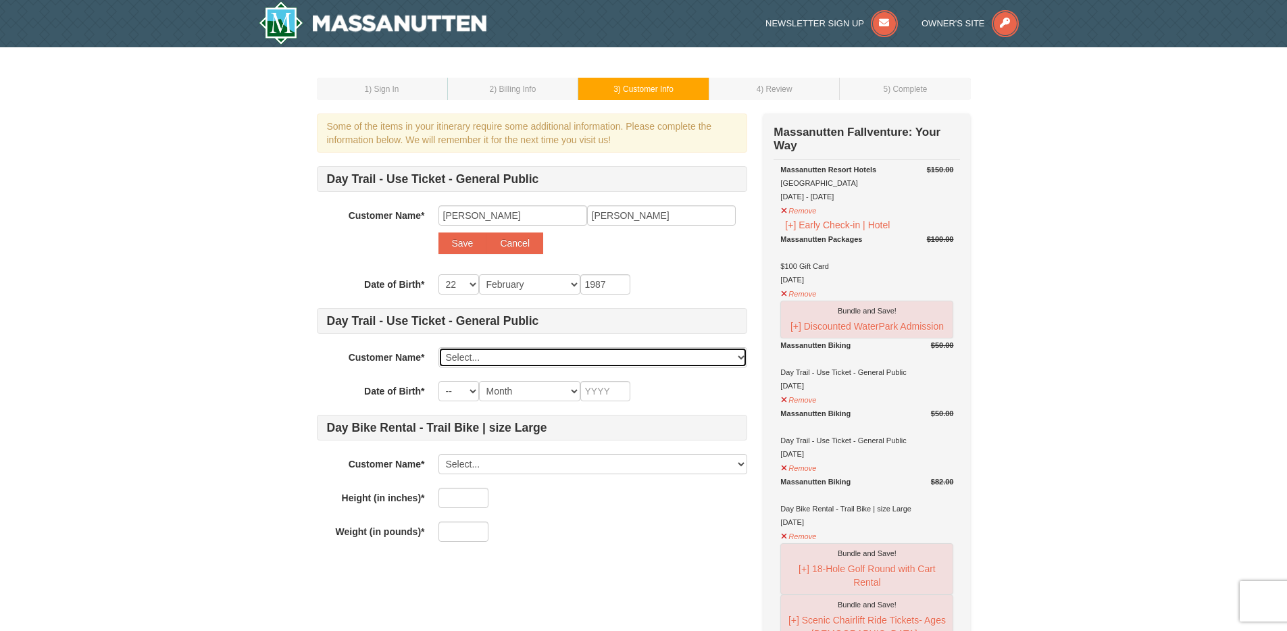
click at [539, 351] on select "Select... Anthony Knutson Demitri Cole Harley Knutson Keisha Knutson Add New..." at bounding box center [593, 357] width 309 height 20
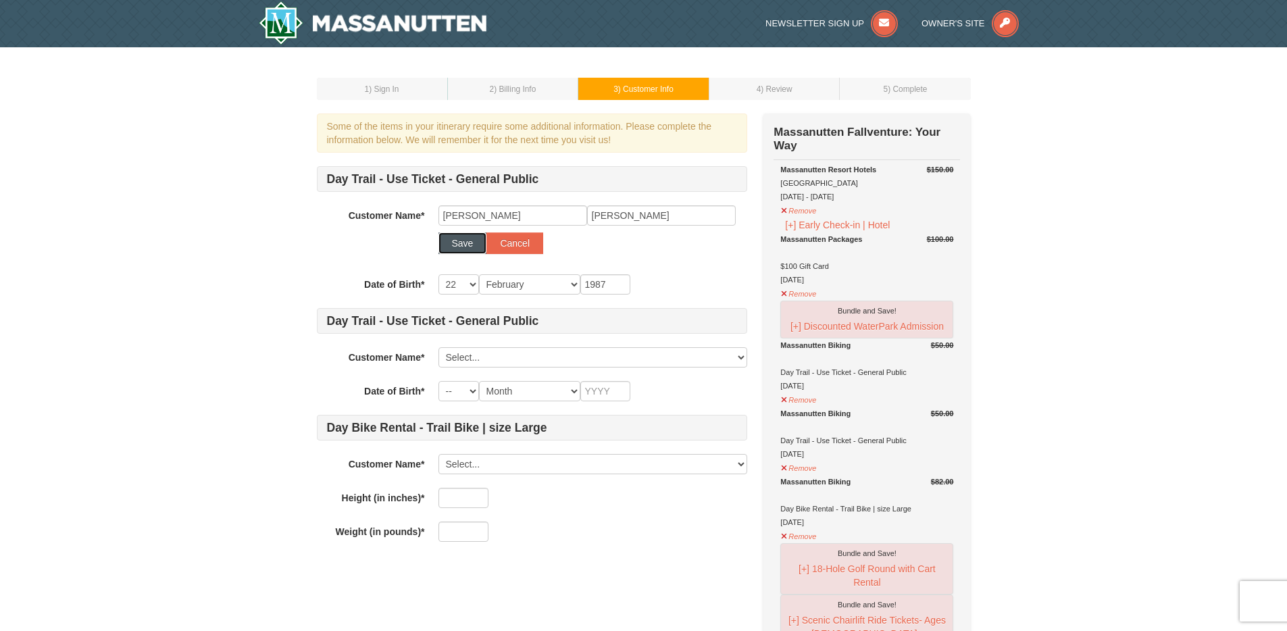
click at [450, 243] on button "Save" at bounding box center [463, 243] width 49 height 22
select select
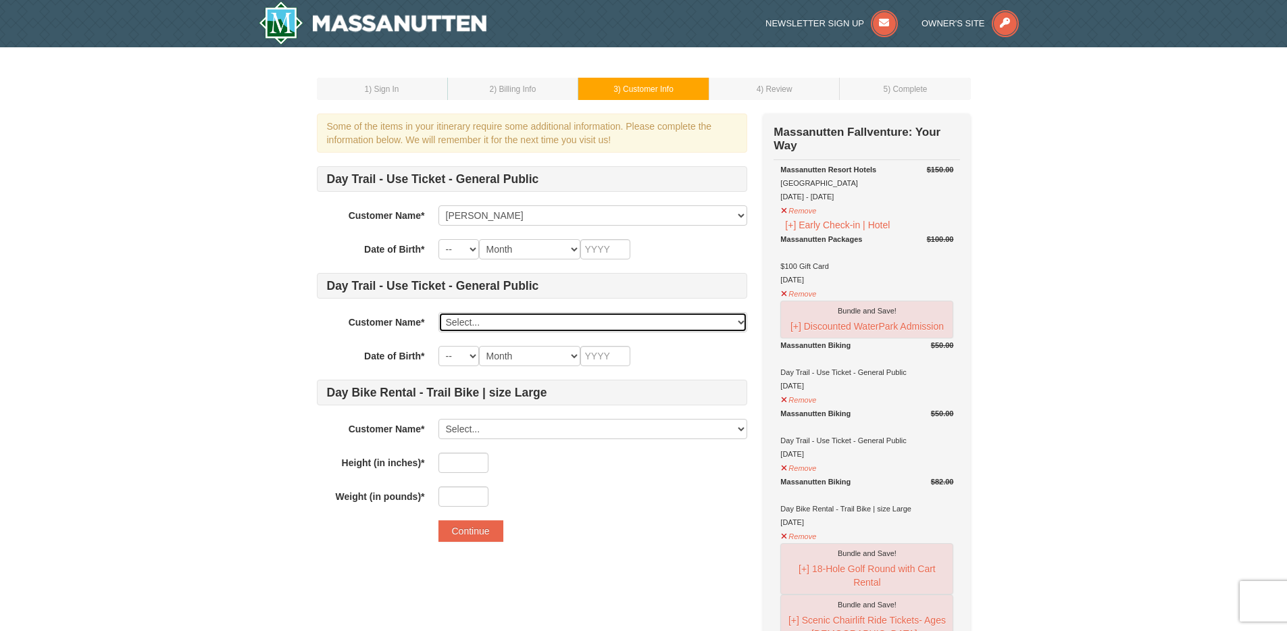
click at [491, 322] on select "Select... Anthony Knutson Demitri Cole Harley Knutson Keisha Knutson Amanda Smi…" at bounding box center [593, 322] width 309 height 20
click at [439, 312] on select "Select... Anthony Knutson Demitri Cole Harley Knutson Keisha Knutson Amanda Smi…" at bounding box center [593, 322] width 309 height 20
click at [477, 322] on select "Select... Anthony Knutson Demitri Cole Harley Knutson Keisha Knutson Amanda Smi…" at bounding box center [593, 322] width 309 height 20
select select "11749975"
click at [439, 312] on select "Select... Anthony Knutson Demitri Cole Harley Knutson Keisha Knutson Amanda Smi…" at bounding box center [593, 322] width 309 height 20
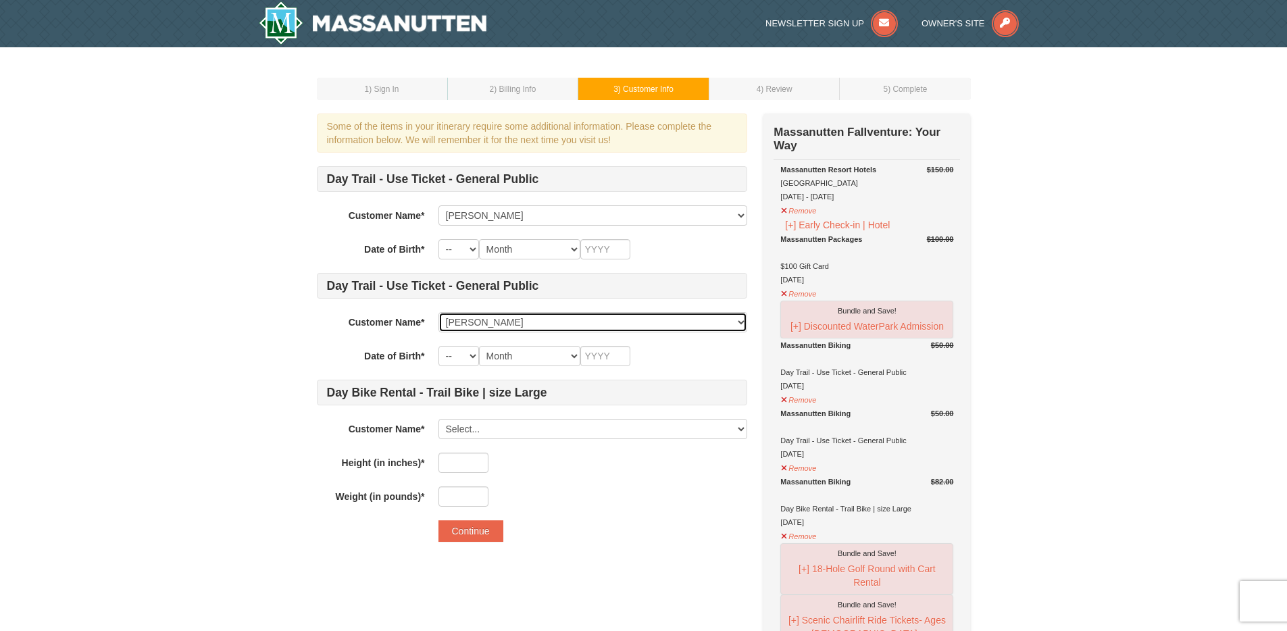
select select "11"
select select "03"
type input "1981"
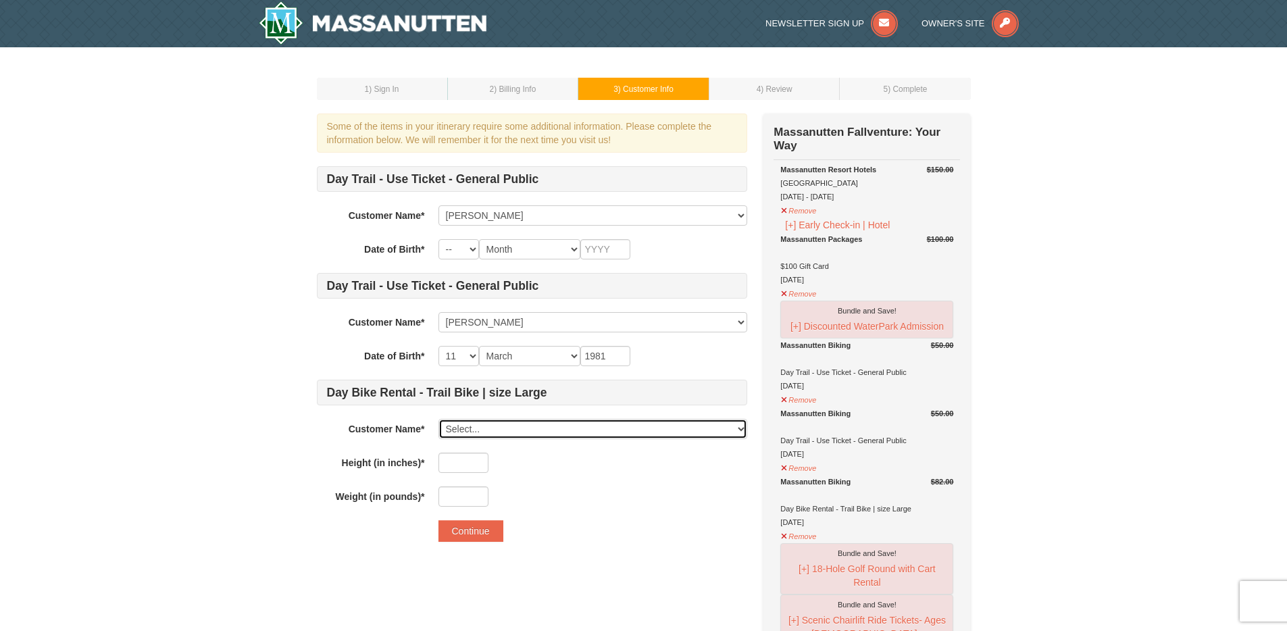
click at [479, 427] on select "Select... Anthony Knutson Demitri Cole Harley Knutson Keisha Knutson Amanda Smi…" at bounding box center [593, 429] width 309 height 20
select select "28250714"
click at [439, 419] on select "Select... Anthony Knutson Demitri Cole Harley Knutson Keisha Knutson Amanda Smi…" at bounding box center [593, 429] width 309 height 20
click at [493, 429] on select "Select... Anthony Knutson Demitri Cole Harley Knutson Keisha Knutson Amanda Smi…" at bounding box center [593, 429] width 309 height 20
click at [464, 463] on input "text" at bounding box center [464, 463] width 50 height 20
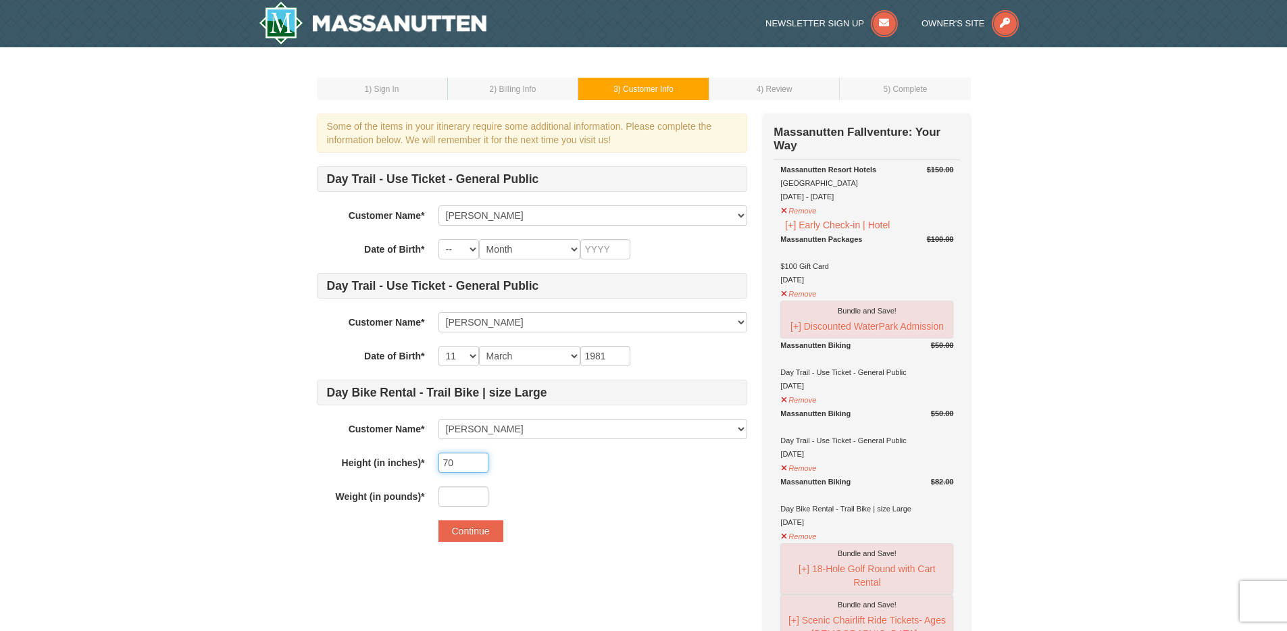
type input "70"
click at [468, 491] on input "text" at bounding box center [464, 496] width 50 height 20
type input "195"
click at [480, 530] on button "Continue" at bounding box center [471, 531] width 65 height 22
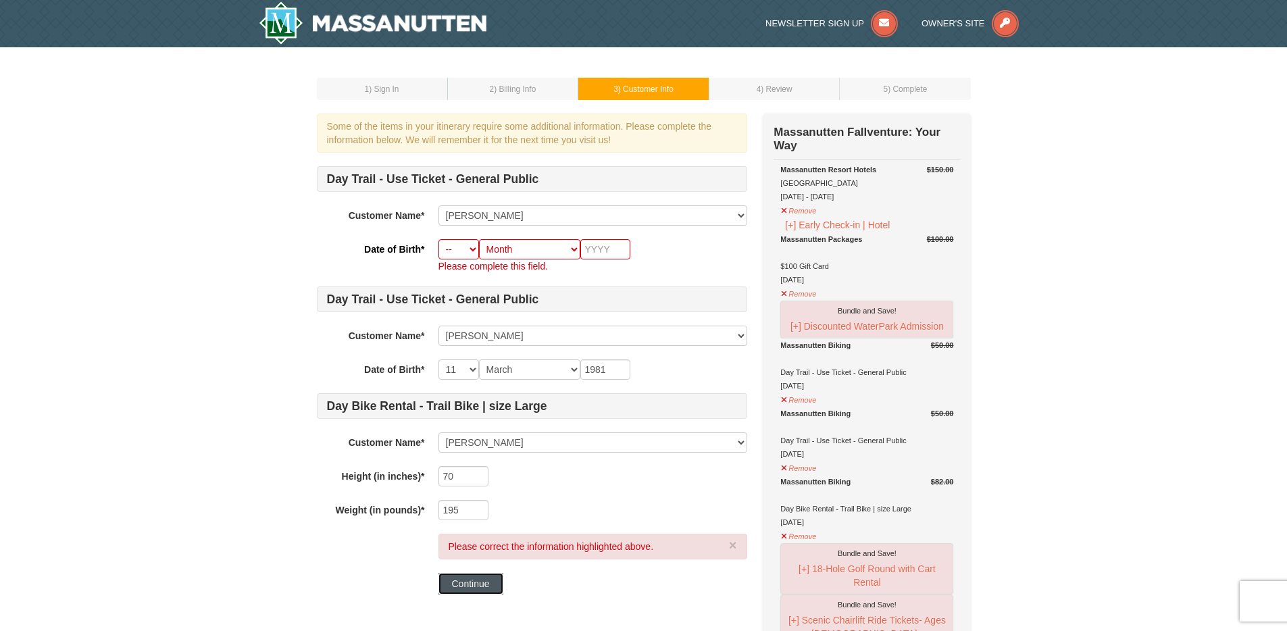
scroll to position [30, 0]
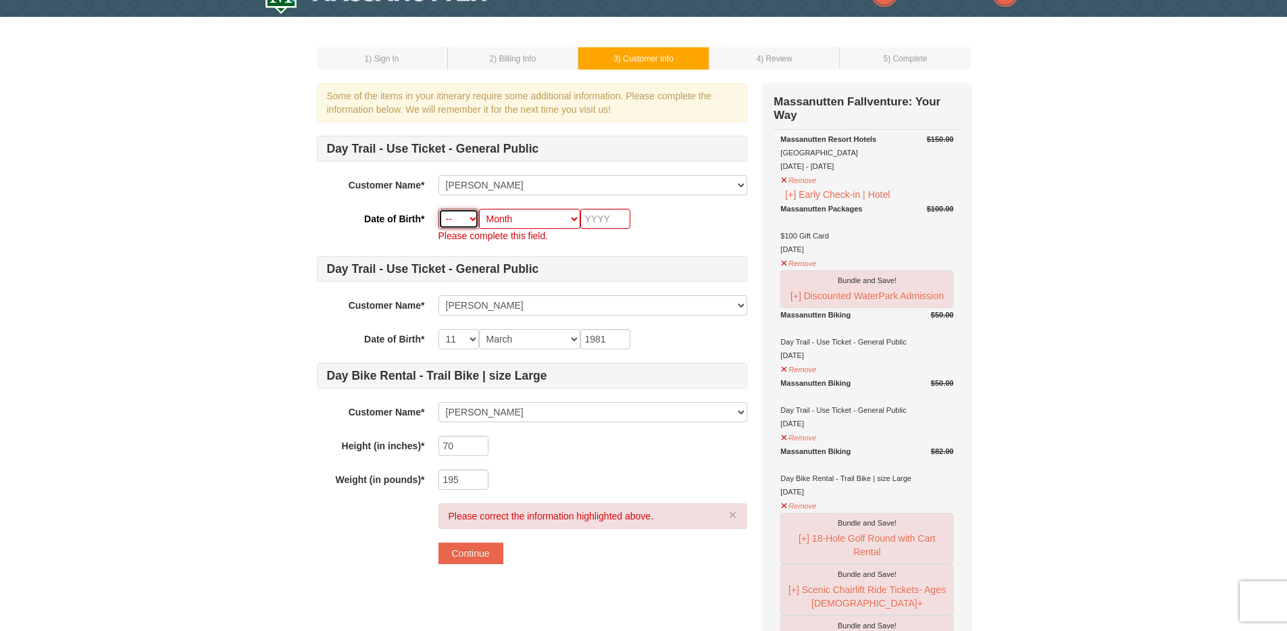
click at [457, 215] on select "-- 01 02 03 04 05 06 07 08 09 10 11 12 13 14 15 16 17 18 19 20 21 22 23 24 25 2…" at bounding box center [459, 219] width 41 height 20
select select "22"
click at [439, 209] on select "-- 01 02 03 04 05 06 07 08 09 10 11 12 13 14 15 16 17 18 19 20 21 22 23 24 25 2…" at bounding box center [459, 219] width 41 height 20
click at [511, 217] on select "Month January February March April May June July August September October Novem…" at bounding box center [529, 219] width 101 height 20
select select "02"
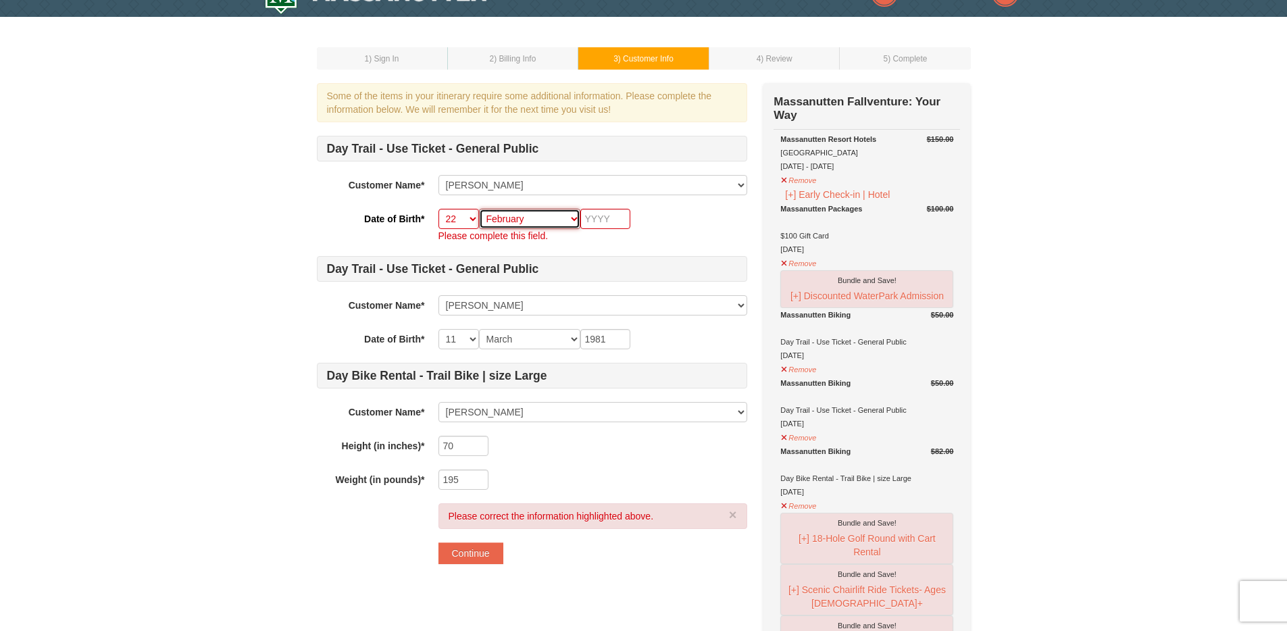
click at [479, 209] on select "Month January February March April May June July August September October Novem…" at bounding box center [529, 219] width 101 height 20
click at [624, 215] on input "text" at bounding box center [605, 219] width 50 height 20
type input "1987"
click at [470, 553] on button "Continue" at bounding box center [471, 554] width 65 height 22
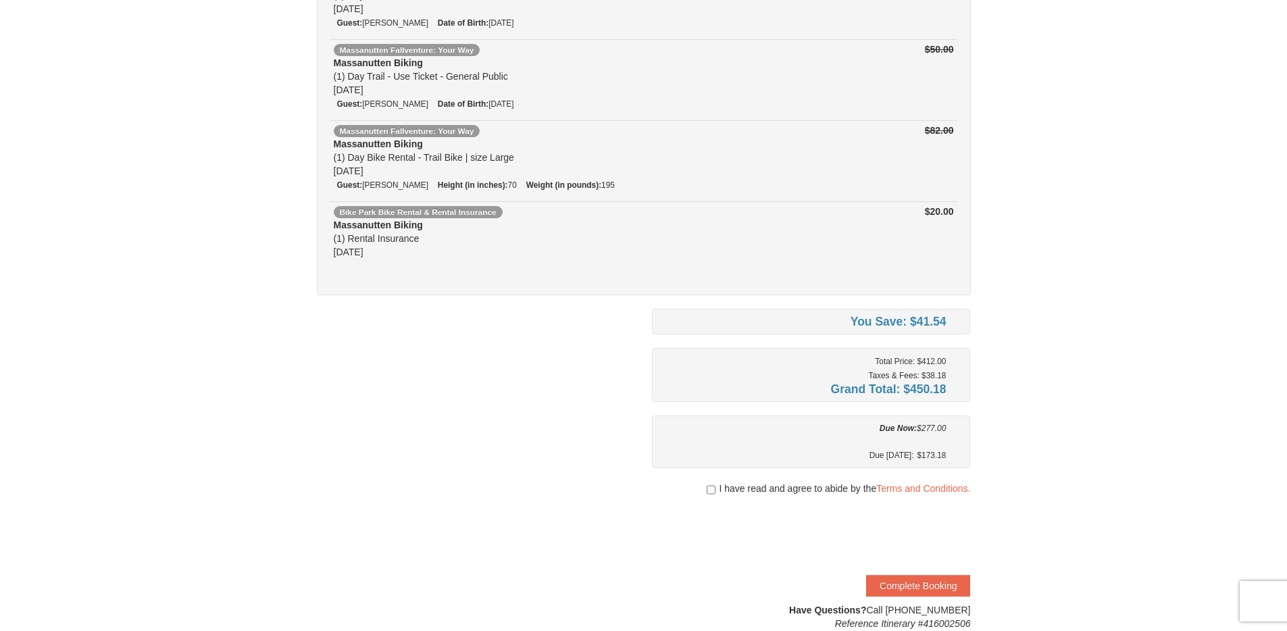
scroll to position [342, 0]
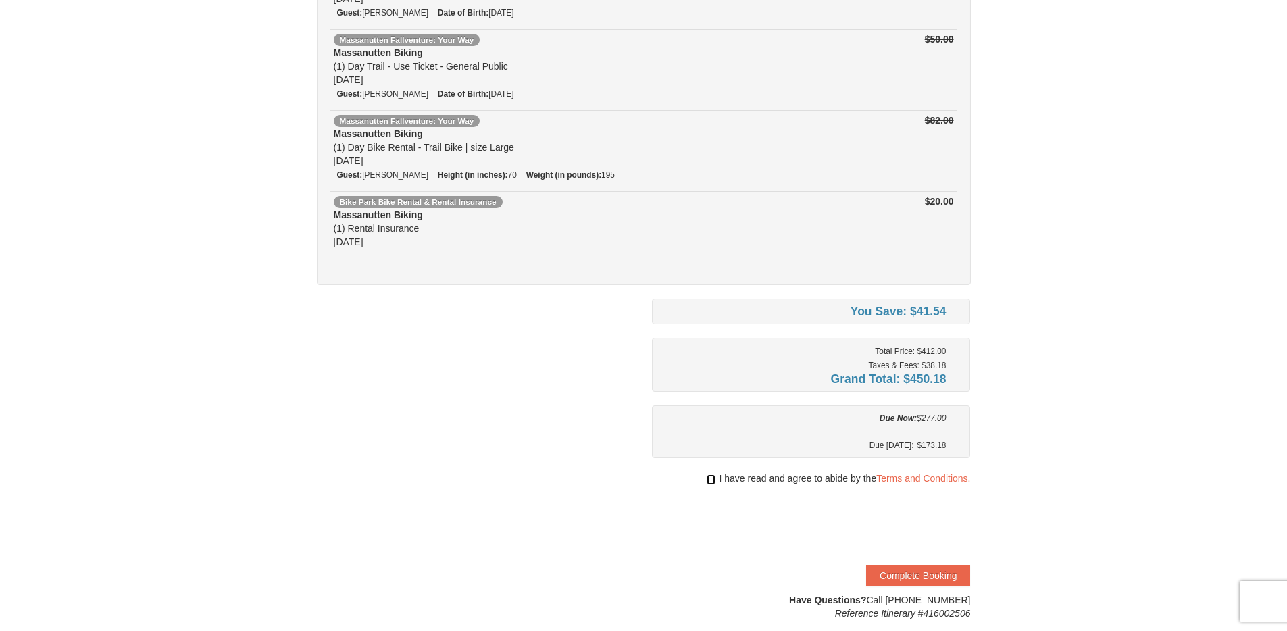
click at [711, 478] on input "checkbox" at bounding box center [711, 479] width 9 height 11
checkbox input "true"
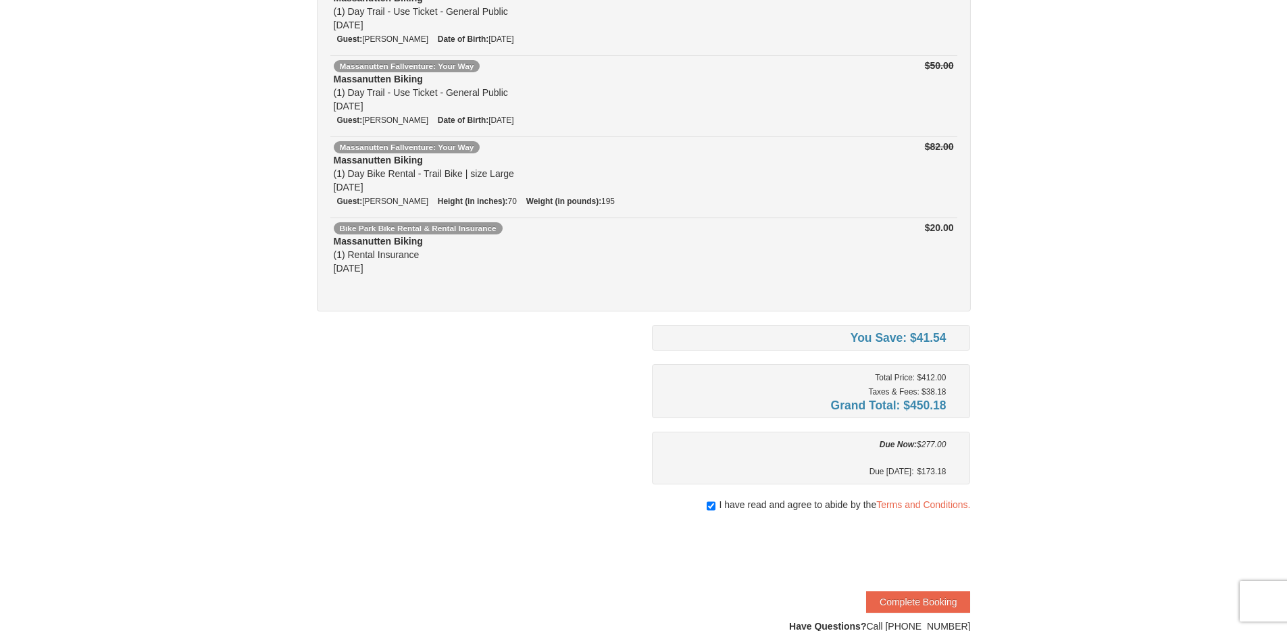
scroll to position [434, 0]
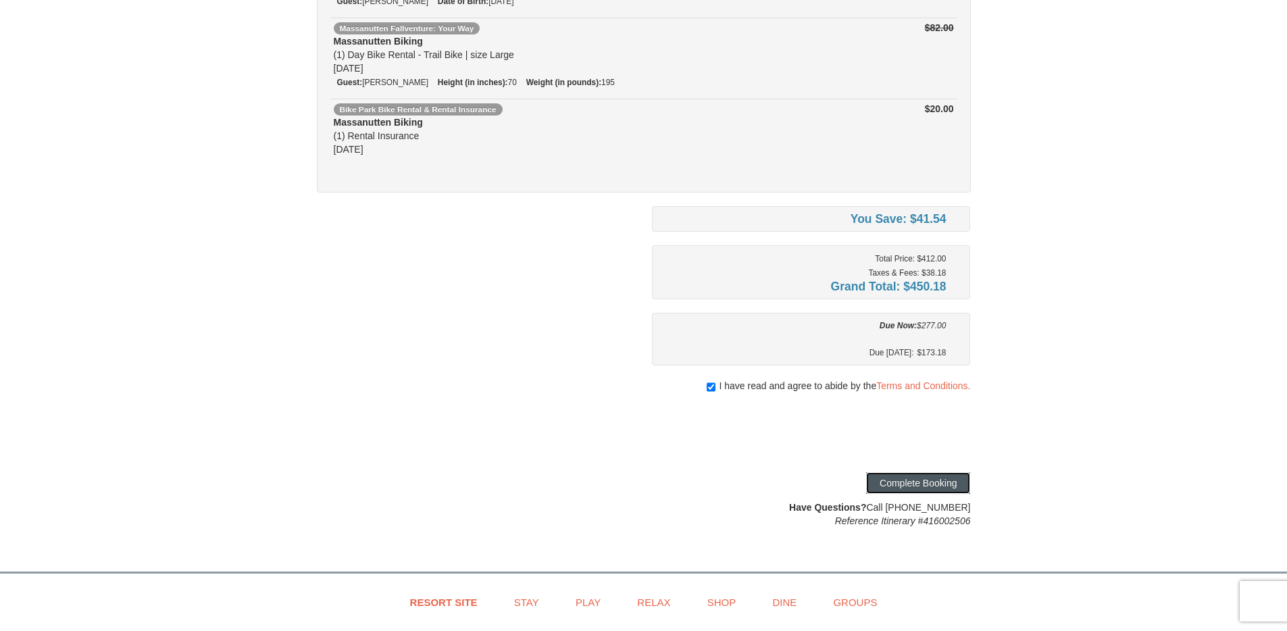
click at [927, 479] on button "Complete Booking" at bounding box center [918, 483] width 104 height 22
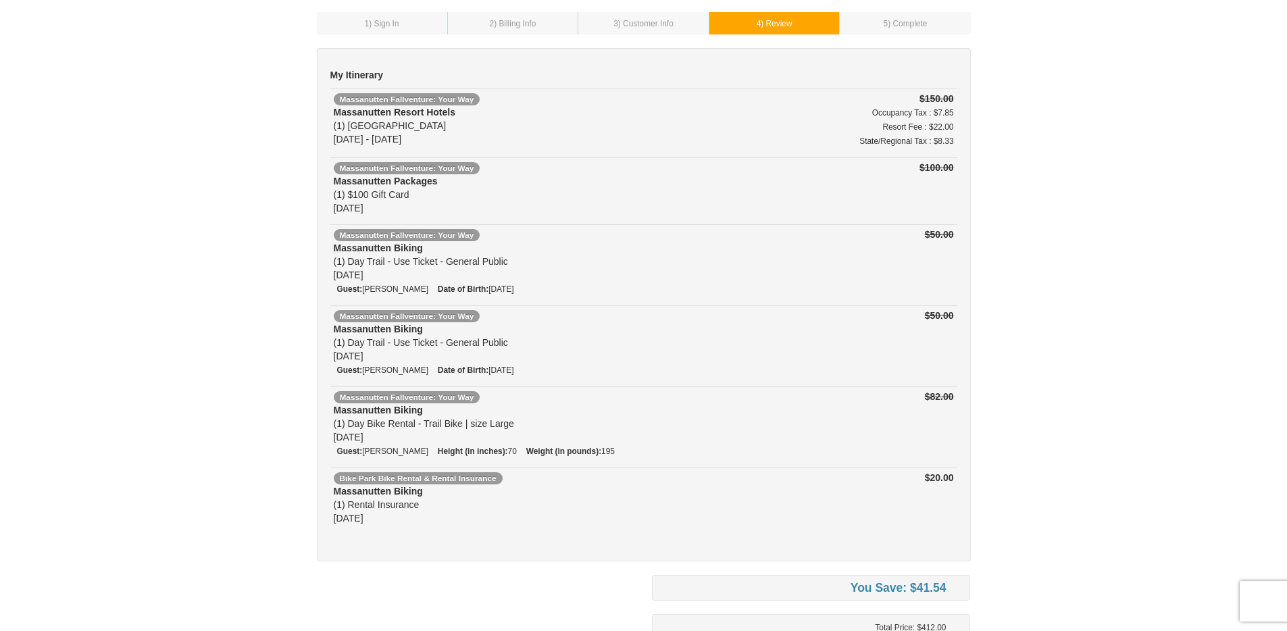
scroll to position [557, 0]
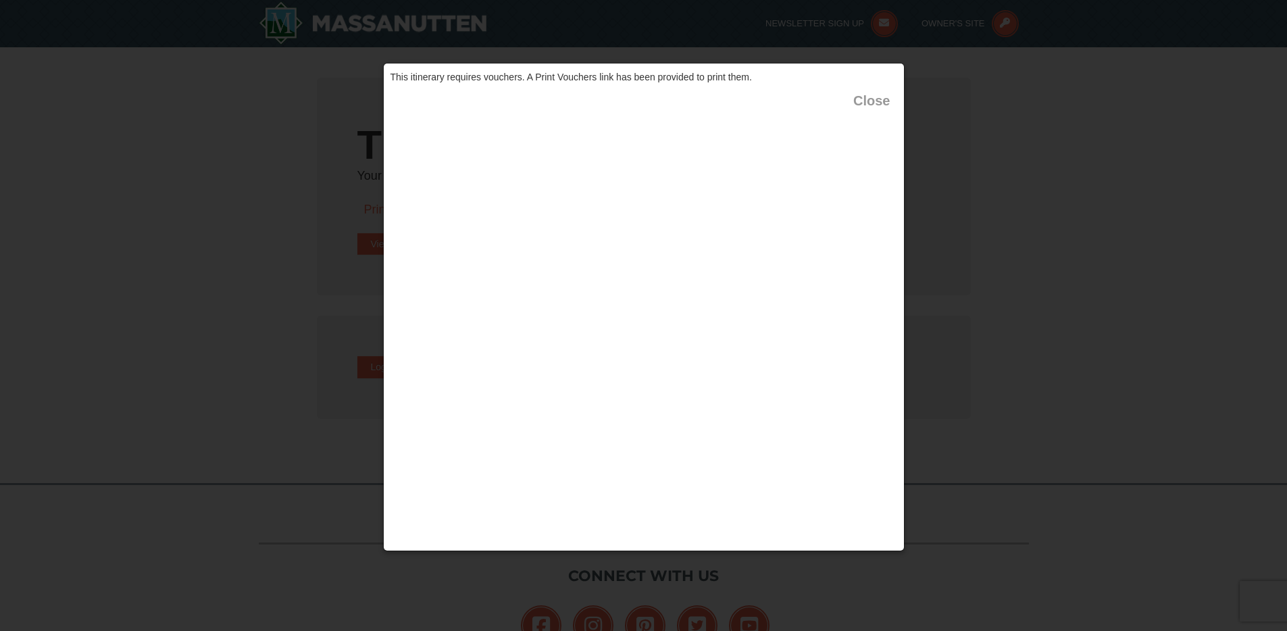
click at [863, 100] on button "Close" at bounding box center [871, 101] width 36 height 14
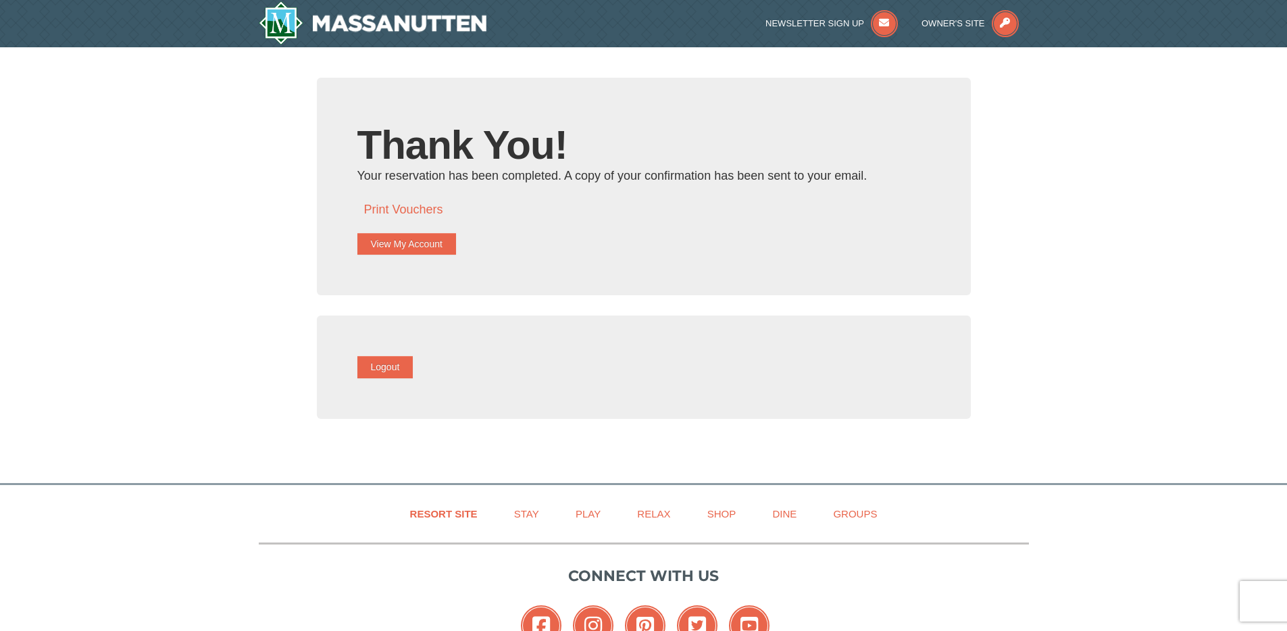
click at [425, 199] on div "Print Vouchers" at bounding box center [643, 210] width 573 height 34
click at [428, 209] on link "Print Vouchers" at bounding box center [403, 210] width 79 height 14
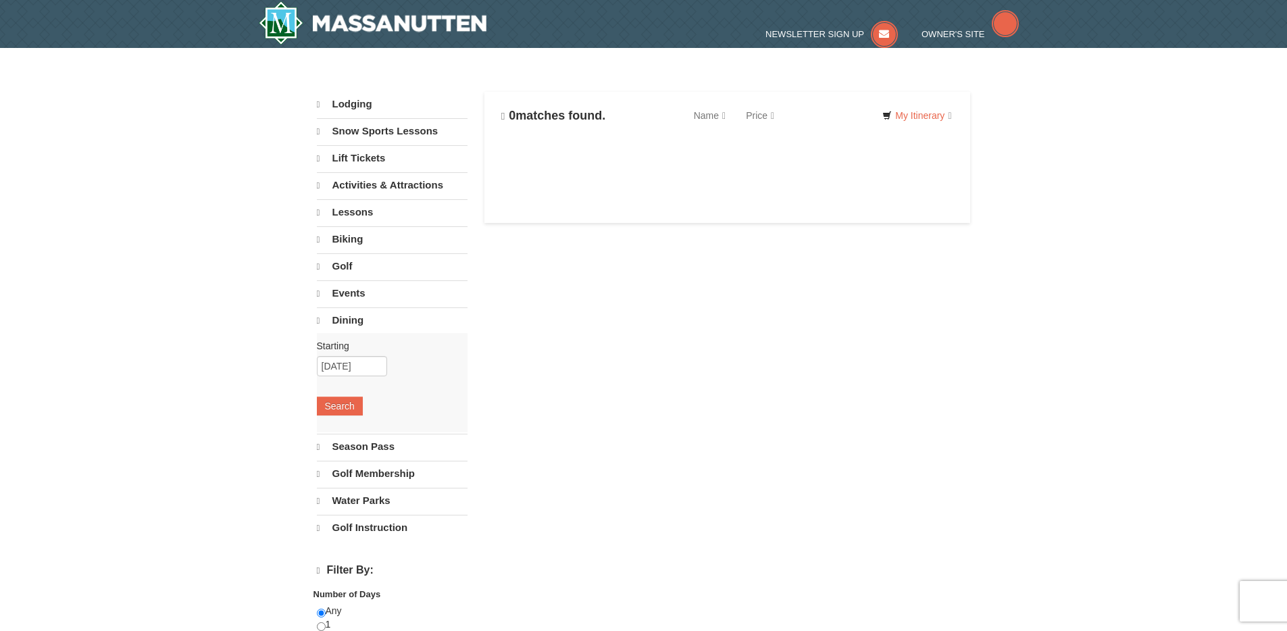
select select "9"
